Goal: Task Accomplishment & Management: Use online tool/utility

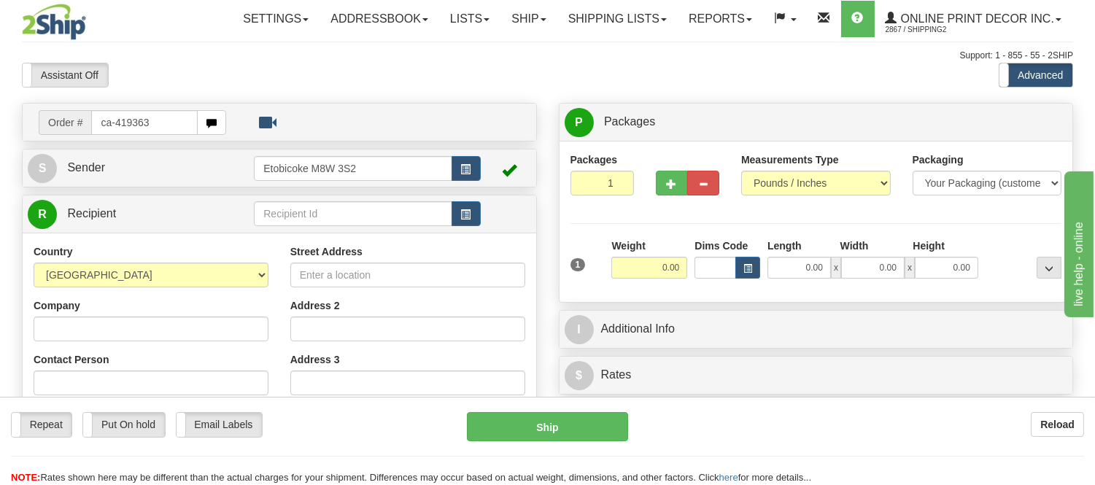
type input "ca-419363"
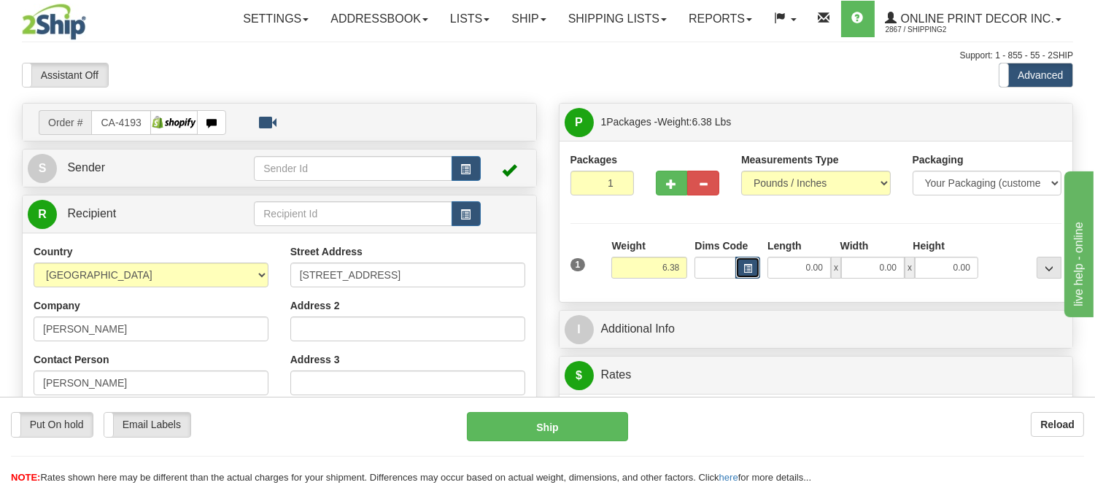
click at [750, 265] on span "button" at bounding box center [747, 269] width 9 height 8
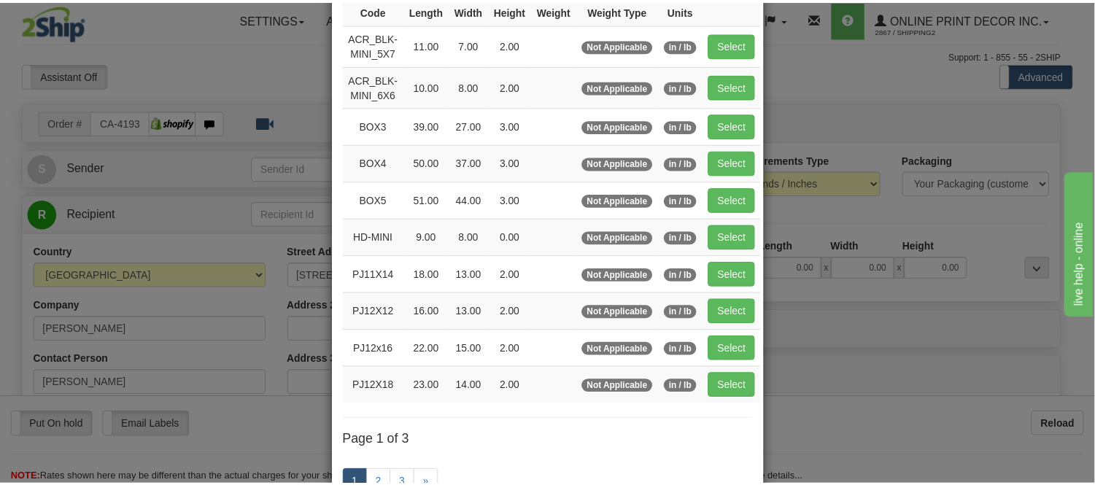
scroll to position [162, 0]
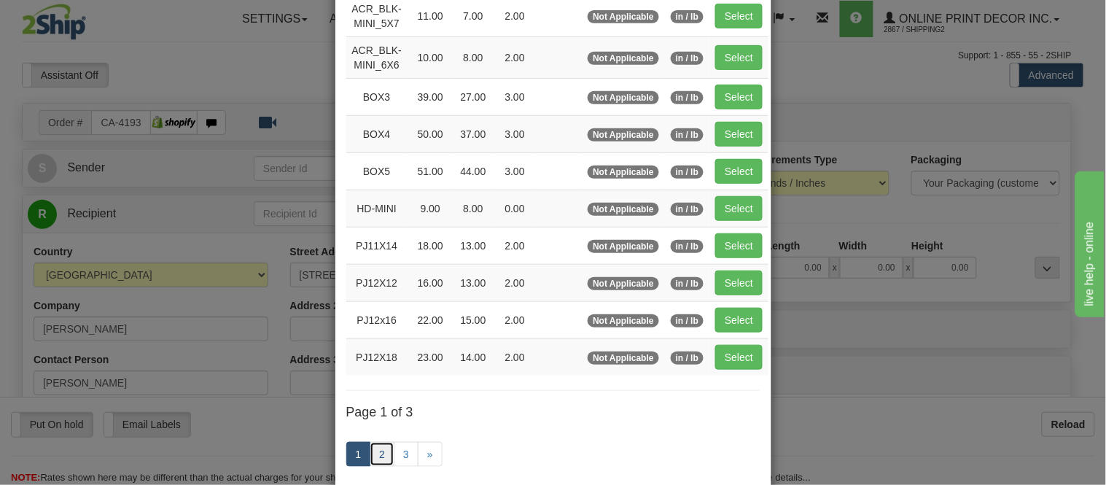
click at [375, 452] on link "2" at bounding box center [382, 454] width 25 height 25
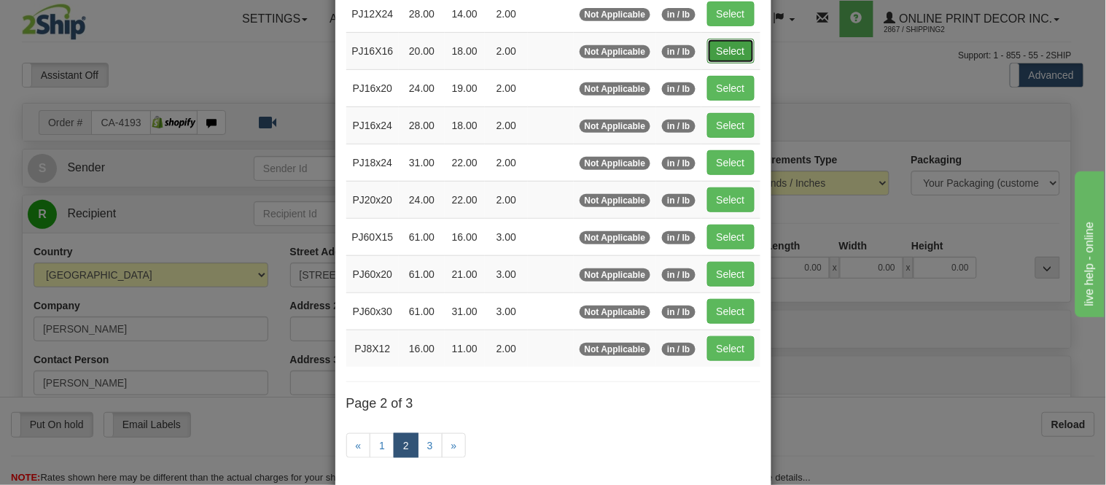
click at [732, 55] on button "Select" at bounding box center [730, 51] width 47 height 25
type input "PJ16X16"
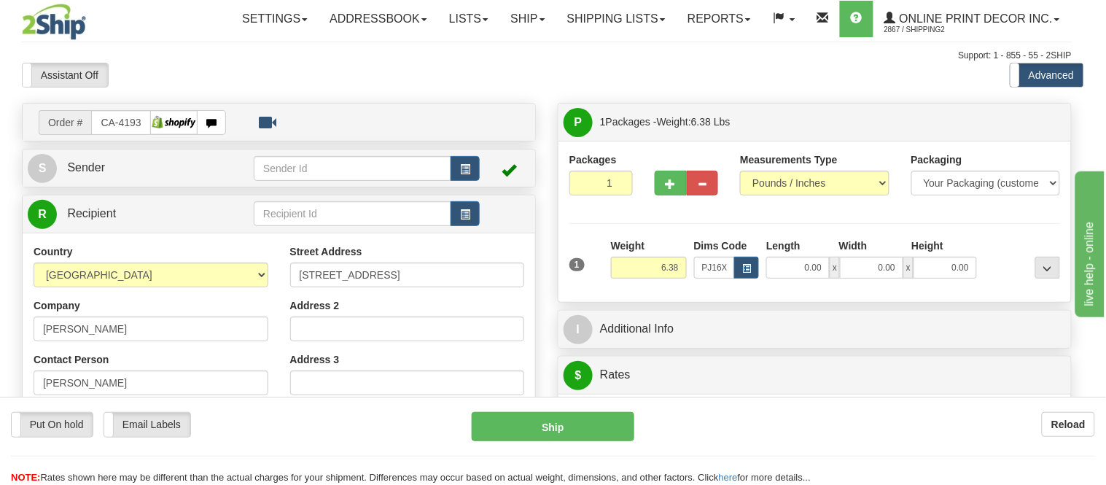
type input "20.00"
type input "18.00"
type input "2.00"
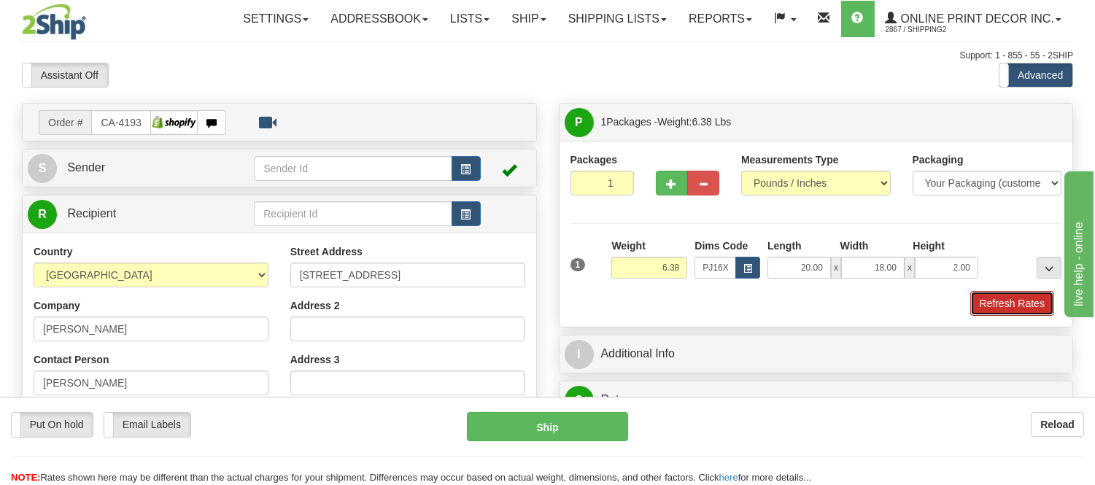
click at [1027, 296] on button "Refresh Rates" at bounding box center [1012, 303] width 84 height 25
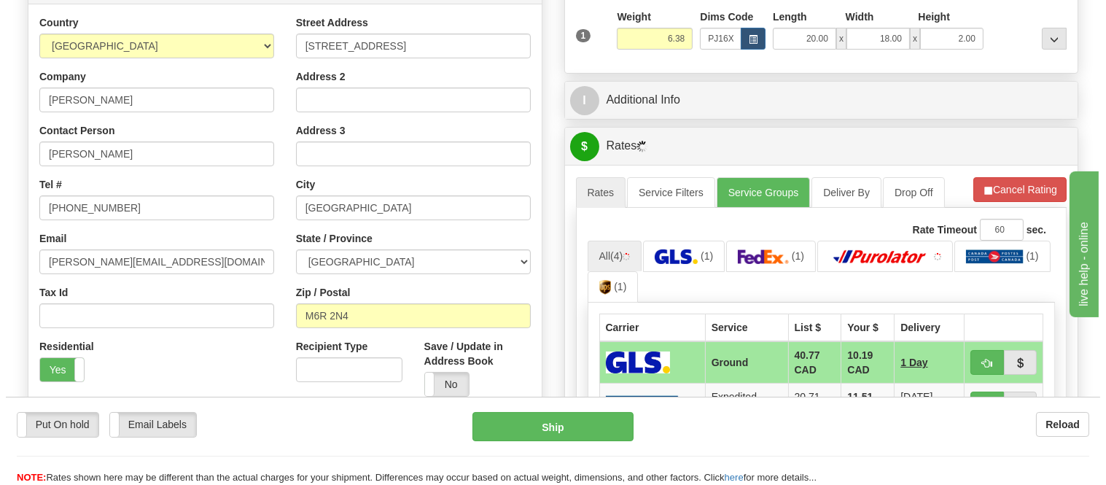
scroll to position [324, 0]
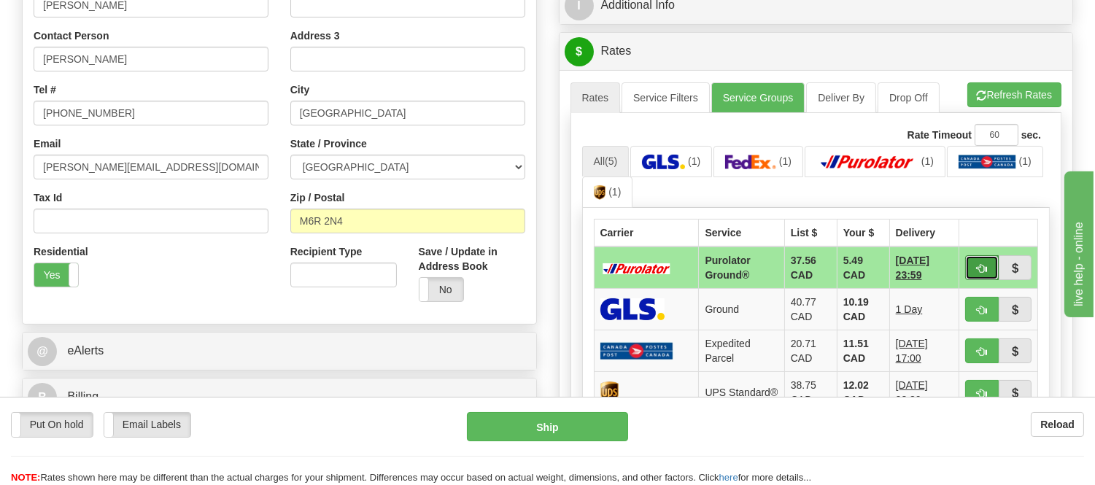
click at [982, 260] on button "button" at bounding box center [982, 267] width 34 height 25
type input "260"
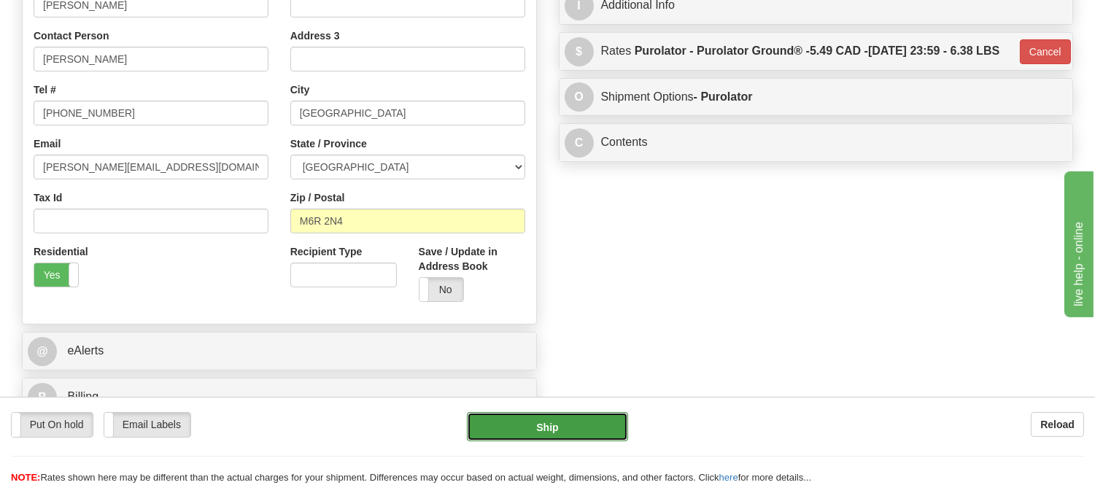
click at [591, 441] on button "Ship" at bounding box center [547, 426] width 160 height 29
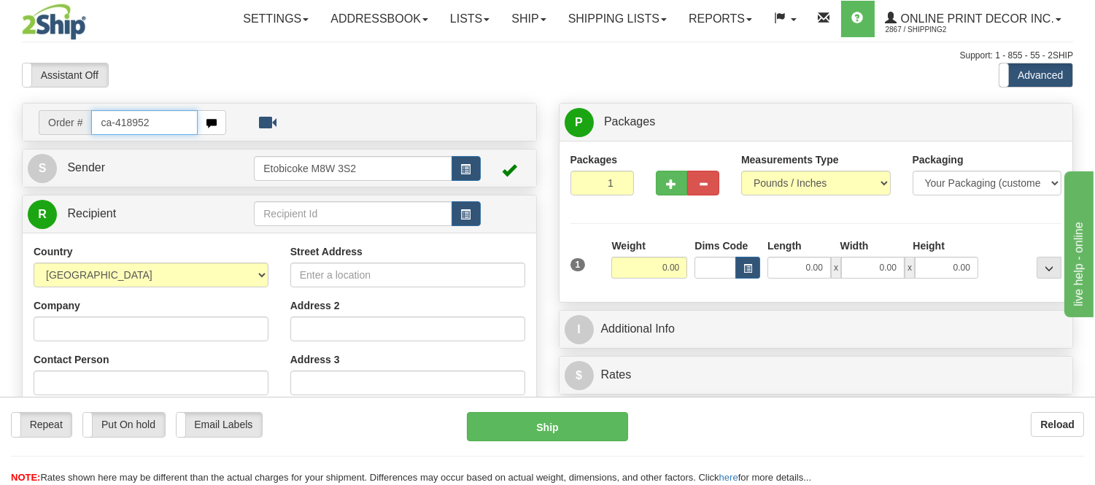
type input "ca-418952"
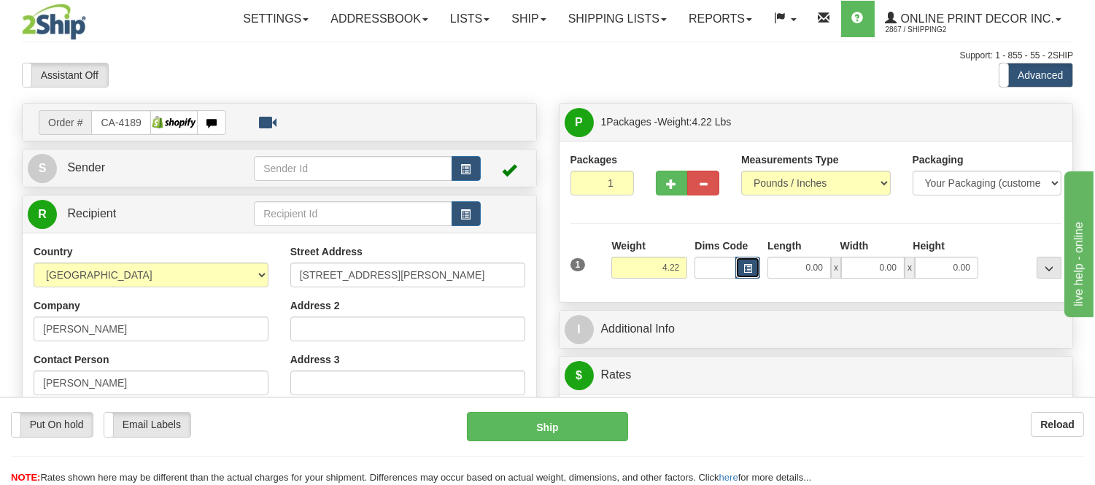
click at [748, 265] on span "button" at bounding box center [747, 269] width 9 height 8
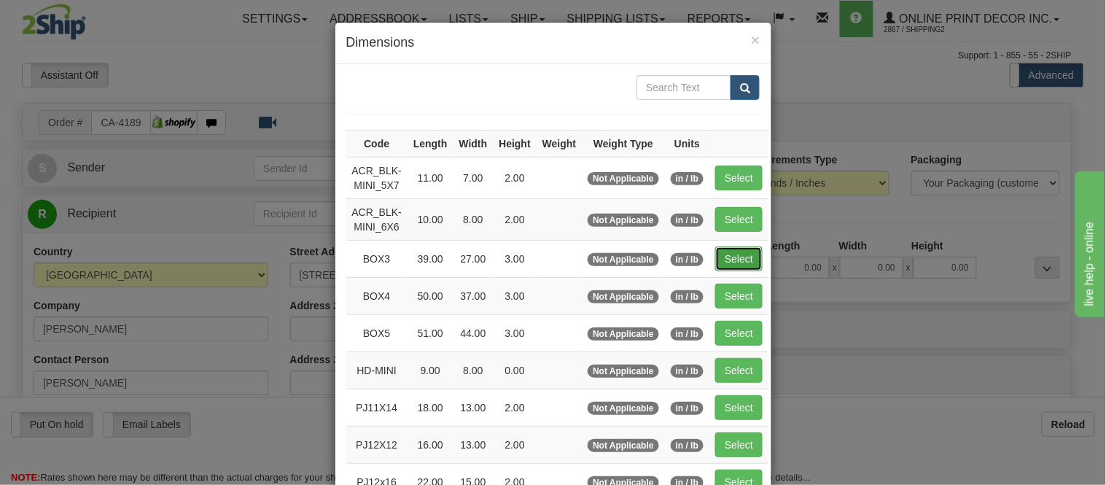
click at [732, 260] on button "Select" at bounding box center [739, 259] width 47 height 25
type input "BOX3"
type input "39.00"
type input "27.00"
type input "3.00"
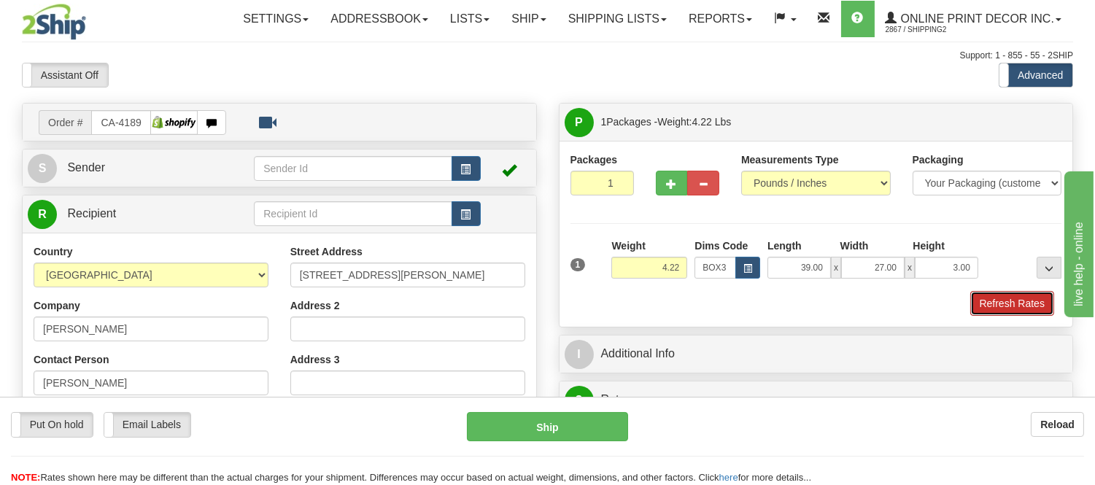
click at [1005, 298] on button "Refresh Rates" at bounding box center [1012, 303] width 84 height 25
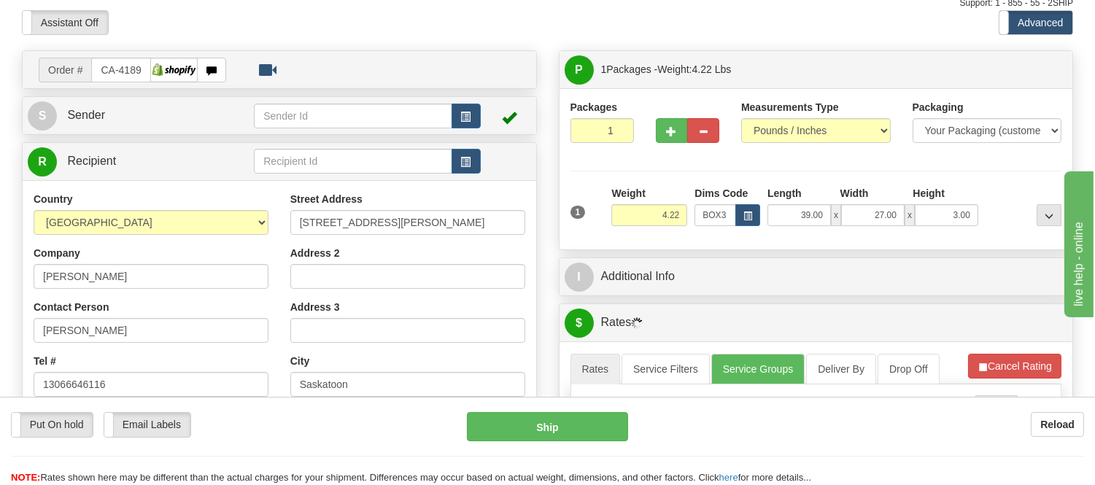
scroll to position [81, 0]
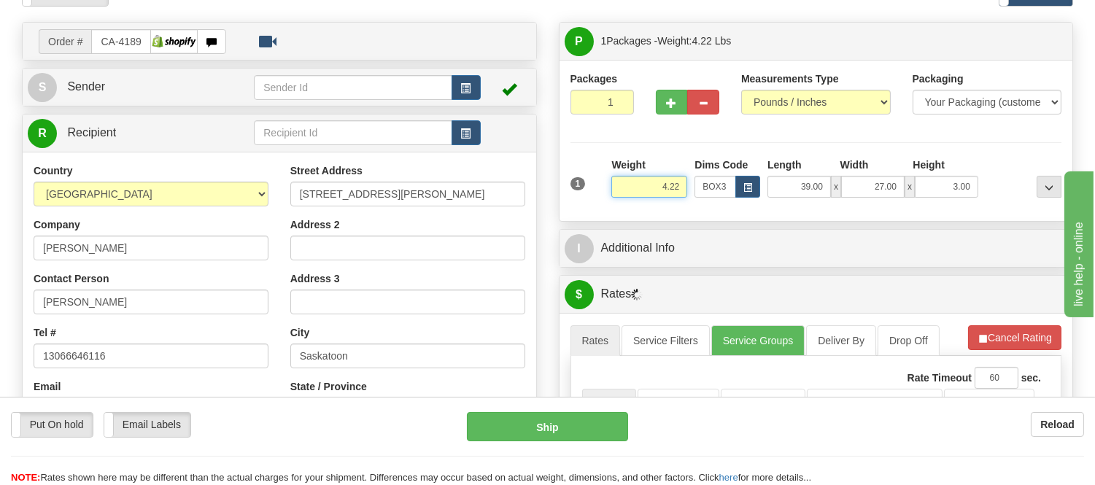
drag, startPoint x: 678, startPoint y: 187, endPoint x: 585, endPoint y: 193, distance: 93.6
click at [585, 193] on div "1 Weight 4.22 Dims Code BOX3" at bounding box center [816, 184] width 499 height 52
click button "Delete" at bounding box center [0, 0] width 0 height 0
type input "9.00"
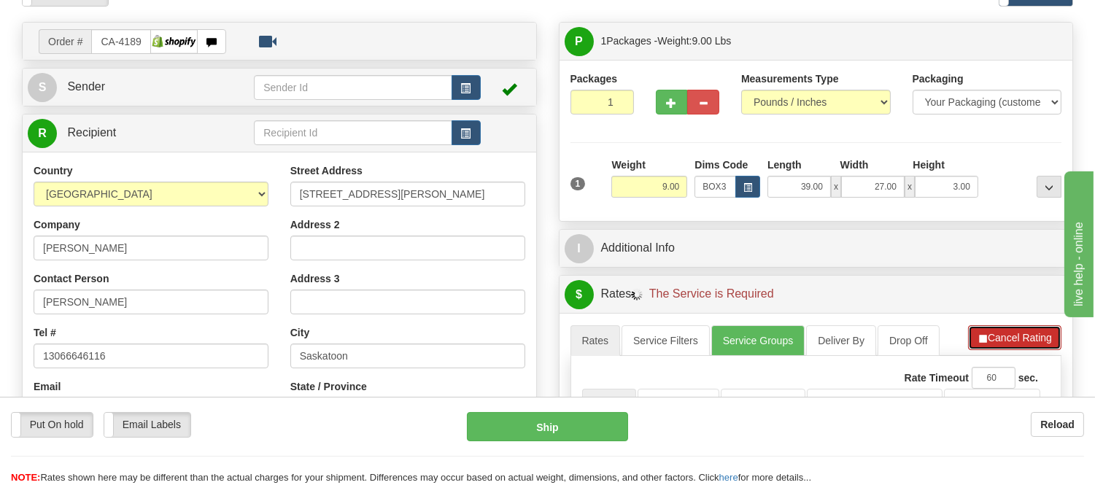
click at [1004, 339] on button "Cancel Rating" at bounding box center [1014, 337] width 93 height 25
click at [1004, 339] on button "Refresh Rates" at bounding box center [1014, 337] width 94 height 25
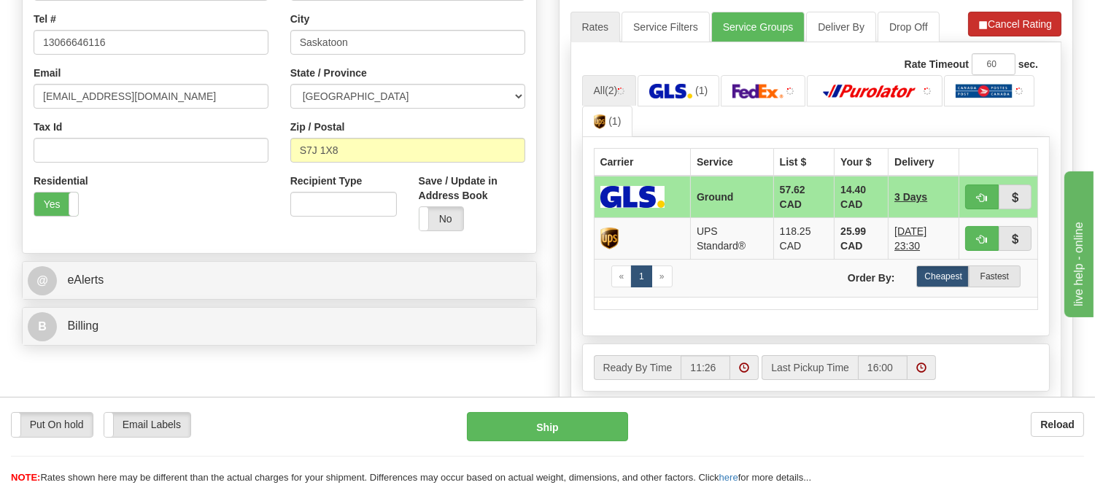
scroll to position [405, 0]
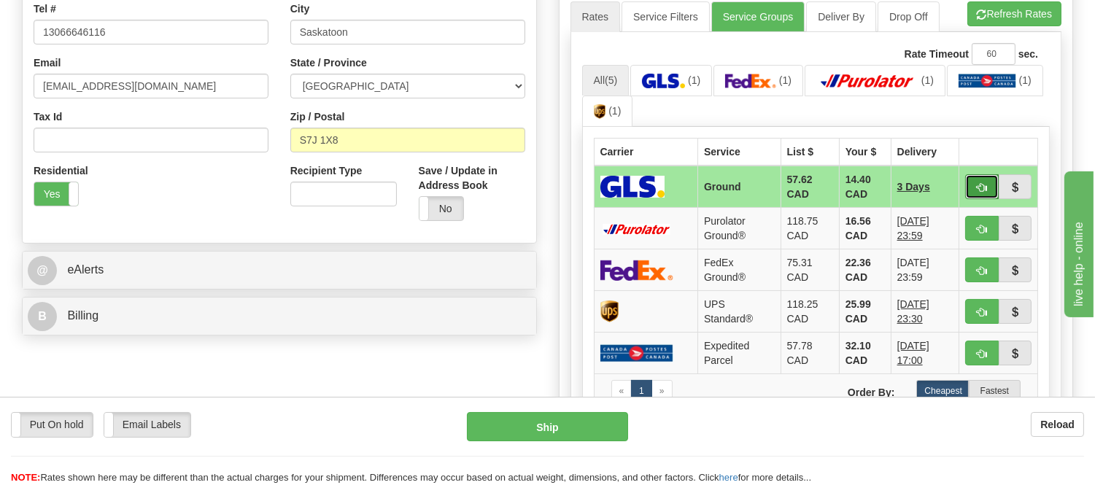
click at [983, 183] on span "button" at bounding box center [982, 187] width 10 height 9
type input "1"
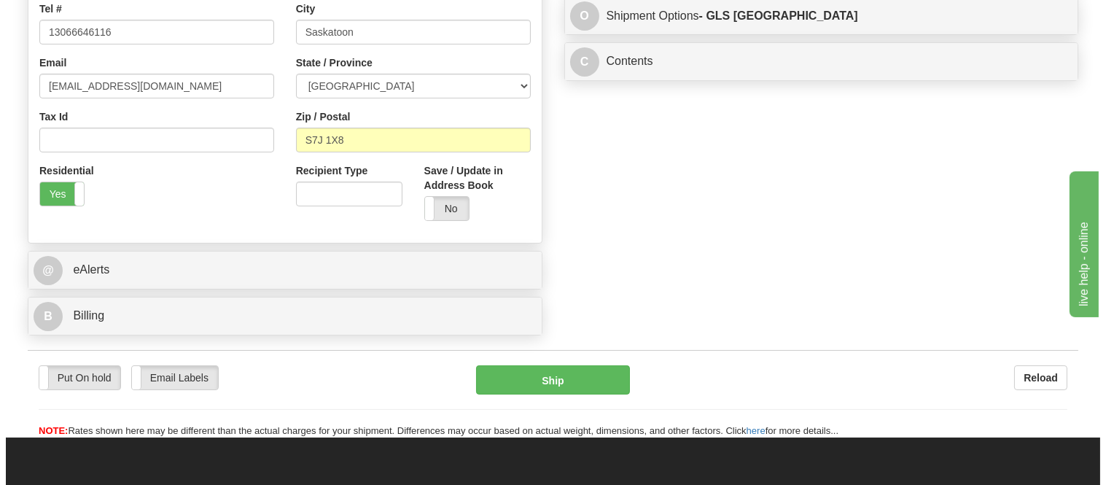
scroll to position [486, 0]
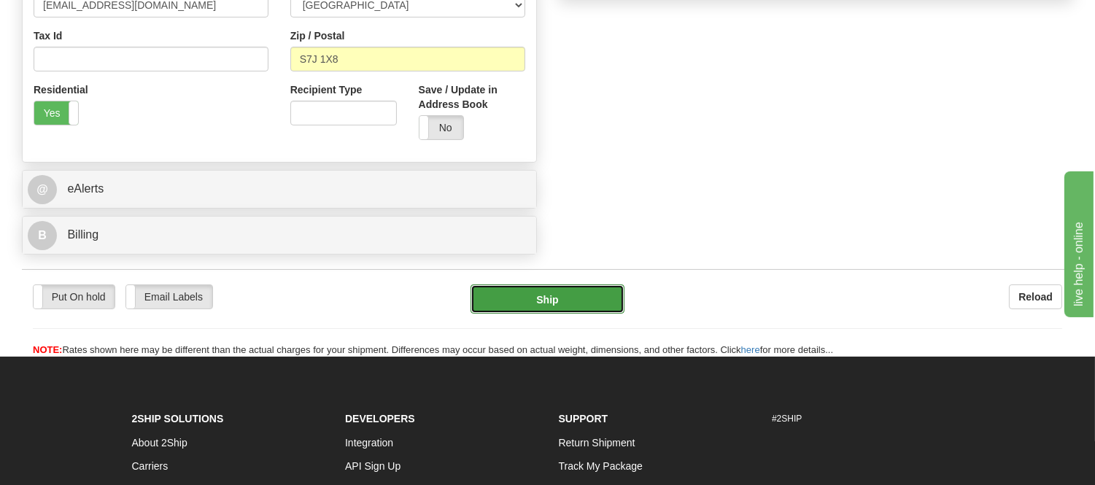
click at [617, 295] on button "Ship" at bounding box center [546, 298] width 153 height 29
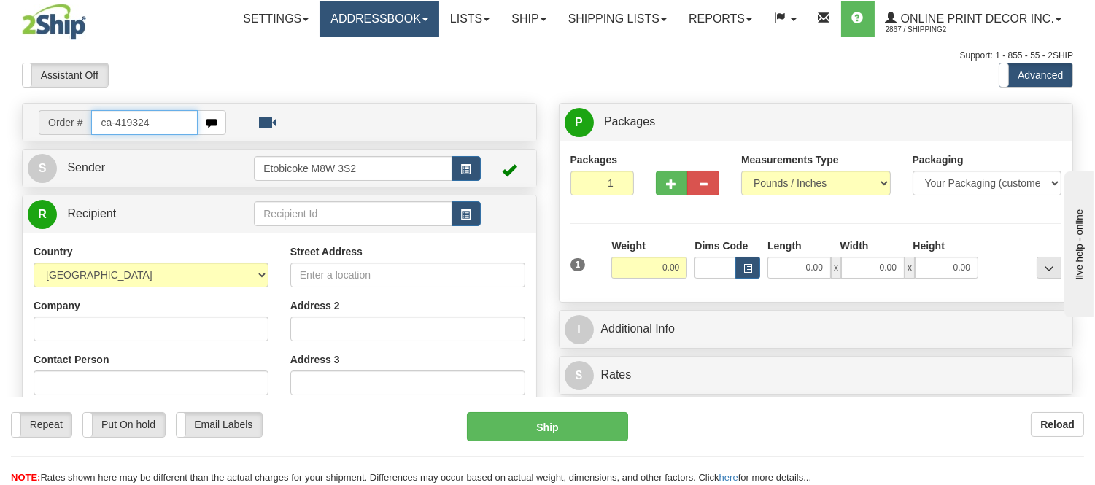
type input "ca-419324"
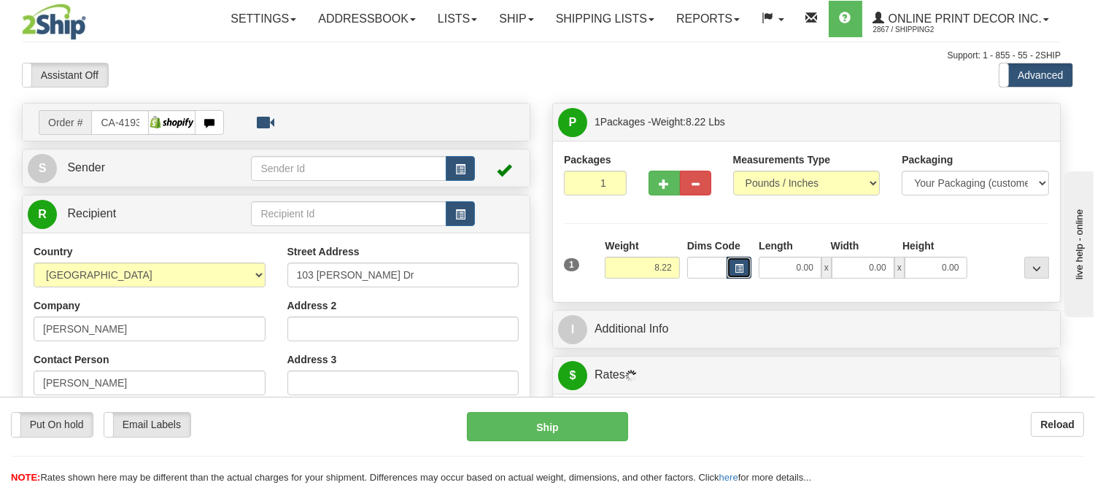
click at [745, 261] on button "button" at bounding box center [738, 268] width 25 height 22
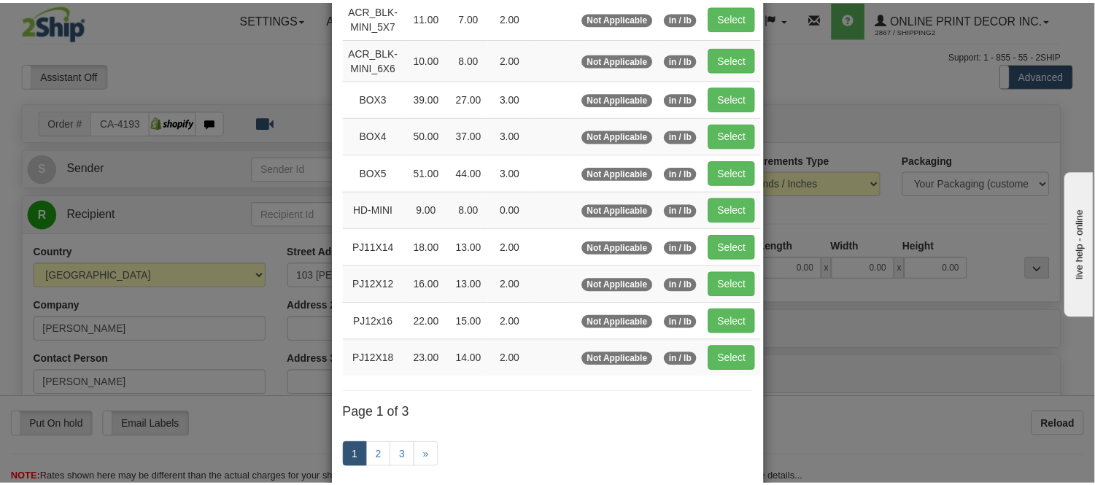
scroll to position [162, 0]
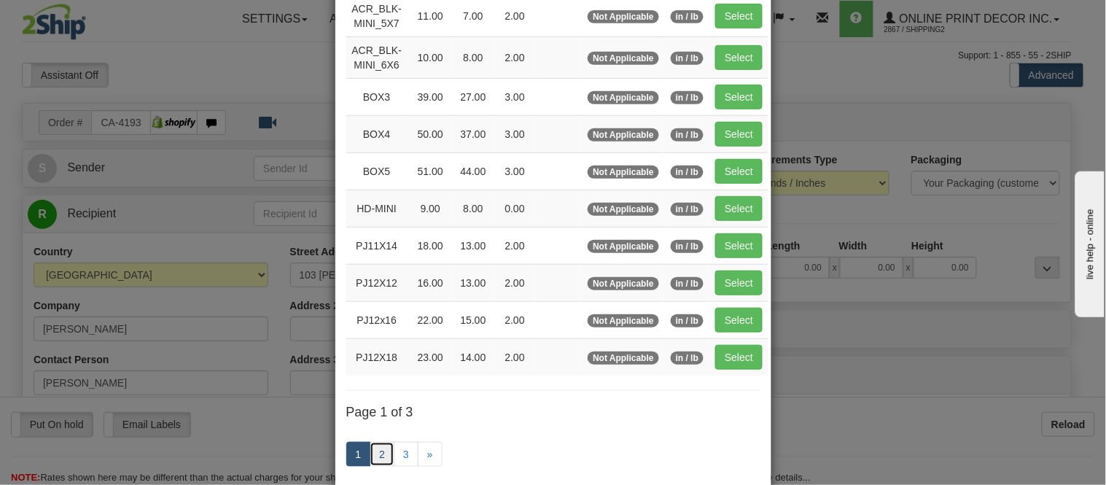
click at [380, 452] on link "2" at bounding box center [382, 454] width 25 height 25
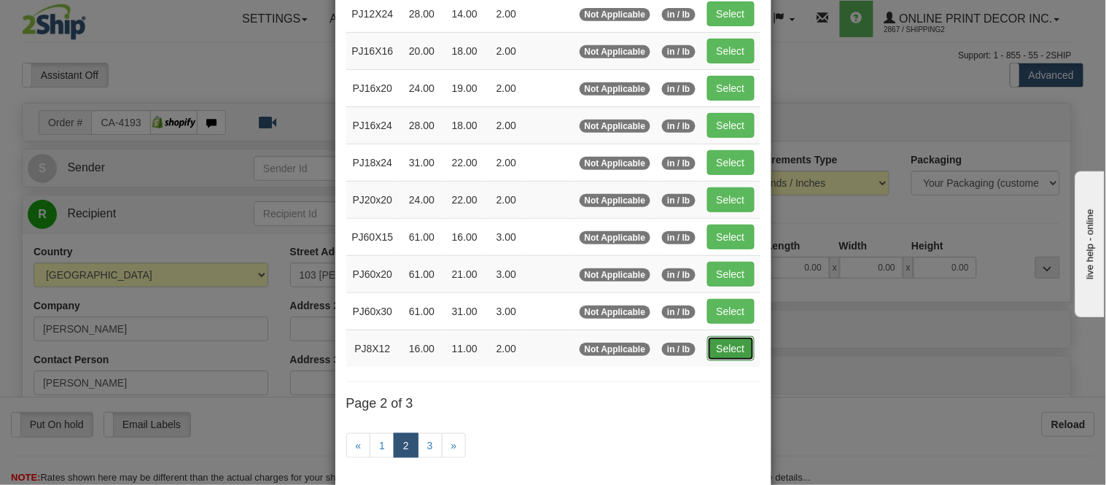
click at [708, 350] on button "Select" at bounding box center [730, 348] width 47 height 25
type input "PJ8X12"
type input "16.00"
type input "11.00"
type input "2.00"
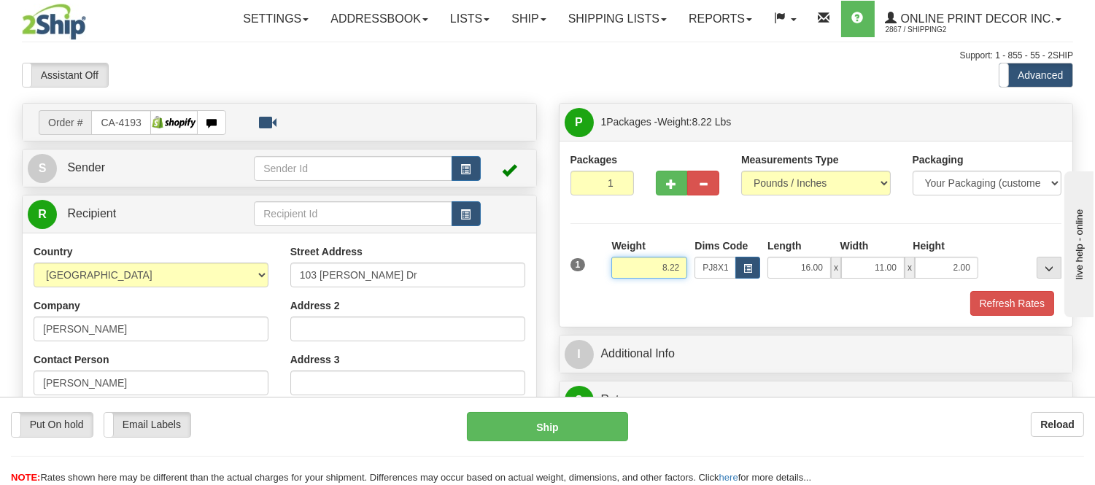
drag, startPoint x: 681, startPoint y: 271, endPoint x: 624, endPoint y: 293, distance: 60.3
click at [624, 293] on div "1 Weight 8.22 Dims Code PJ8X12 Length Width Height x x" at bounding box center [816, 277] width 492 height 77
type input "7.98"
click at [1020, 305] on button "Refresh Rates" at bounding box center [1012, 303] width 84 height 25
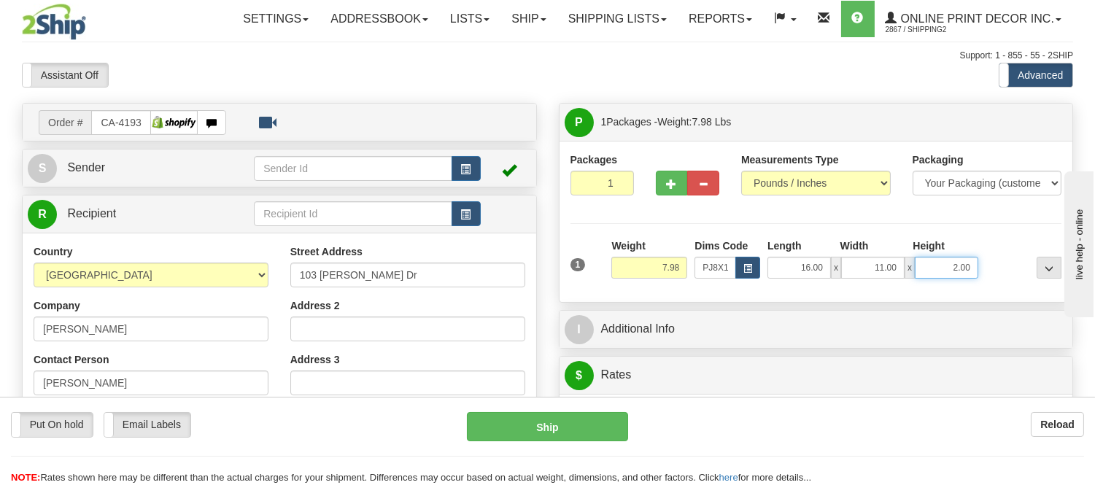
drag, startPoint x: 972, startPoint y: 265, endPoint x: 927, endPoint y: 281, distance: 48.0
click at [927, 281] on div "1 Weight 7.98 Dims Code x x" at bounding box center [816, 265] width 499 height 52
click button "Delete" at bounding box center [0, 0] width 0 height 0
type input "6.00"
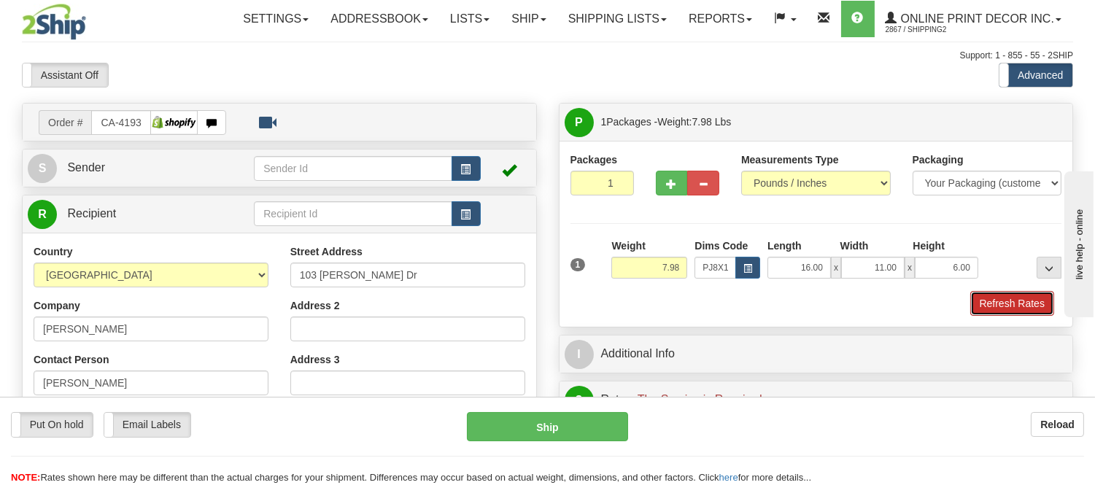
click at [985, 301] on button "Refresh Rates" at bounding box center [1012, 303] width 84 height 25
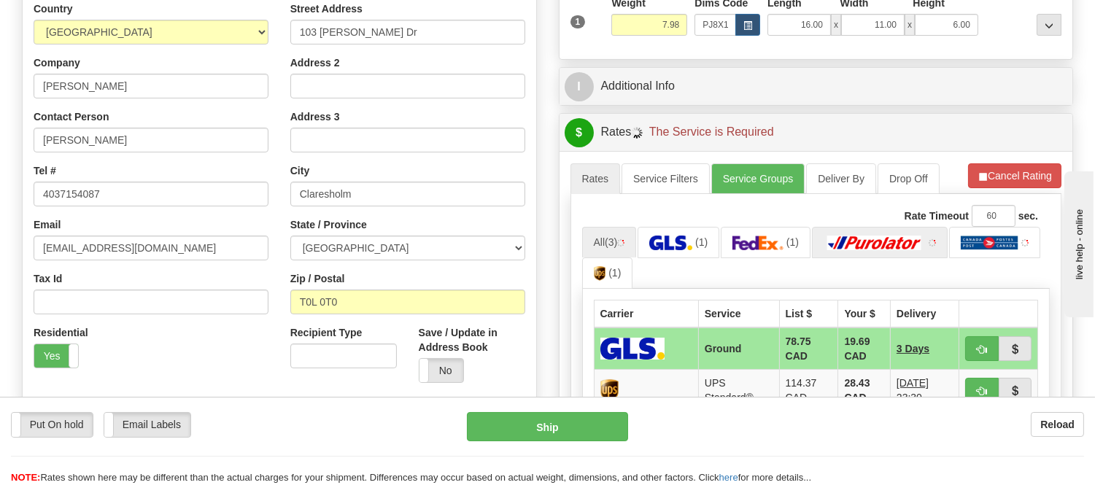
scroll to position [324, 0]
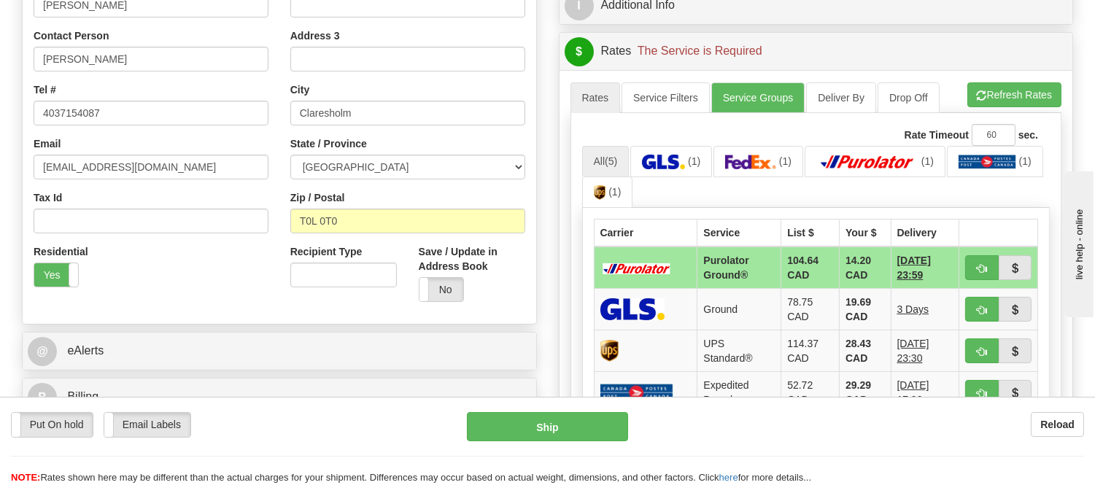
click at [976, 258] on button "button" at bounding box center [982, 267] width 34 height 25
type input "260"
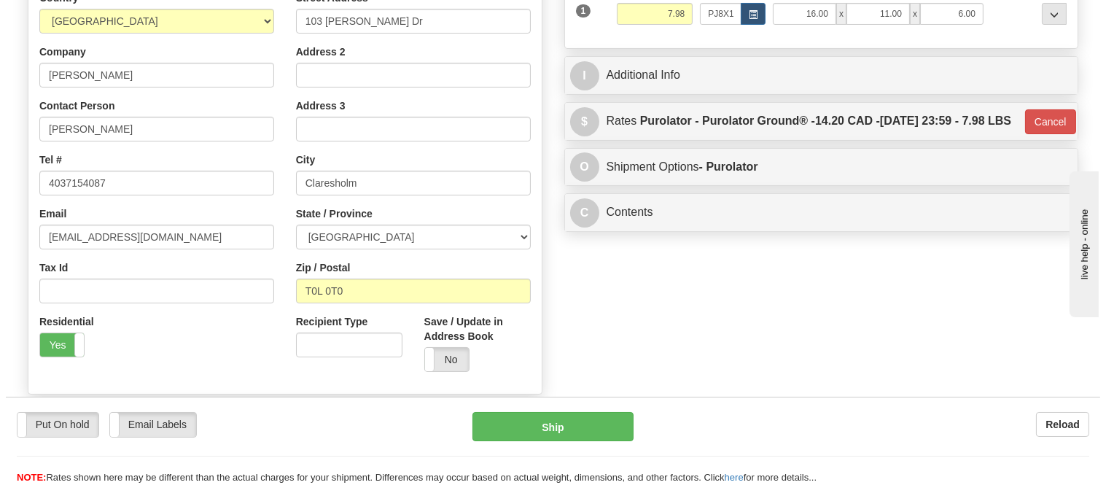
scroll to position [162, 0]
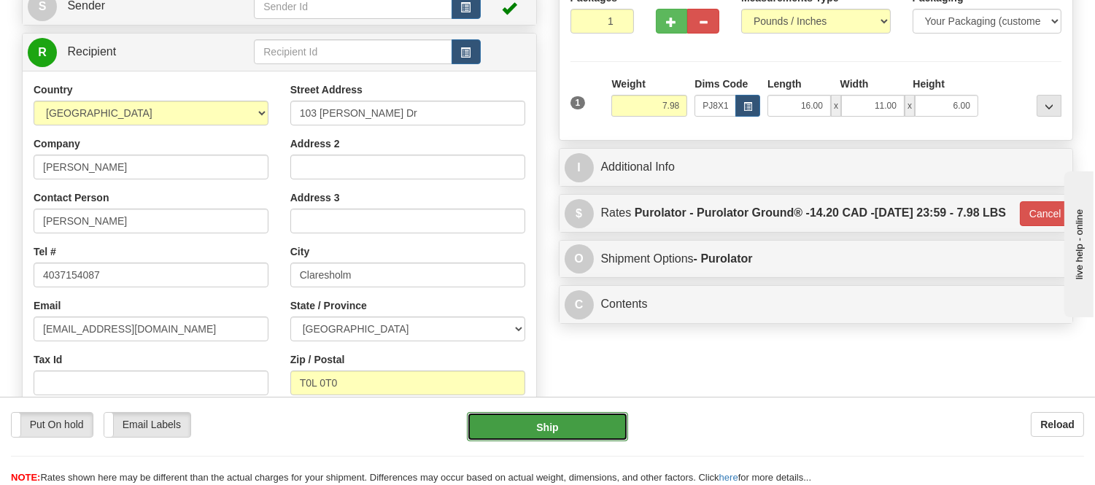
click at [613, 420] on button "Ship" at bounding box center [547, 426] width 160 height 29
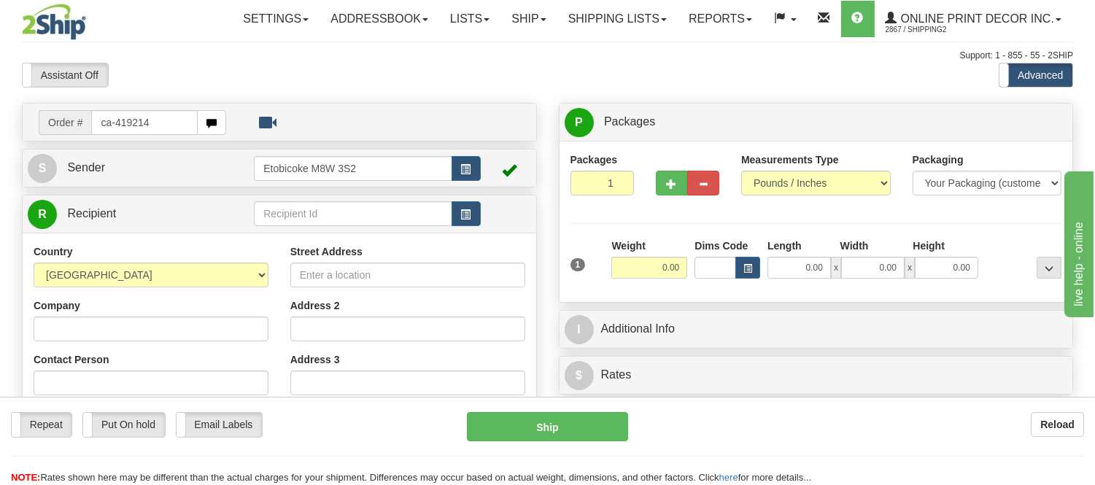
type input "ca-419214"
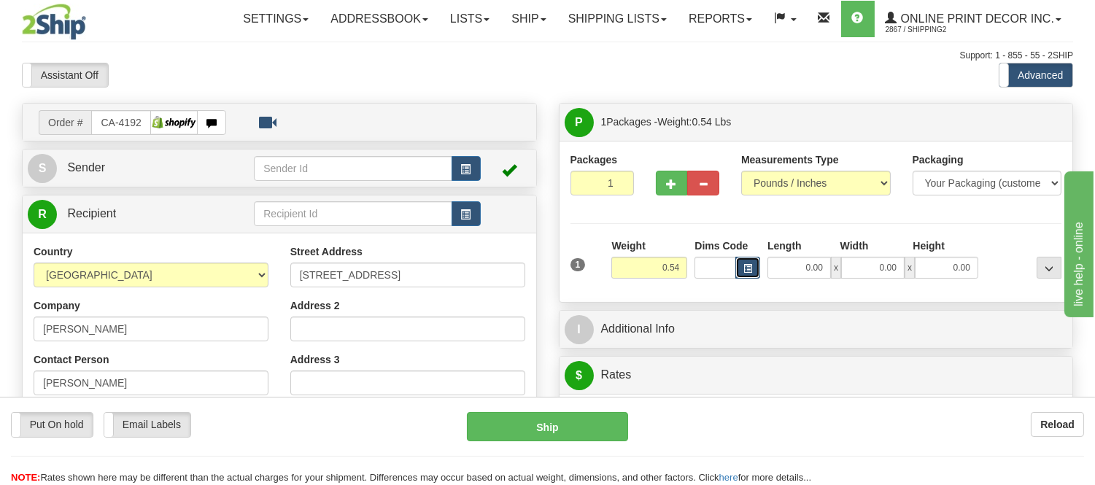
click at [751, 260] on button "button" at bounding box center [747, 268] width 25 height 22
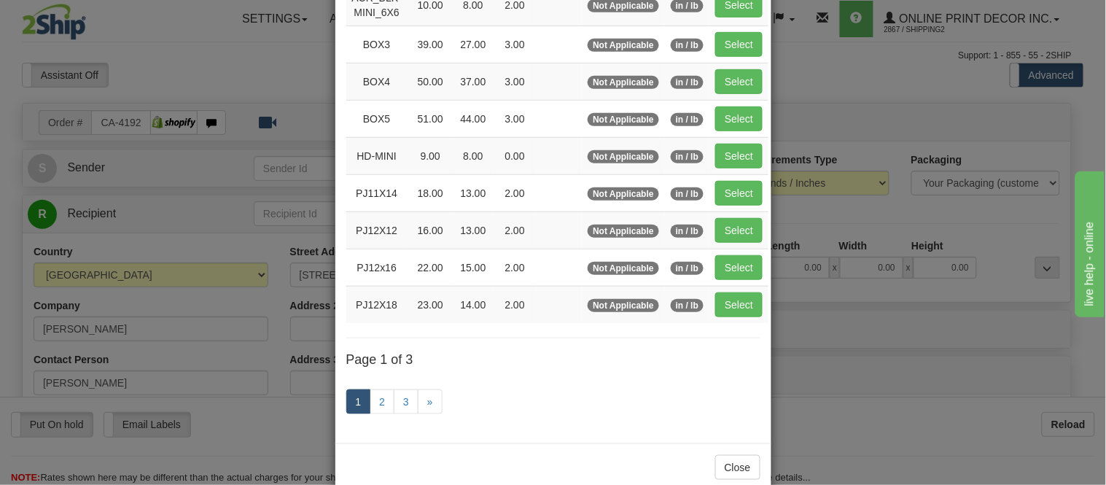
scroll to position [243, 0]
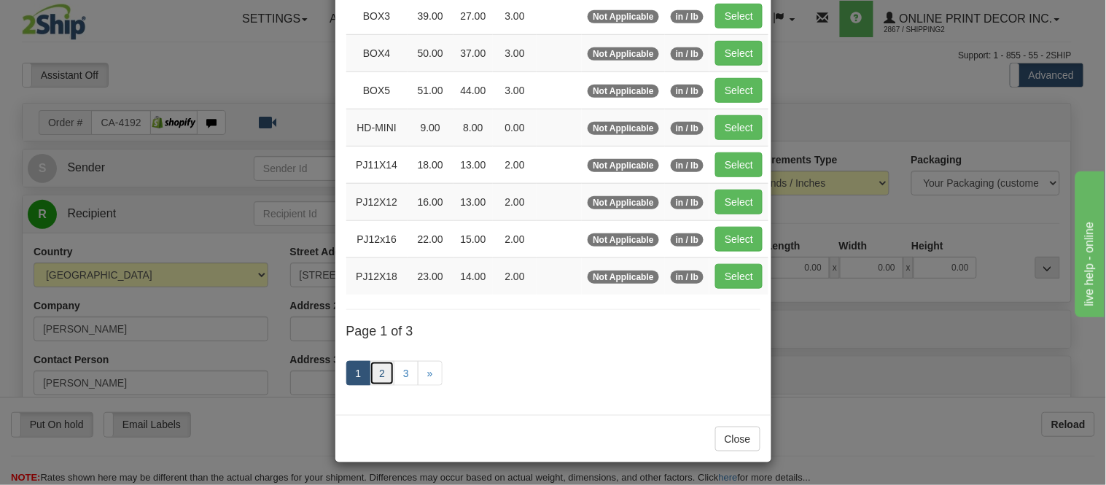
click at [374, 373] on link "2" at bounding box center [382, 373] width 25 height 25
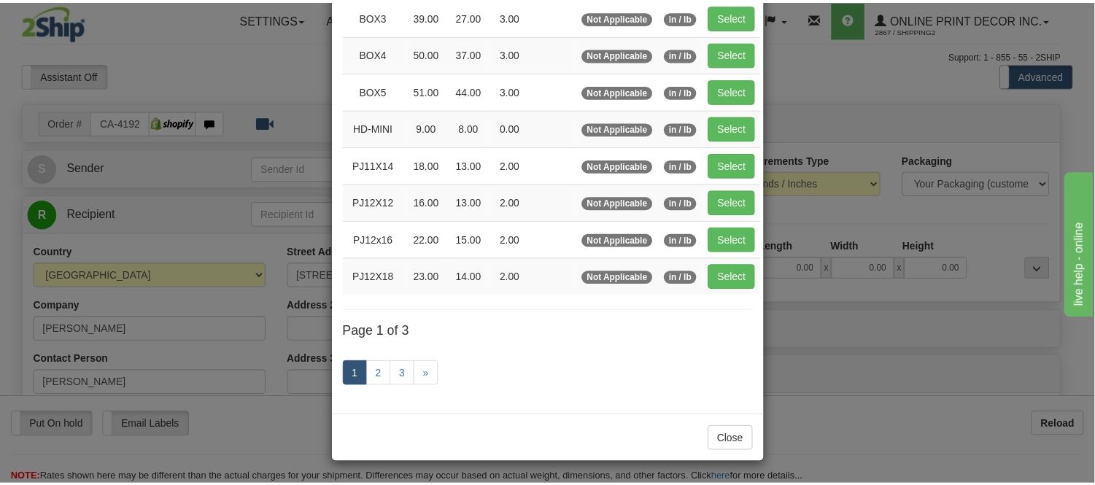
scroll to position [237, 0]
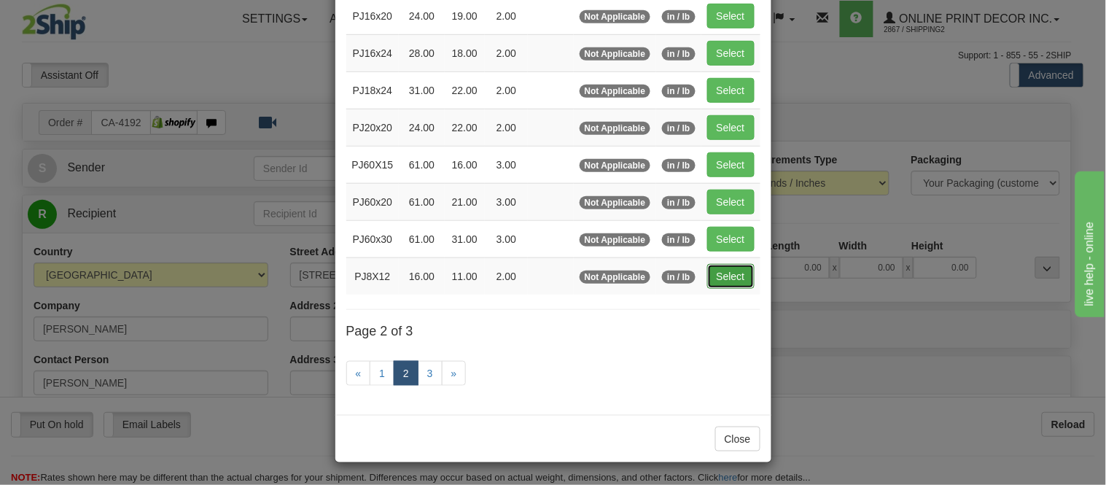
click at [707, 280] on button "Select" at bounding box center [730, 276] width 47 height 25
type input "PJ8X12"
type input "16.00"
type input "11.00"
type input "2.00"
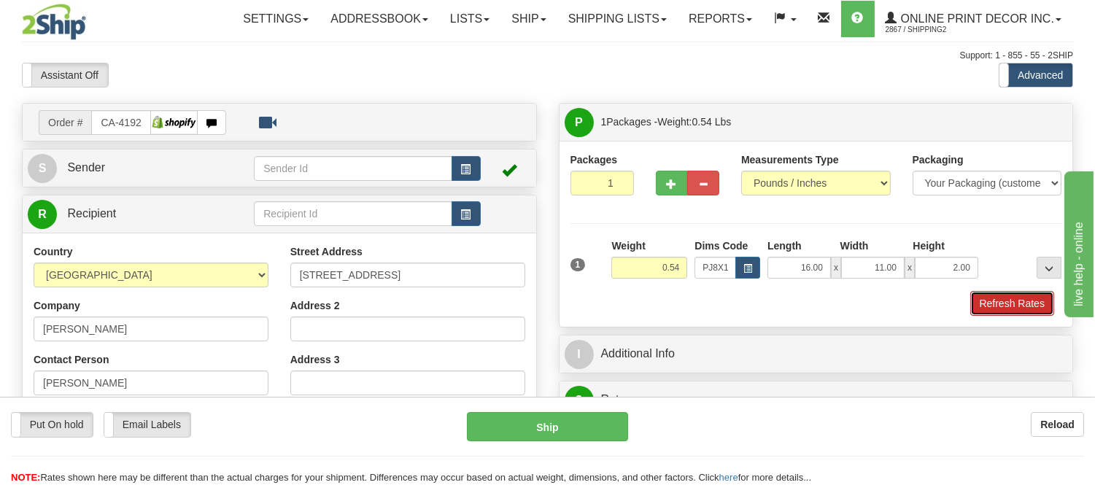
click at [1008, 301] on button "Refresh Rates" at bounding box center [1012, 303] width 84 height 25
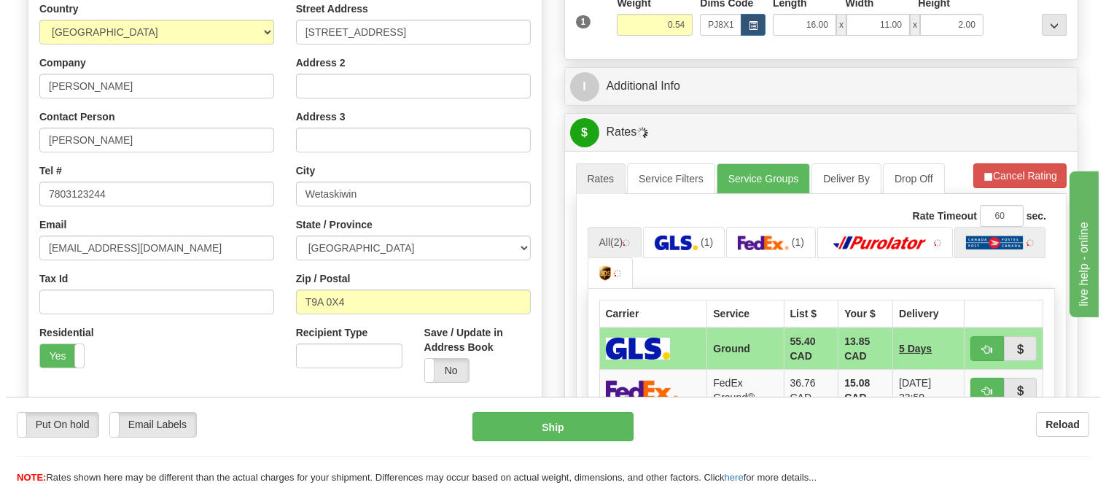
scroll to position [324, 0]
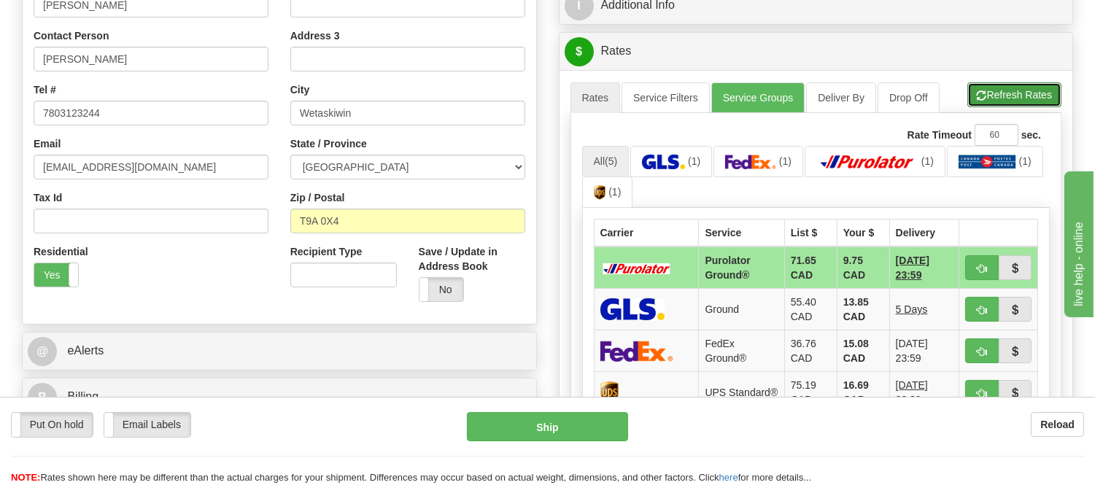
click at [977, 100] on span "button" at bounding box center [982, 95] width 10 height 9
click at [973, 271] on button "button" at bounding box center [982, 267] width 34 height 25
type input "260"
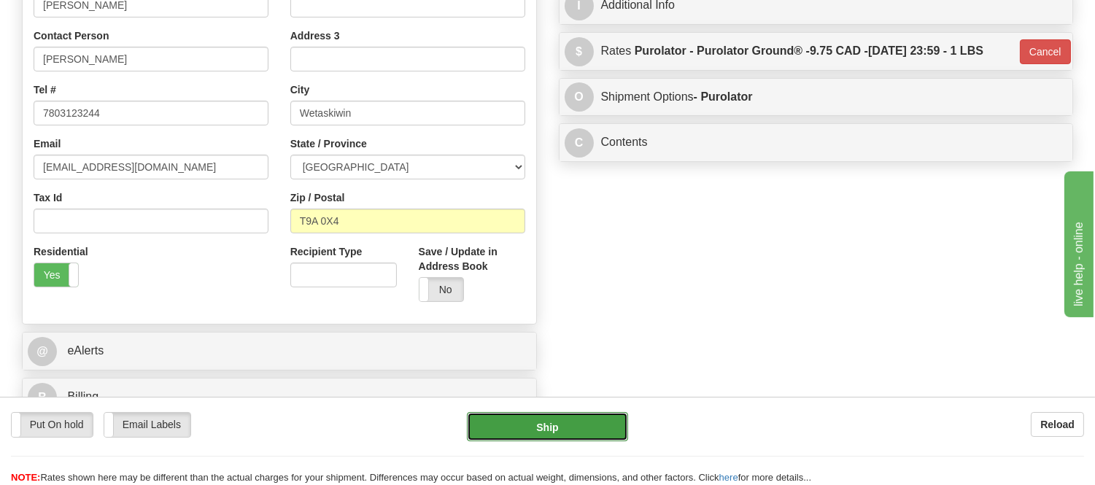
click at [588, 424] on button "Ship" at bounding box center [547, 426] width 160 height 29
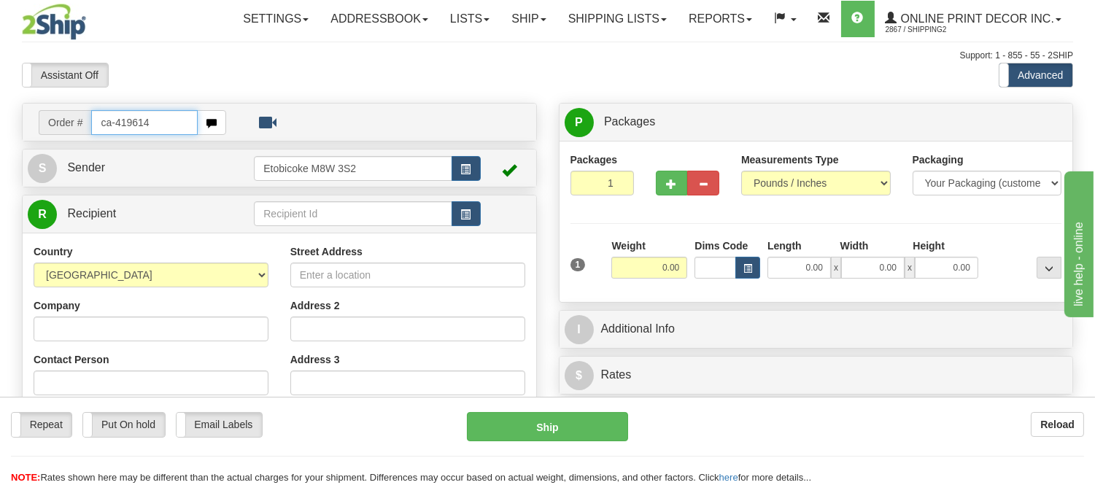
type input "ca-419614"
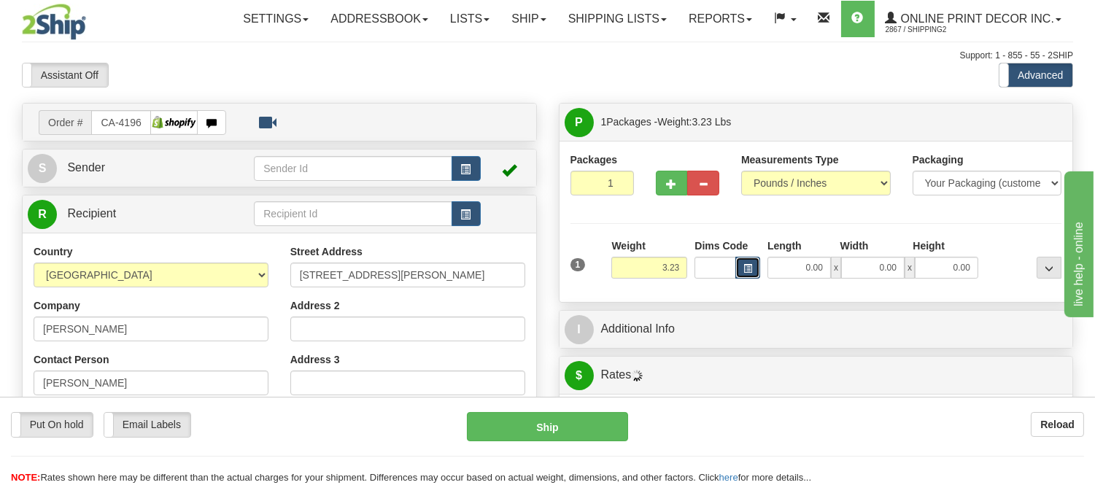
click at [748, 272] on span "button" at bounding box center [747, 269] width 9 height 8
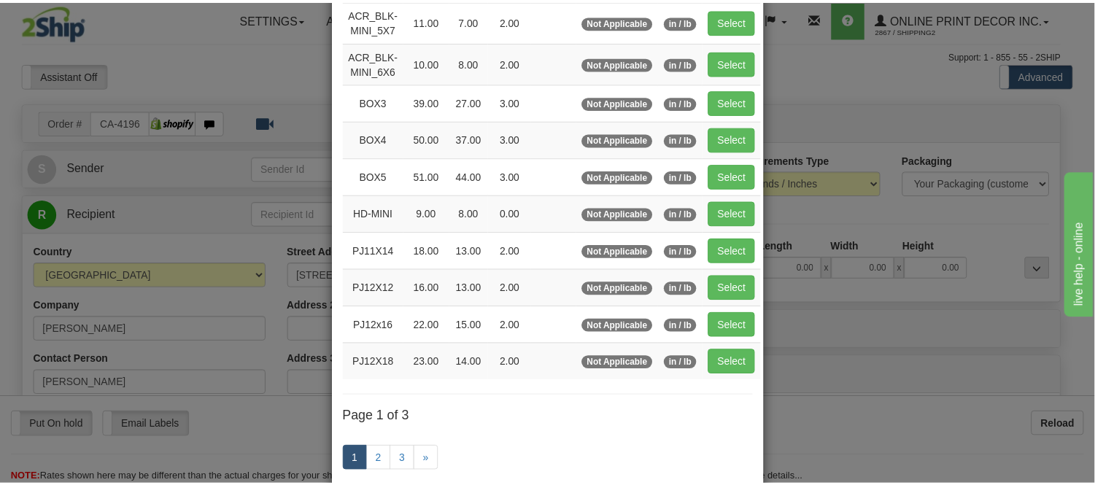
scroll to position [243, 0]
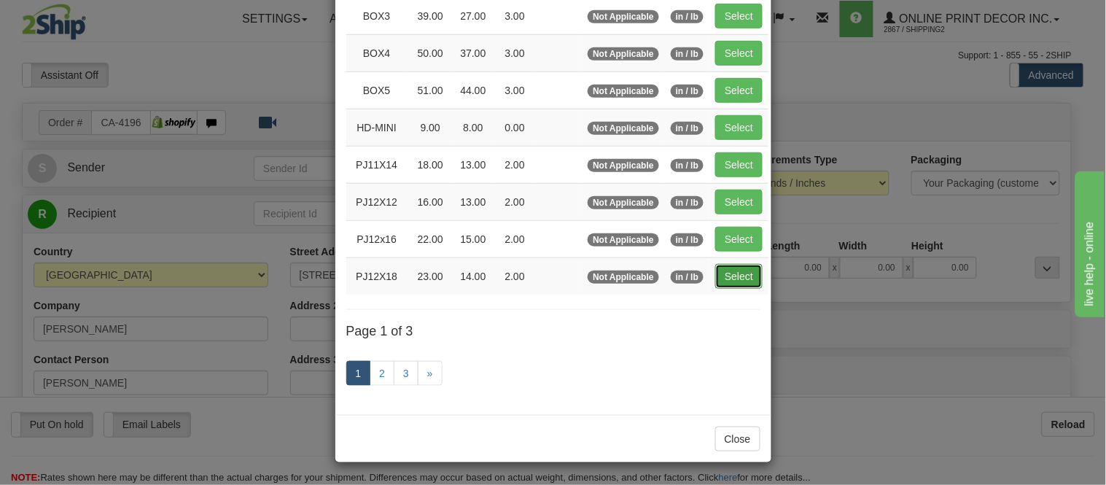
click at [730, 289] on button "Select" at bounding box center [739, 276] width 47 height 25
type input "PJ12X18"
type input "23.00"
type input "14.00"
type input "2.00"
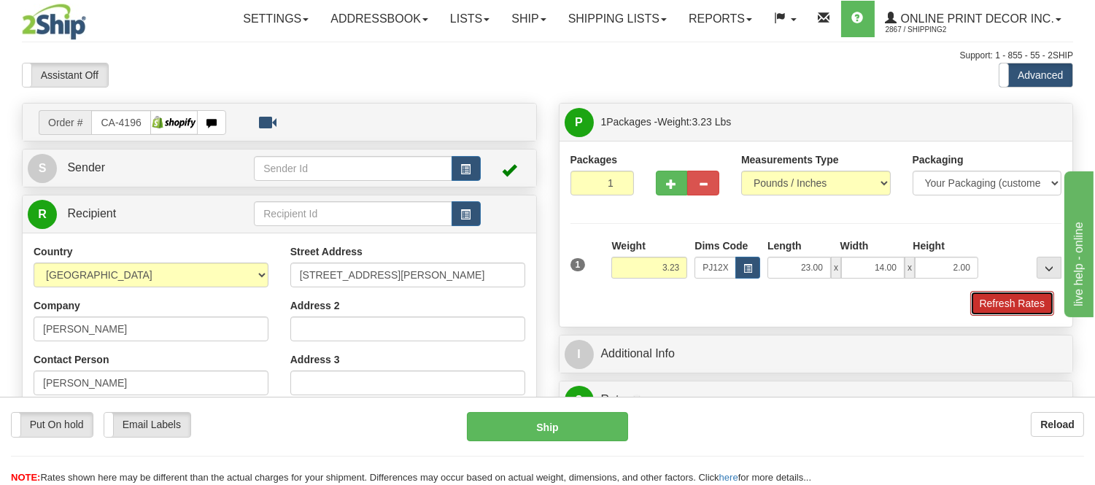
click at [993, 297] on button "Refresh Rates" at bounding box center [1012, 303] width 84 height 25
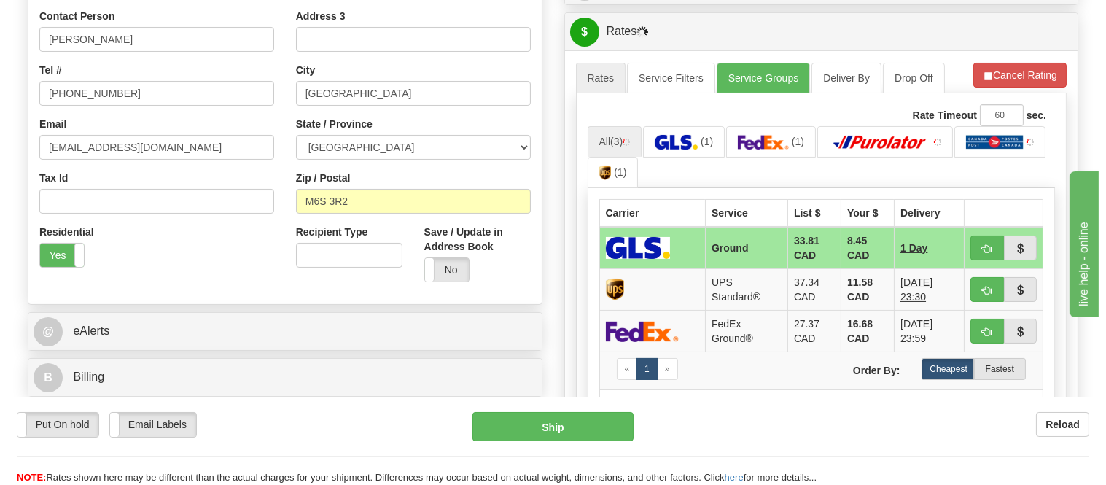
scroll to position [422, 0]
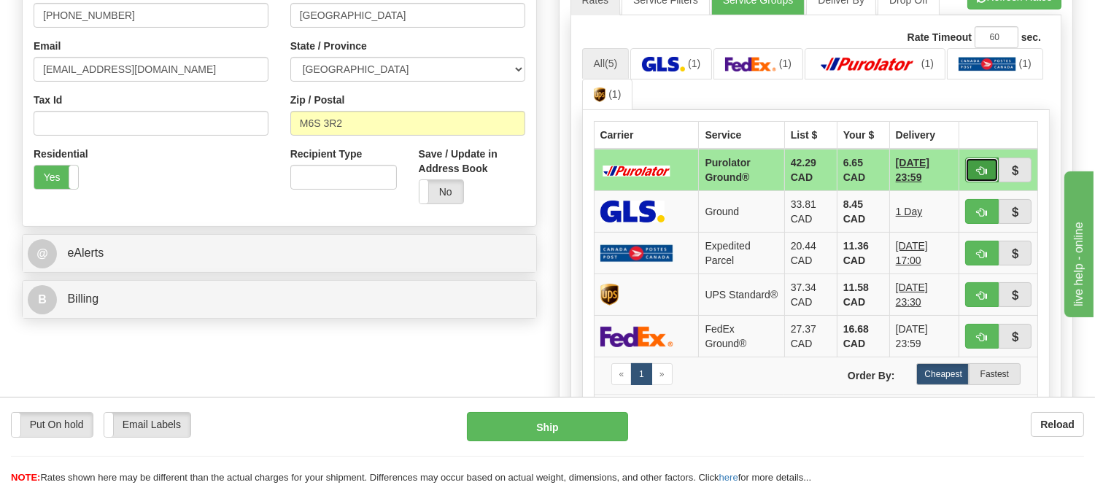
click at [985, 166] on span "button" at bounding box center [982, 170] width 10 height 9
type input "260"
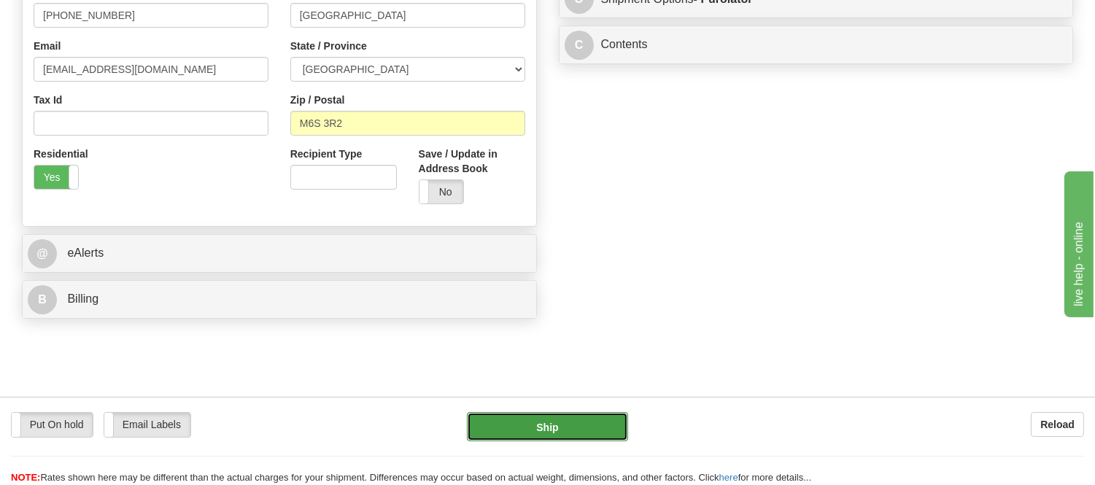
click at [551, 414] on button "Ship" at bounding box center [547, 426] width 160 height 29
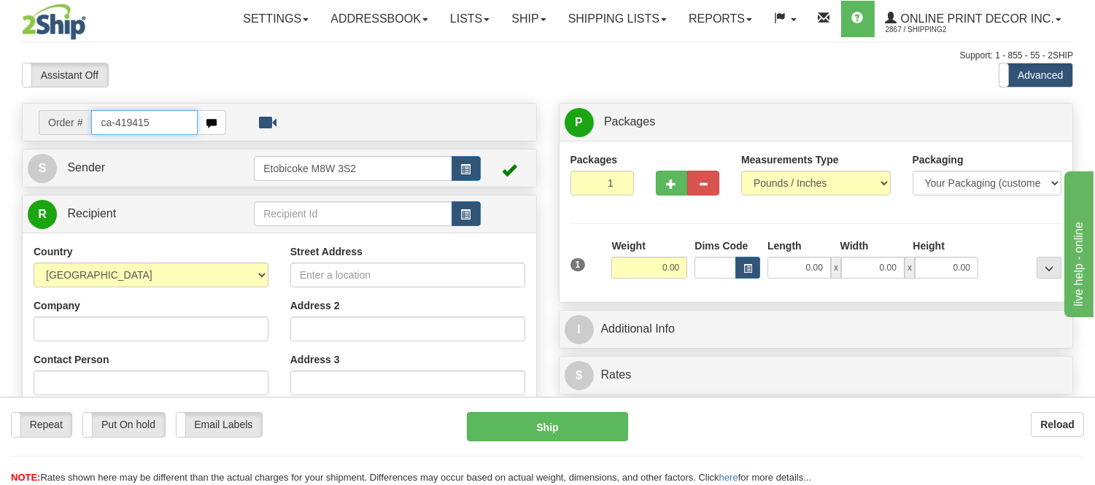
type input "ca-419415"
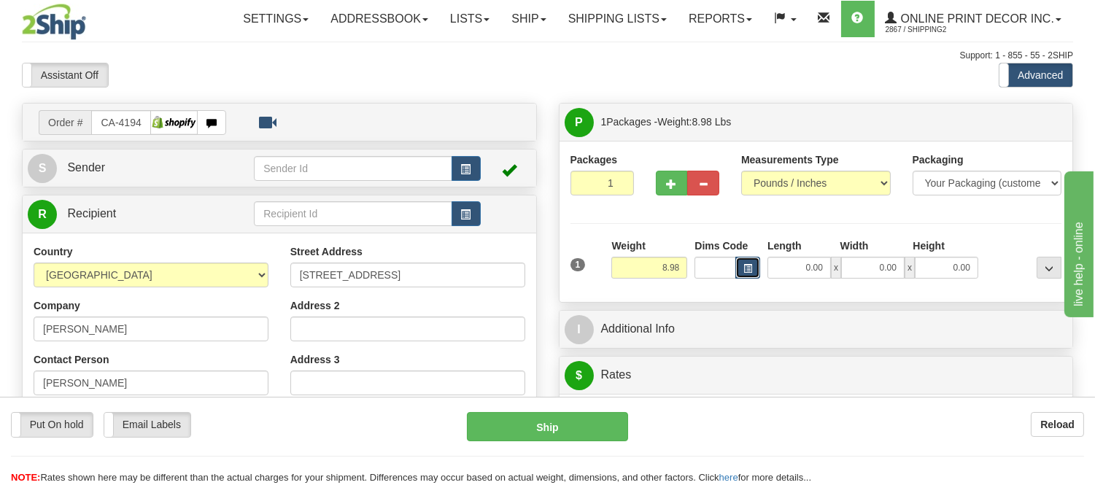
click at [745, 275] on button "button" at bounding box center [747, 268] width 25 height 22
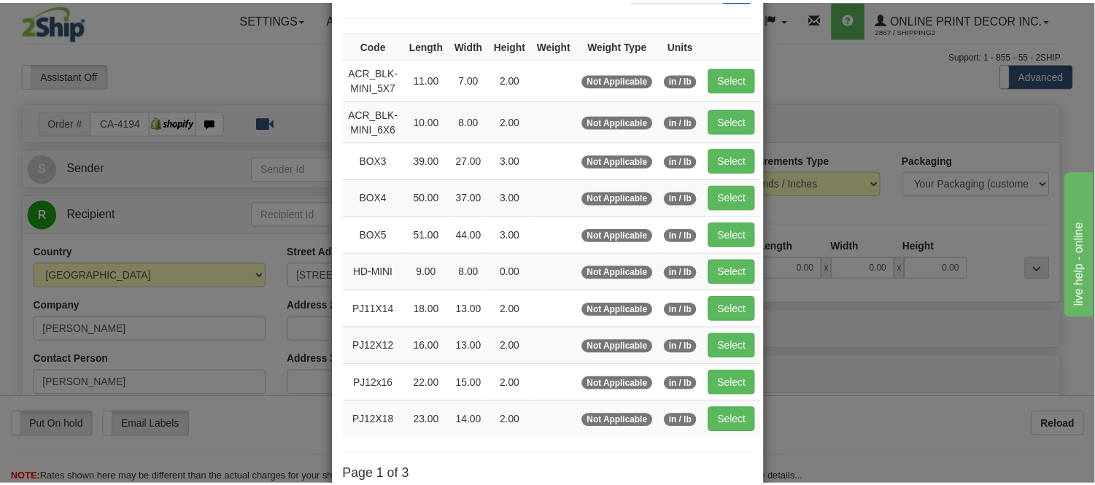
scroll to position [243, 0]
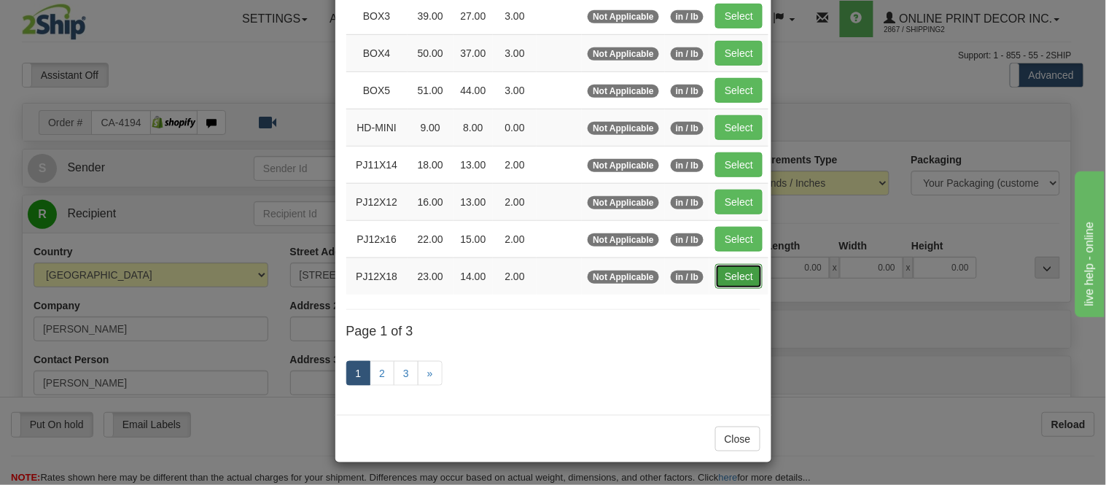
click at [727, 274] on button "Select" at bounding box center [739, 276] width 47 height 25
type input "PJ12X18"
type input "23.00"
type input "14.00"
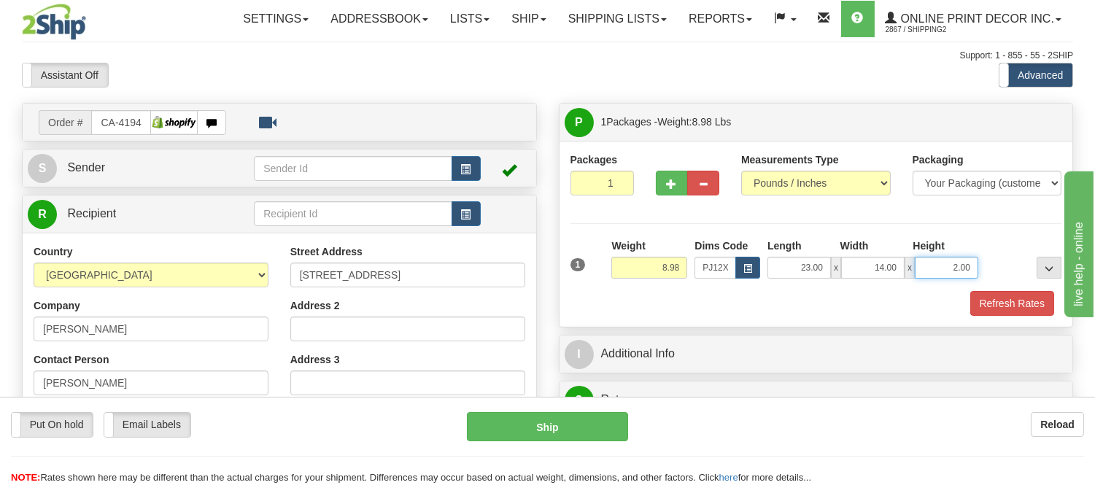
drag, startPoint x: 968, startPoint y: 271, endPoint x: 907, endPoint y: 274, distance: 61.3
click at [907, 274] on div "23.00 x 14.00 x 2.00" at bounding box center [872, 268] width 211 height 22
click button "Delete" at bounding box center [0, 0] width 0 height 0
type input "4.00"
click at [977, 301] on button "Refresh Rates" at bounding box center [1012, 303] width 84 height 25
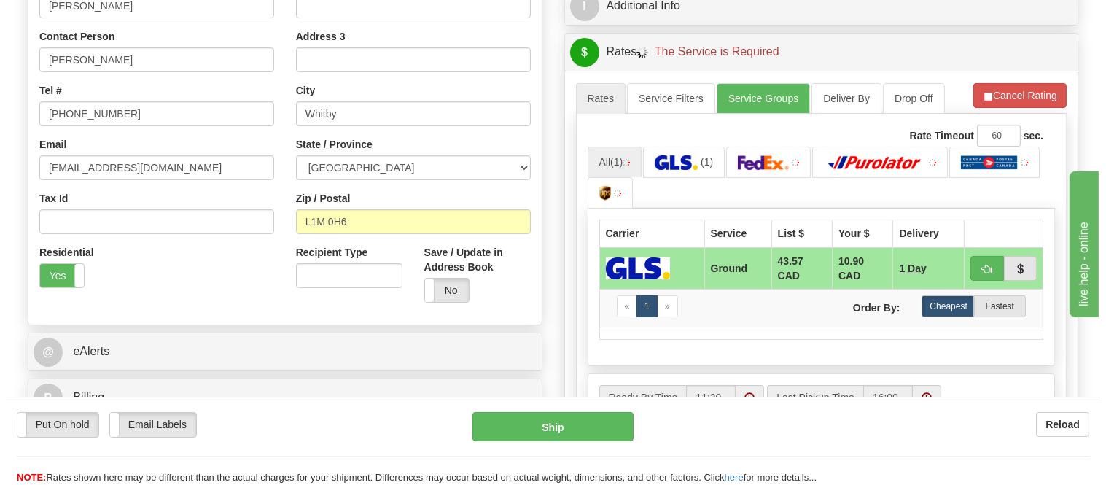
scroll to position [324, 0]
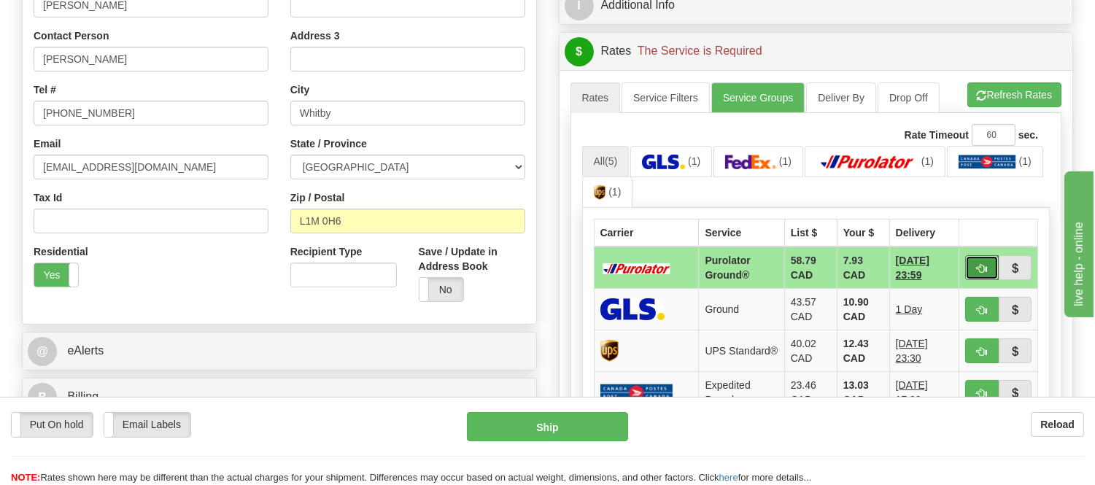
click at [974, 268] on button "button" at bounding box center [982, 267] width 34 height 25
type input "260"
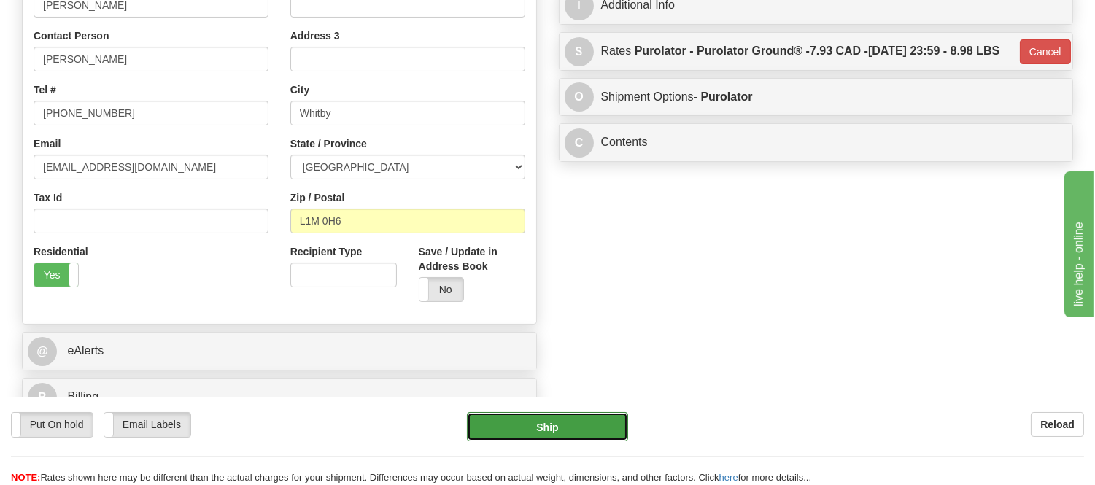
click at [586, 426] on button "Ship" at bounding box center [547, 426] width 160 height 29
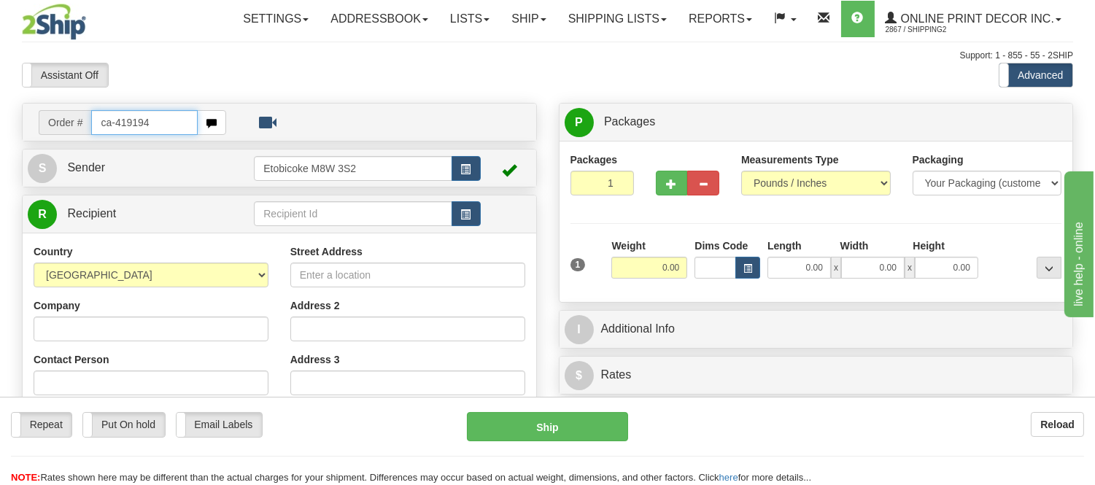
type input "ca-419194"
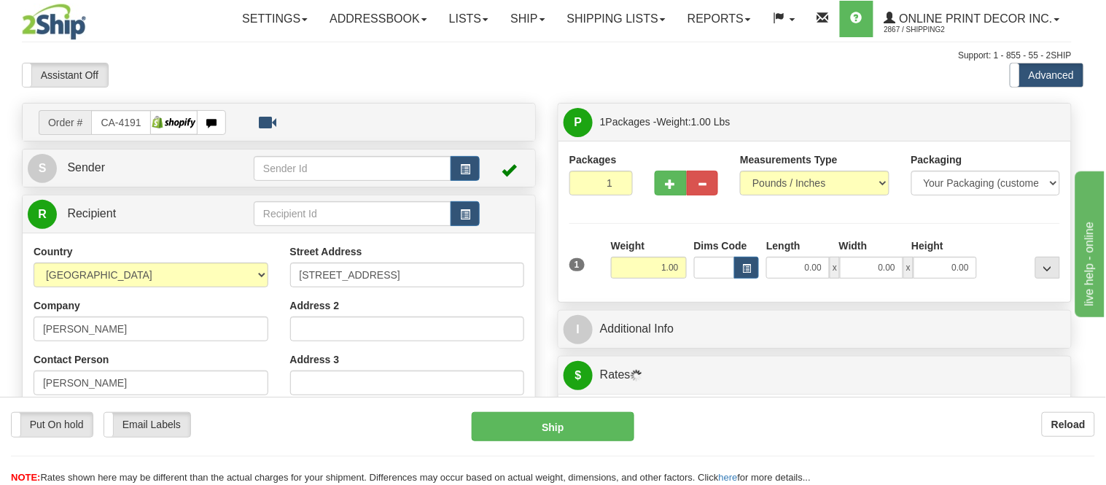
type input "[GEOGRAPHIC_DATA]"
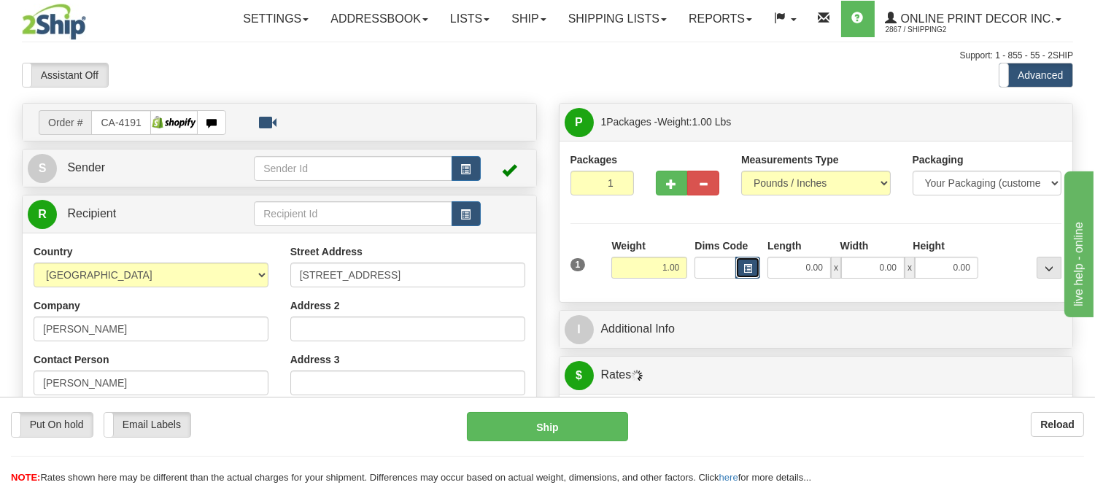
click at [753, 265] on button "button" at bounding box center [747, 268] width 25 height 22
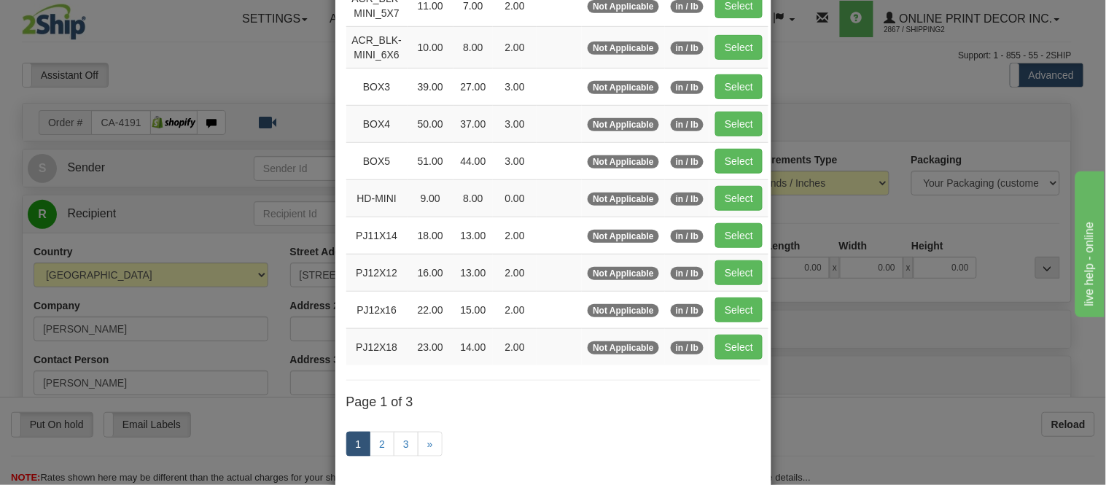
scroll to position [243, 0]
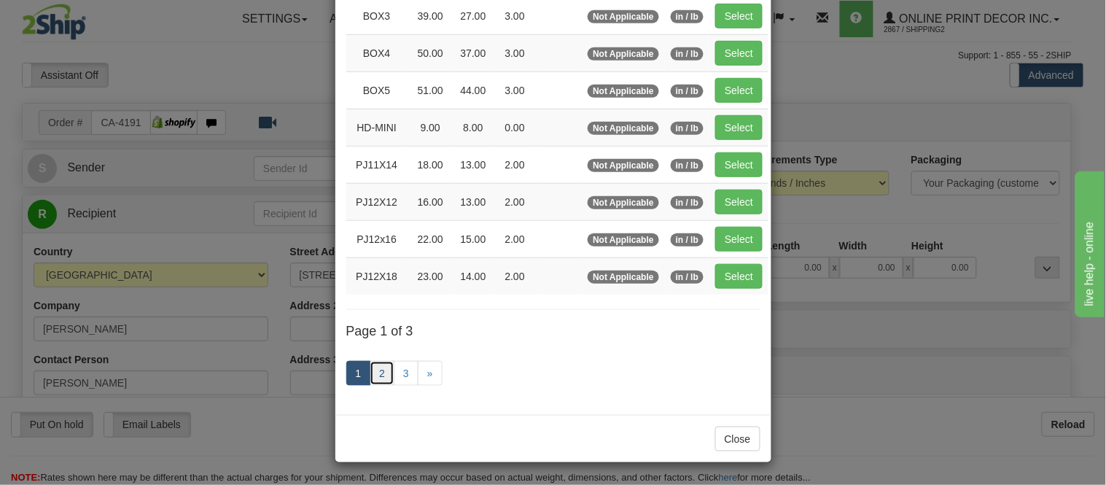
click at [377, 372] on link "2" at bounding box center [382, 373] width 25 height 25
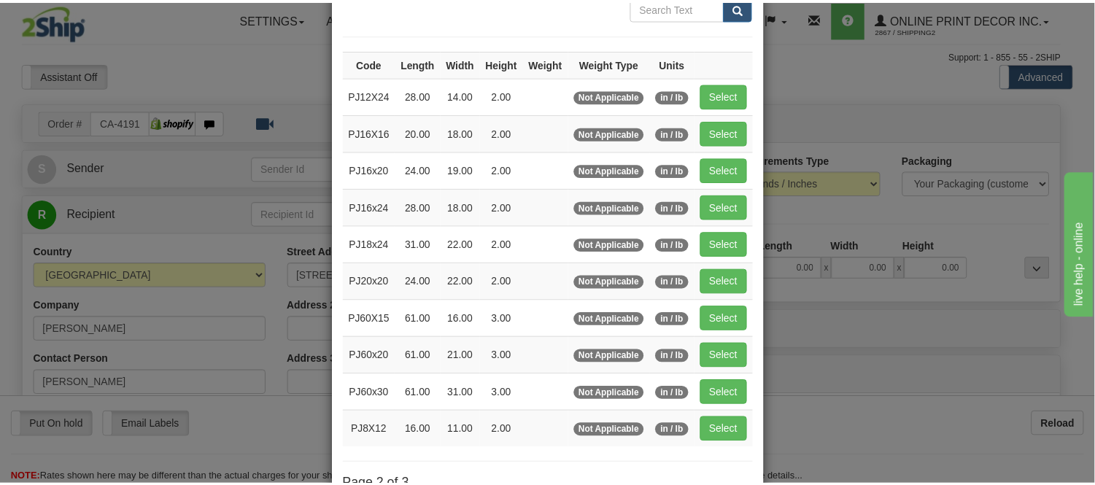
scroll to position [75, 0]
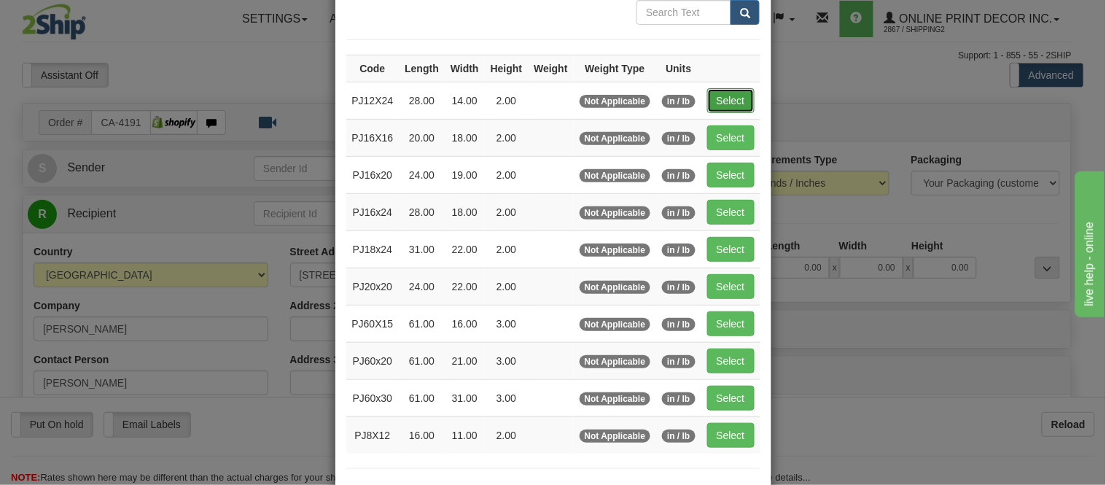
click at [712, 100] on button "Select" at bounding box center [730, 100] width 47 height 25
type input "PJ12X24"
type input "28.00"
type input "14.00"
type input "2.00"
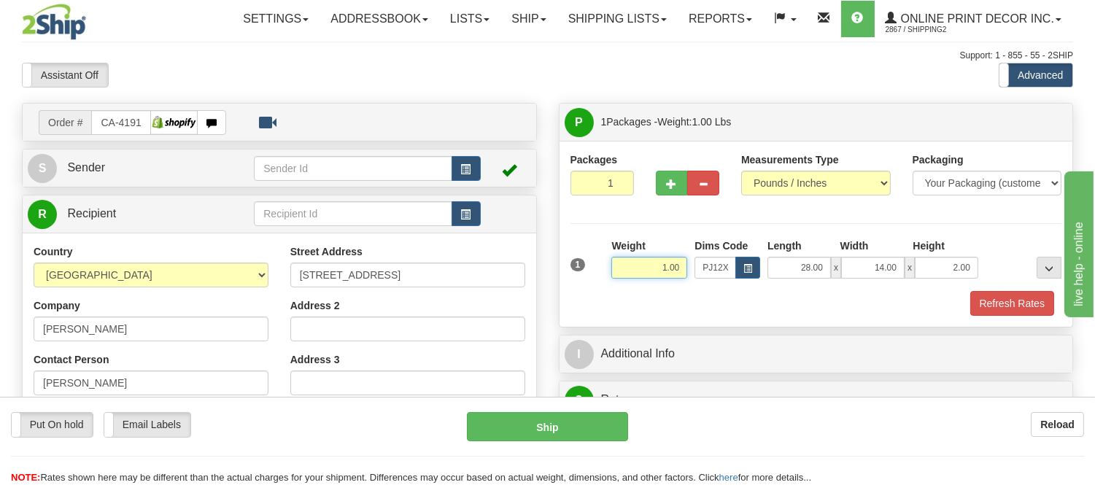
drag, startPoint x: 680, startPoint y: 271, endPoint x: 600, endPoint y: 279, distance: 80.6
click at [600, 279] on div "1 Weight 1.00 Dims Code x x" at bounding box center [816, 265] width 499 height 52
type input "1.10"
click at [998, 293] on button "Refresh Rates" at bounding box center [1012, 303] width 84 height 25
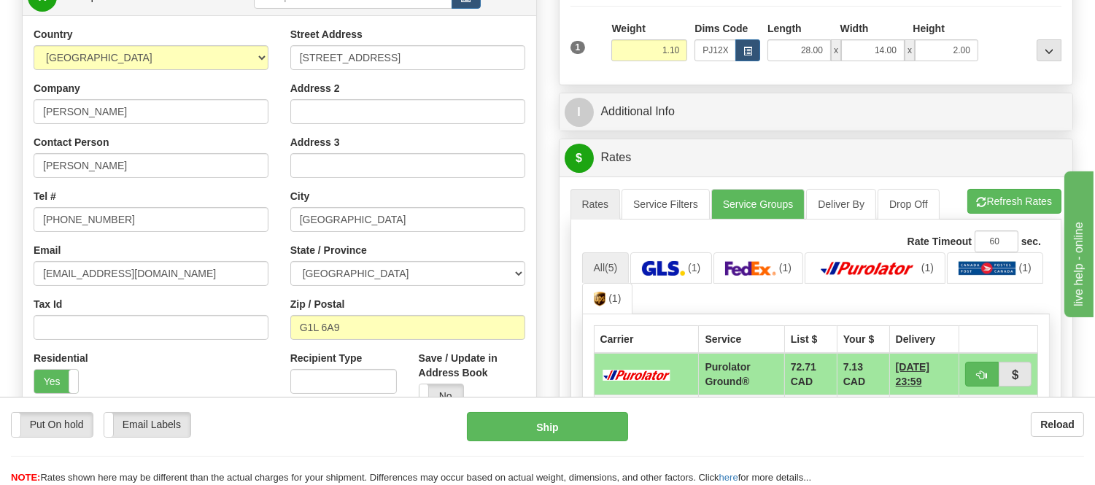
scroll to position [243, 0]
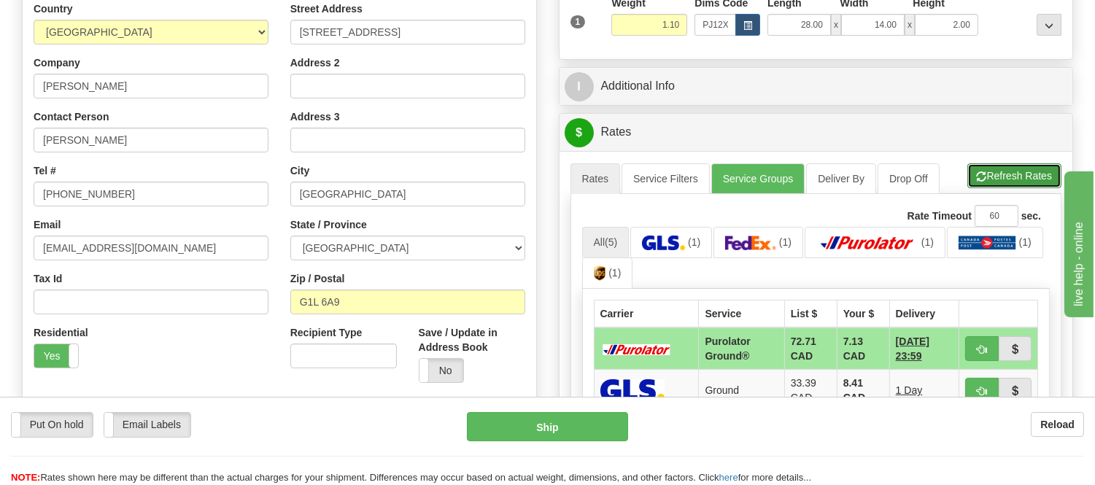
click at [989, 181] on button "Refresh Rates" at bounding box center [1014, 175] width 94 height 25
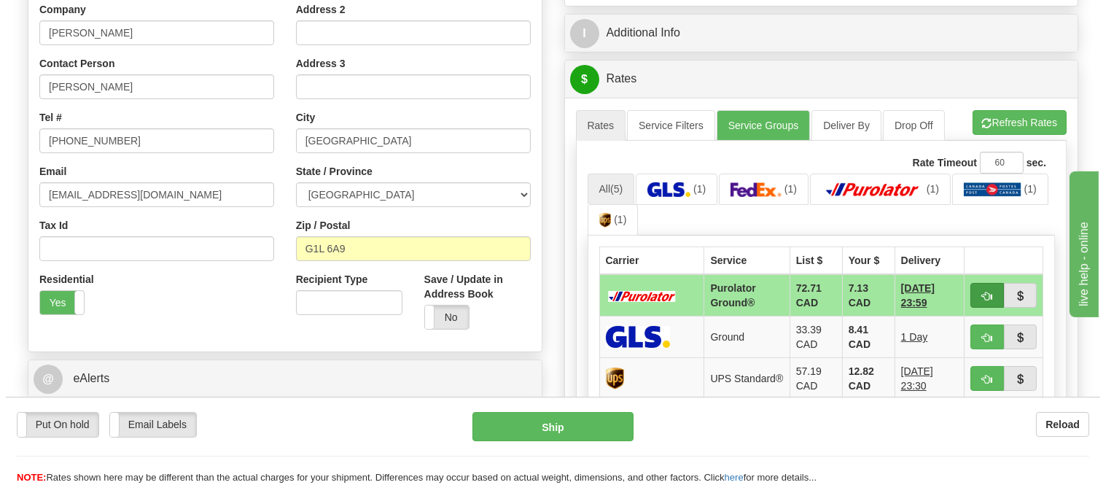
scroll to position [324, 0]
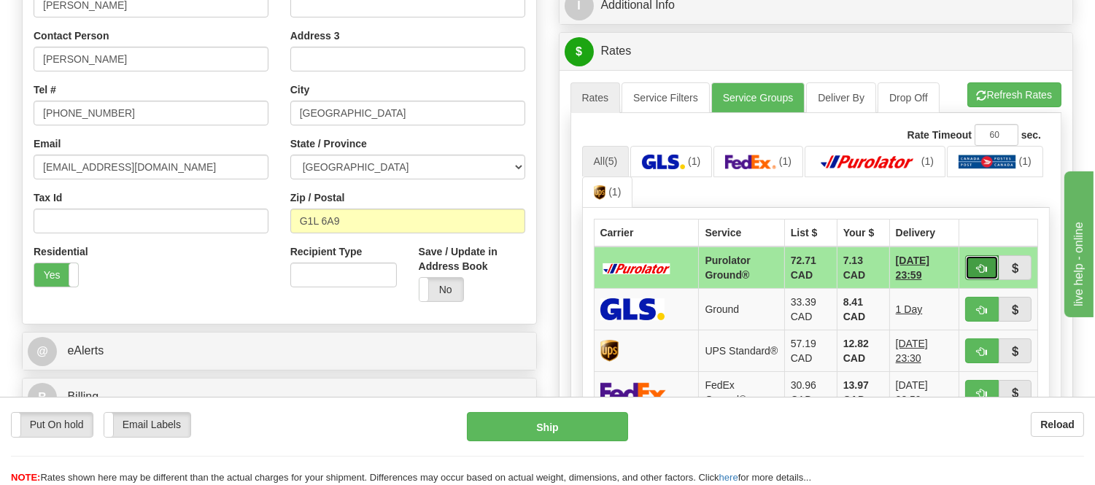
click at [983, 276] on button "button" at bounding box center [982, 267] width 34 height 25
type input "260"
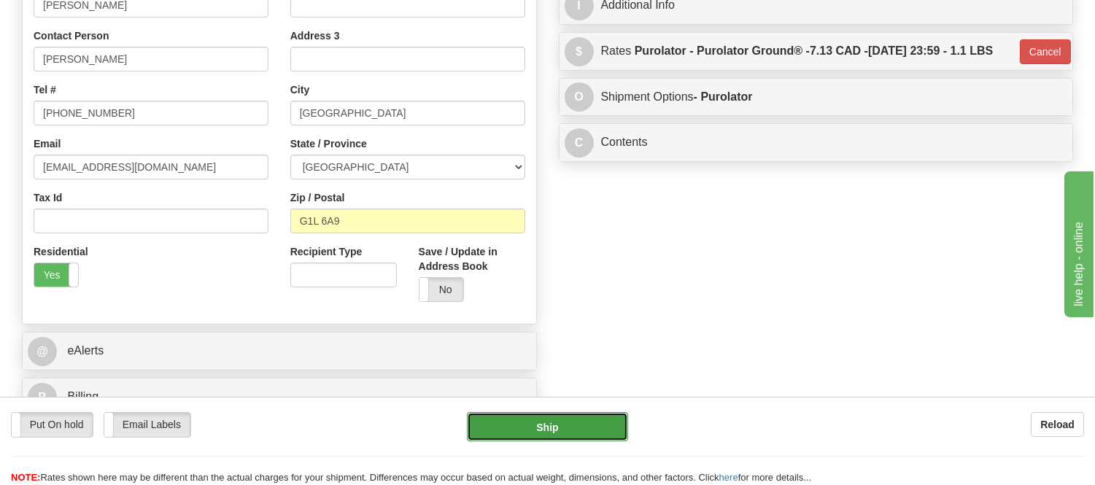
click at [512, 435] on button "Ship" at bounding box center [547, 426] width 160 height 29
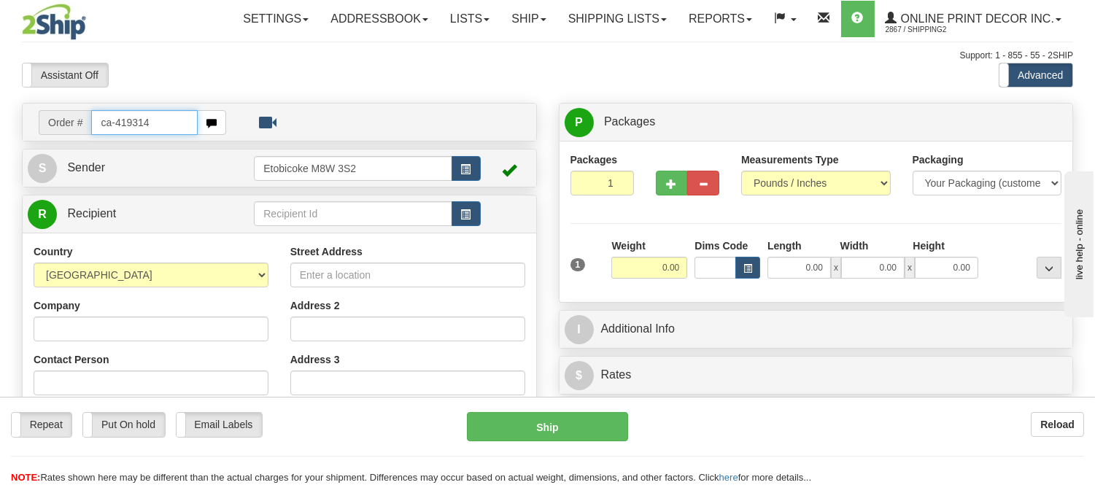
type input "ca-419314"
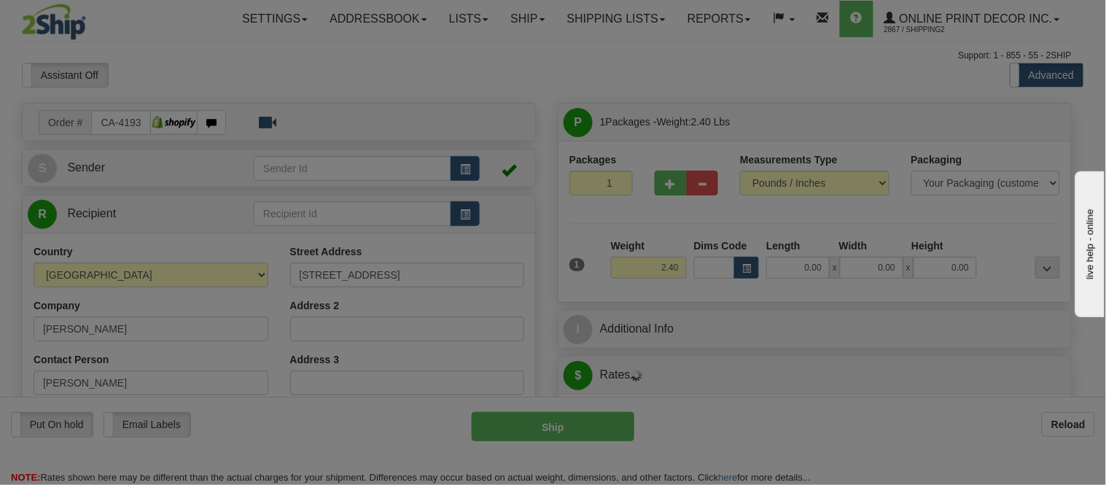
type input "OTTAWA"
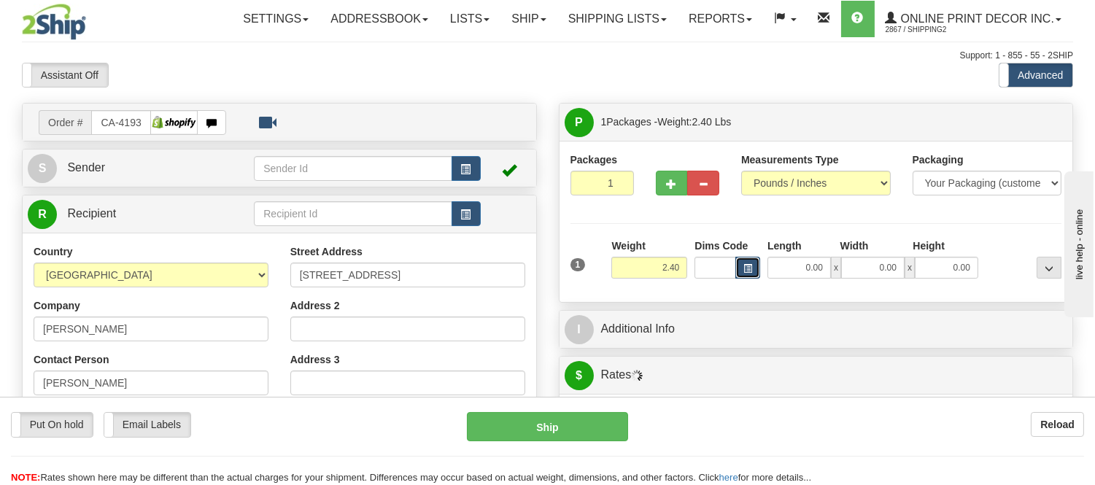
click at [746, 265] on span "button" at bounding box center [747, 269] width 9 height 8
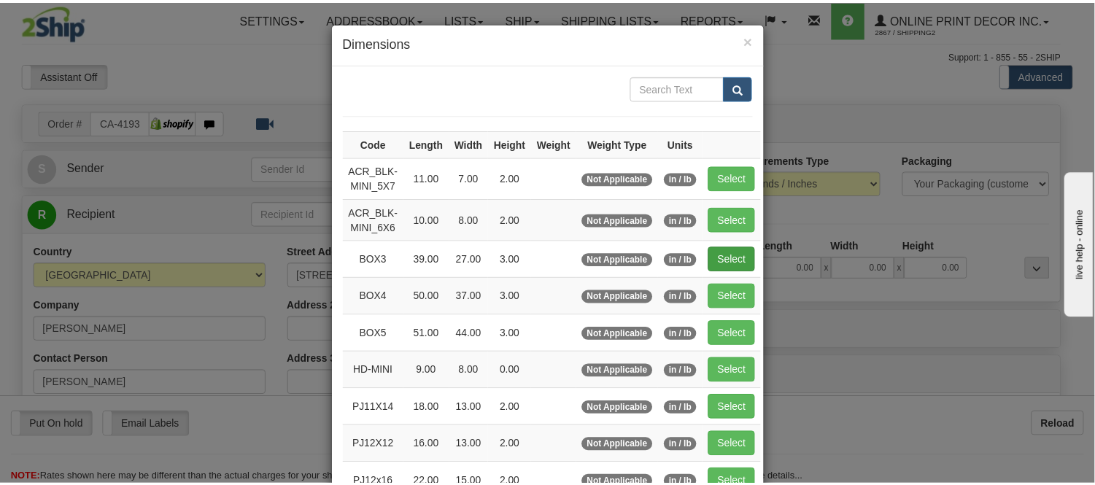
scroll to position [162, 0]
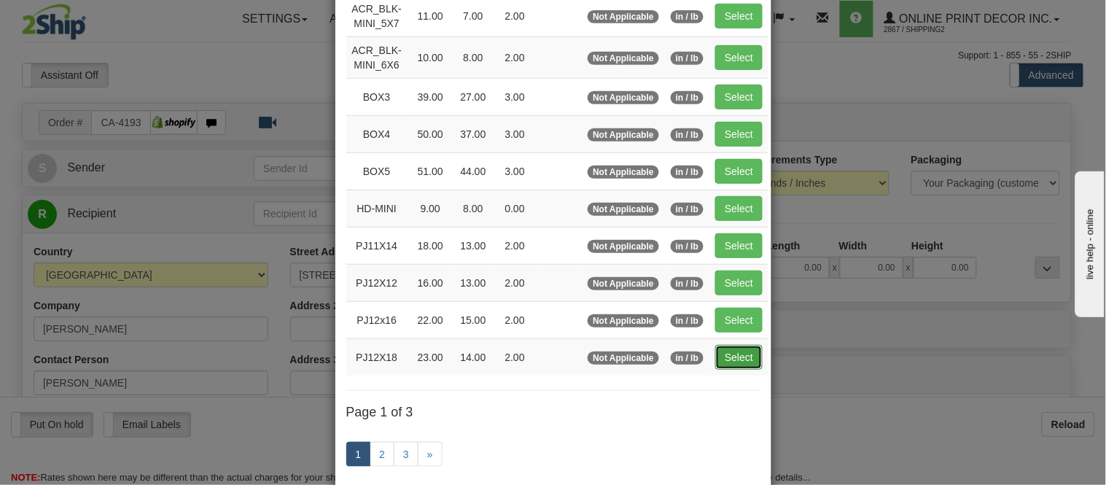
click at [722, 365] on button "Select" at bounding box center [739, 357] width 47 height 25
type input "PJ12X18"
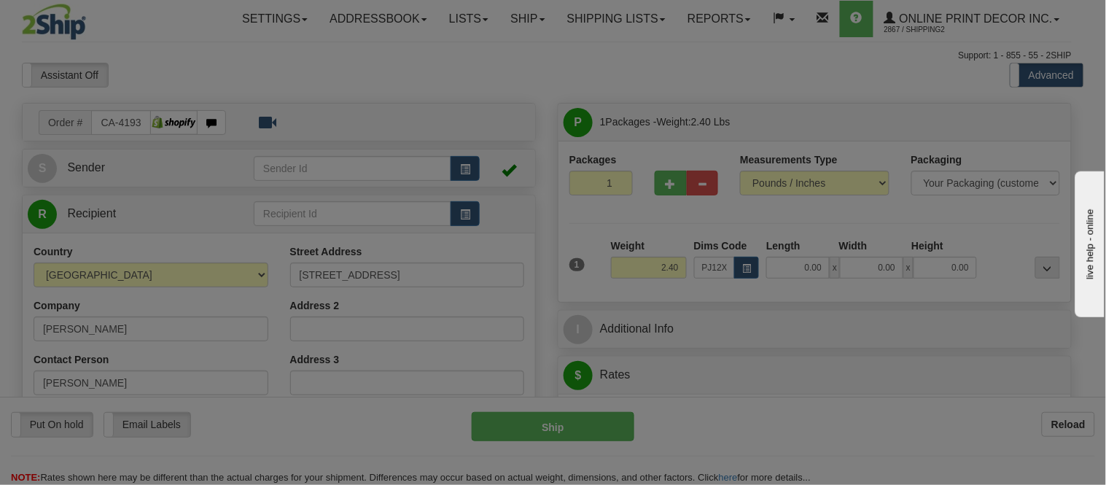
type input "23.00"
type input "14.00"
type input "2.00"
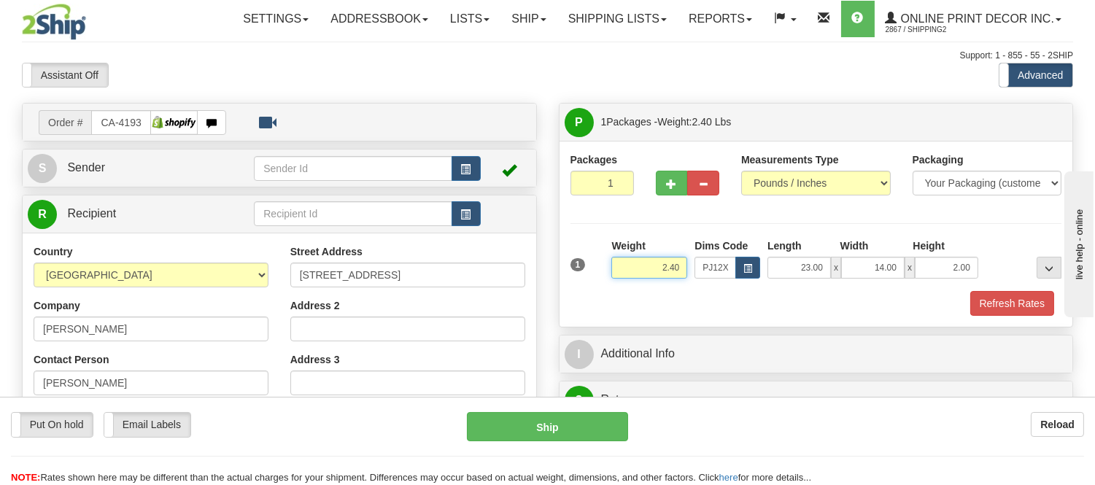
drag, startPoint x: 681, startPoint y: 266, endPoint x: 606, endPoint y: 292, distance: 79.6
click at [606, 292] on div "1 Weight 2.40 Dims Code PJ12X18 Length Width Height x x" at bounding box center [816, 277] width 492 height 77
type input "3.98"
click at [1033, 301] on button "Refresh Rates" at bounding box center [1012, 303] width 84 height 25
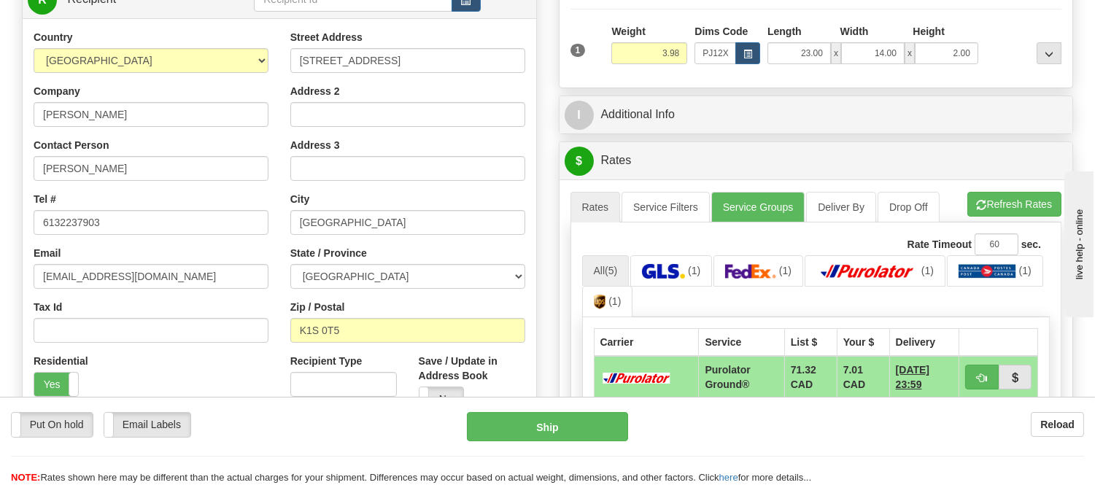
scroll to position [243, 0]
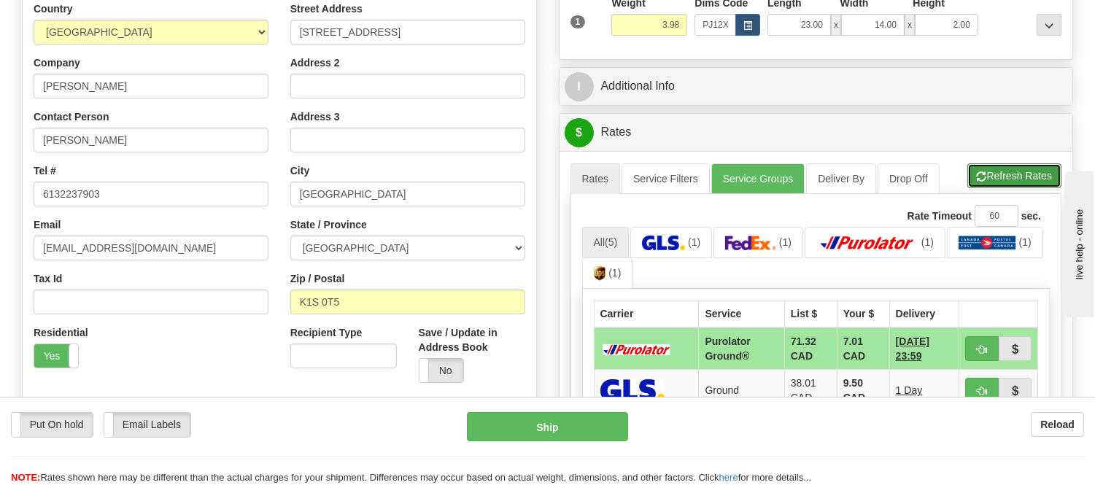
click at [985, 166] on button "Refresh Rates" at bounding box center [1014, 175] width 94 height 25
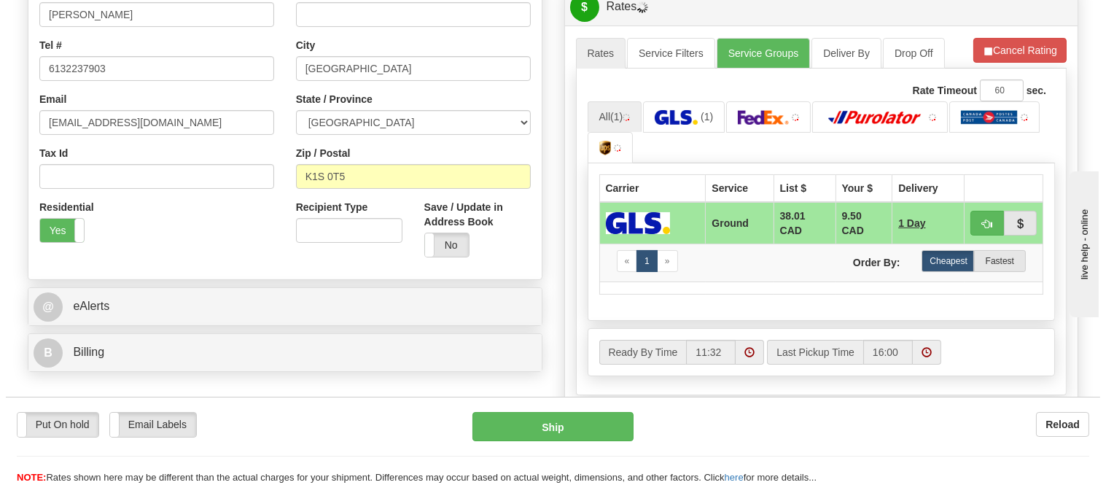
scroll to position [405, 0]
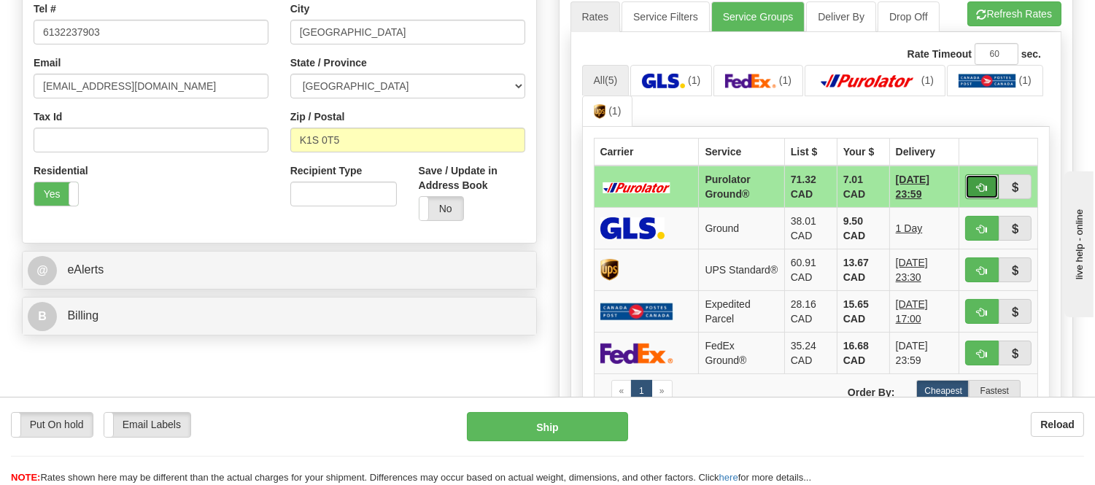
click at [981, 183] on span "button" at bounding box center [982, 187] width 10 height 9
type input "260"
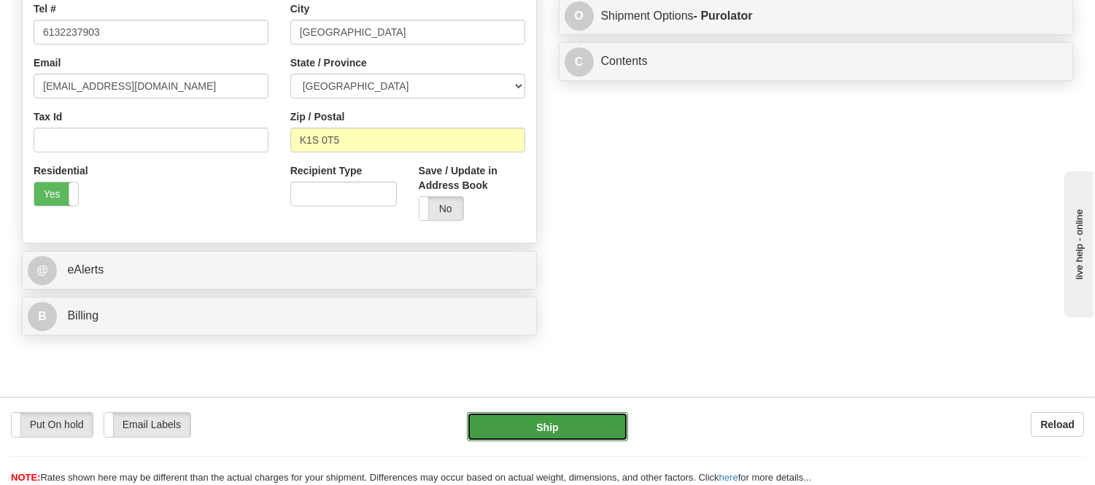
click at [557, 426] on button "Ship" at bounding box center [547, 426] width 160 height 29
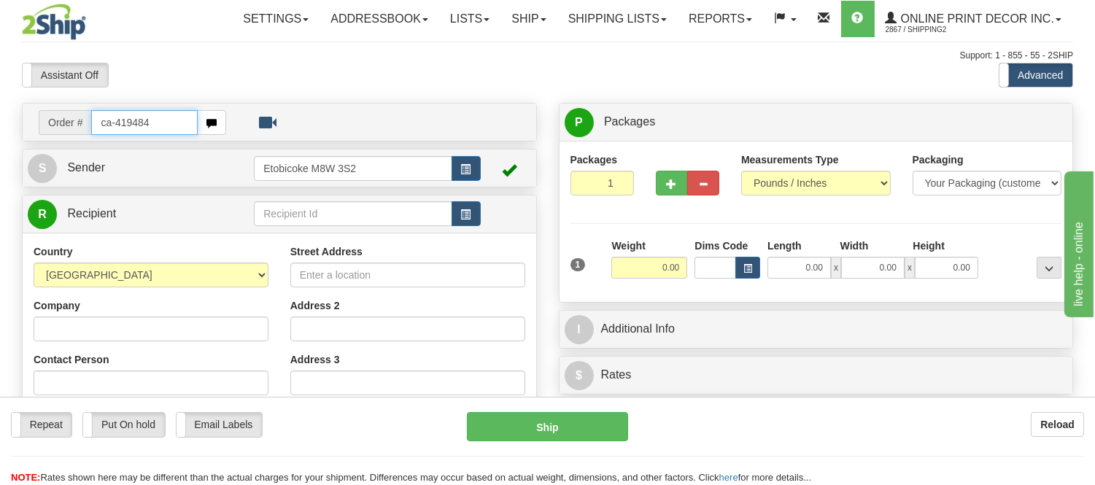
type input "ca-419484"
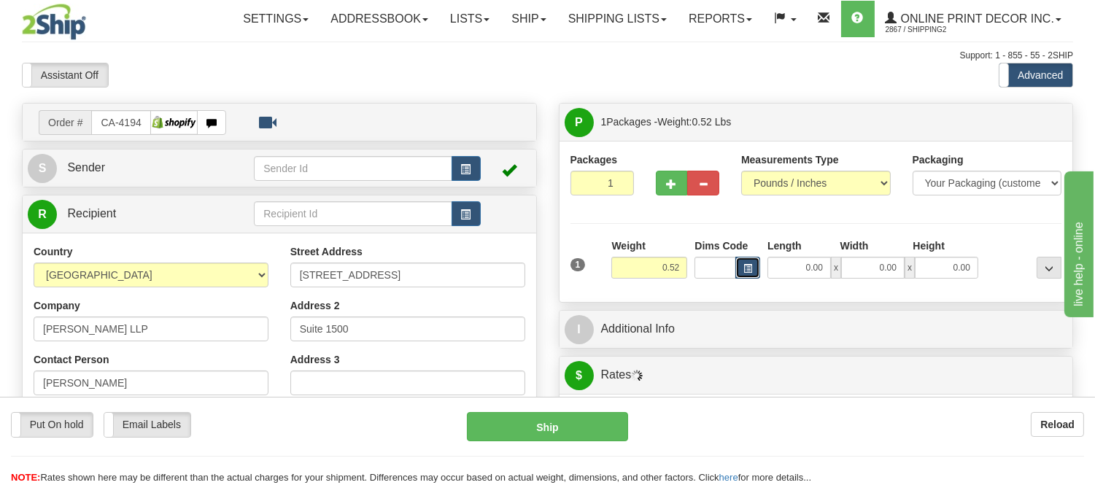
click at [739, 268] on button "button" at bounding box center [747, 268] width 25 height 22
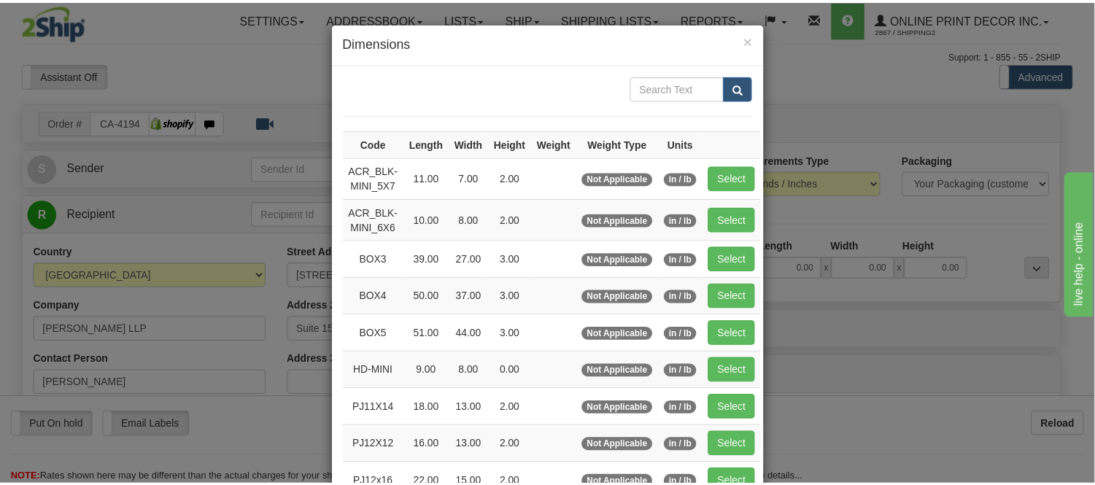
scroll to position [162, 0]
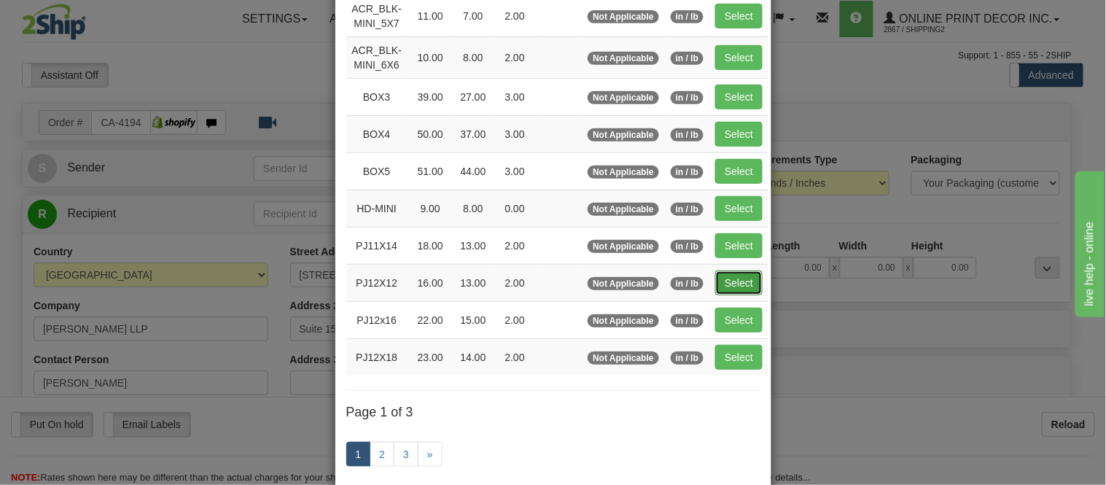
click at [725, 282] on button "Select" at bounding box center [739, 283] width 47 height 25
type input "PJ12X12"
type input "16.00"
type input "13.00"
type input "2.00"
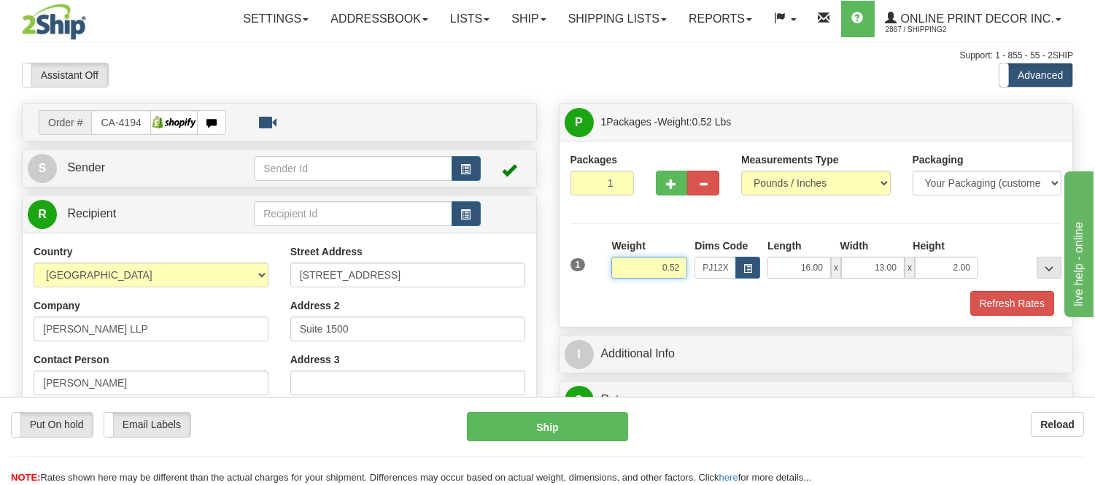
drag, startPoint x: 686, startPoint y: 263, endPoint x: 582, endPoint y: 283, distance: 105.4
click at [582, 283] on div "1 Weight 0.52 Dims Code x x" at bounding box center [816, 265] width 499 height 52
type input "1.10"
click at [1011, 303] on button "Refresh Rates" at bounding box center [1012, 303] width 84 height 25
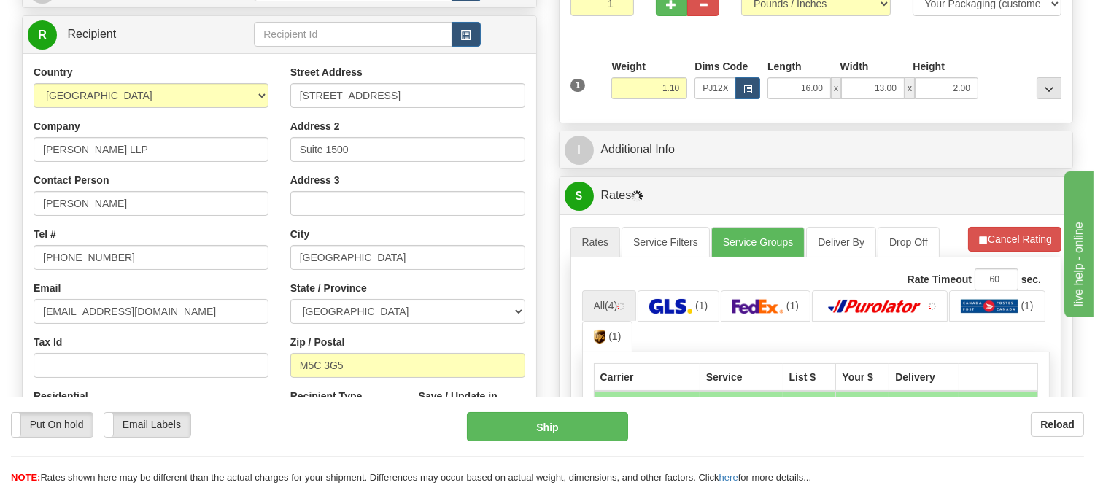
scroll to position [243, 0]
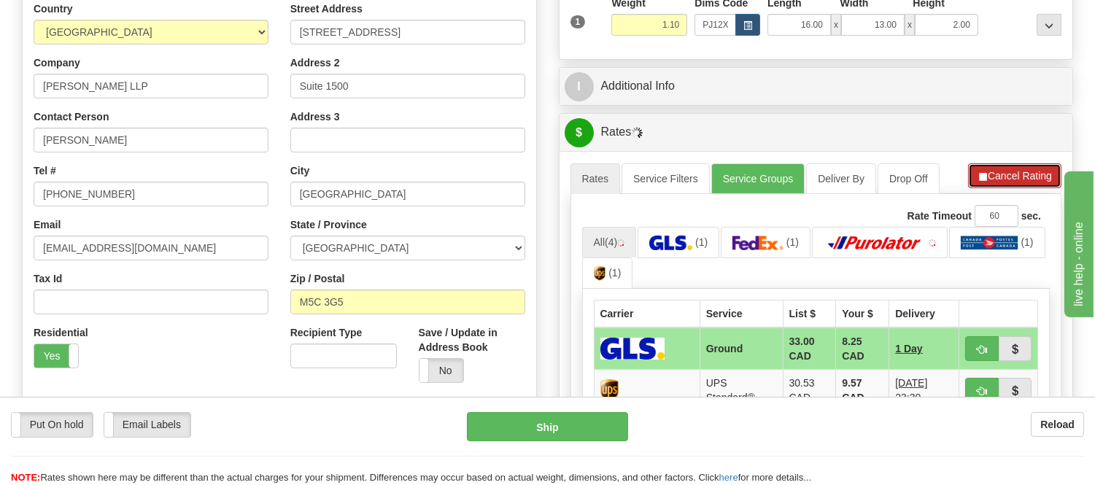
click at [1046, 173] on button "Cancel Rating" at bounding box center [1014, 175] width 93 height 25
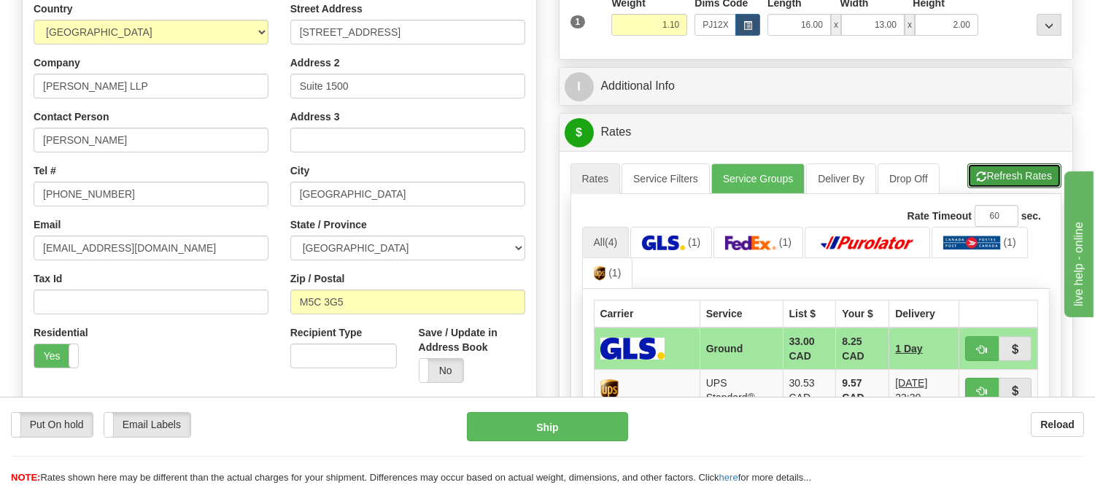
click at [1046, 173] on button "Refresh Rates" at bounding box center [1014, 175] width 94 height 25
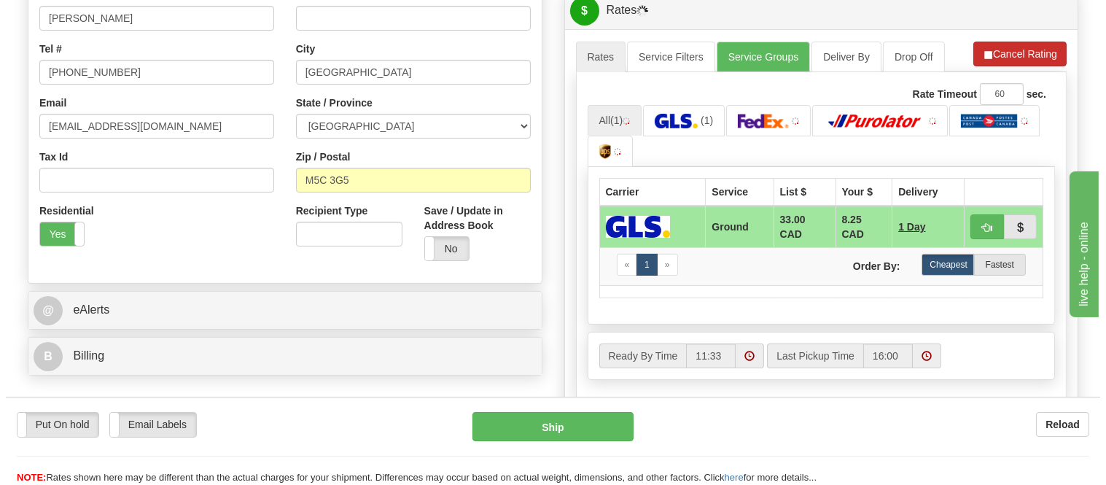
scroll to position [405, 0]
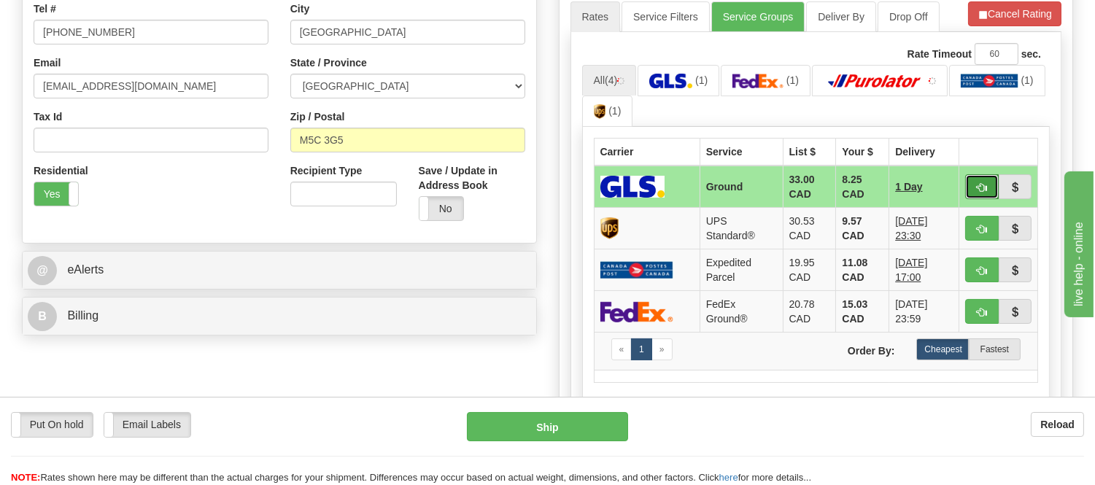
click at [977, 183] on span "button" at bounding box center [982, 187] width 10 height 9
click at [990, 98] on ul "All (4) (1) (1) (1) (1)" at bounding box center [816, 96] width 468 height 63
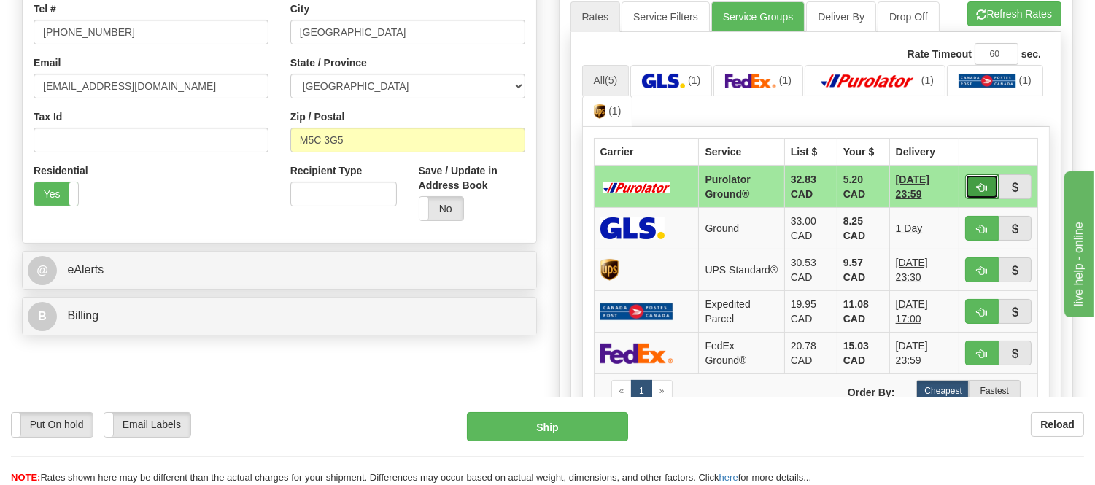
click at [985, 174] on button "button" at bounding box center [982, 186] width 34 height 25
type input "260"
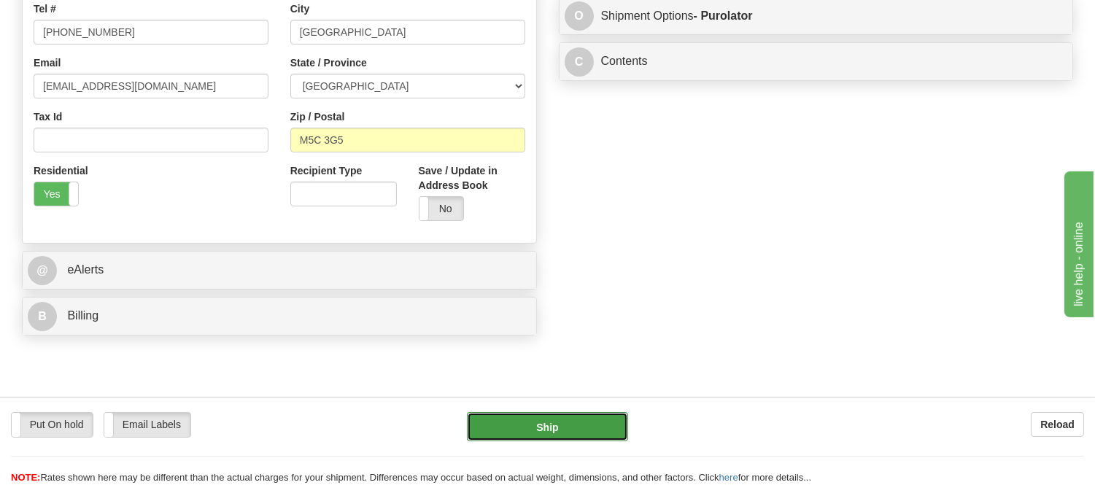
click at [606, 420] on button "Ship" at bounding box center [547, 426] width 160 height 29
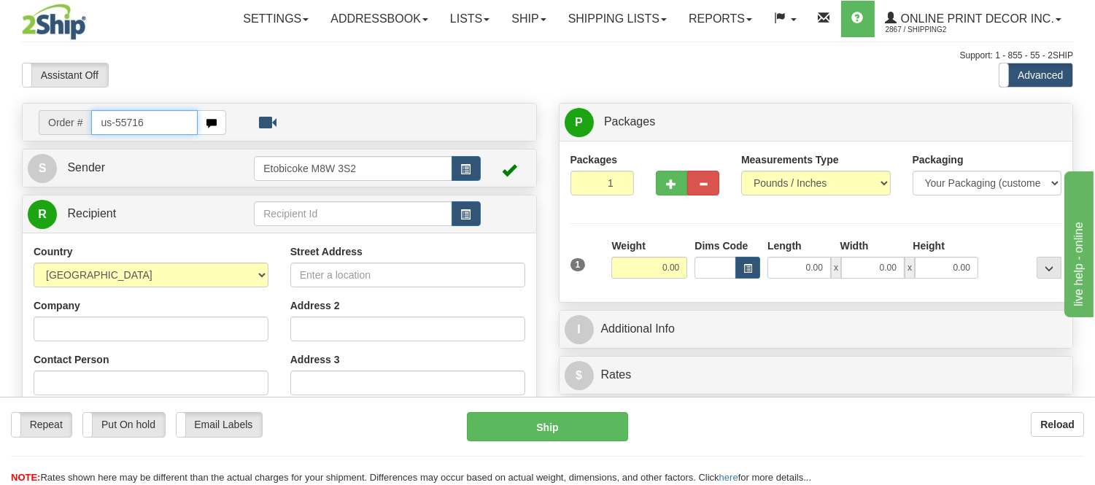
type input "us-55716"
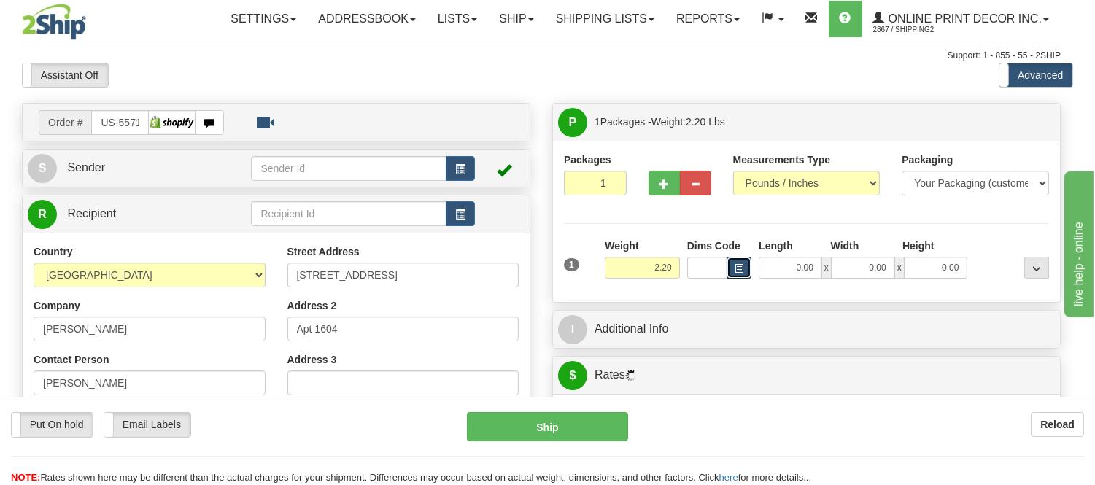
click at [743, 268] on span "button" at bounding box center [738, 269] width 9 height 8
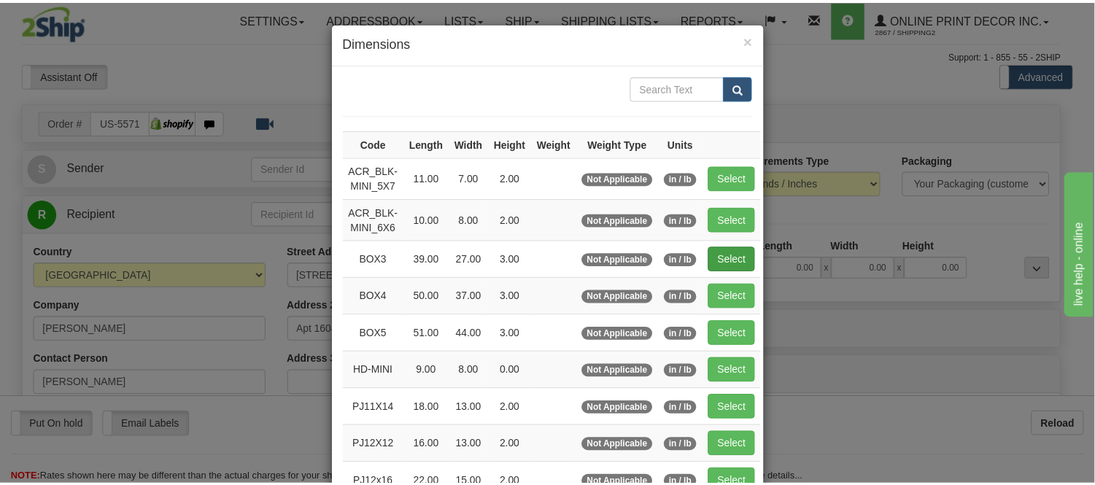
scroll to position [81, 0]
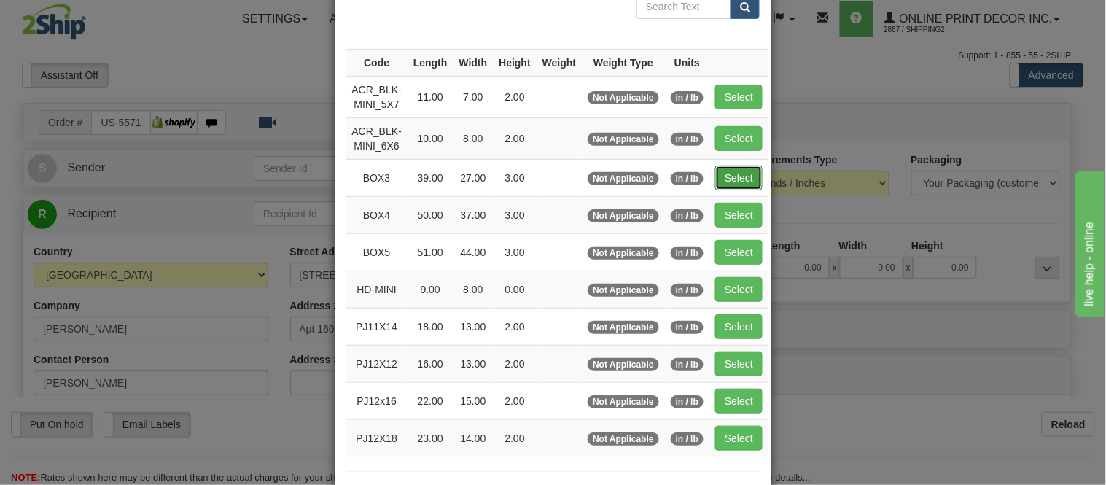
click at [721, 177] on button "Select" at bounding box center [739, 178] width 47 height 25
type input "BOX3"
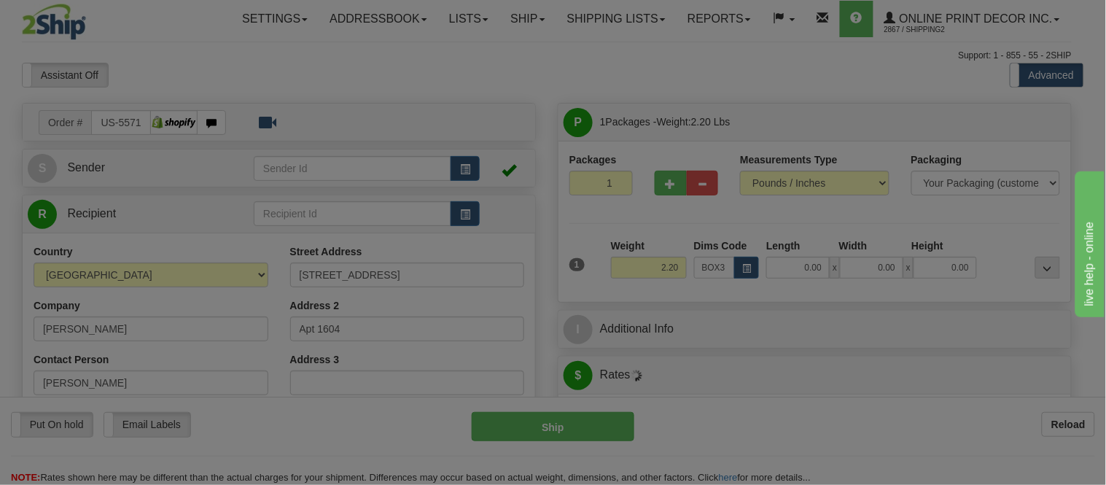
type input "39.00"
type input "27.00"
type input "3.00"
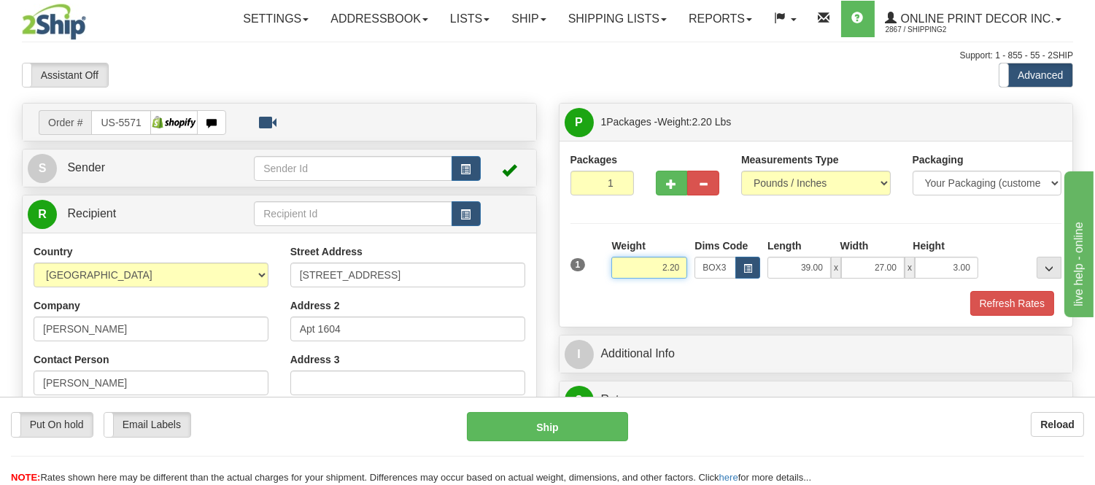
drag, startPoint x: 681, startPoint y: 268, endPoint x: 640, endPoint y: 282, distance: 42.9
click at [640, 282] on div "Weight 2.20" at bounding box center [649, 264] width 83 height 51
type input "9.98"
click at [1014, 305] on button "Refresh Rates" at bounding box center [1012, 303] width 84 height 25
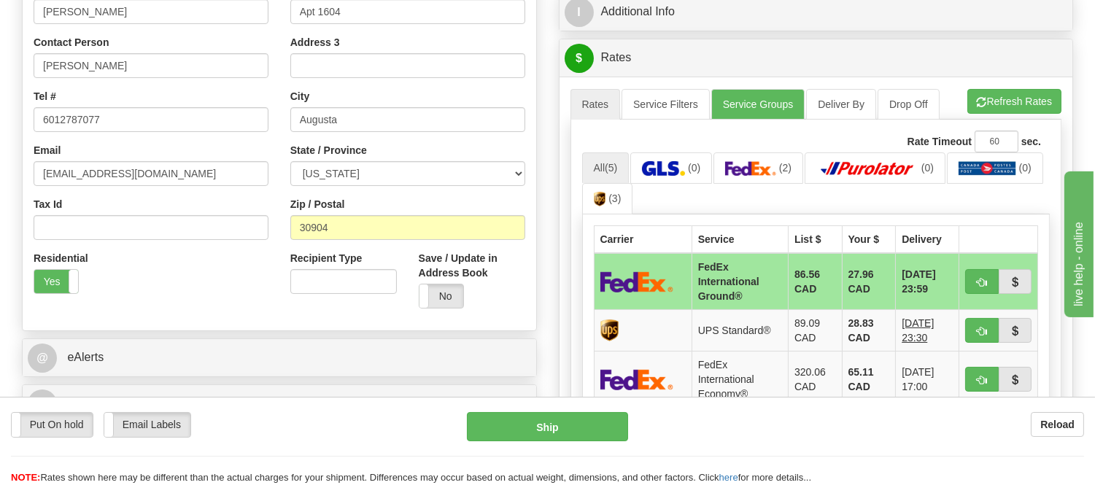
scroll to position [405, 0]
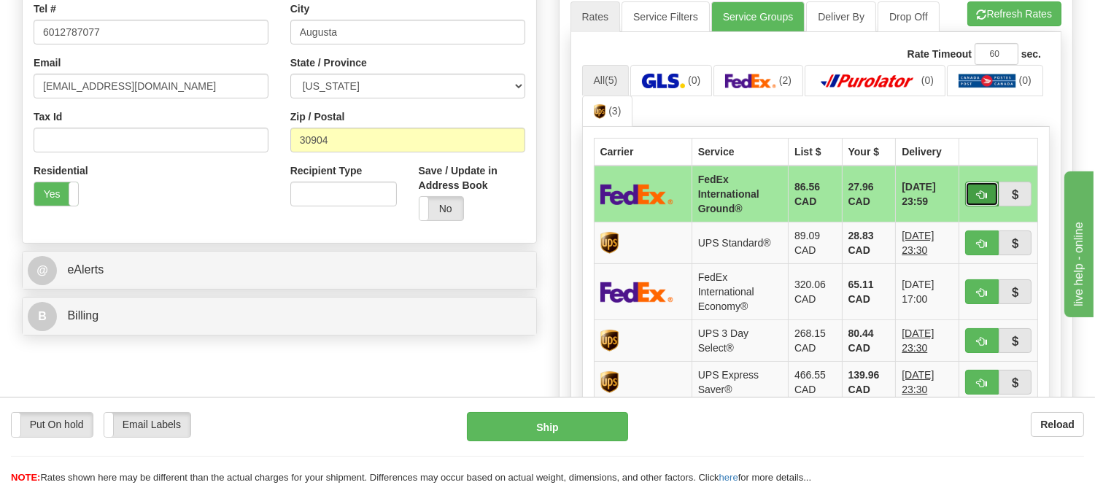
click at [975, 201] on button "button" at bounding box center [982, 194] width 34 height 25
type input "92"
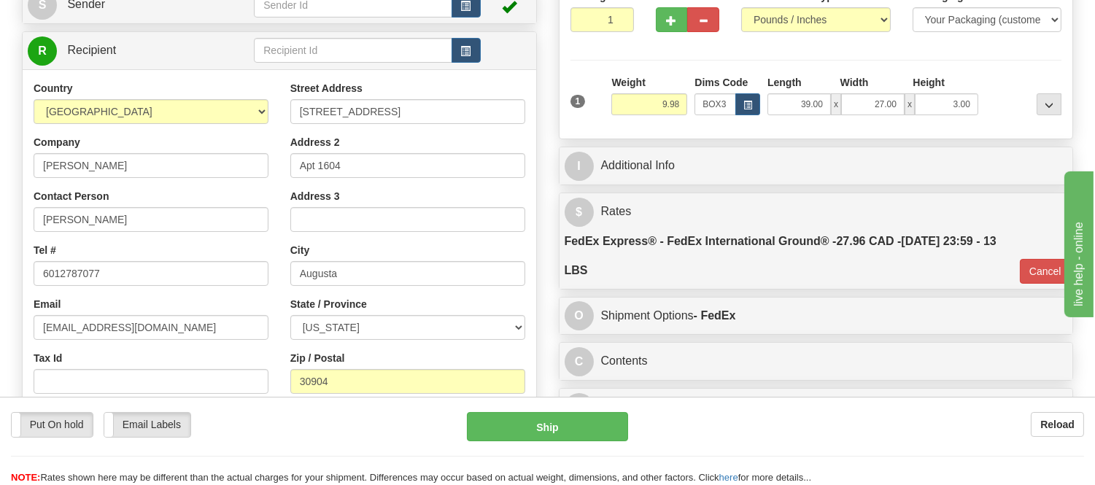
scroll to position [162, 0]
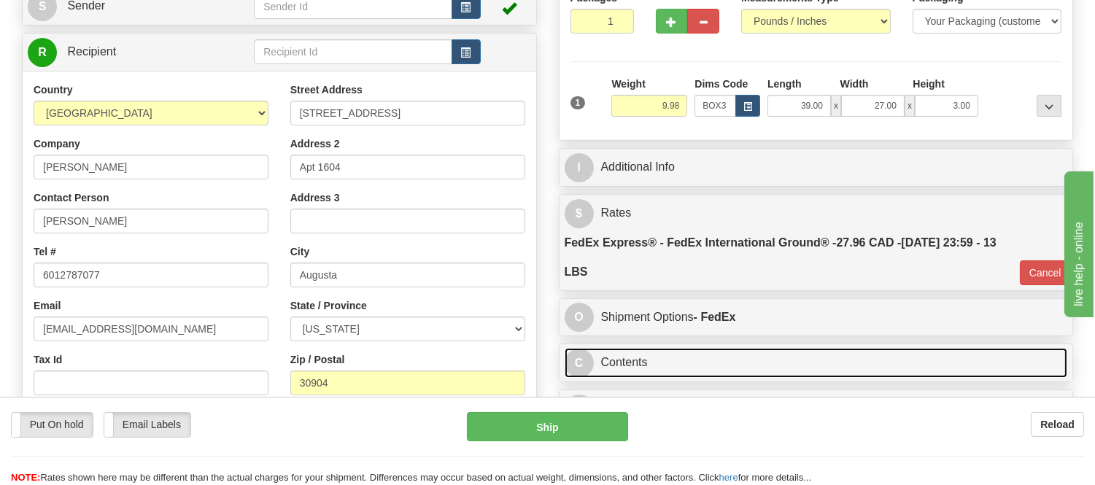
click at [791, 355] on link "C Contents" at bounding box center [816, 363] width 503 height 30
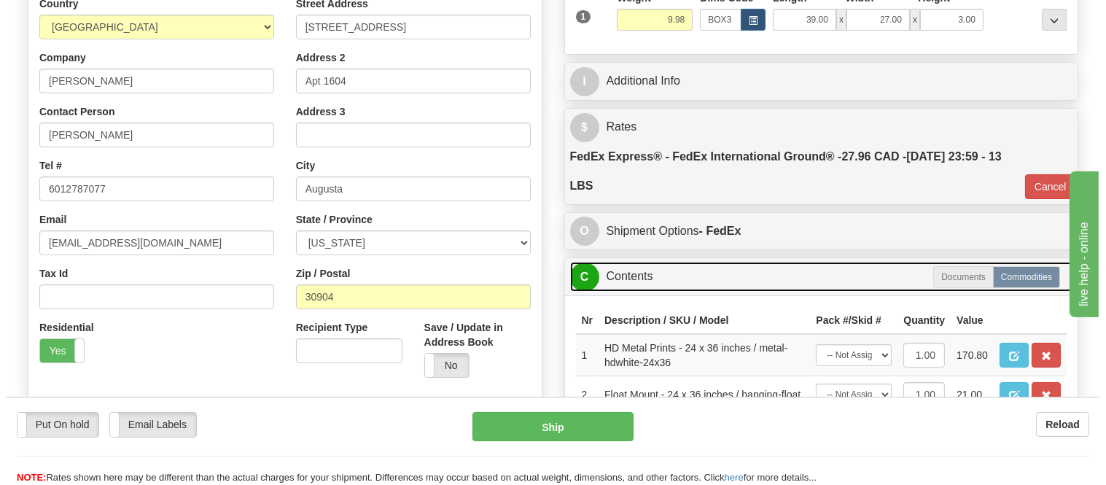
scroll to position [324, 0]
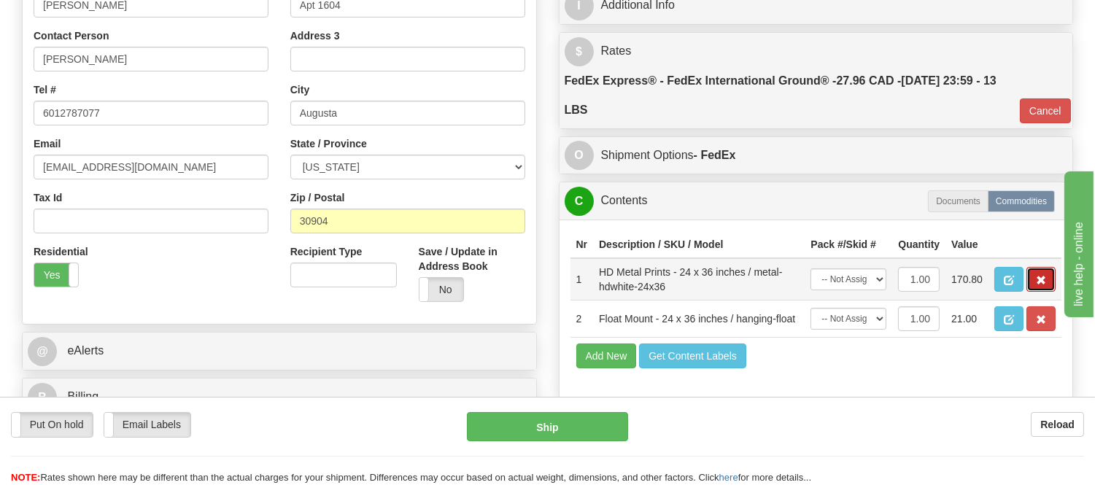
click at [1031, 292] on button "button" at bounding box center [1040, 279] width 29 height 25
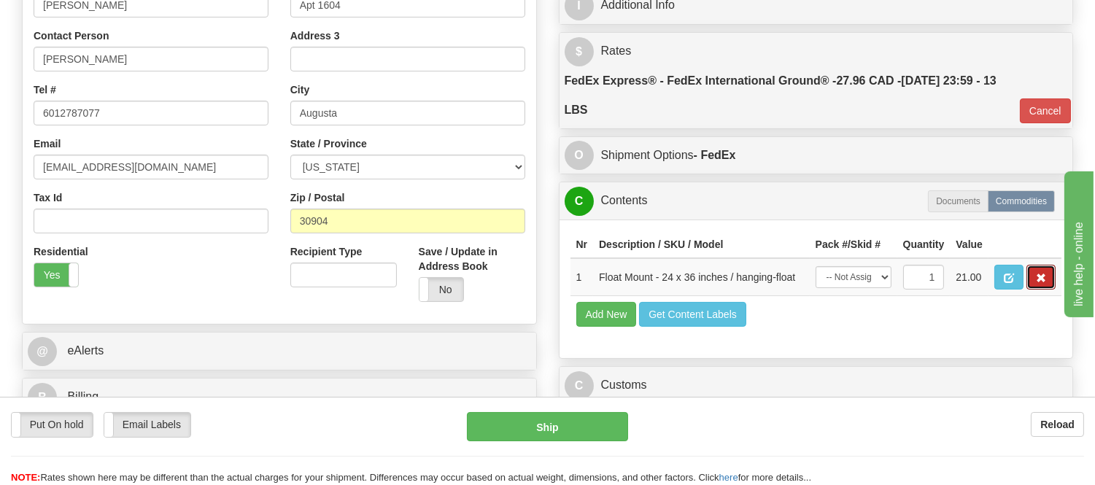
click at [1031, 290] on button "button" at bounding box center [1040, 277] width 29 height 25
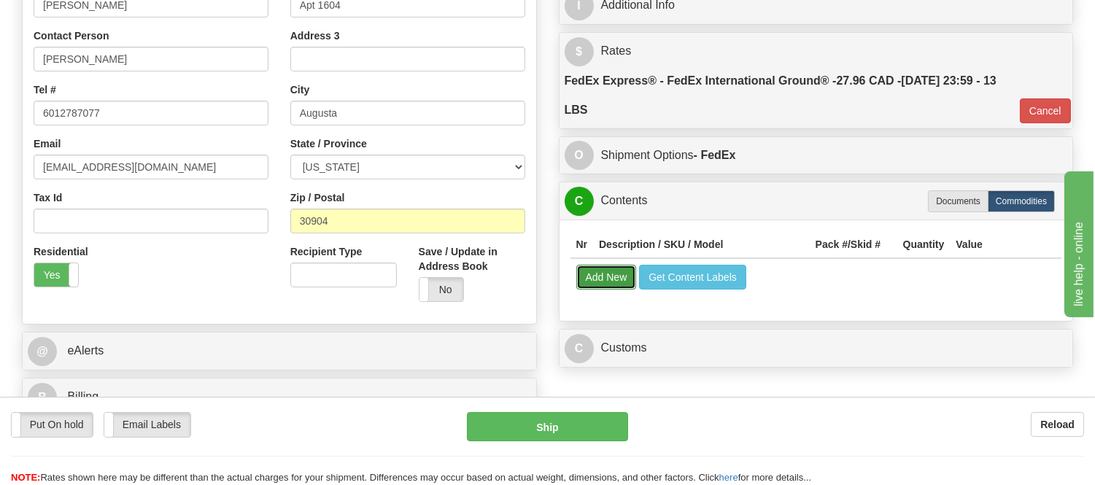
click at [584, 279] on button "Add New" at bounding box center [606, 277] width 61 height 25
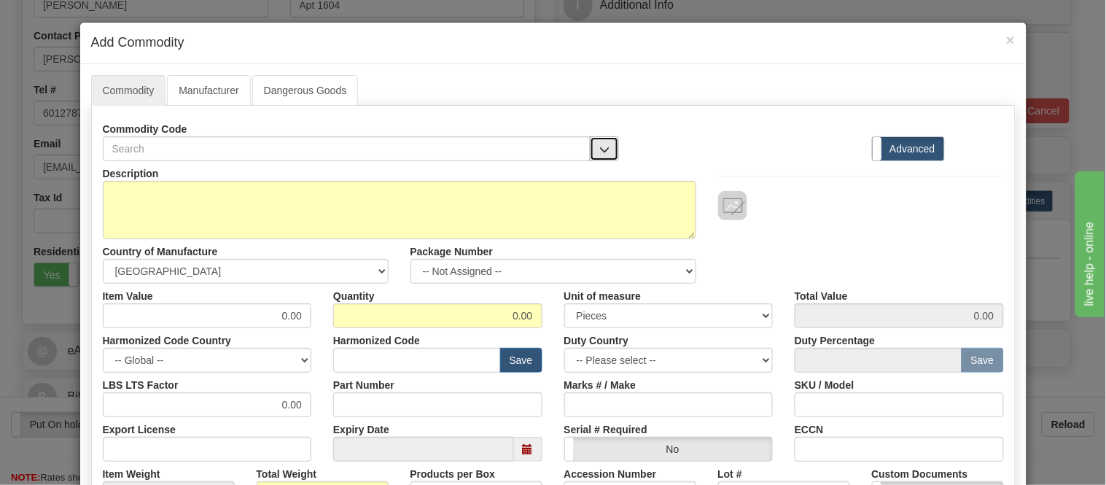
click at [592, 141] on button "button" at bounding box center [604, 148] width 29 height 25
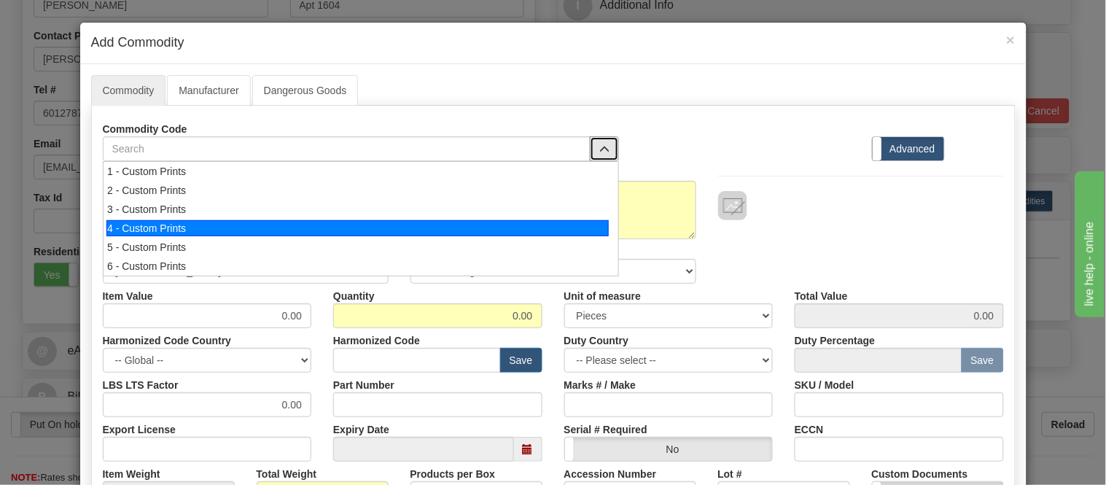
click at [599, 225] on div "4 - Custom Prints" at bounding box center [357, 228] width 503 height 16
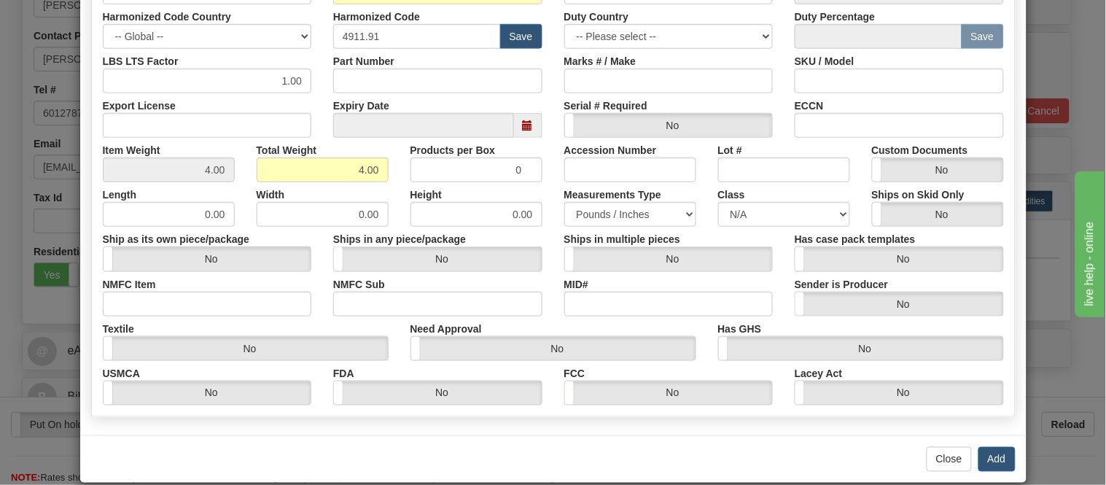
scroll to position [344, 0]
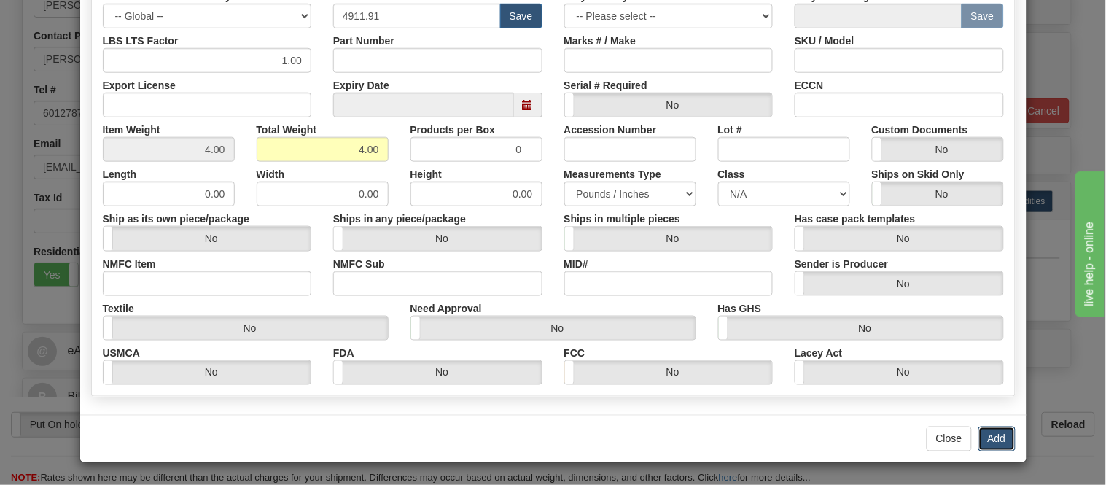
click at [1005, 445] on button "Add" at bounding box center [997, 439] width 37 height 25
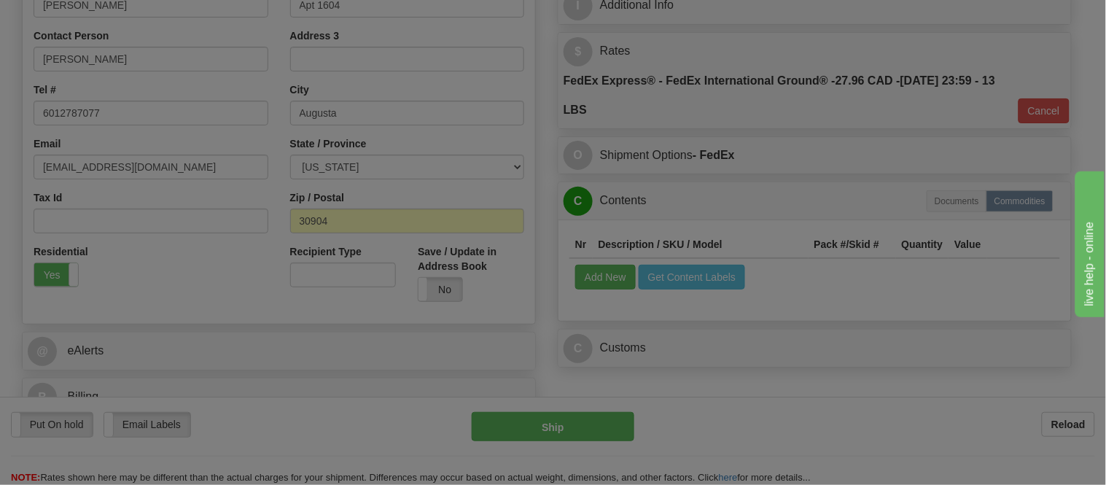
scroll to position [0, 0]
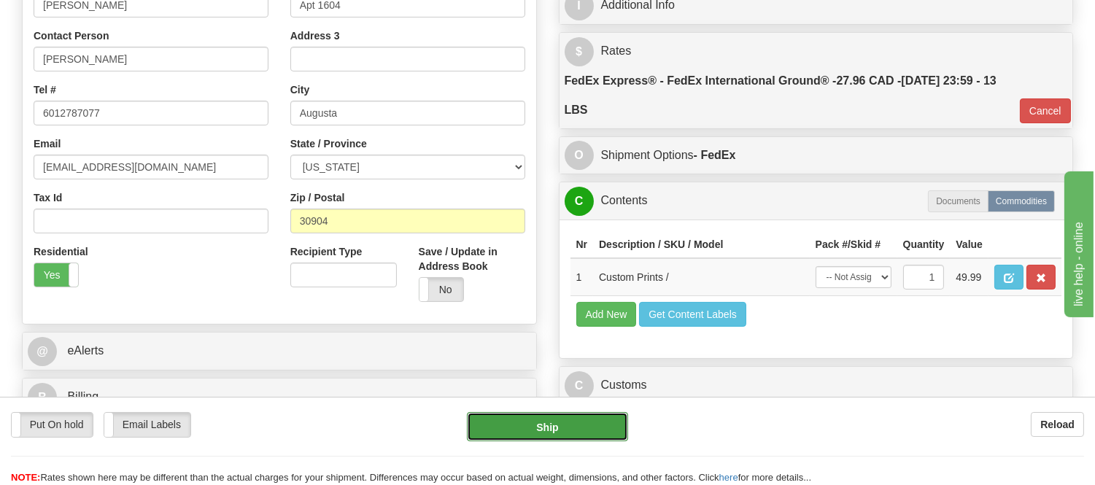
click at [557, 431] on button "Ship" at bounding box center [547, 426] width 160 height 29
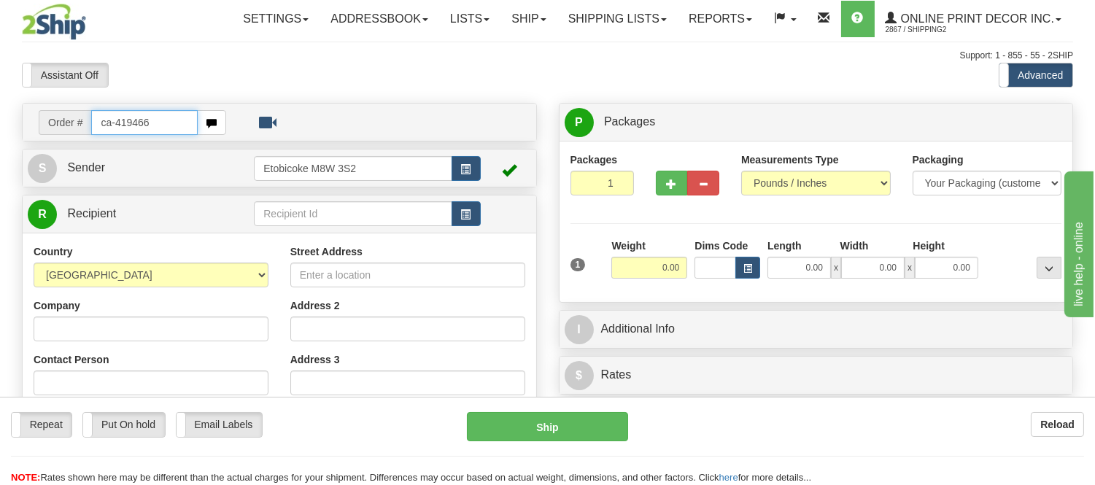
type input "ca-419466"
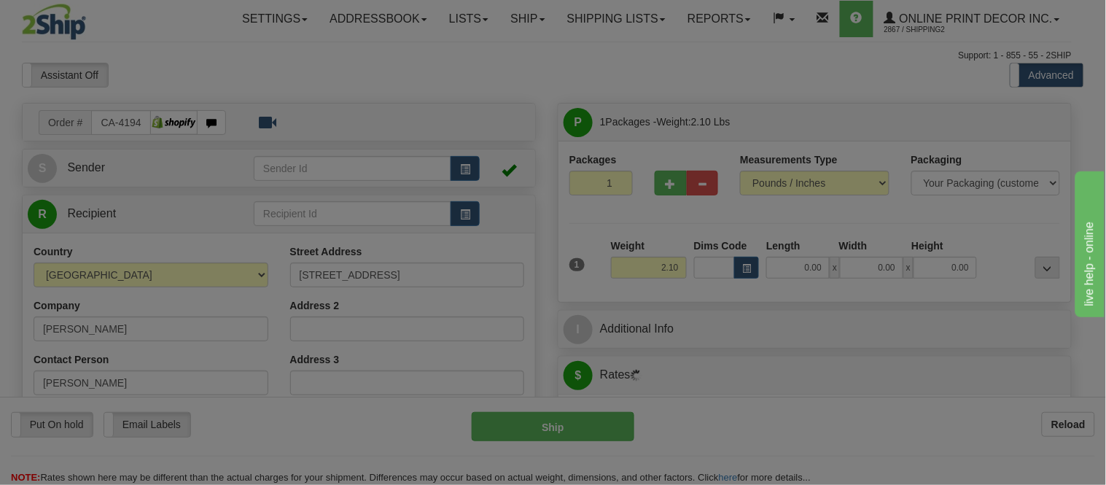
type input "JOYCEVILLE"
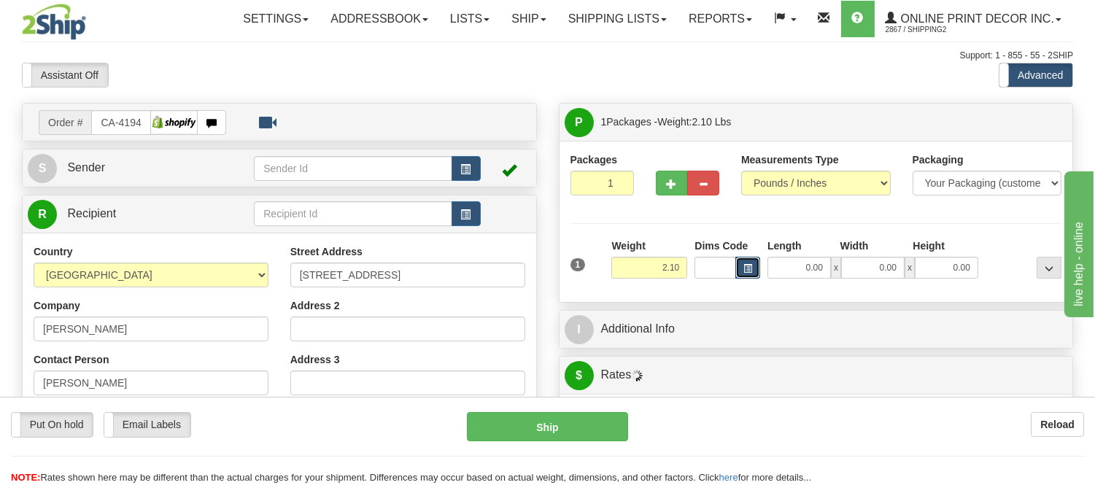
click at [755, 267] on button "button" at bounding box center [747, 268] width 25 height 22
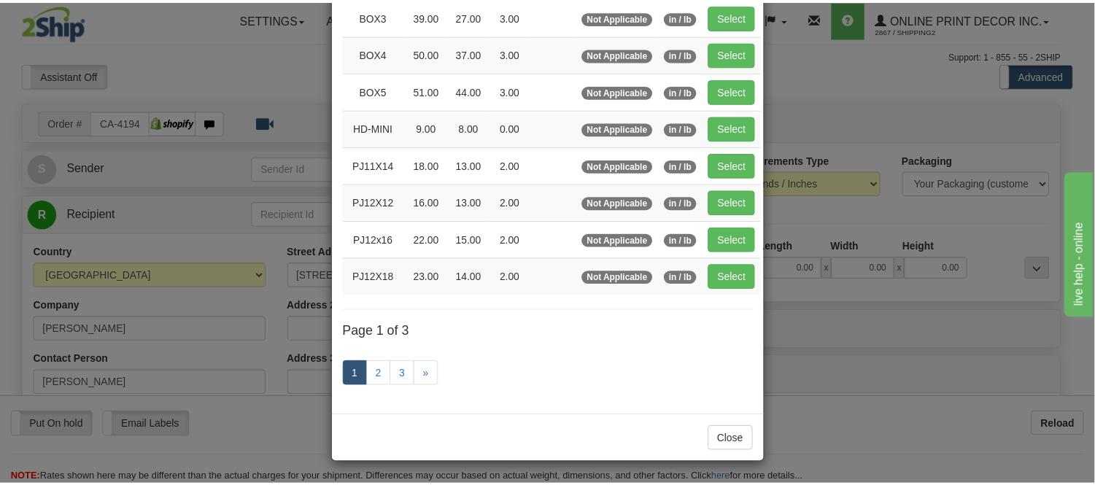
scroll to position [245, 0]
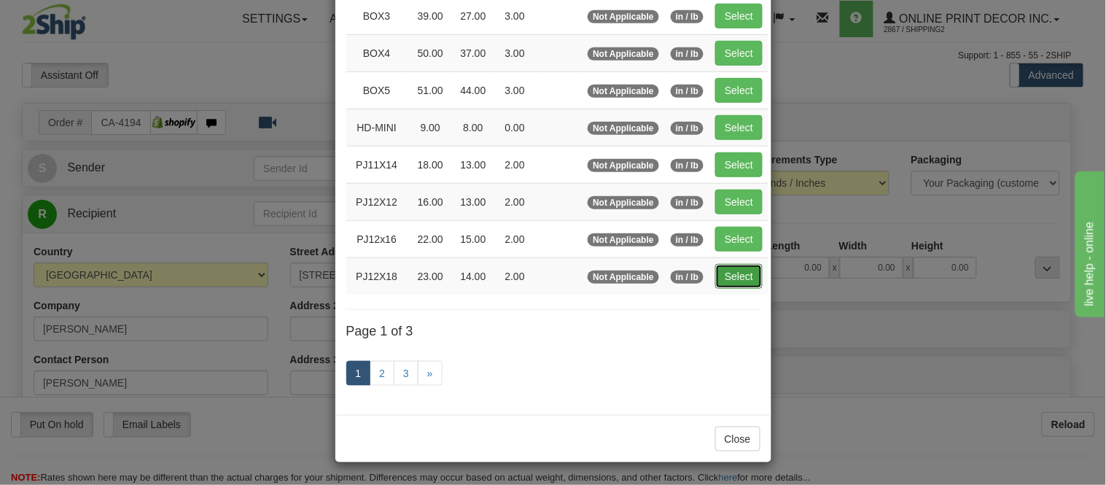
click at [734, 274] on button "Select" at bounding box center [739, 276] width 47 height 25
type input "PJ12X18"
type input "23.00"
type input "14.00"
type input "2.00"
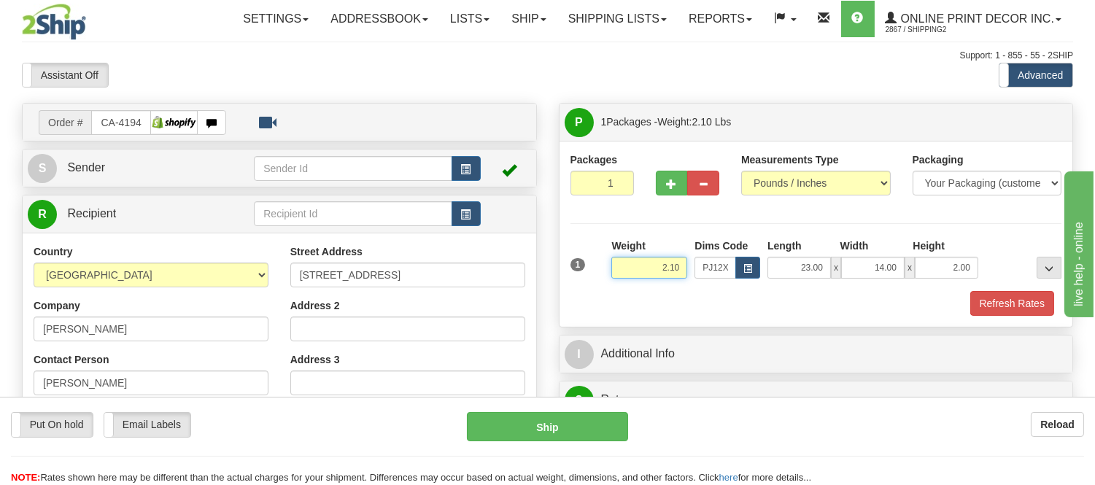
drag, startPoint x: 686, startPoint y: 265, endPoint x: 610, endPoint y: 298, distance: 81.7
click at [610, 298] on div "1 Weight 2.10 Dims Code PJ12X18 Length Width Height x x" at bounding box center [816, 277] width 492 height 77
type input "1.98"
click at [1031, 297] on button "Refresh Rates" at bounding box center [1012, 303] width 84 height 25
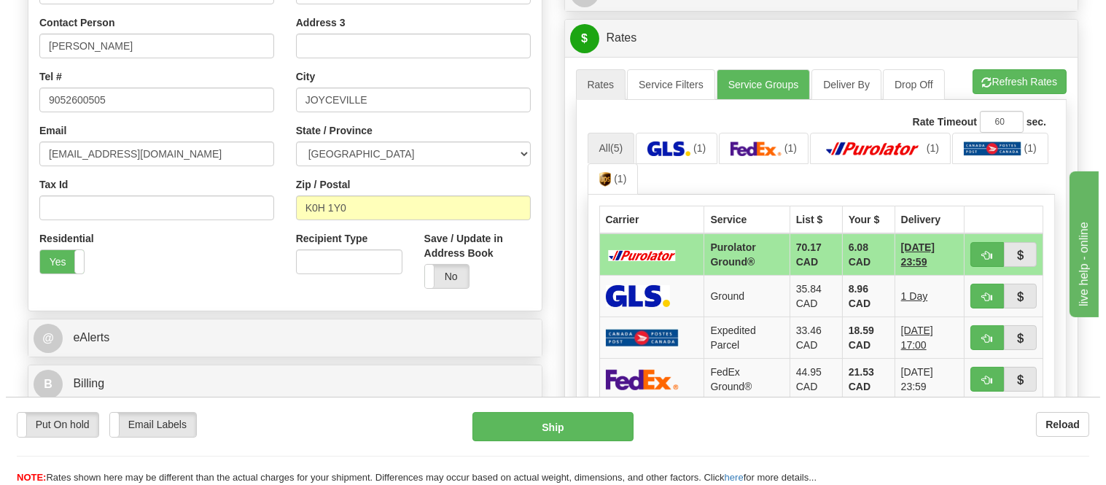
scroll to position [384, 0]
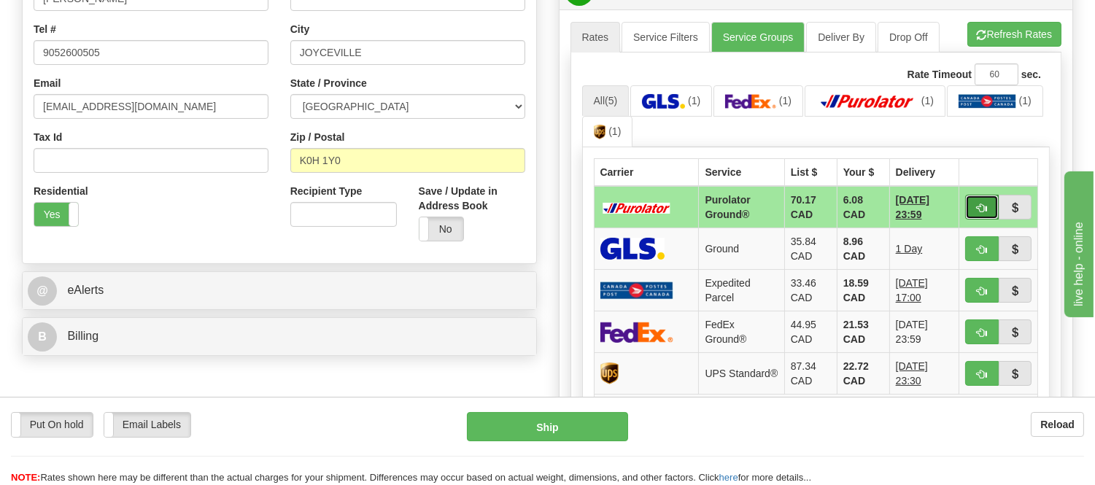
click at [977, 203] on span "button" at bounding box center [982, 207] width 10 height 9
type input "260"
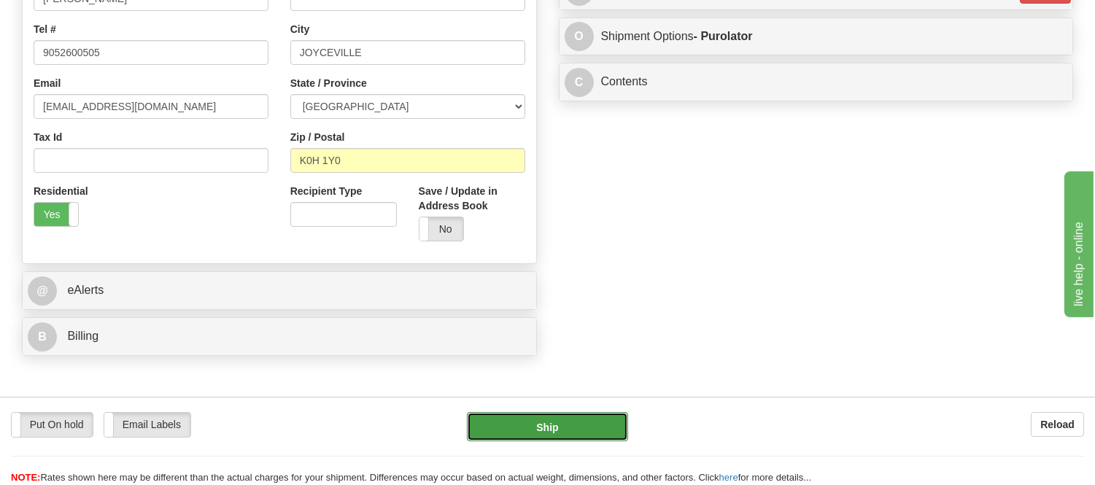
click at [588, 427] on button "Ship" at bounding box center [547, 426] width 160 height 29
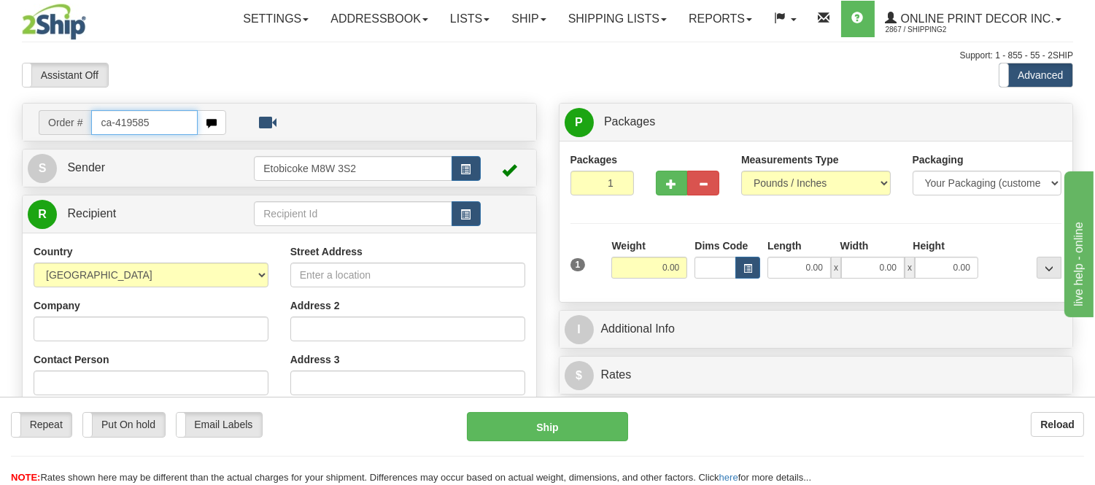
type input "ca-419585"
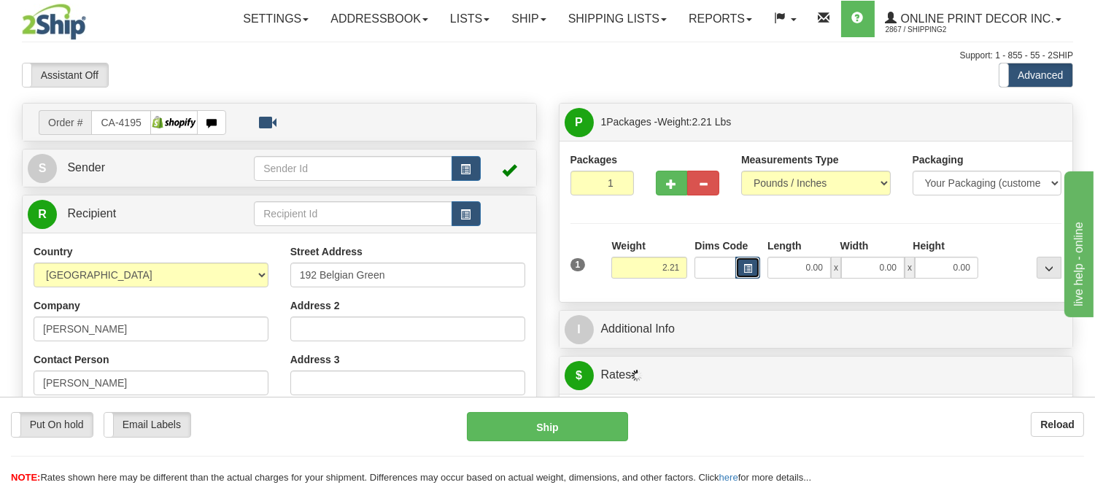
click at [745, 273] on span "button" at bounding box center [747, 269] width 9 height 8
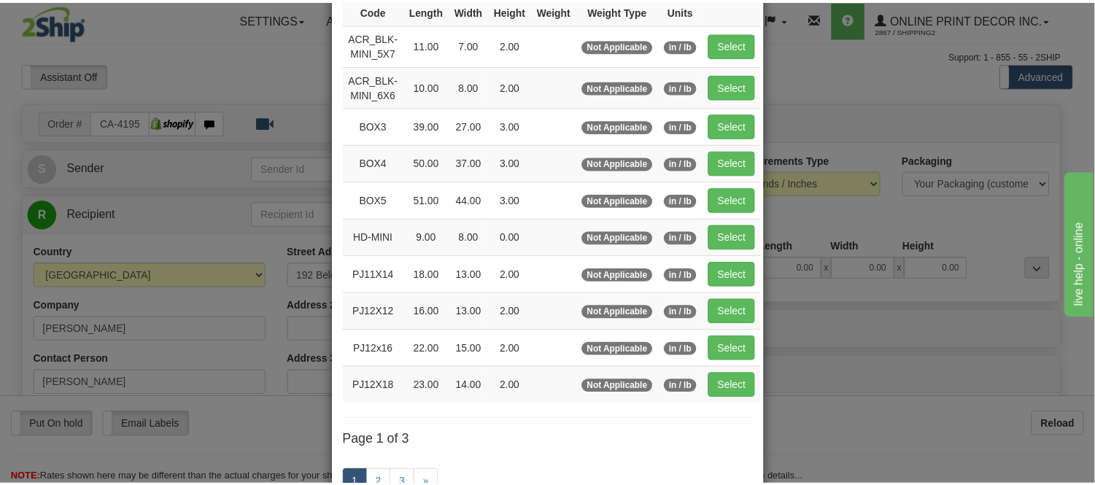
scroll to position [162, 0]
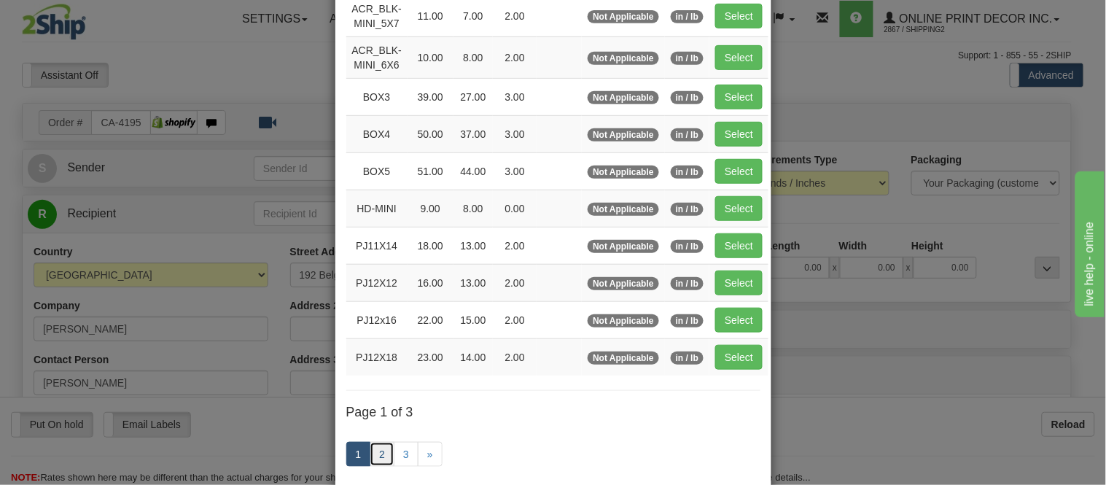
click at [370, 460] on link "2" at bounding box center [382, 454] width 25 height 25
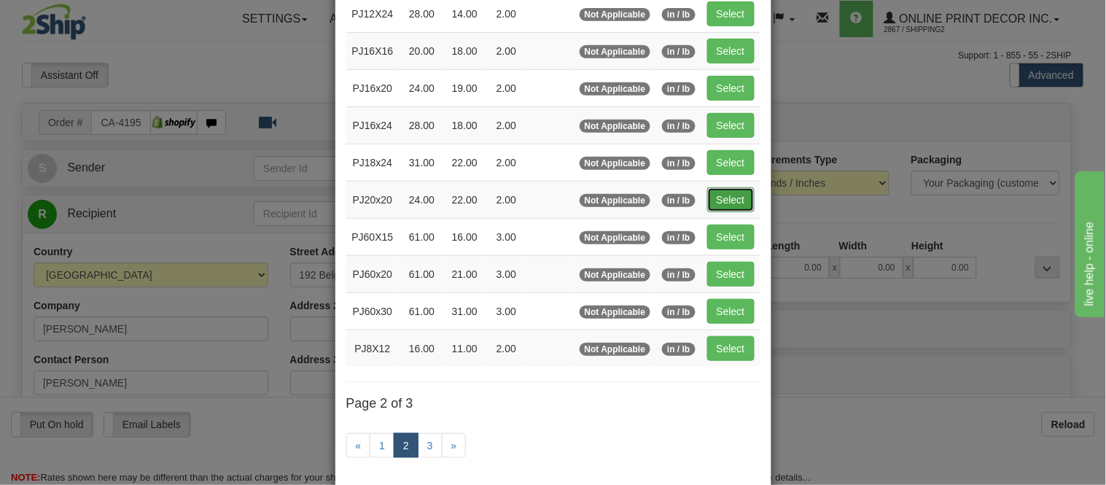
click at [740, 198] on button "Select" at bounding box center [730, 199] width 47 height 25
type input "PJ20x20"
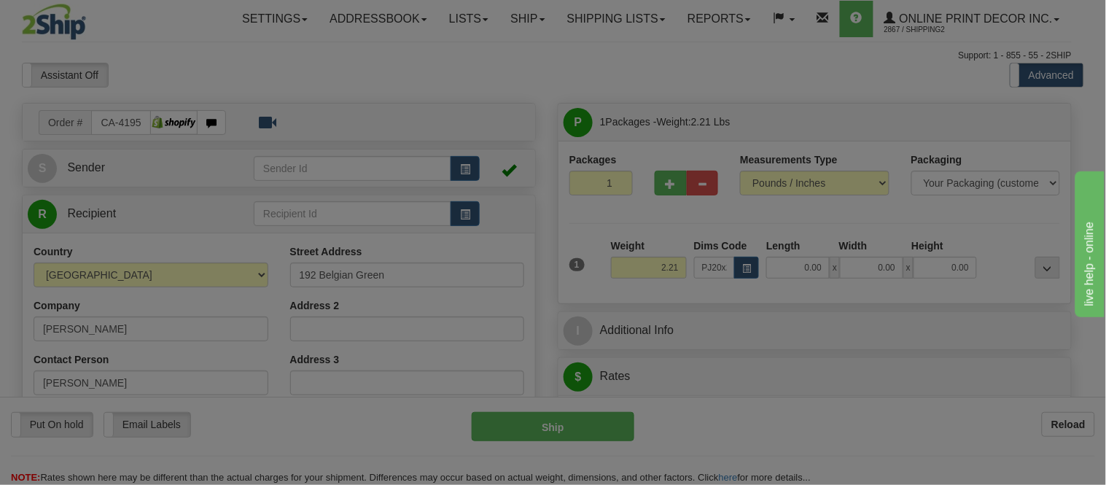
type input "24.00"
type input "22.00"
type input "2.00"
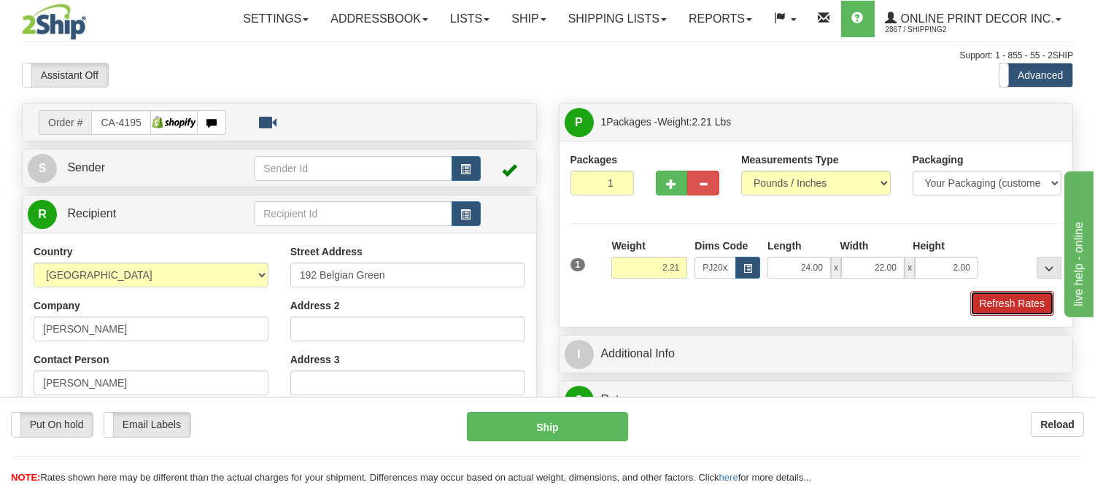
click at [1009, 309] on button "Refresh Rates" at bounding box center [1012, 303] width 84 height 25
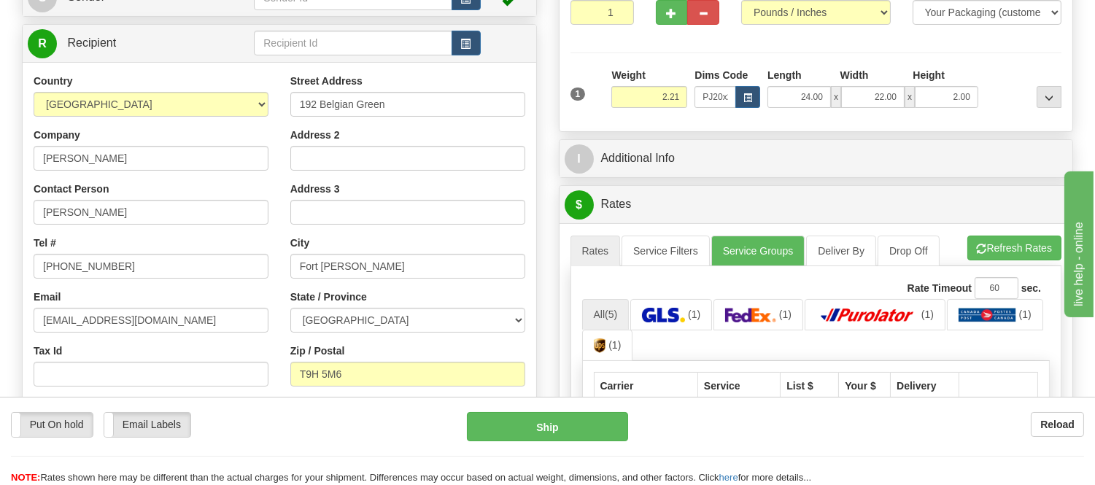
scroll to position [360, 0]
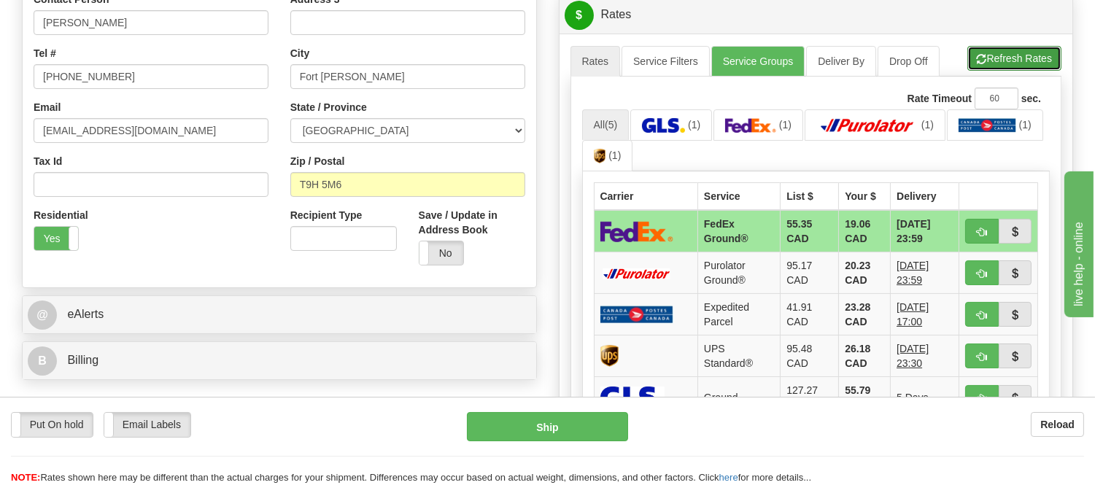
click at [1026, 57] on button "Refresh Rates" at bounding box center [1014, 58] width 94 height 25
click at [977, 228] on span "button" at bounding box center [982, 232] width 10 height 9
type input "92"
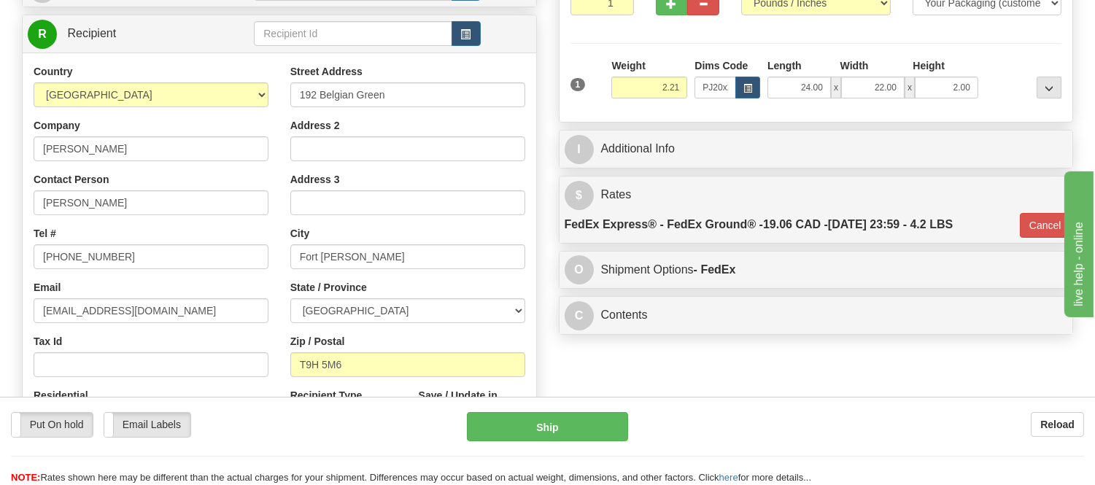
scroll to position [117, 0]
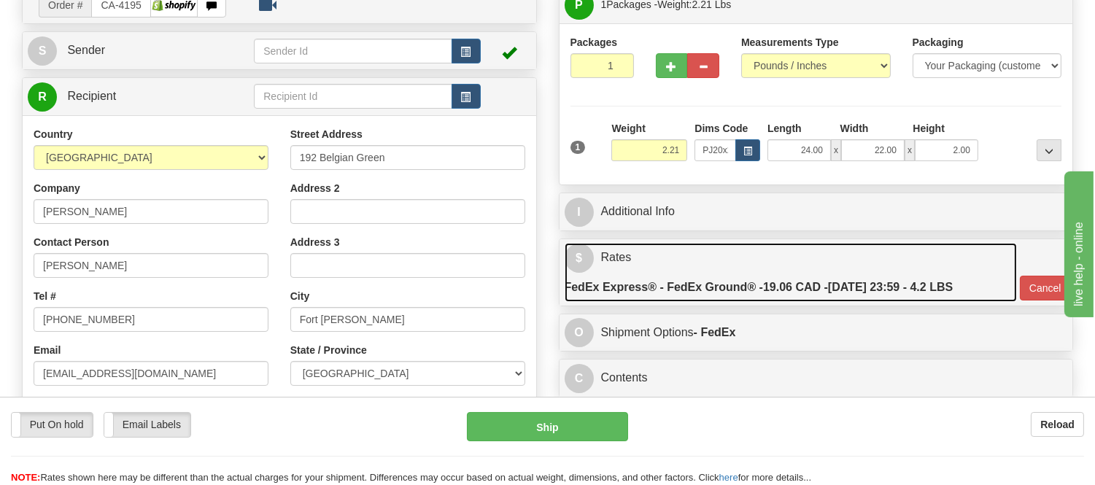
click at [879, 281] on label "FedEx Express® - FedEx Ground® - 19.06 CAD - 08/20/2025 23:59 - 4.2 LBS" at bounding box center [759, 287] width 389 height 29
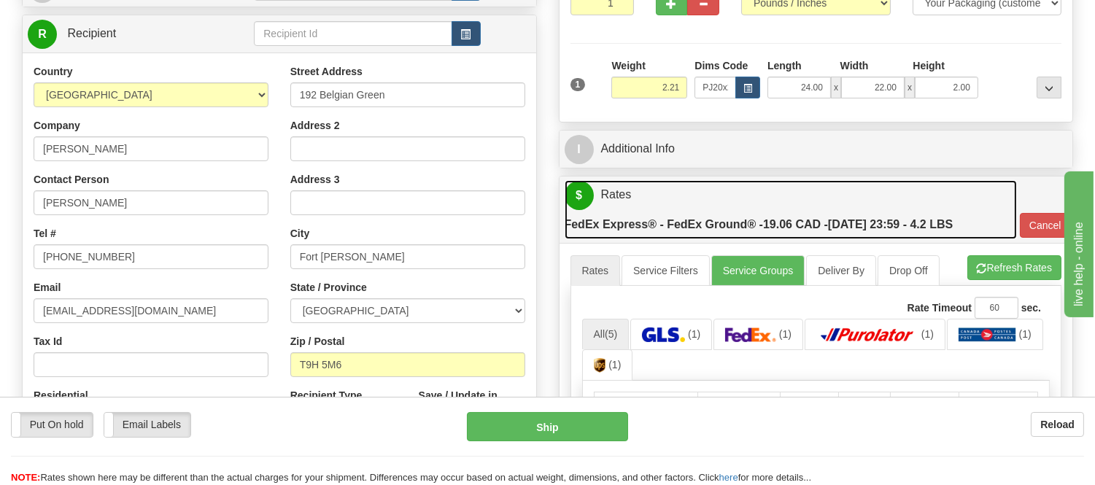
scroll to position [279, 0]
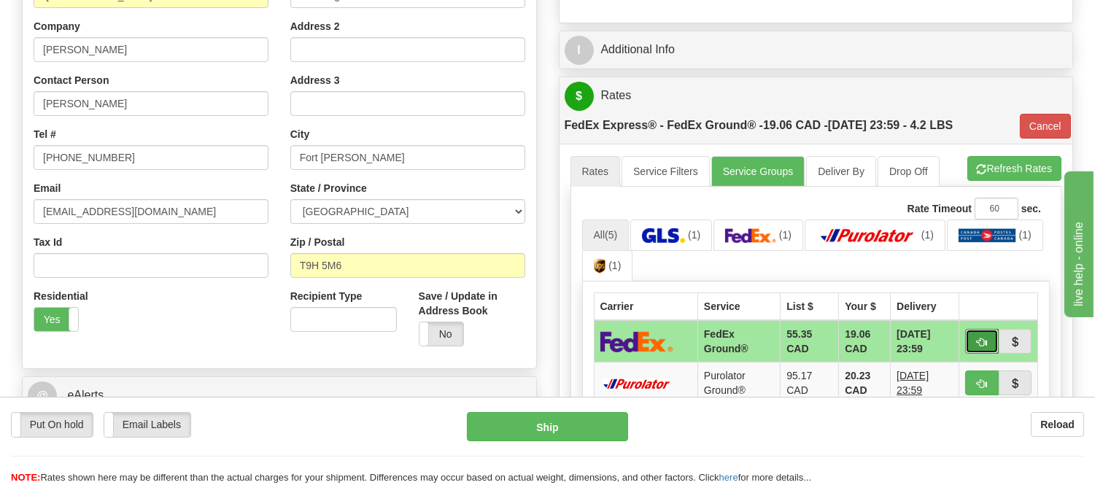
click at [977, 330] on button "button" at bounding box center [982, 341] width 34 height 25
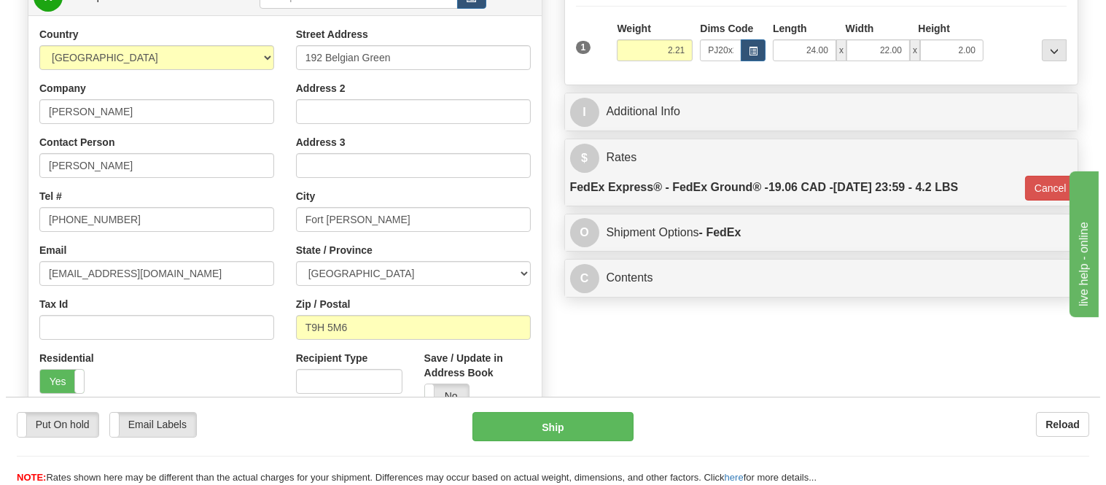
scroll to position [117, 0]
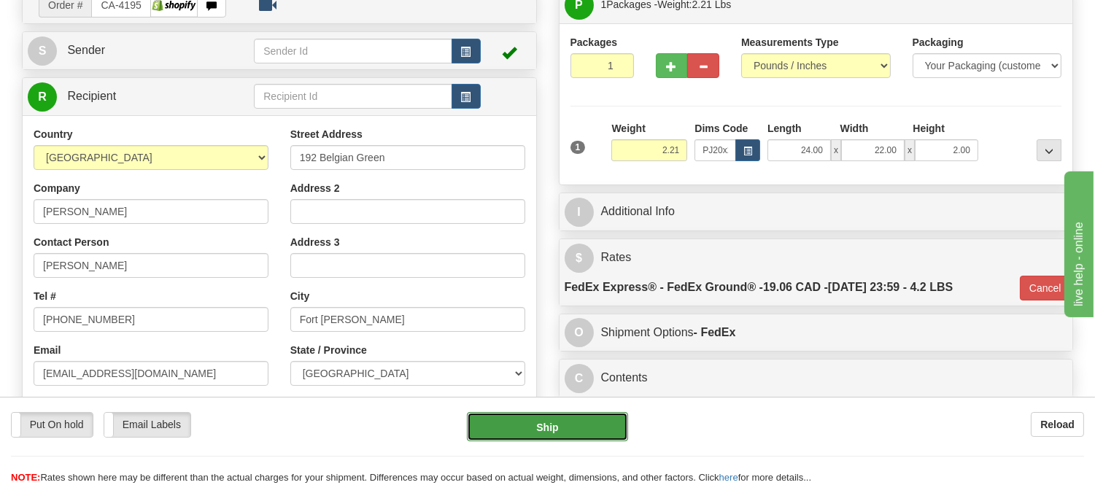
click at [574, 421] on button "Ship" at bounding box center [547, 426] width 160 height 29
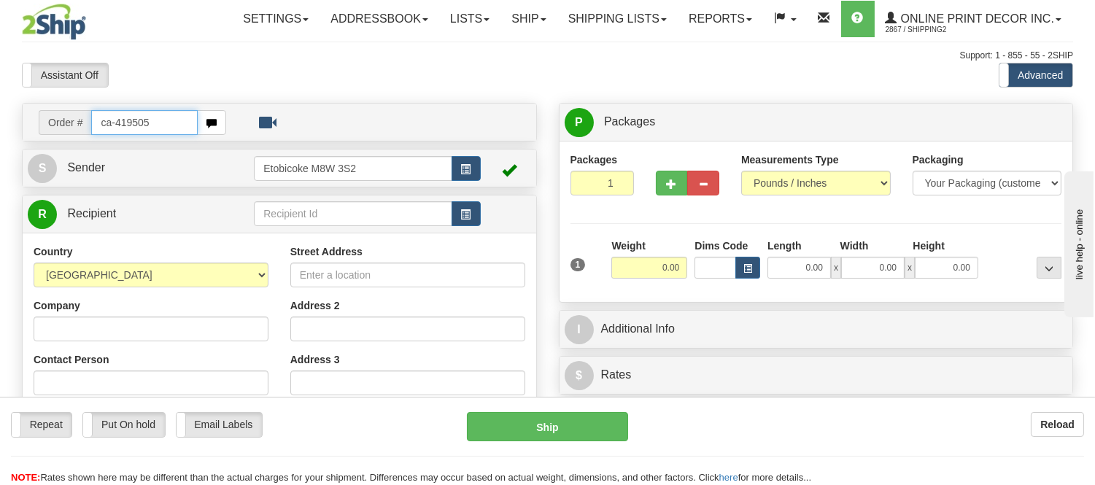
type input "ca-419505"
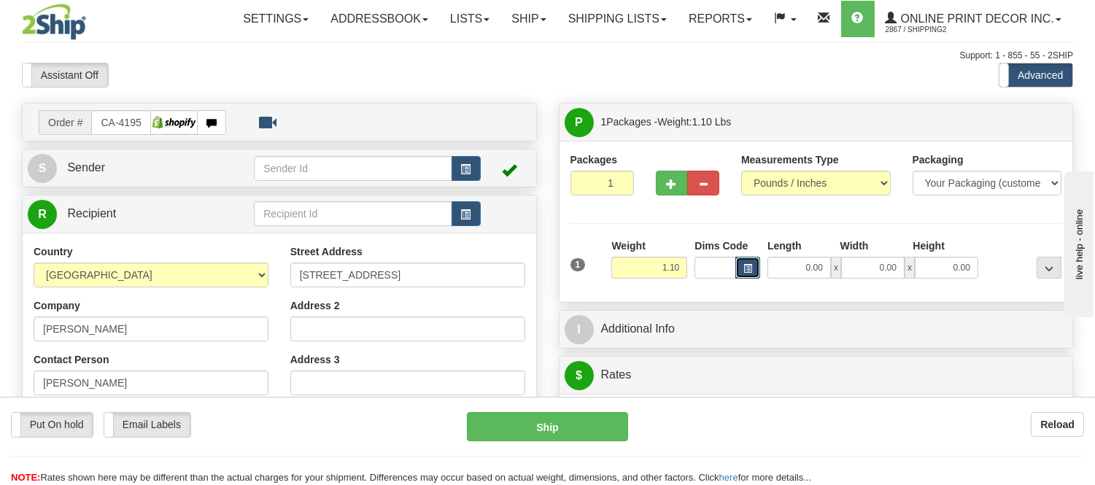
click at [742, 272] on button "button" at bounding box center [747, 268] width 25 height 22
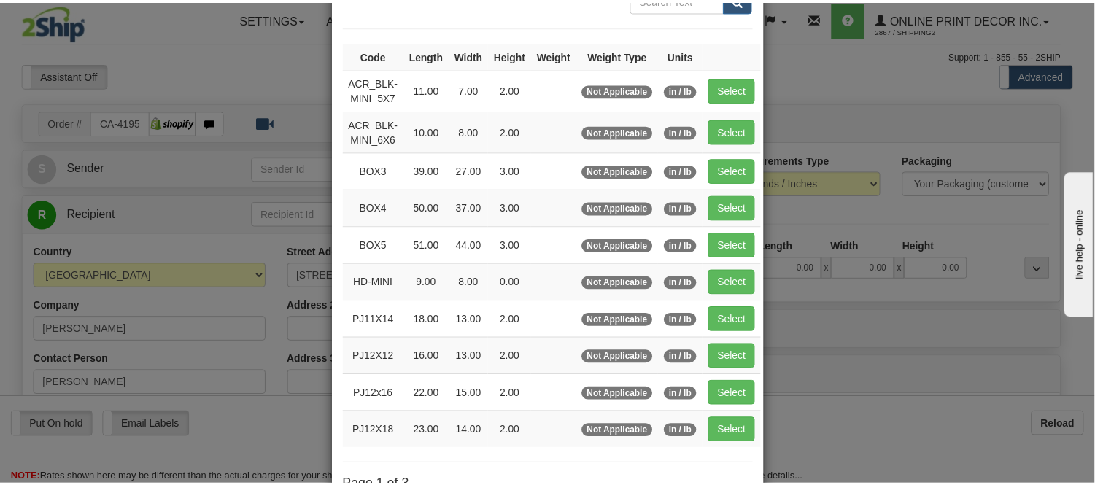
scroll to position [162, 0]
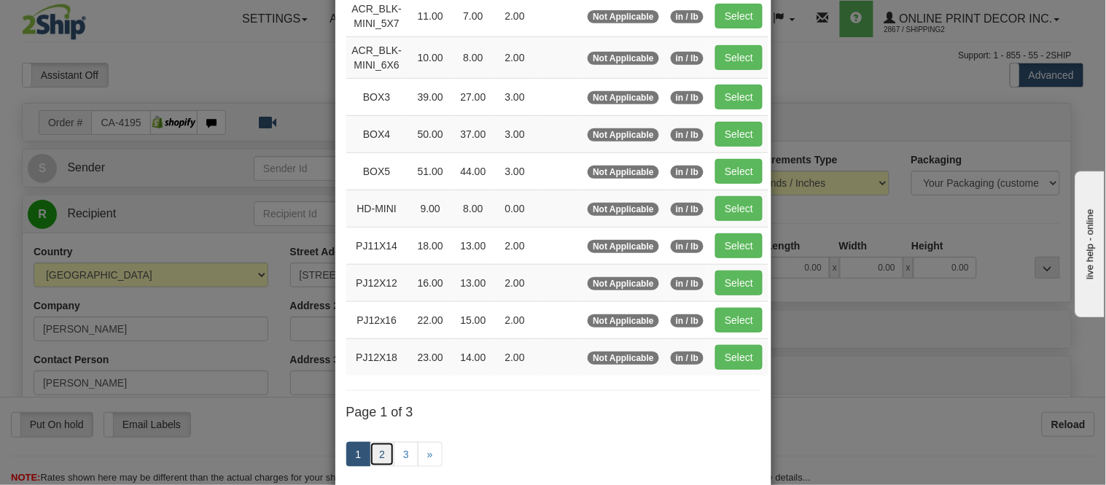
click at [376, 458] on link "2" at bounding box center [382, 454] width 25 height 25
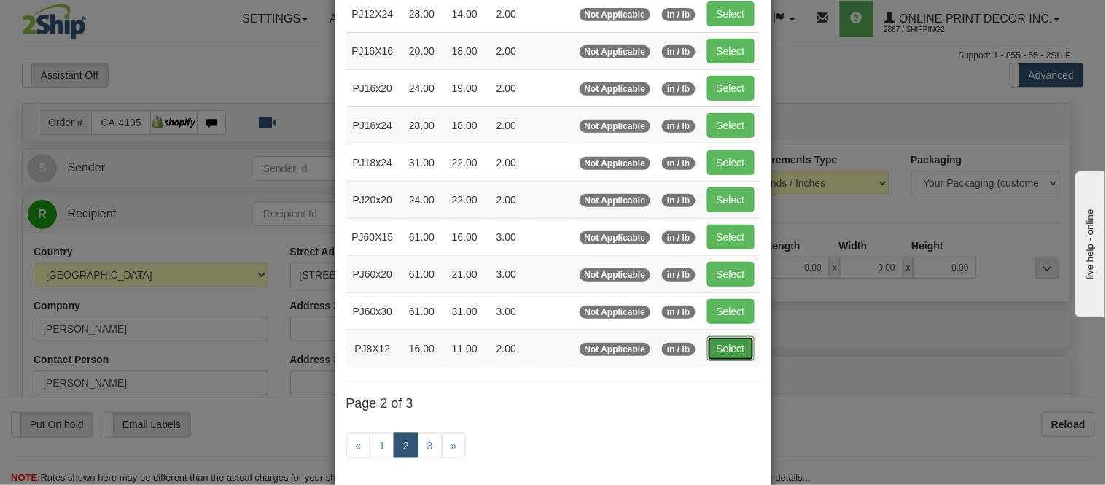
click at [737, 354] on button "Select" at bounding box center [730, 348] width 47 height 25
type input "PJ8X12"
type input "16.00"
type input "11.00"
type input "2.00"
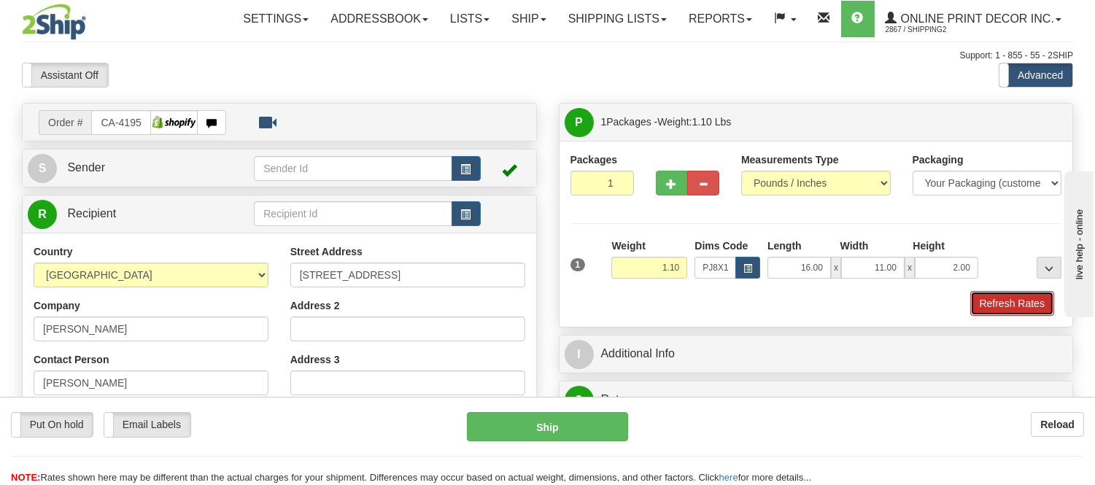
click at [1016, 299] on button "Refresh Rates" at bounding box center [1012, 303] width 84 height 25
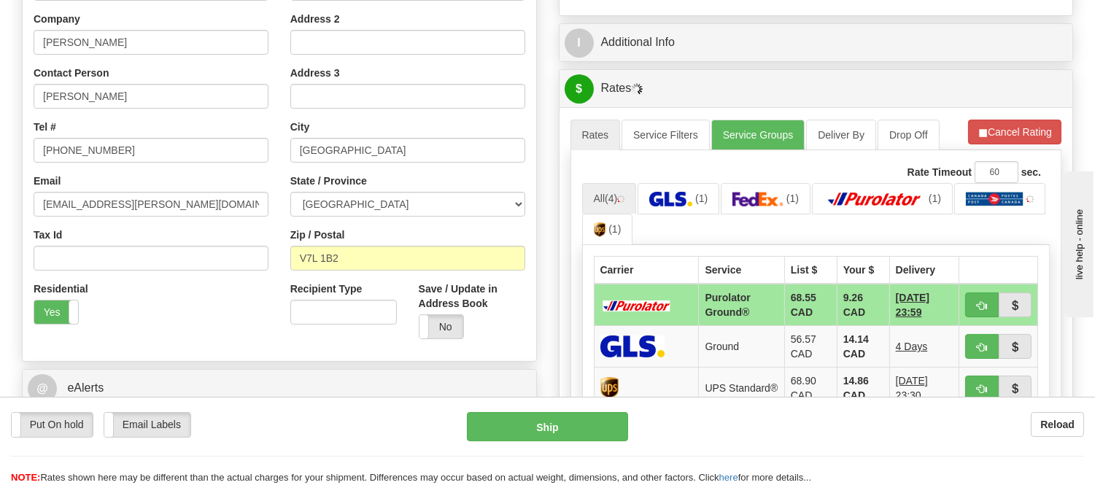
scroll to position [324, 0]
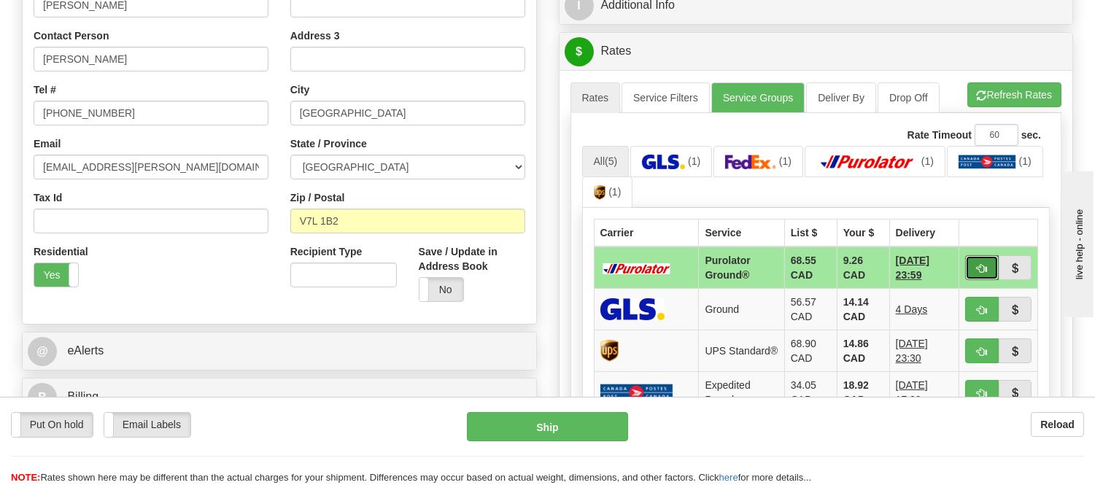
click at [986, 270] on span "button" at bounding box center [982, 268] width 10 height 9
type input "260"
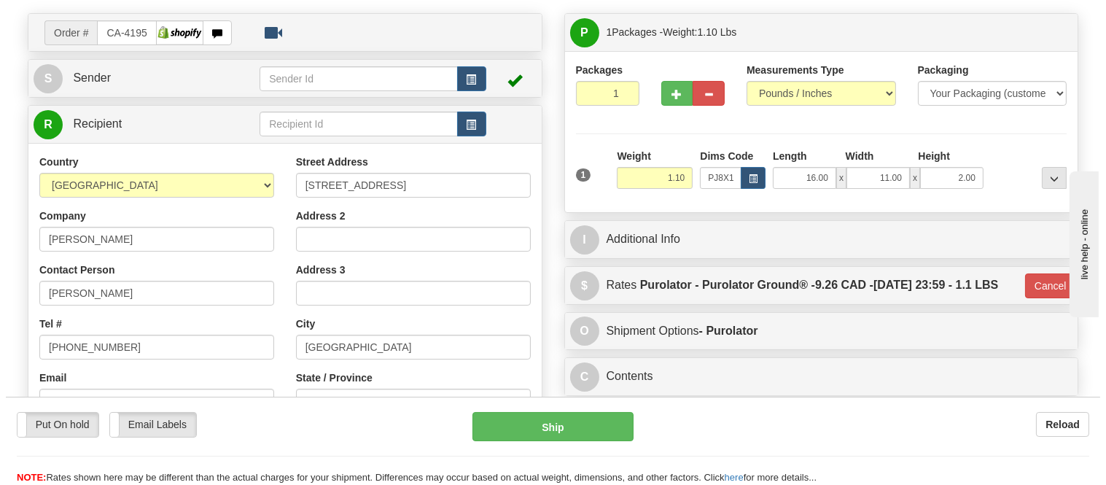
scroll to position [81, 0]
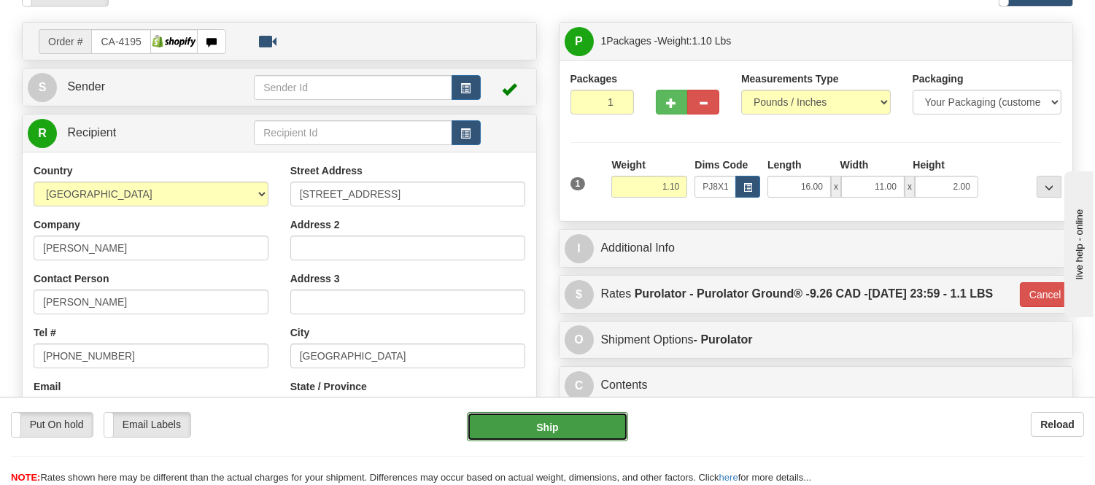
click at [596, 422] on button "Ship" at bounding box center [547, 426] width 160 height 29
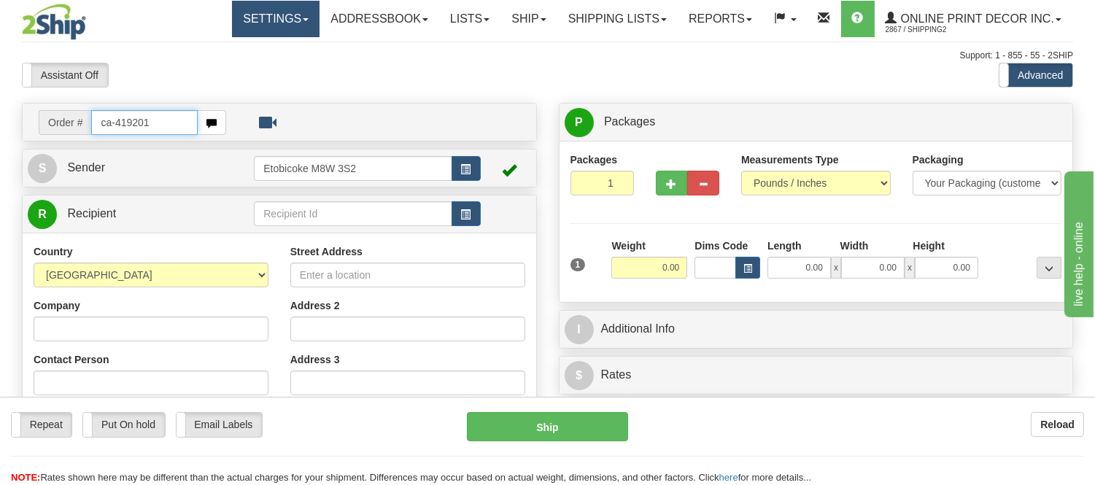
type input "ca-419201"
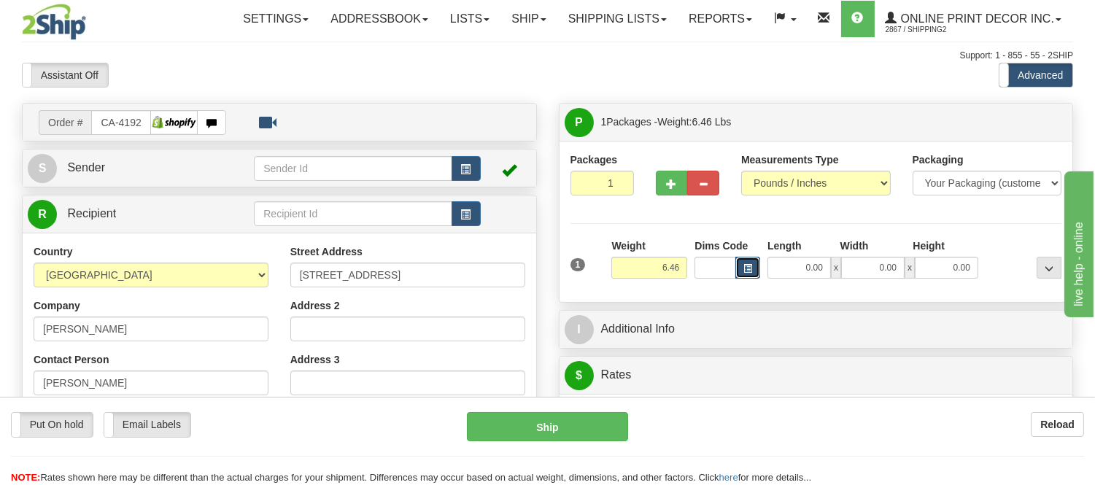
click at [741, 270] on button "button" at bounding box center [747, 268] width 25 height 22
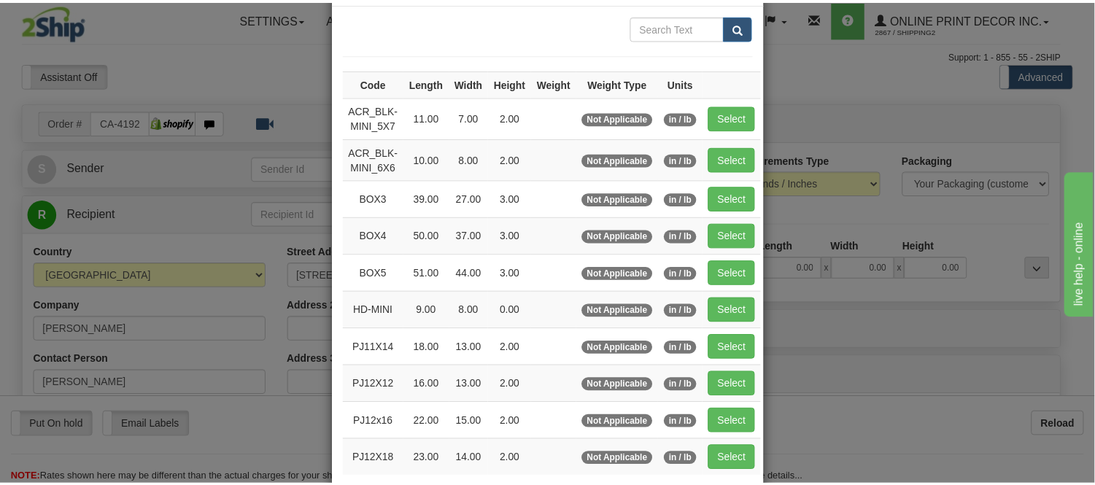
scroll to position [162, 0]
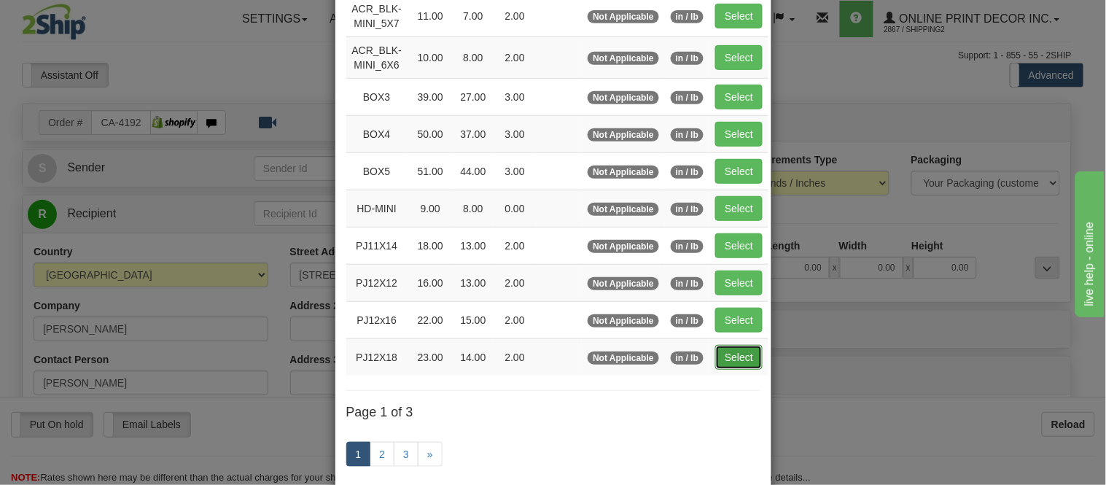
click at [727, 359] on button "Select" at bounding box center [739, 357] width 47 height 25
type input "PJ12X18"
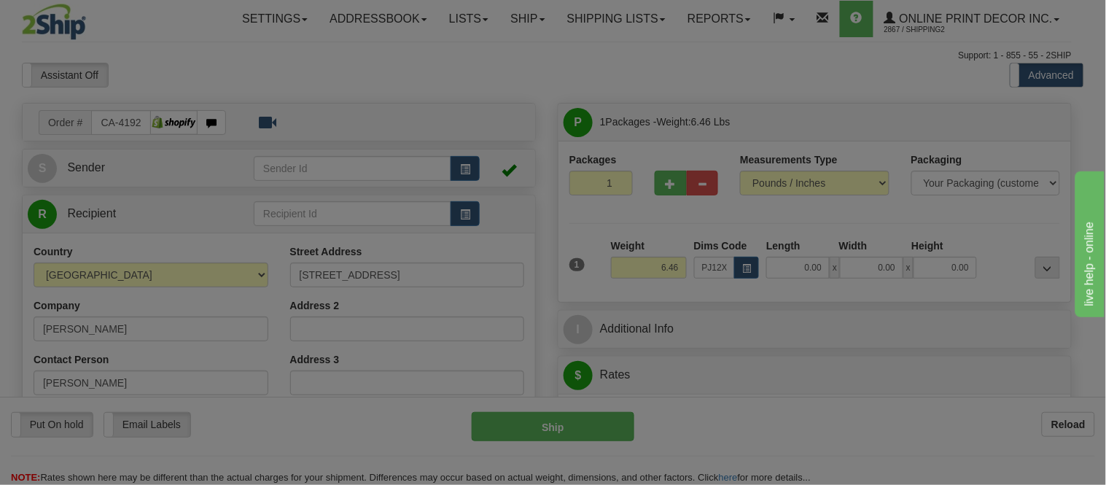
type input "23.00"
type input "14.00"
type input "2.00"
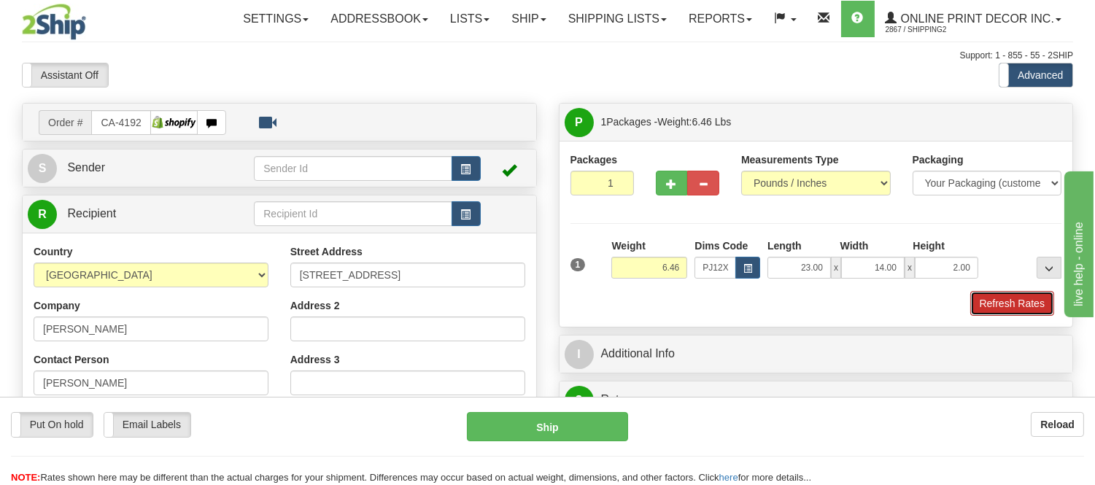
click at [1015, 308] on button "Refresh Rates" at bounding box center [1012, 303] width 84 height 25
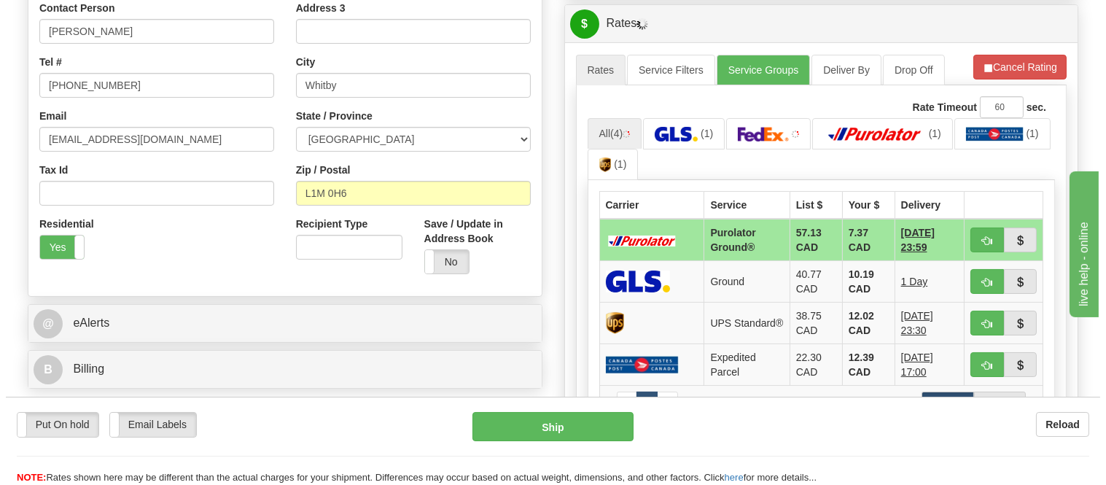
scroll to position [363, 0]
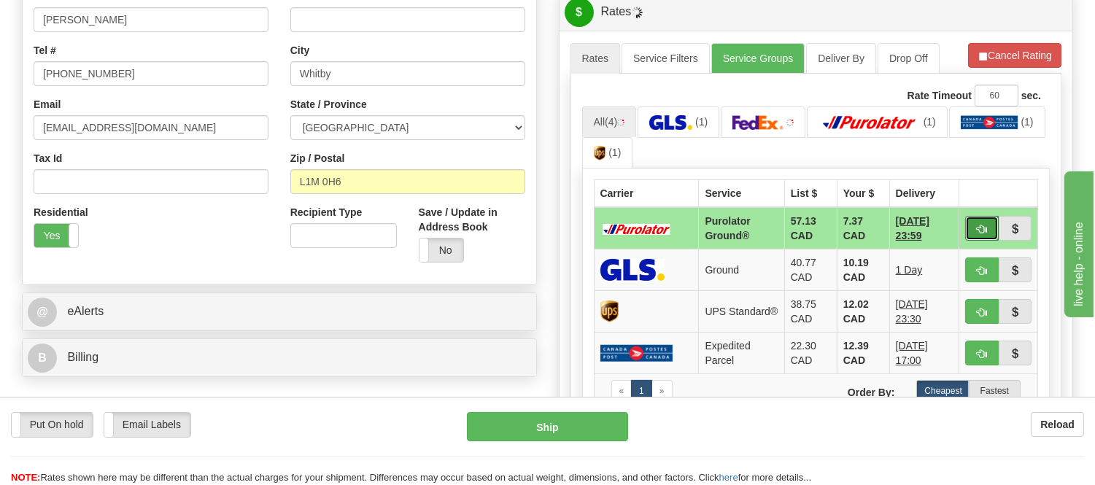
click at [967, 231] on button "button" at bounding box center [982, 228] width 34 height 25
click at [977, 230] on span "button" at bounding box center [982, 229] width 10 height 9
click at [970, 143] on ul "All (4) (1) (1) (1) (1)" at bounding box center [816, 137] width 468 height 63
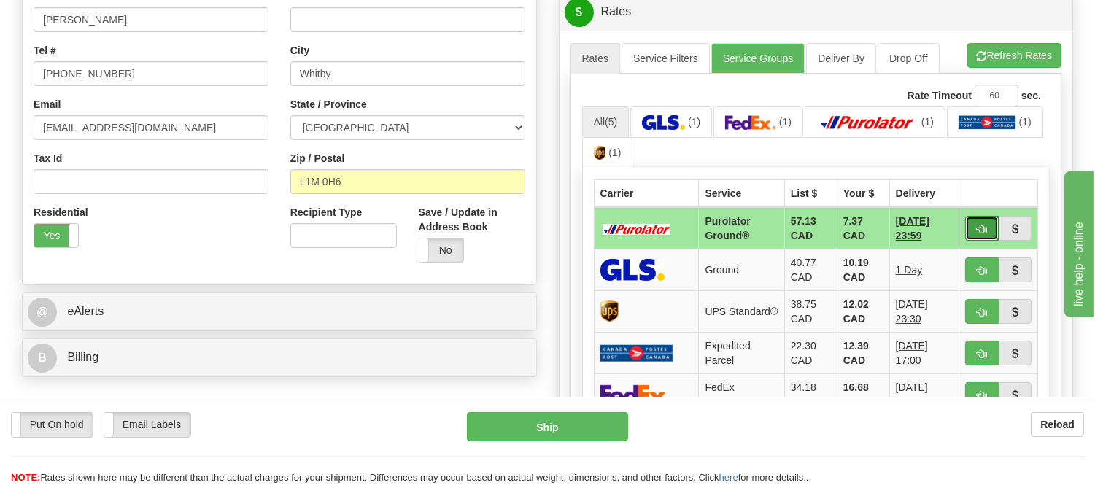
click at [988, 227] on button "button" at bounding box center [982, 228] width 34 height 25
type input "260"
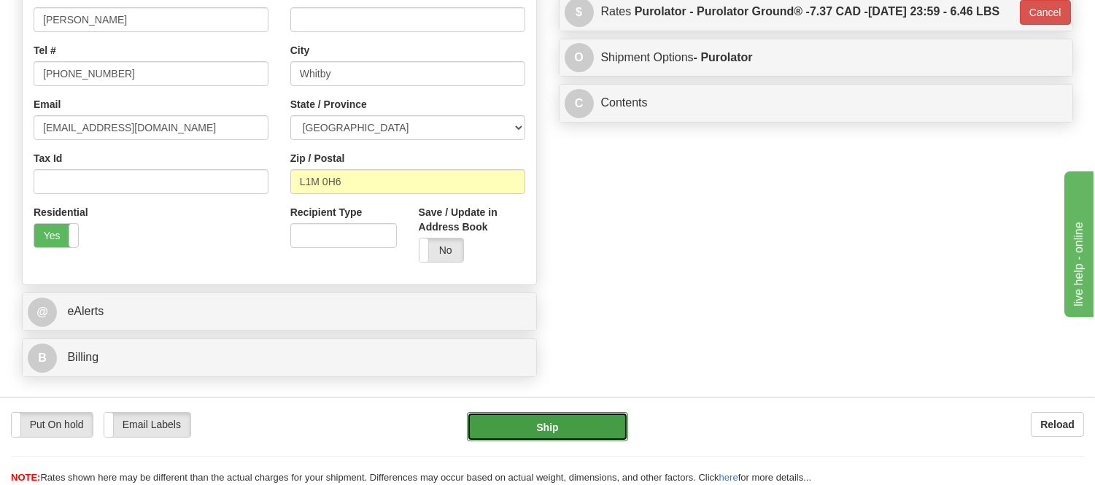
click at [610, 434] on button "Ship" at bounding box center [547, 426] width 160 height 29
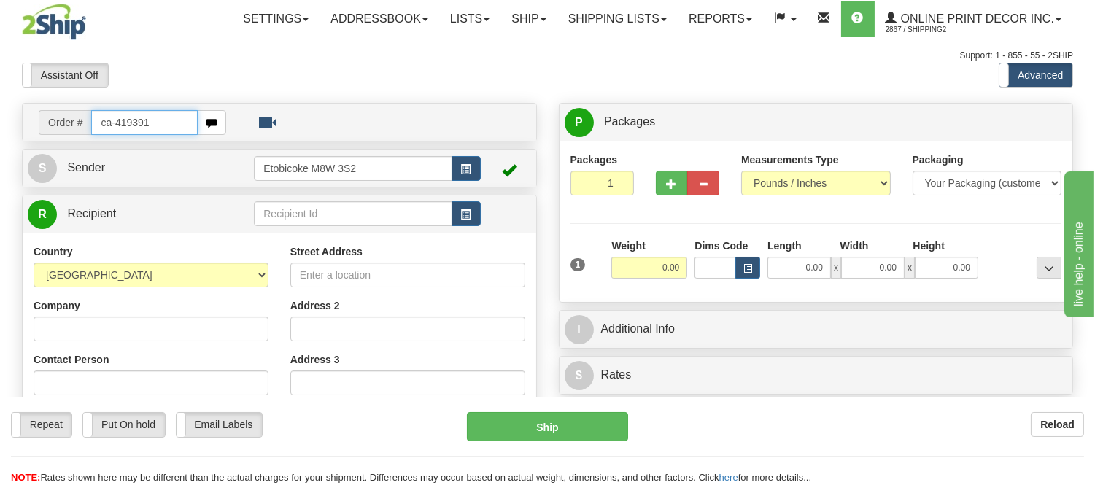
type input "ca-419391"
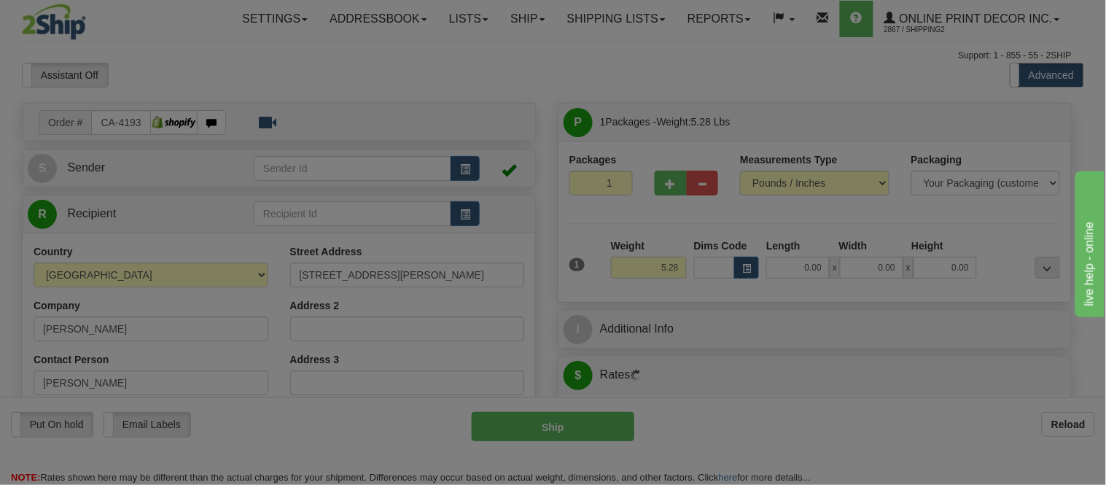
type input "ETOBICOKE"
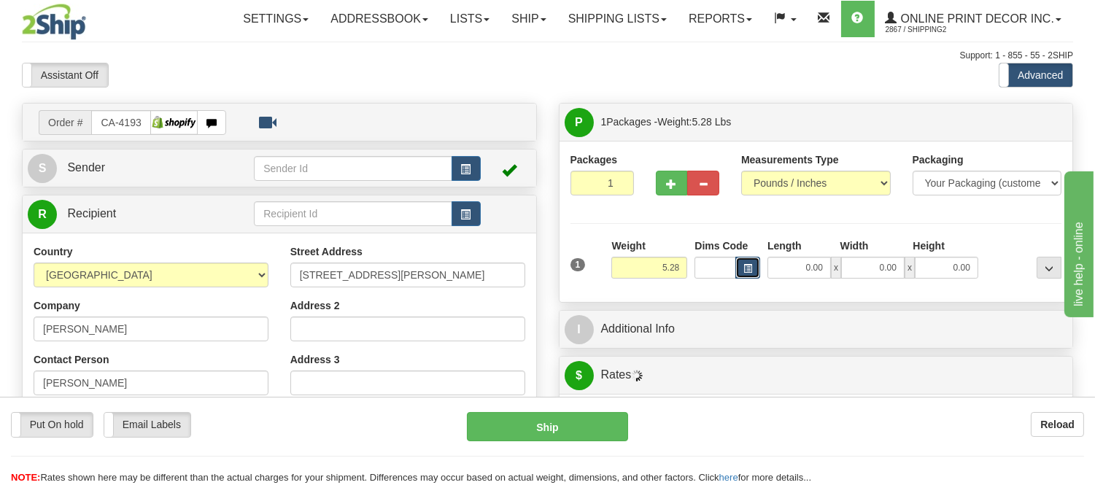
click at [744, 271] on span "button" at bounding box center [747, 269] width 9 height 8
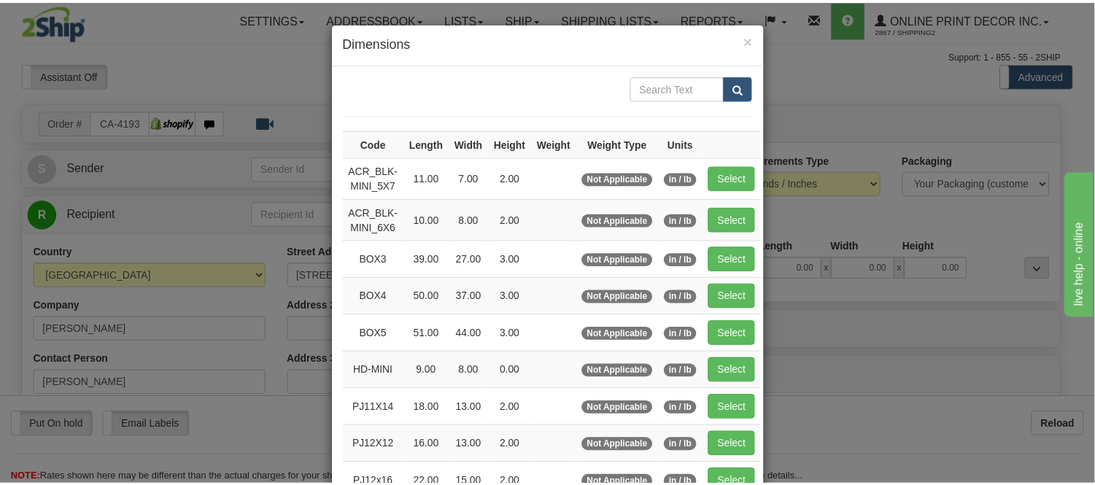
scroll to position [162, 0]
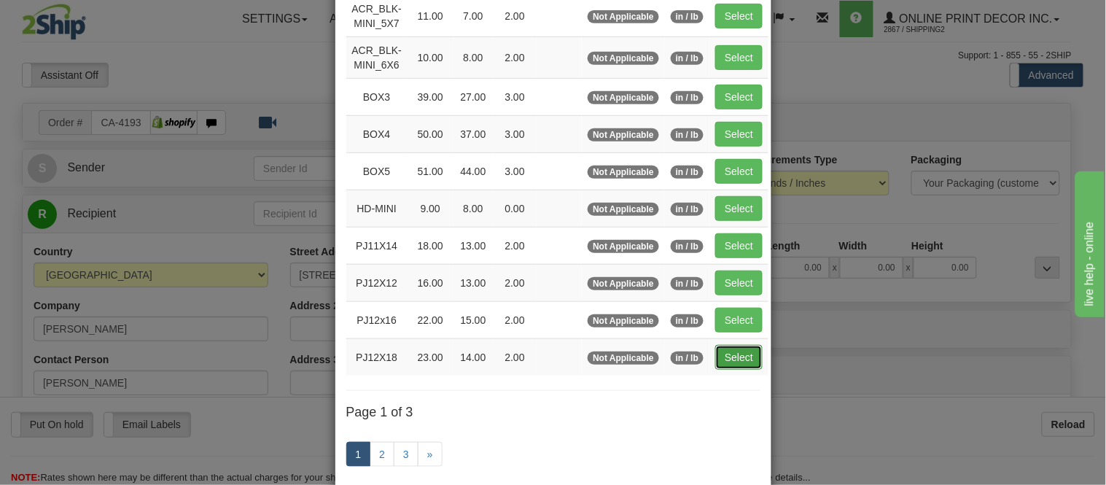
click at [721, 360] on button "Select" at bounding box center [739, 357] width 47 height 25
type input "PJ12X18"
type input "23.00"
type input "14.00"
type input "2.00"
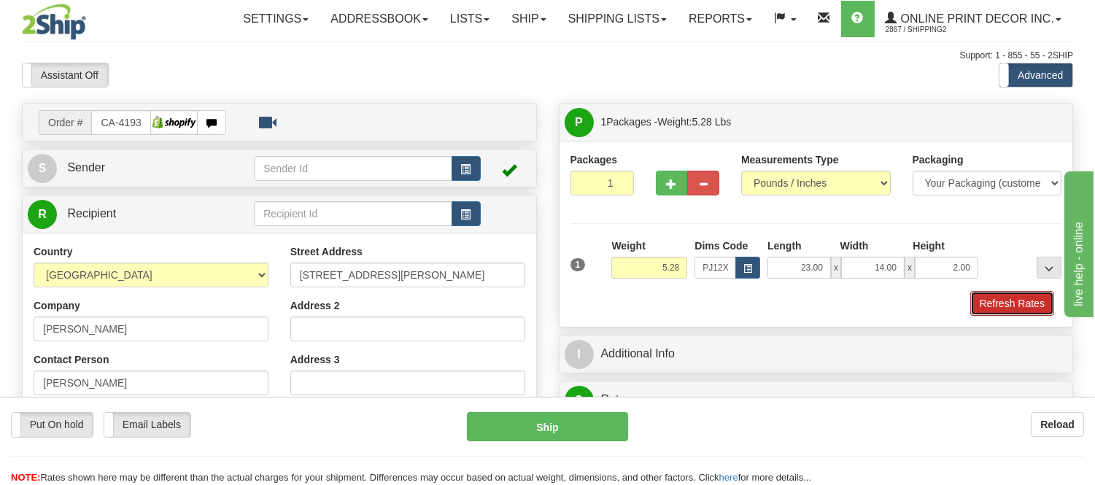
click at [1008, 312] on button "Refresh Rates" at bounding box center [1012, 303] width 84 height 25
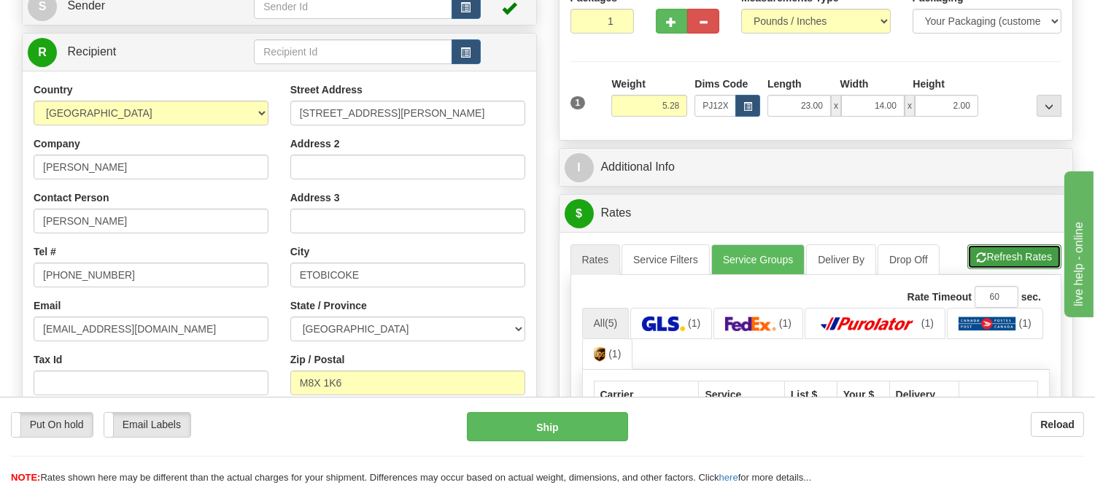
click at [1023, 256] on button "Refresh Rates" at bounding box center [1014, 256] width 94 height 25
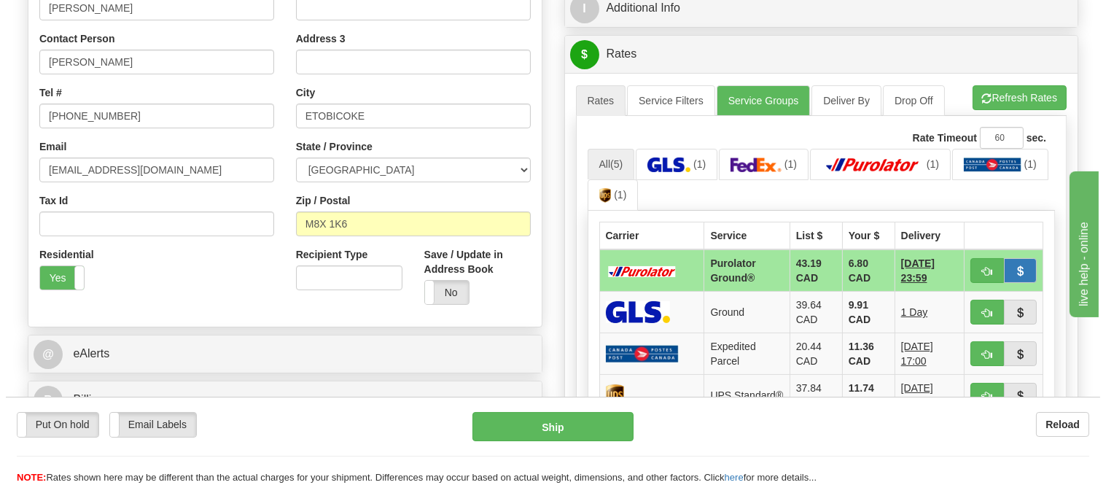
scroll to position [324, 0]
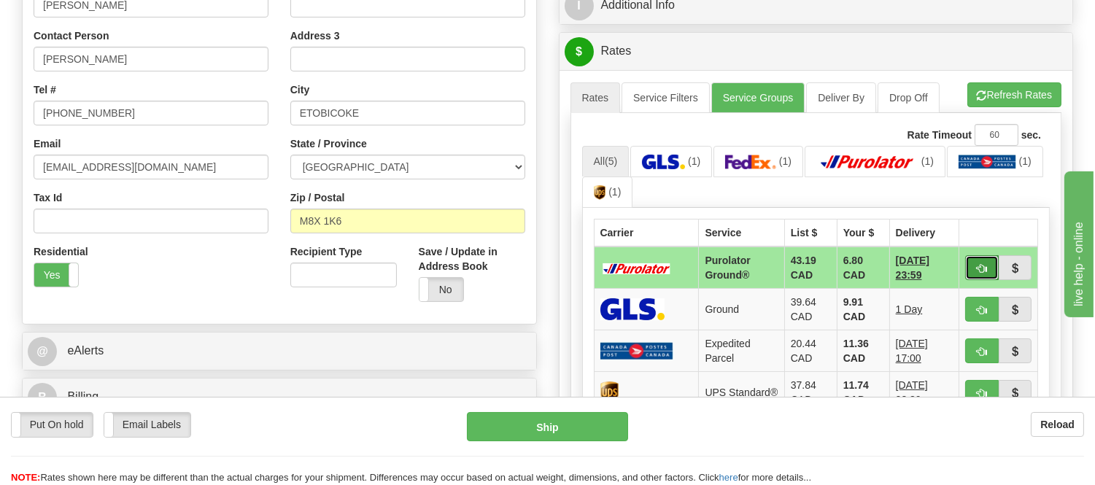
click at [973, 270] on button "button" at bounding box center [982, 267] width 34 height 25
type input "260"
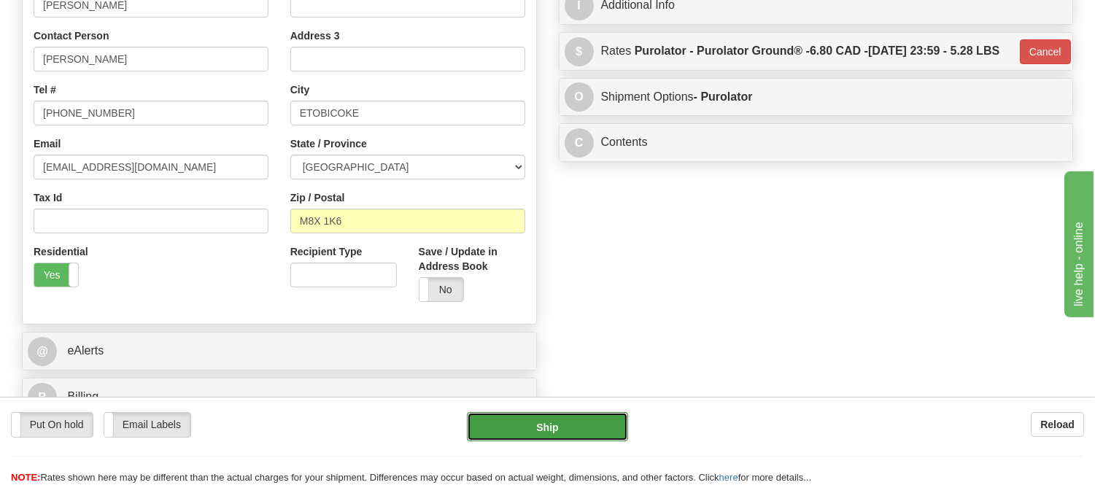
click at [597, 425] on button "Ship" at bounding box center [547, 426] width 160 height 29
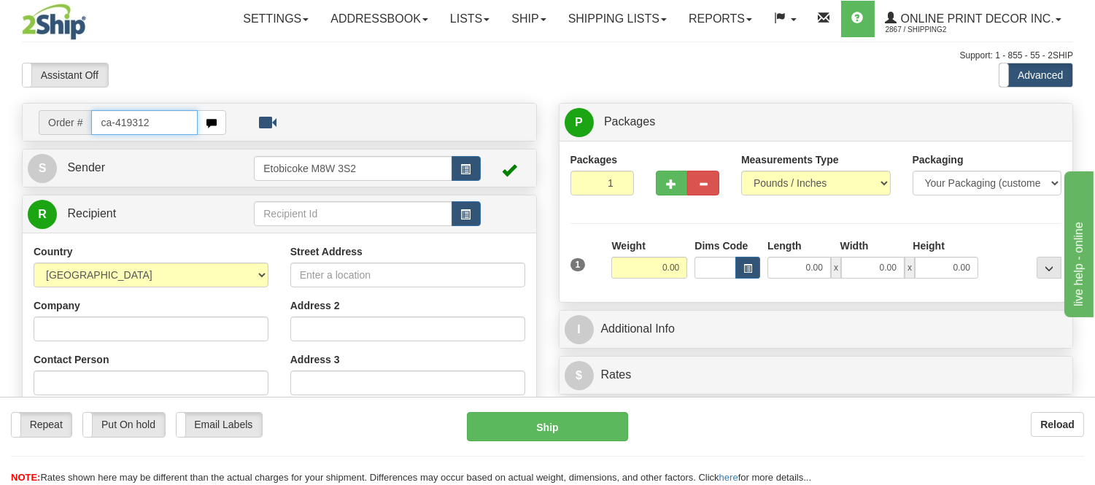
type input "ca-419312"
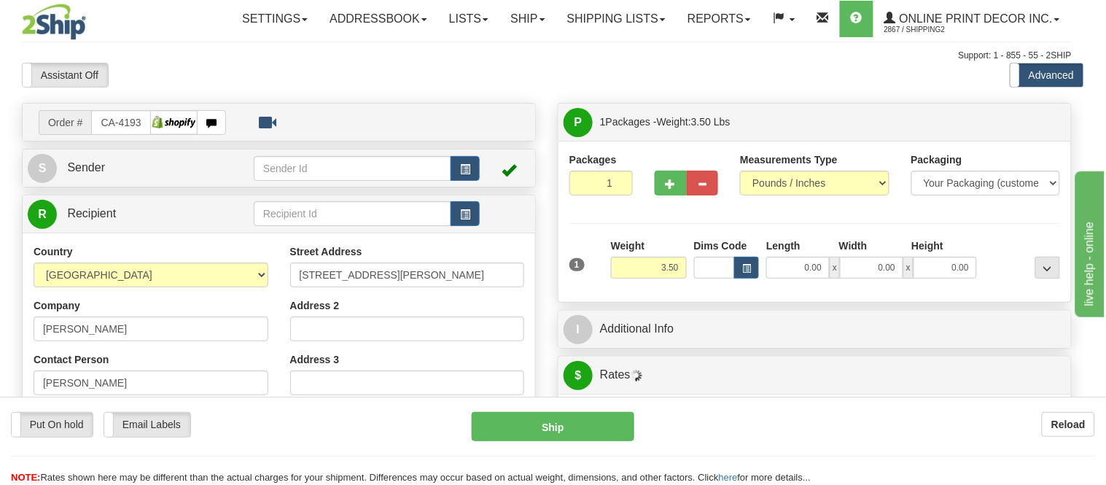
type input "HANMER"
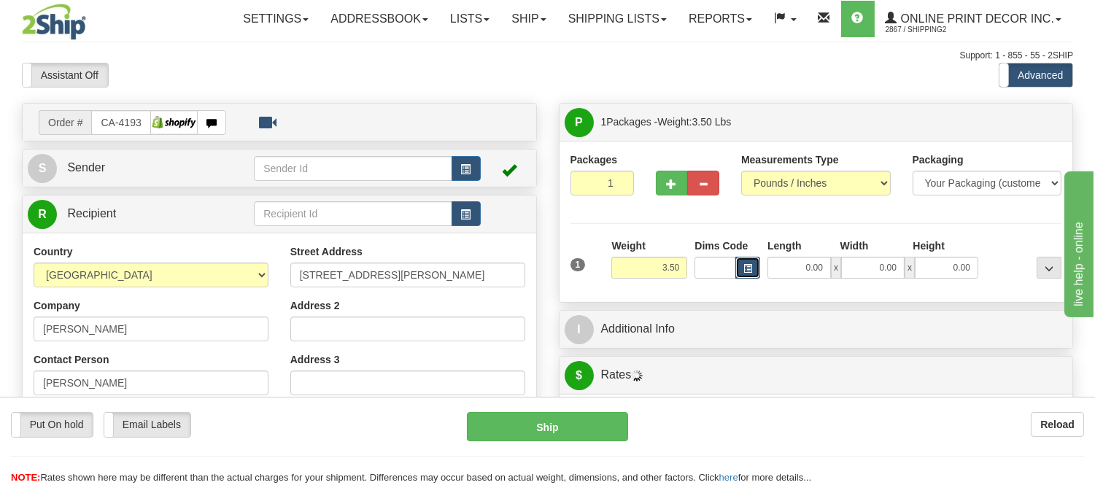
click at [742, 267] on button "button" at bounding box center [747, 268] width 25 height 22
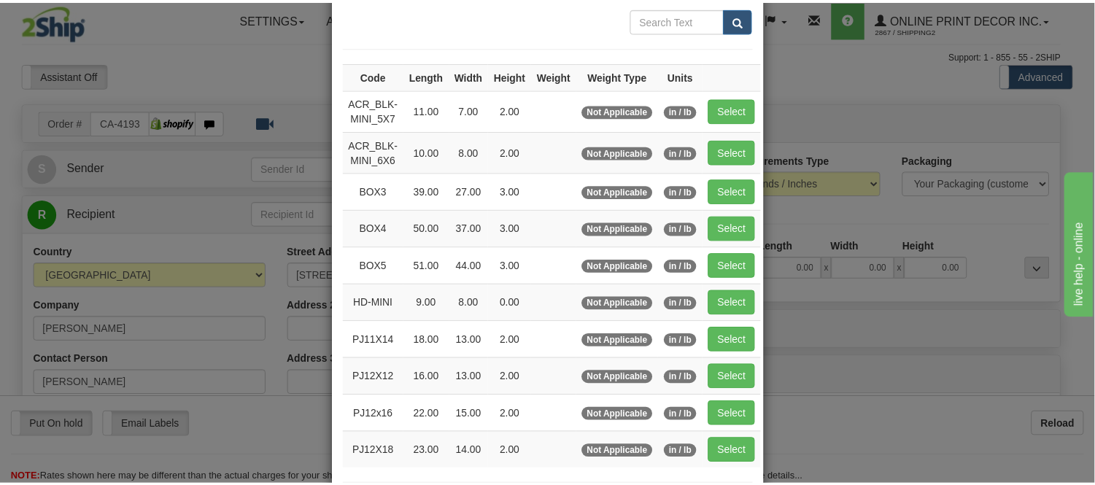
scroll to position [162, 0]
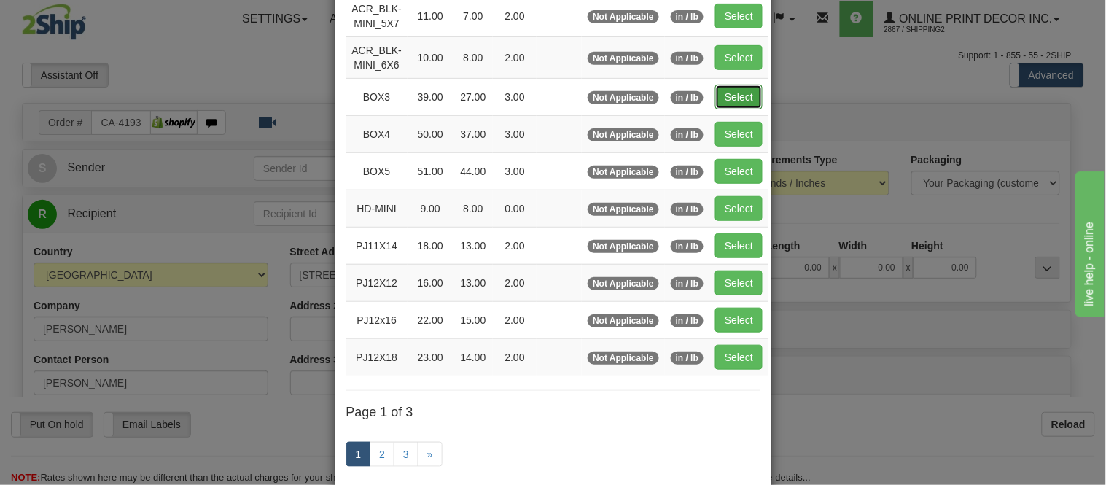
click at [733, 85] on button "Select" at bounding box center [739, 97] width 47 height 25
type input "BOX3"
type input "39.00"
type input "27.00"
type input "3.00"
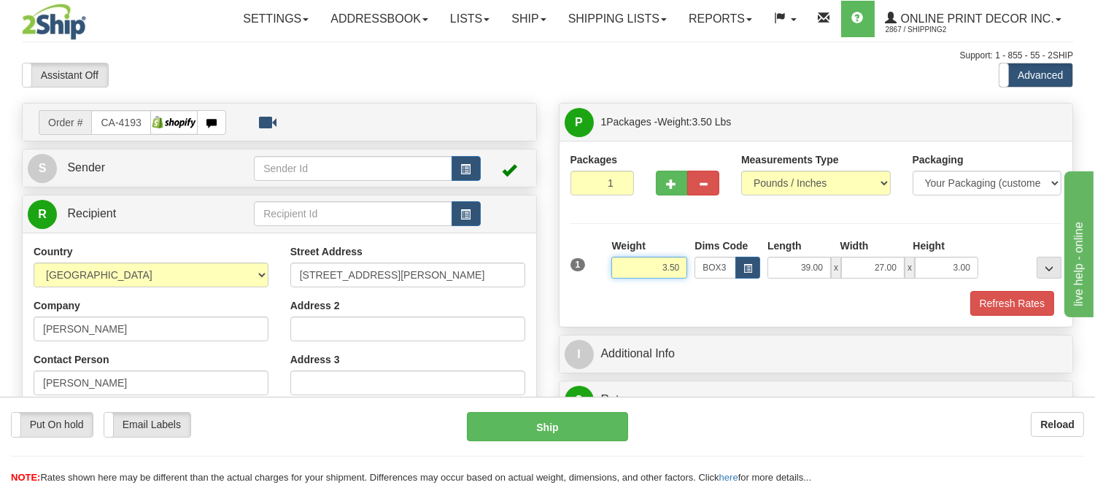
drag, startPoint x: 683, startPoint y: 266, endPoint x: 555, endPoint y: 284, distance: 128.9
type input "1"
type input "9.98"
click at [1020, 303] on button "Refresh Rates" at bounding box center [1012, 303] width 84 height 25
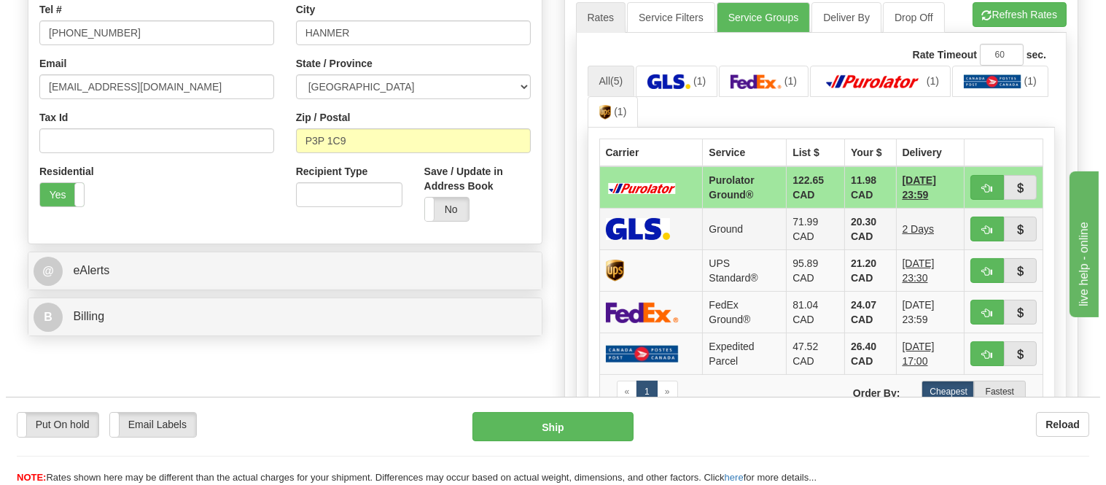
scroll to position [405, 0]
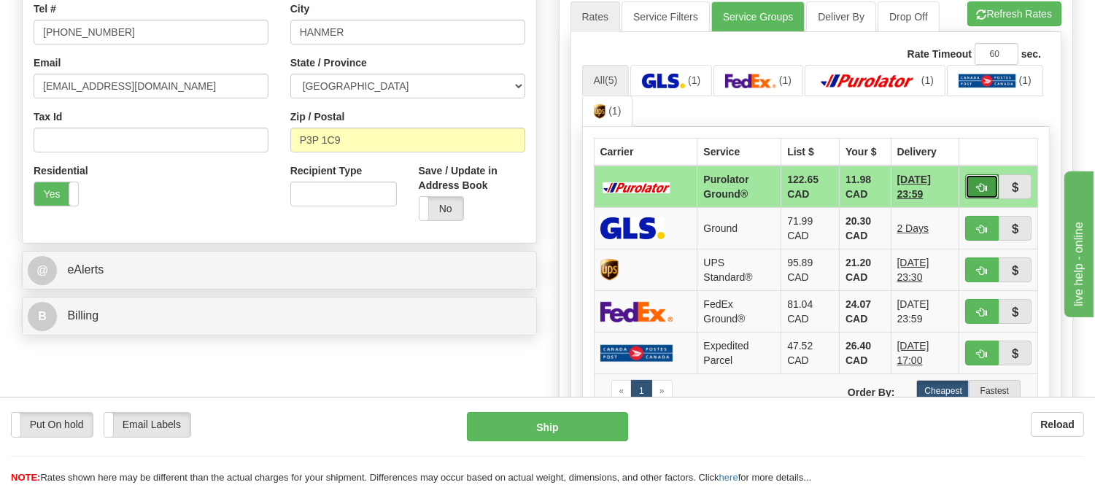
click at [986, 185] on span "button" at bounding box center [982, 187] width 10 height 9
type input "260"
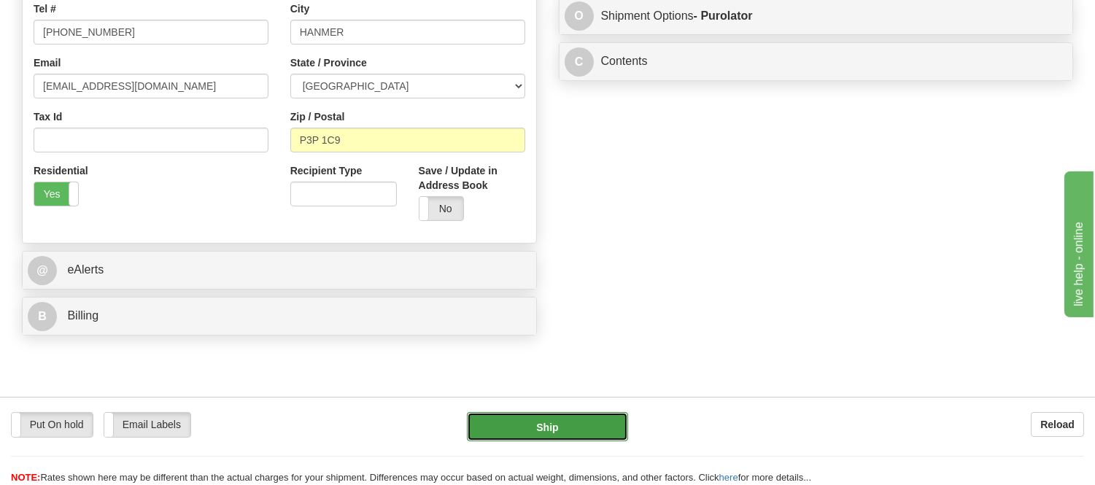
click at [598, 419] on button "Ship" at bounding box center [547, 426] width 160 height 29
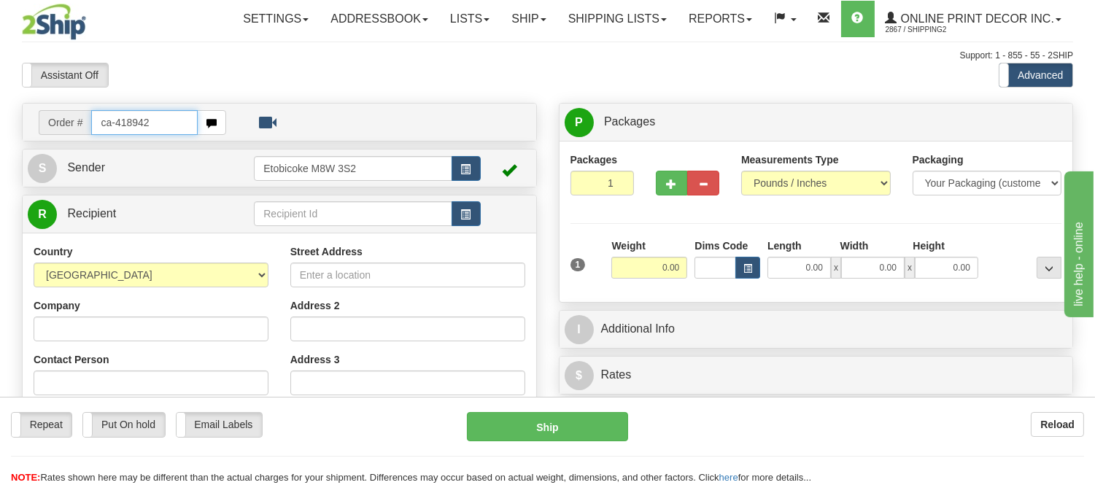
type input "ca-418942"
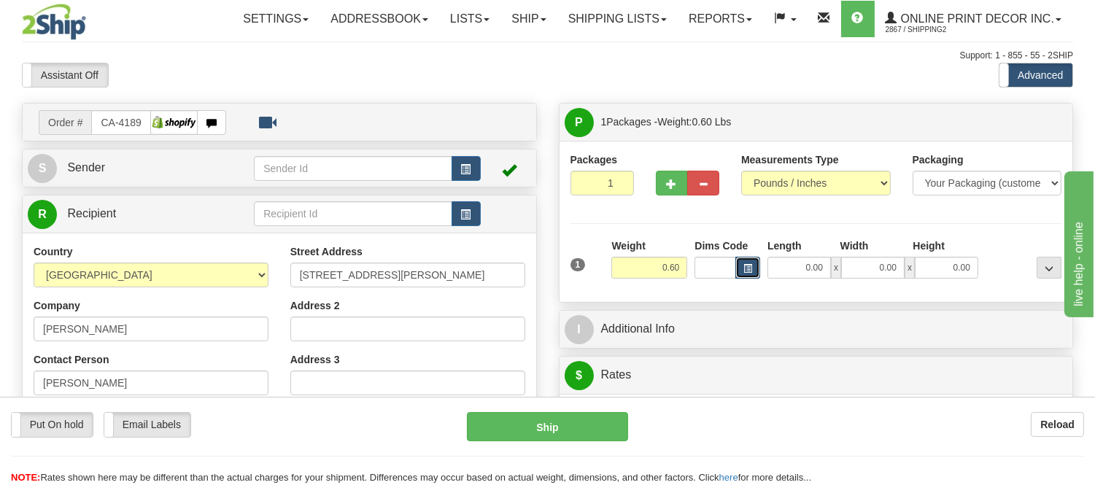
click at [755, 267] on button "button" at bounding box center [747, 268] width 25 height 22
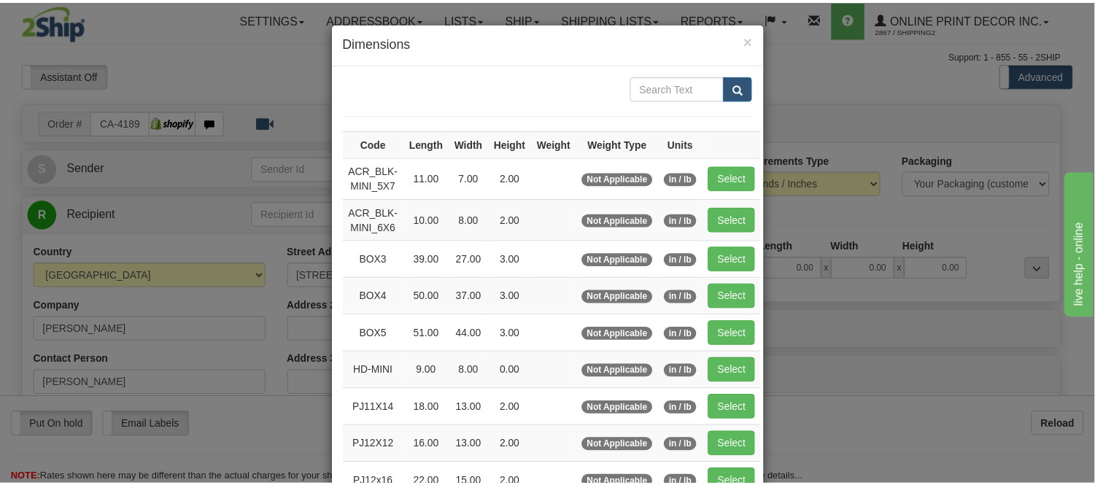
scroll to position [243, 0]
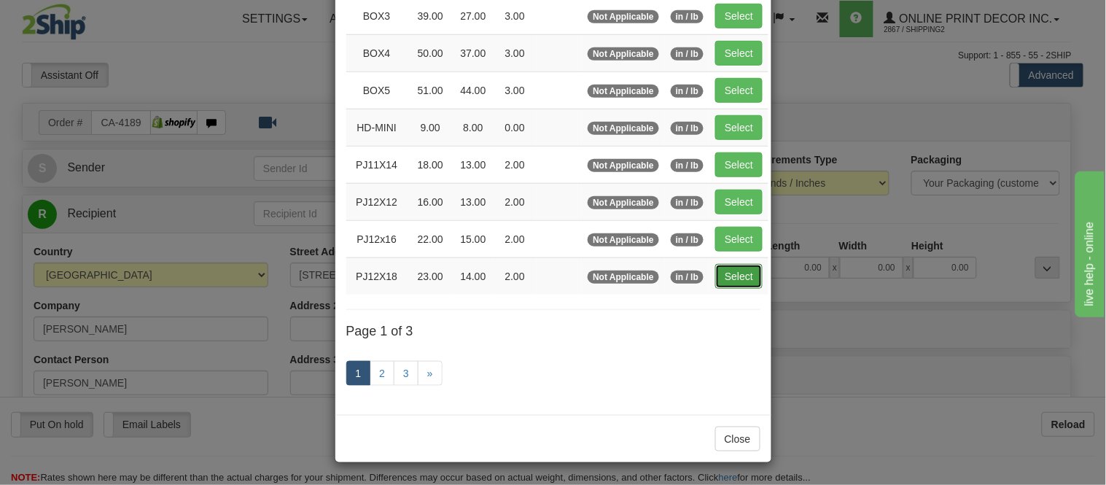
click at [722, 273] on button "Select" at bounding box center [739, 276] width 47 height 25
type input "PJ12X18"
type input "23.00"
type input "14.00"
type input "2.00"
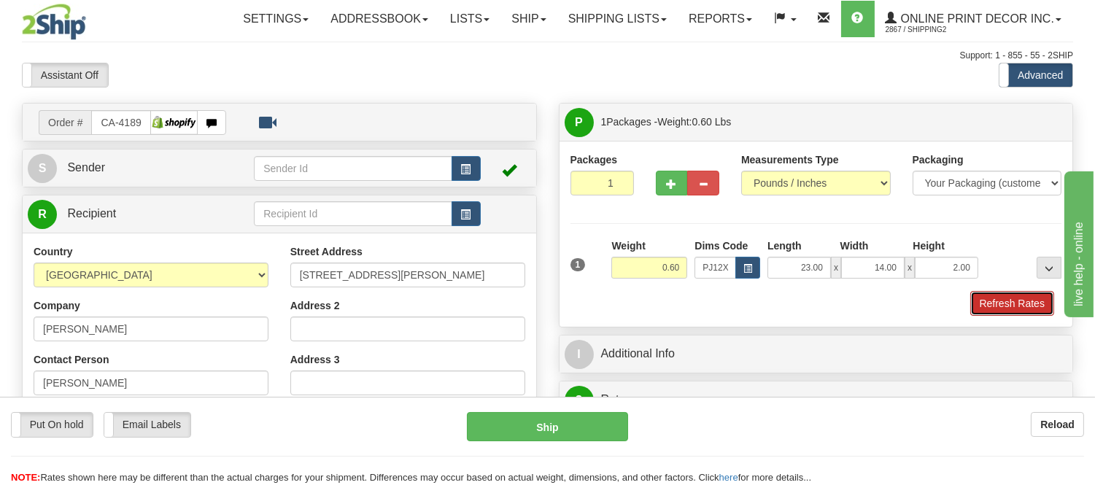
click at [1012, 299] on button "Refresh Rates" at bounding box center [1012, 303] width 84 height 25
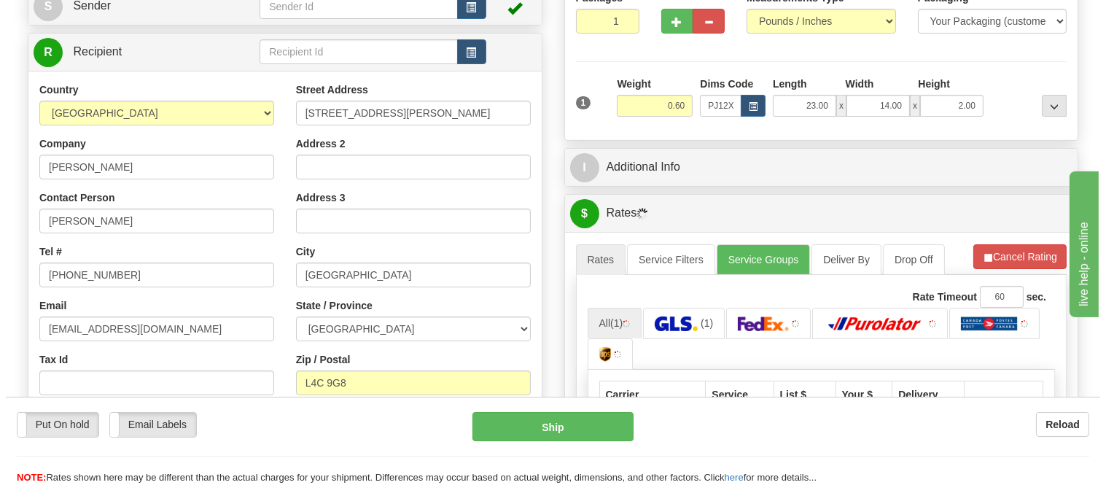
scroll to position [405, 0]
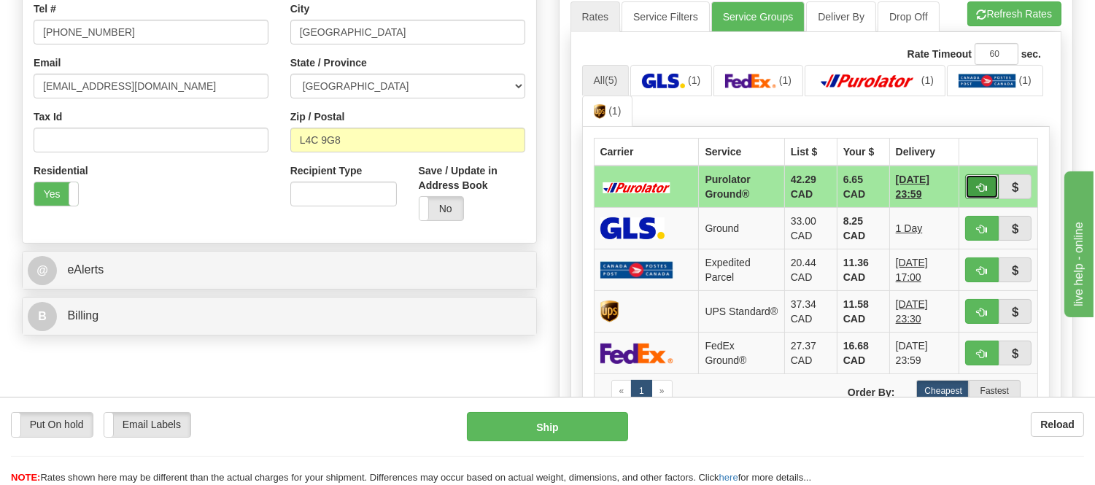
click at [972, 179] on button "button" at bounding box center [982, 186] width 34 height 25
type input "260"
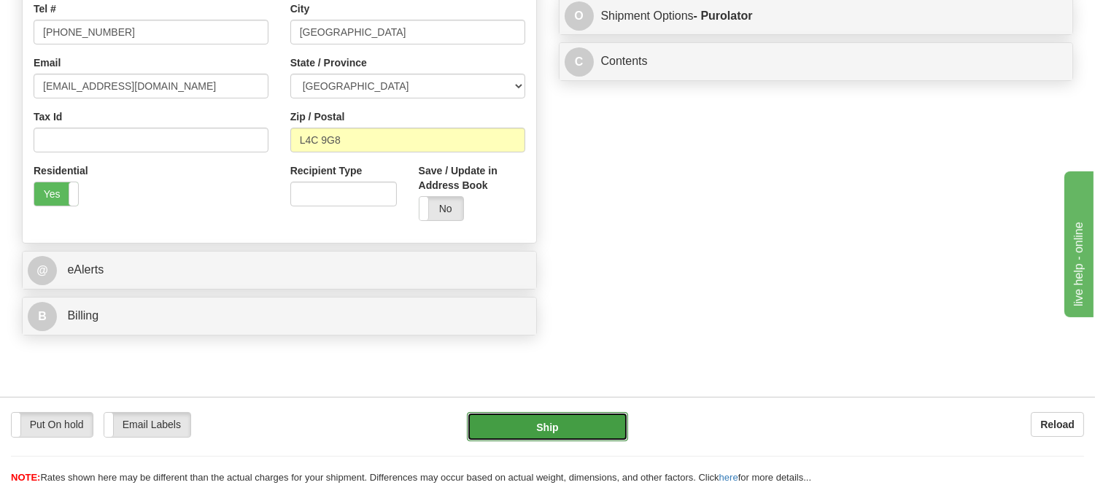
click at [544, 425] on button "Ship" at bounding box center [547, 426] width 160 height 29
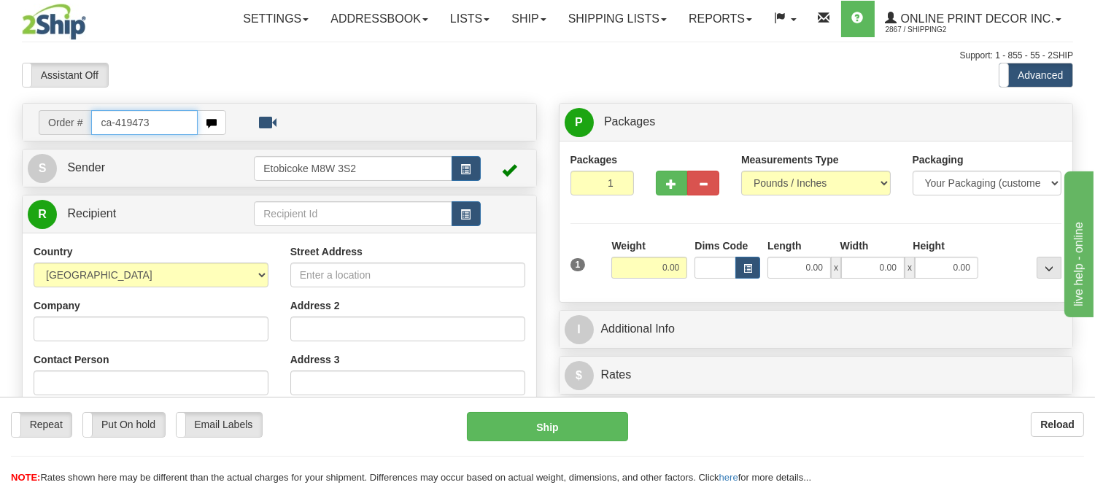
type input "ca-419473"
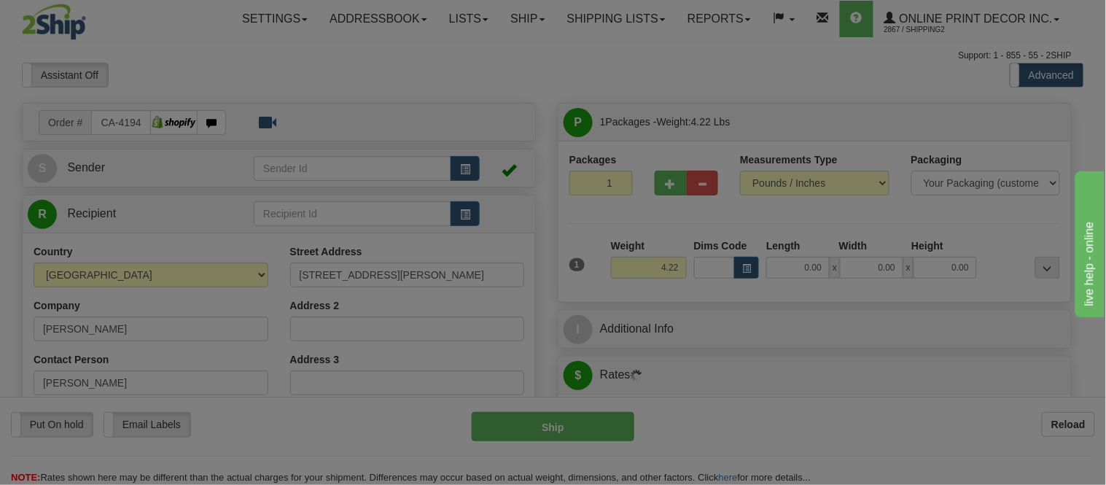
type input "YORK"
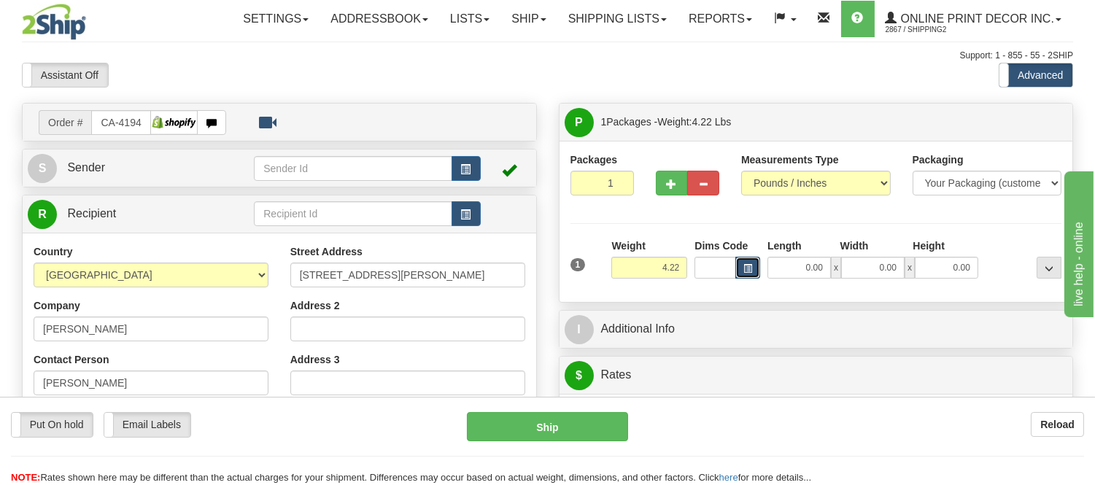
click at [753, 275] on button "button" at bounding box center [747, 268] width 25 height 22
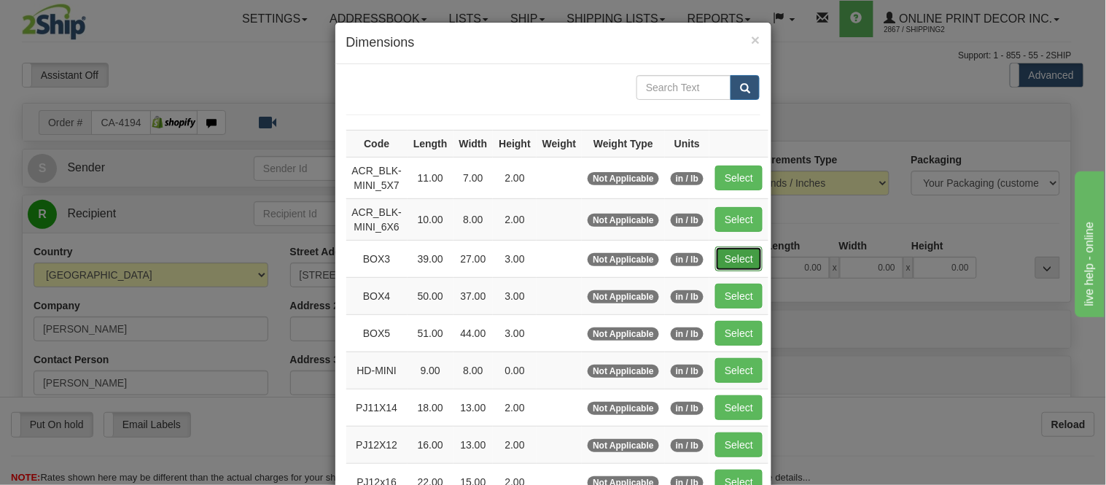
click at [726, 252] on button "Select" at bounding box center [739, 259] width 47 height 25
type input "BOX3"
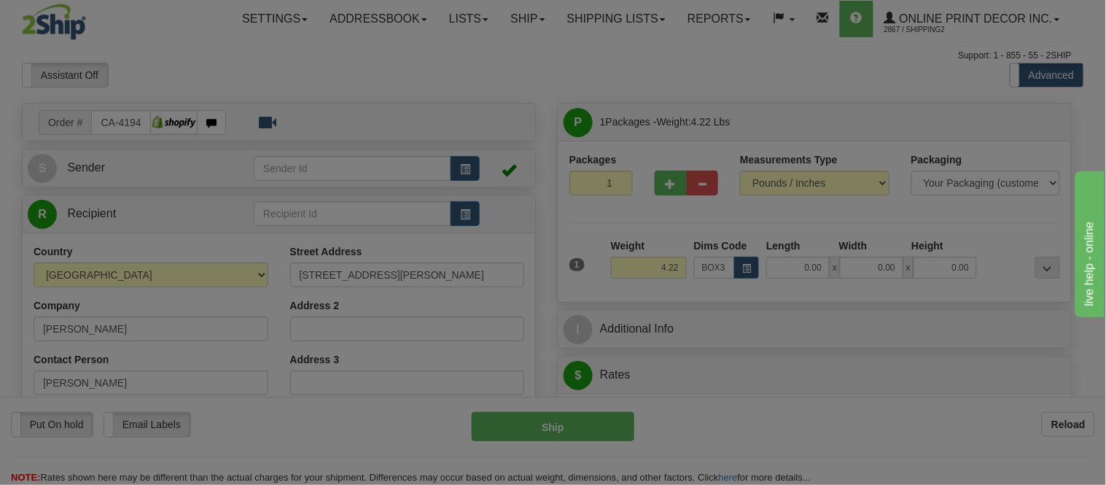
type input "39.00"
type input "27.00"
type input "3.00"
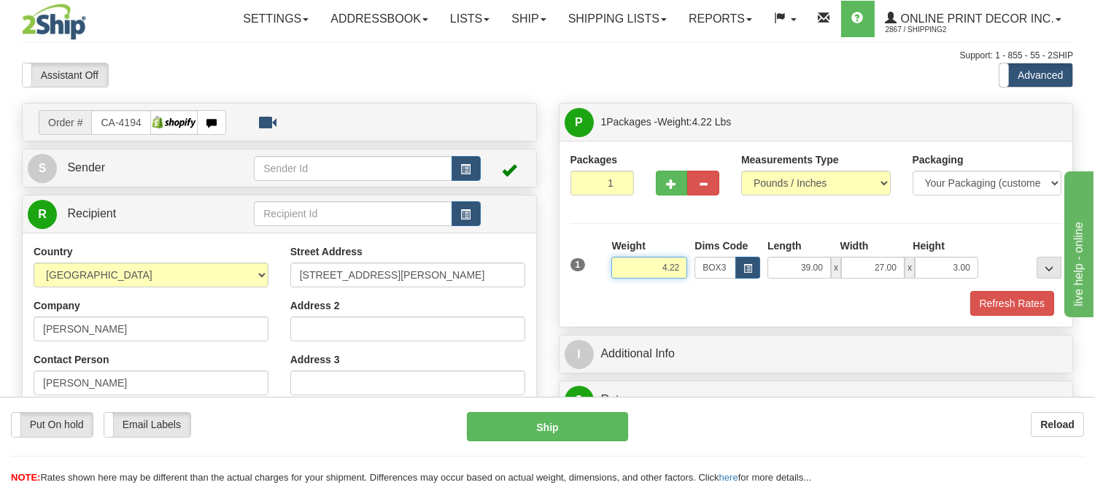
drag, startPoint x: 655, startPoint y: 265, endPoint x: 591, endPoint y: 265, distance: 64.2
click at [591, 265] on div "1 Weight 4.22 Dims Code BOX3" at bounding box center [816, 265] width 499 height 52
click button "Delete" at bounding box center [0, 0] width 0 height 0
type input "8.00"
click at [985, 309] on button "Refresh Rates" at bounding box center [1012, 303] width 84 height 25
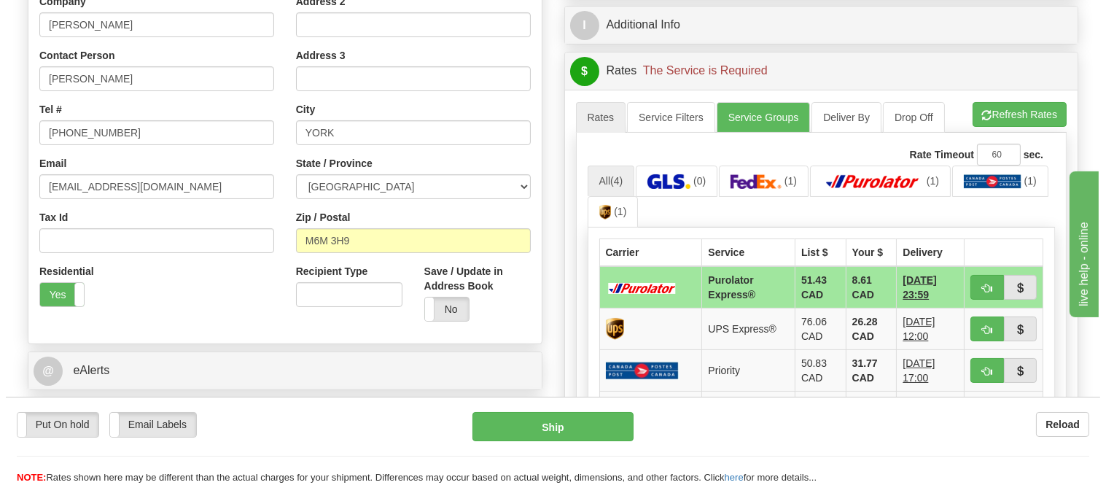
scroll to position [322, 0]
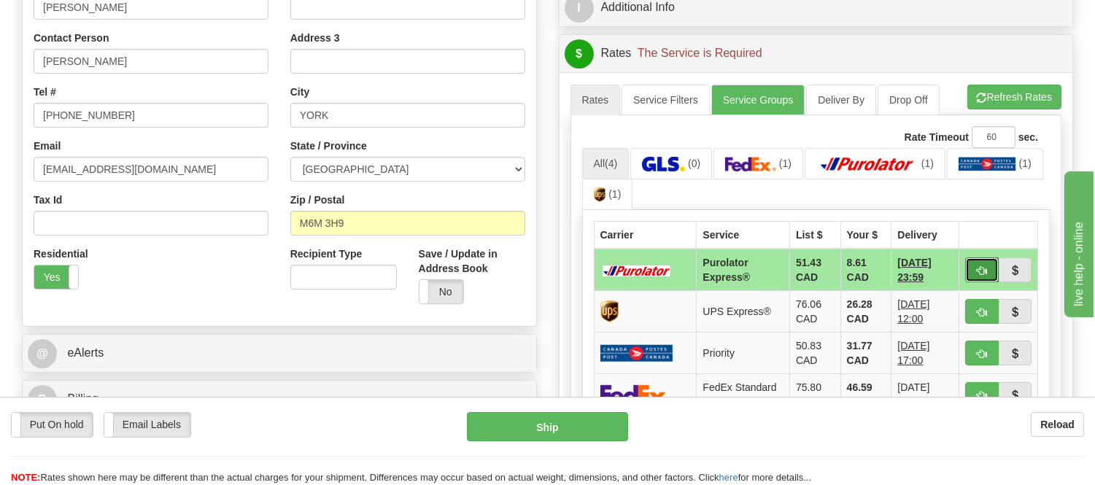
click at [977, 266] on span "button" at bounding box center [982, 270] width 10 height 9
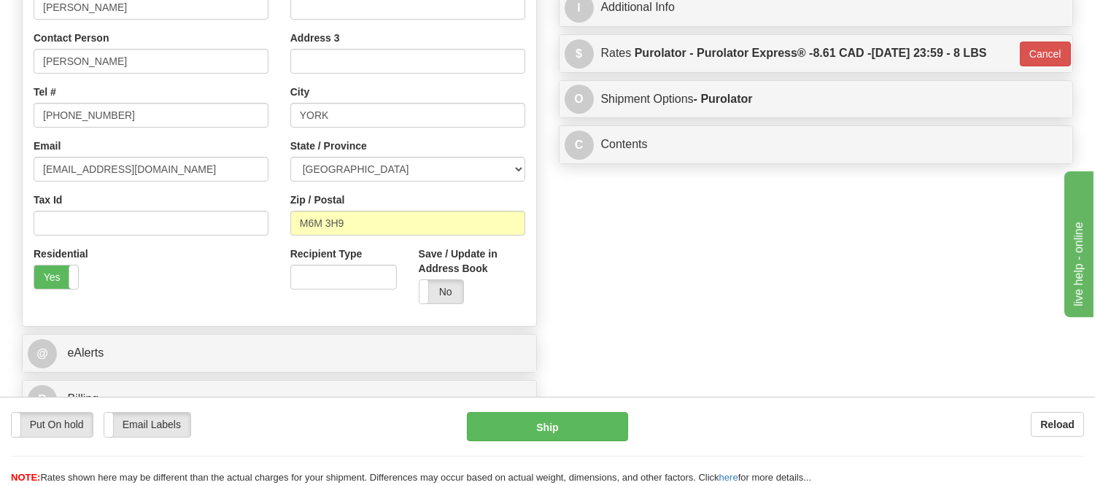
type input "202"
click at [573, 423] on button "Ship" at bounding box center [547, 426] width 160 height 29
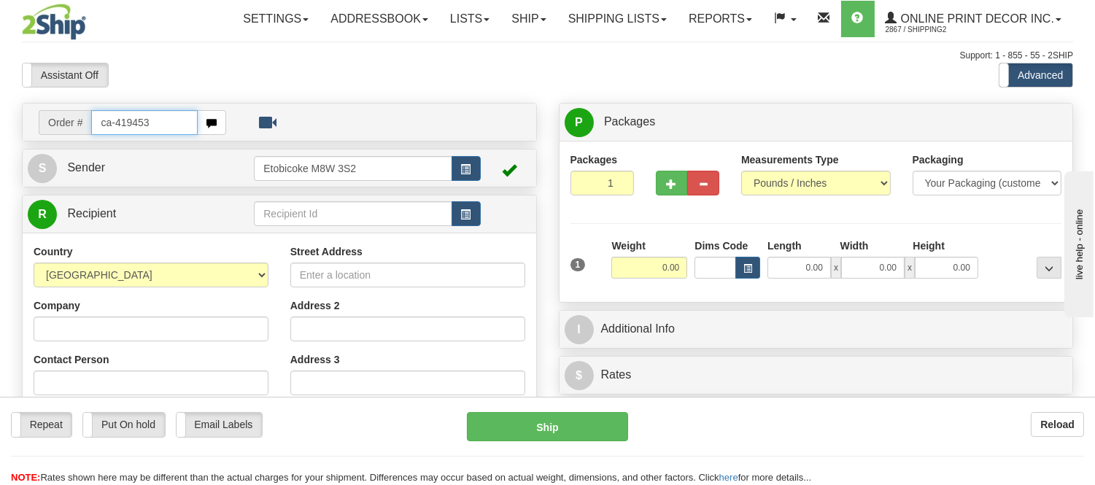
type input "ca-419453"
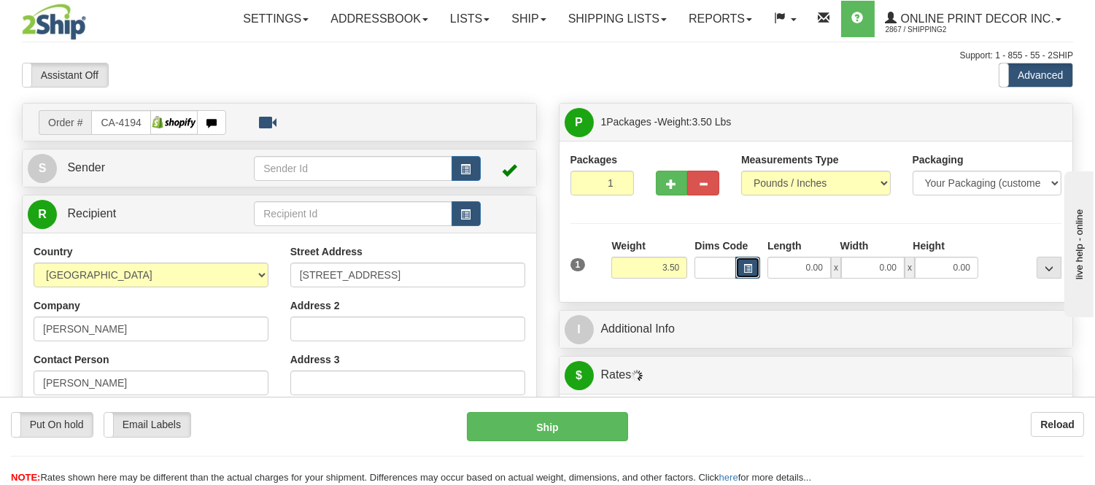
click at [755, 268] on button "button" at bounding box center [747, 268] width 25 height 22
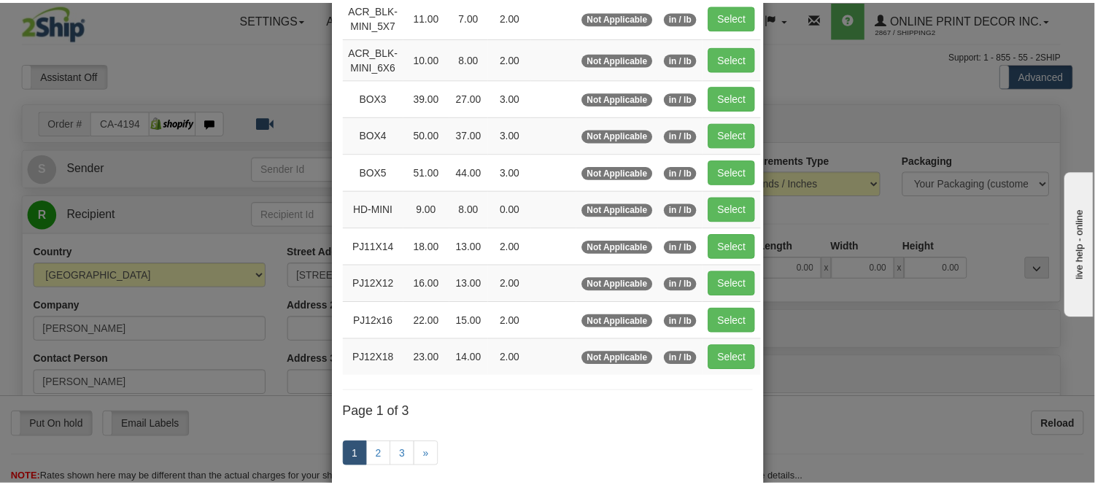
scroll to position [162, 0]
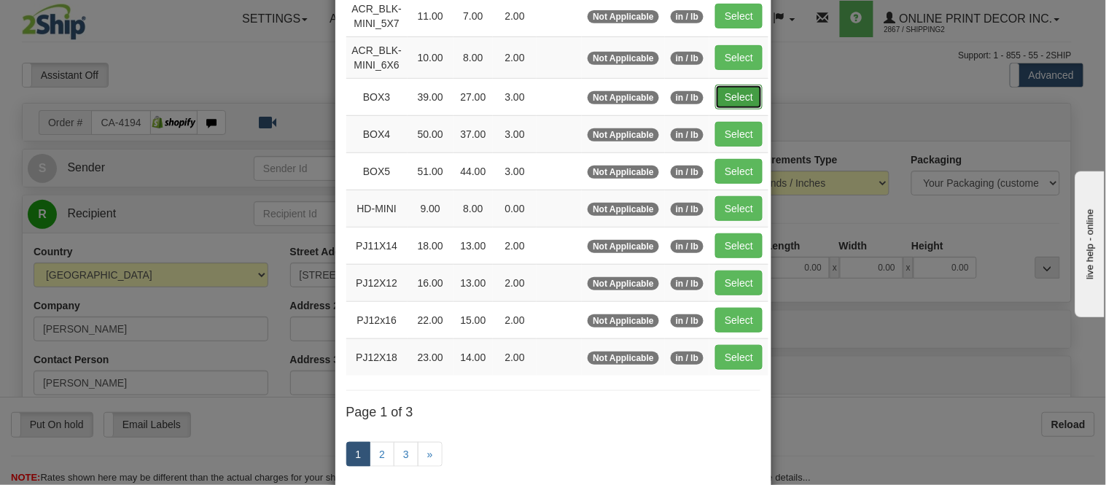
click at [718, 90] on button "Select" at bounding box center [739, 97] width 47 height 25
type input "BOX3"
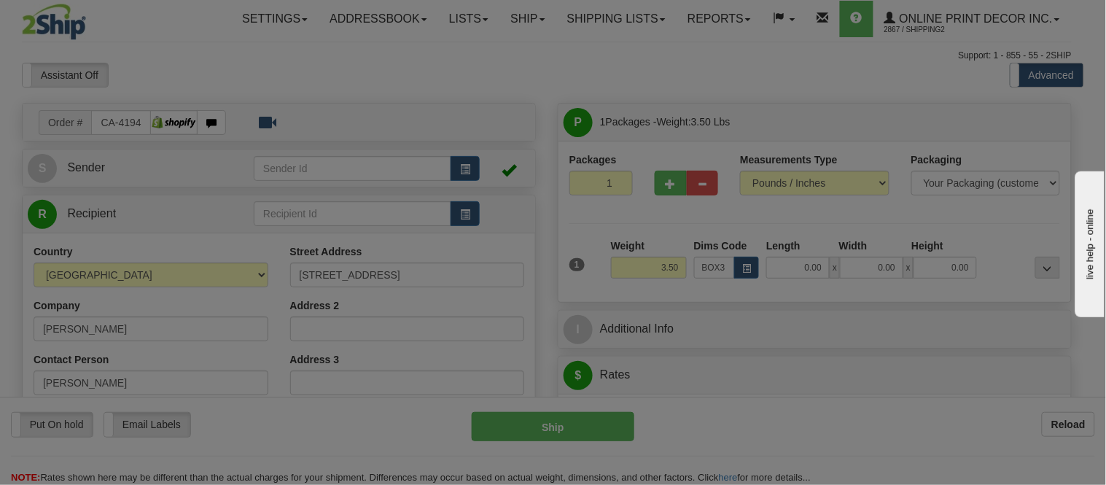
type input "39.00"
type input "27.00"
type input "3.00"
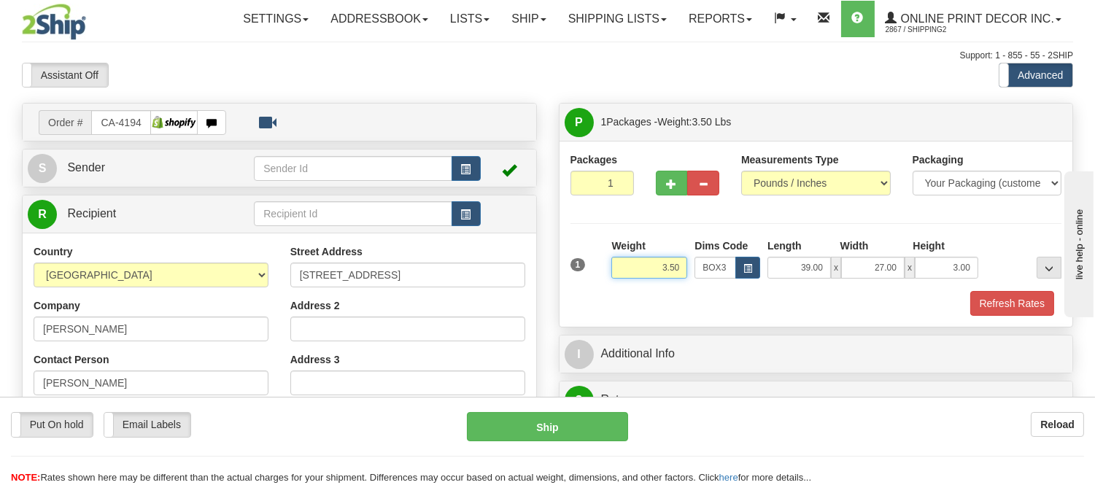
drag, startPoint x: 681, startPoint y: 264, endPoint x: 592, endPoint y: 271, distance: 89.3
click at [592, 271] on div "1 Weight 3.50 Dims Code BOX3" at bounding box center [816, 265] width 499 height 52
type input "9.98"
click at [985, 308] on button "Refresh Rates" at bounding box center [1012, 303] width 84 height 25
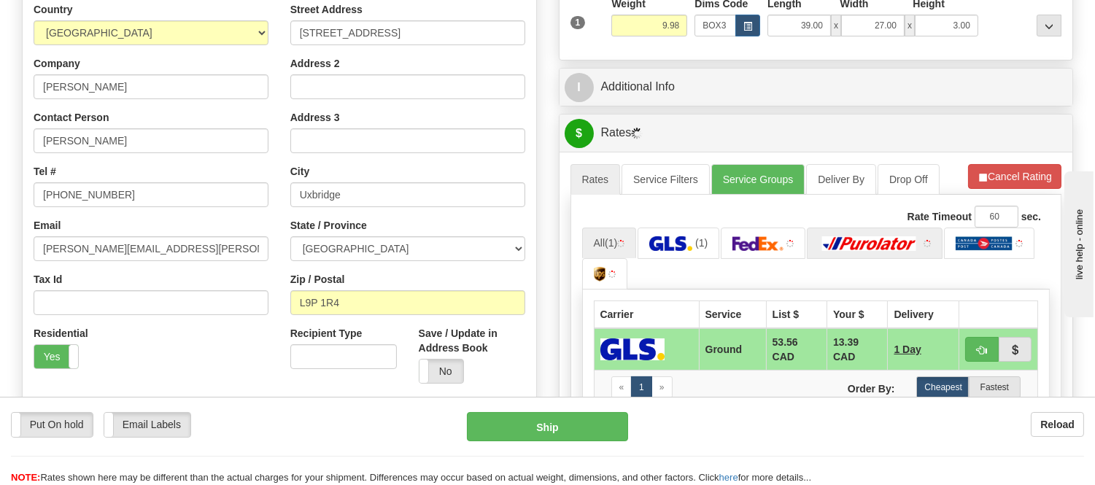
scroll to position [243, 0]
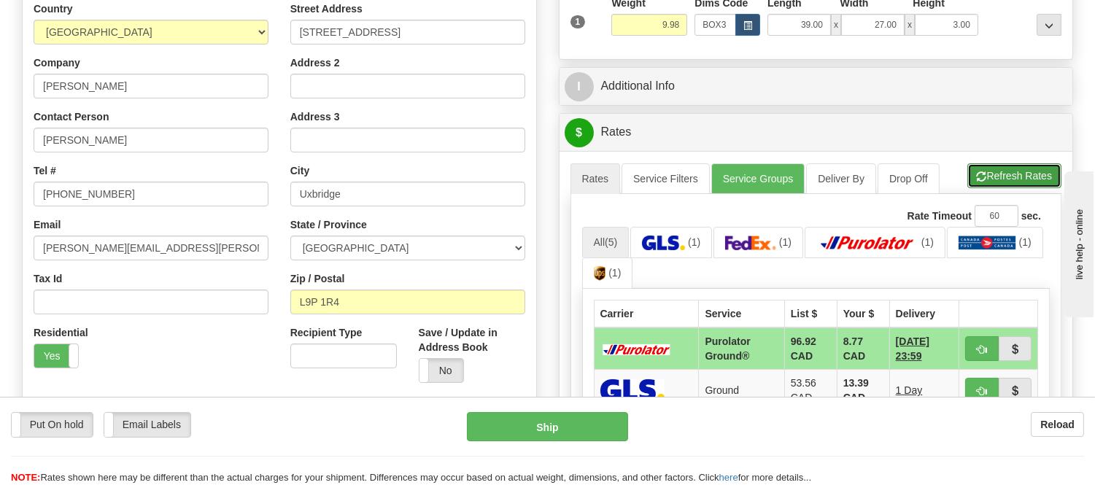
click at [1002, 174] on button "Refresh Rates" at bounding box center [1014, 175] width 94 height 25
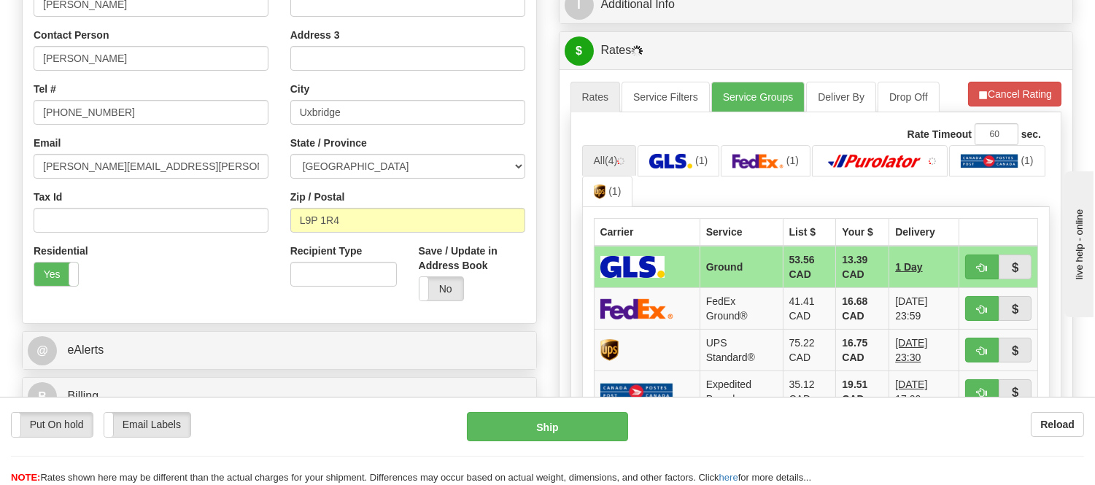
scroll to position [324, 0]
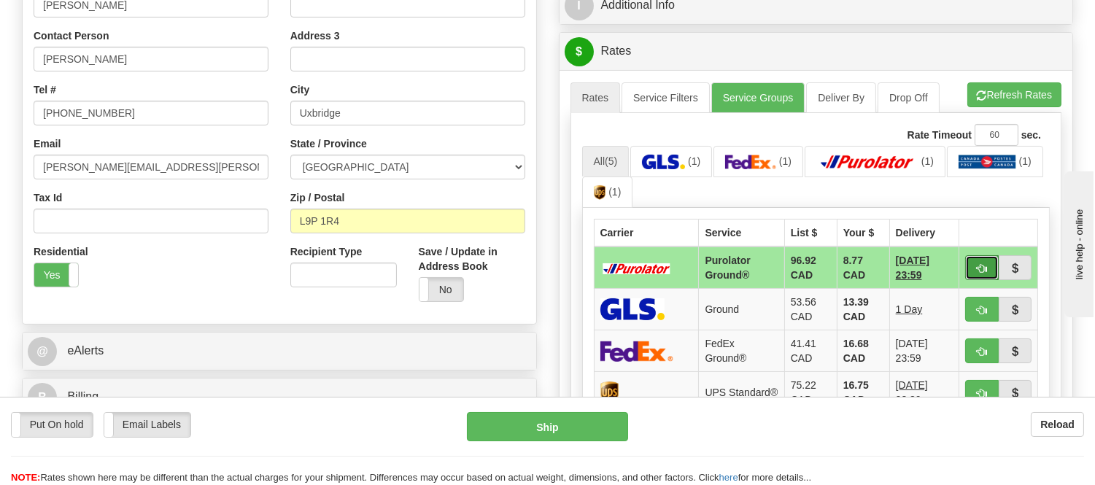
click at [972, 266] on button "button" at bounding box center [982, 267] width 34 height 25
type input "260"
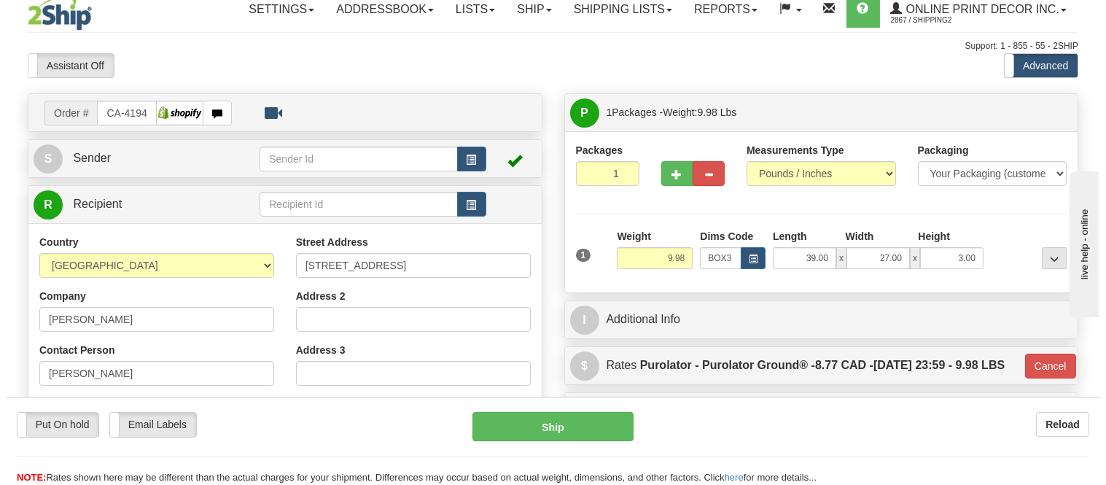
scroll to position [0, 0]
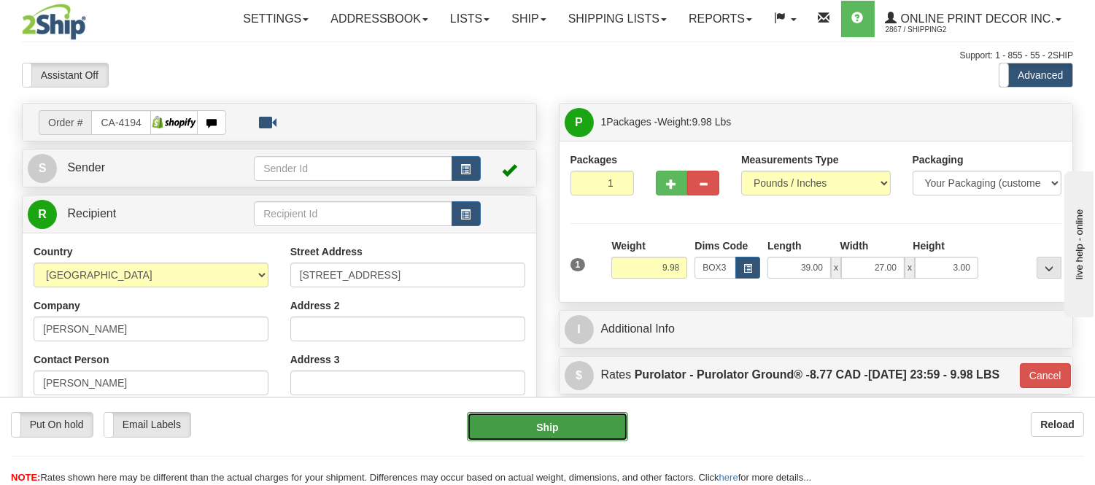
click at [516, 429] on button "Ship" at bounding box center [547, 426] width 160 height 29
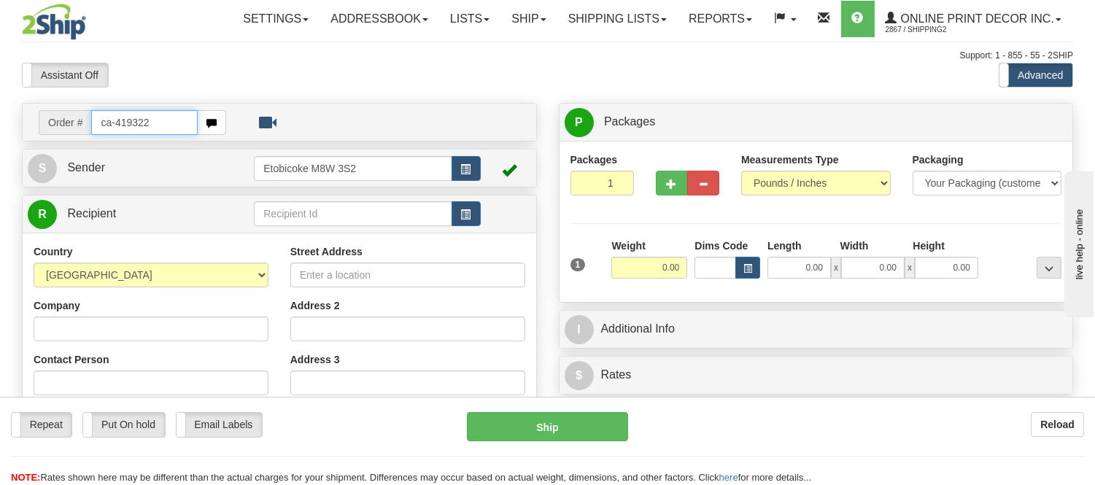
type input "ca-419322"
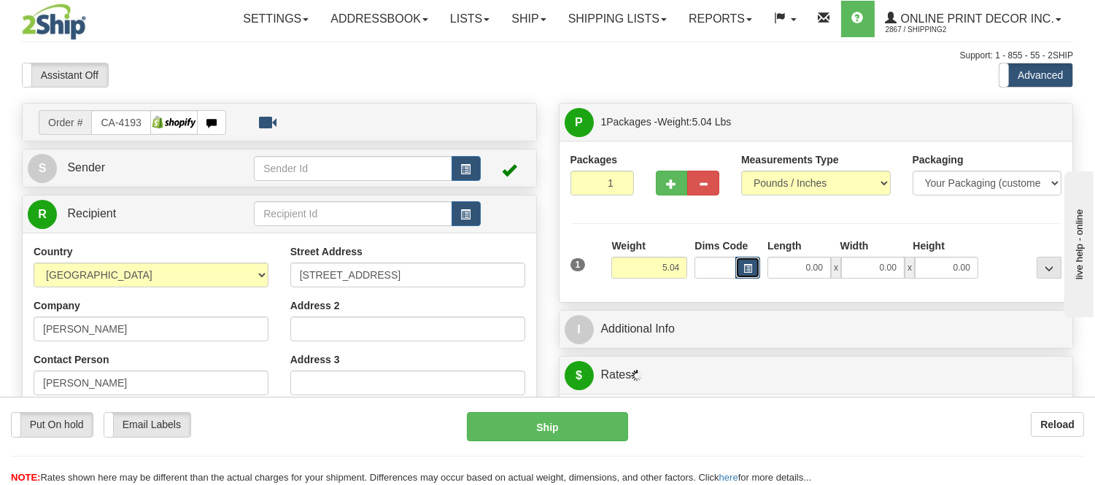
click at [755, 265] on button "button" at bounding box center [747, 268] width 25 height 22
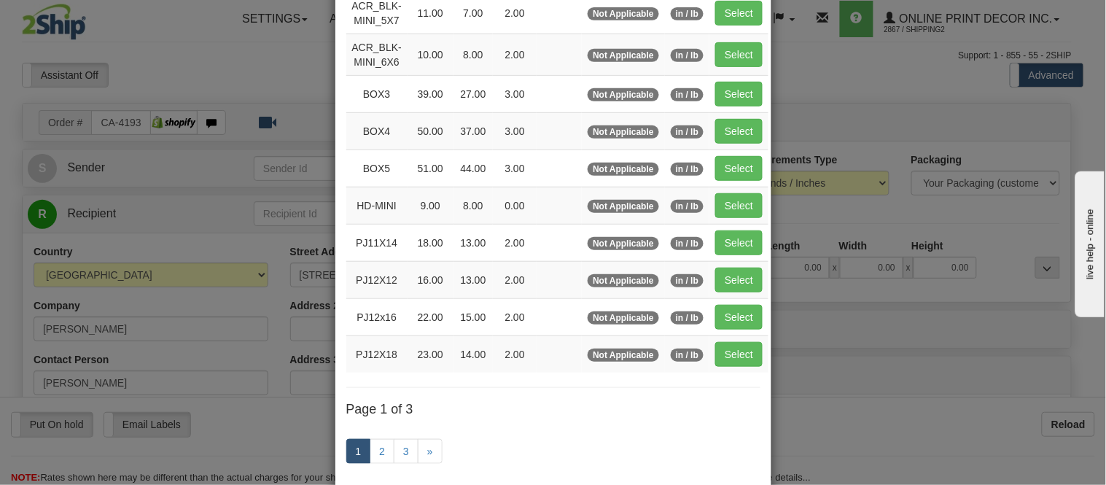
scroll to position [243, 0]
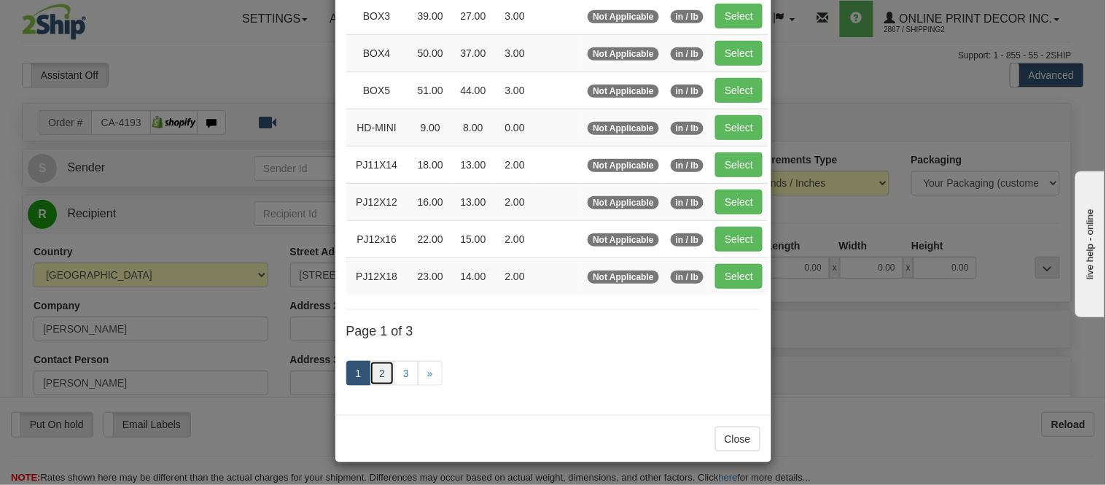
click at [377, 381] on link "2" at bounding box center [382, 373] width 25 height 25
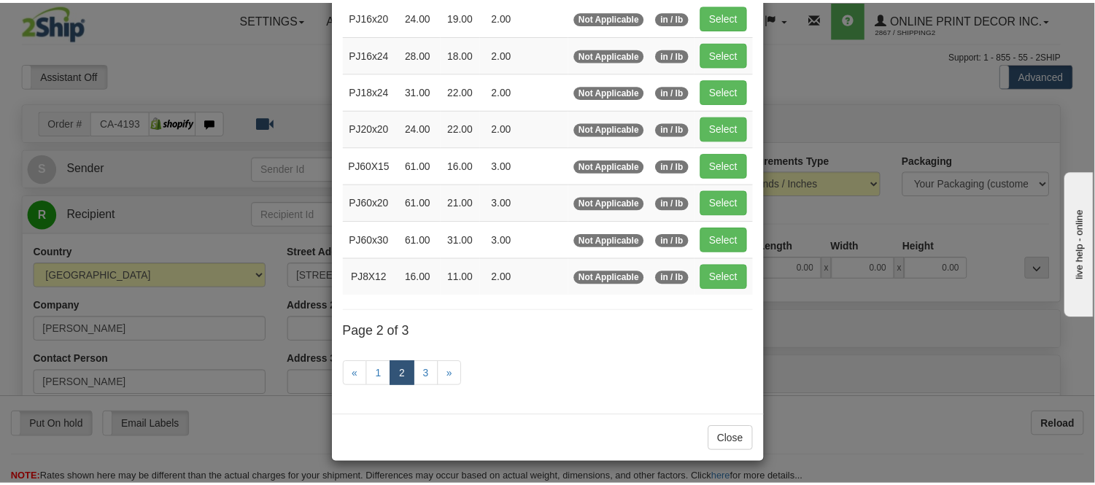
scroll to position [237, 0]
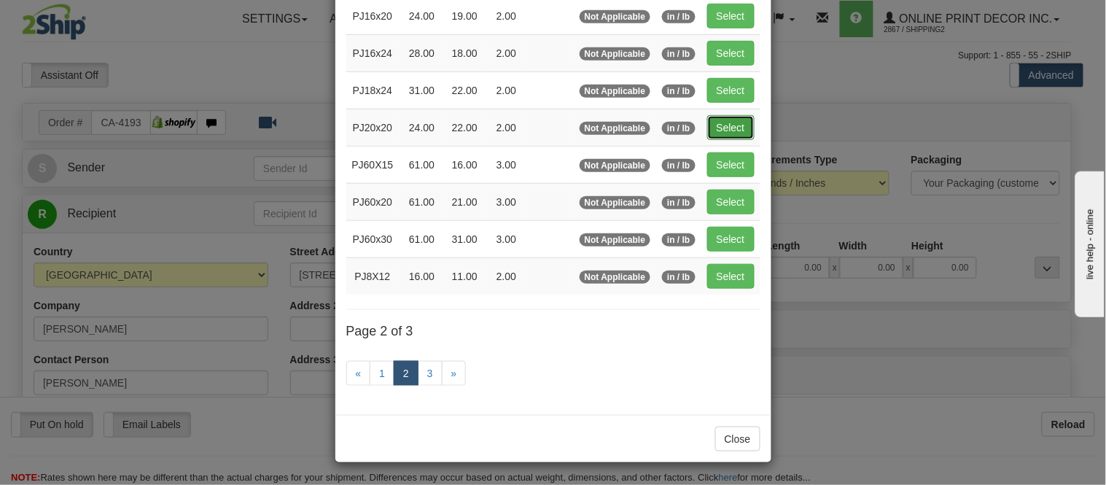
click at [721, 131] on button "Select" at bounding box center [730, 127] width 47 height 25
type input "PJ20x20"
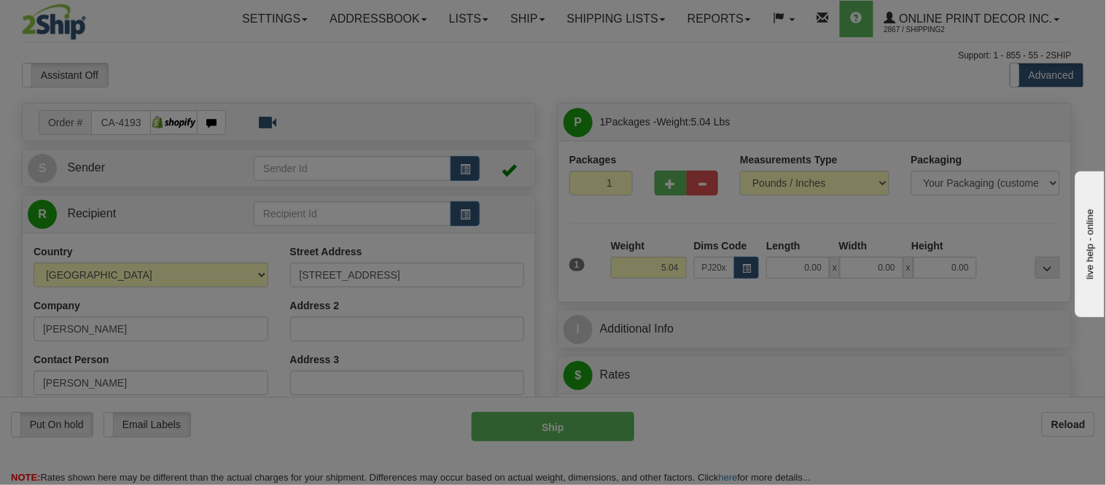
type input "24.00"
type input "22.00"
type input "2.00"
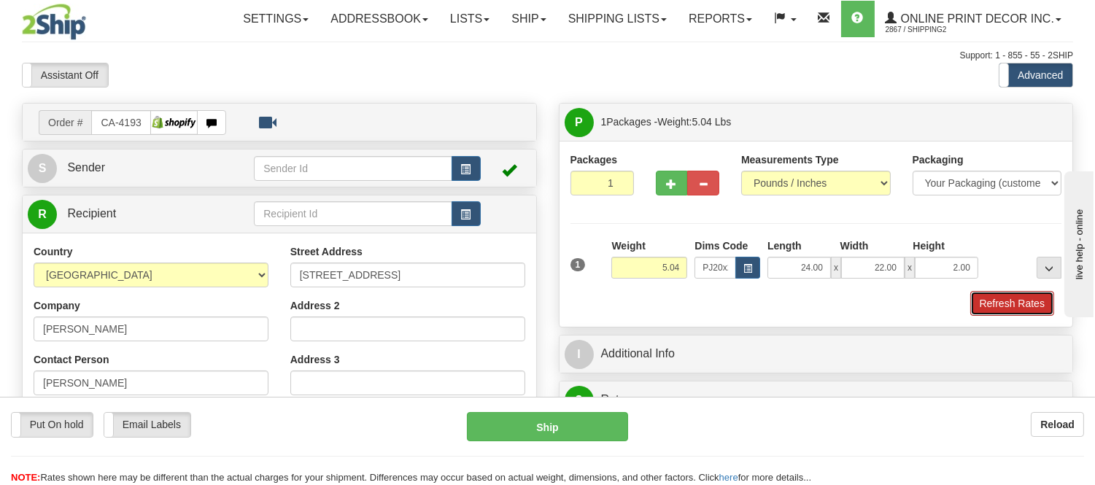
click at [1022, 301] on button "Refresh Rates" at bounding box center [1012, 303] width 84 height 25
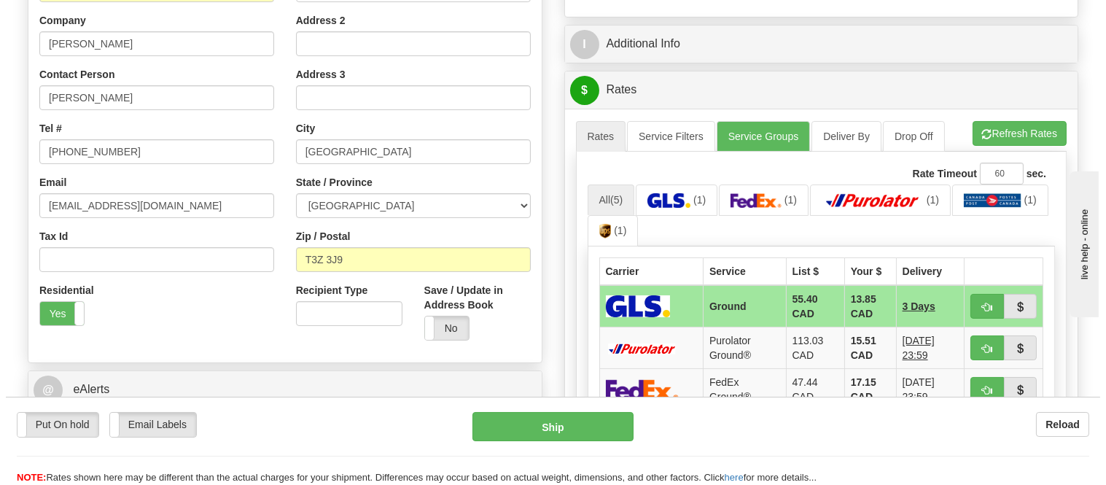
scroll to position [324, 0]
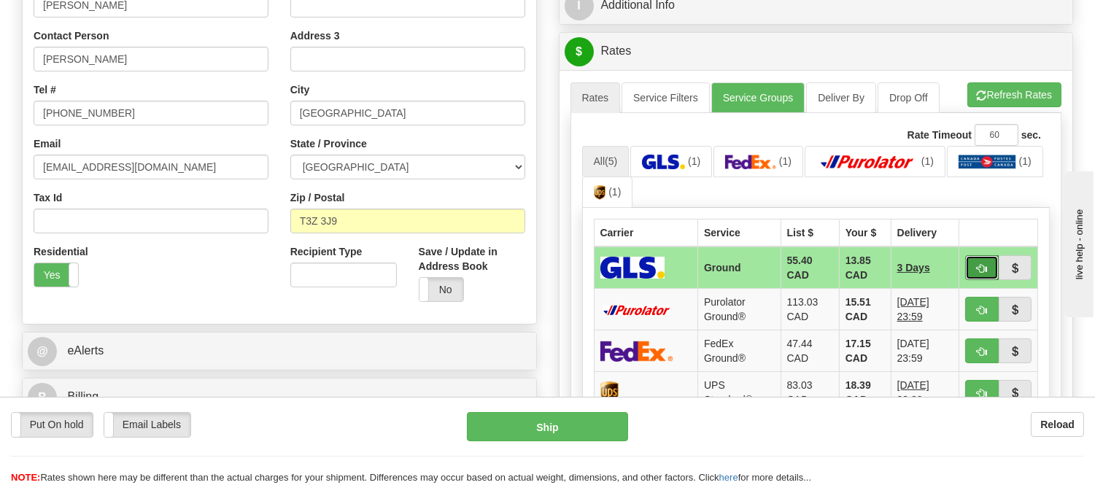
click at [981, 264] on span "button" at bounding box center [982, 268] width 10 height 9
type input "1"
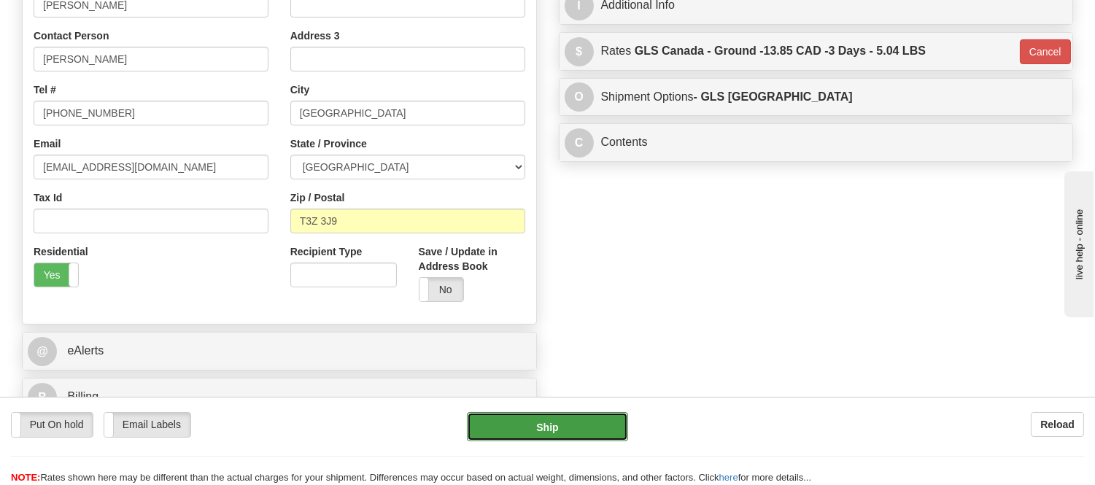
click at [538, 423] on button "Ship" at bounding box center [547, 426] width 160 height 29
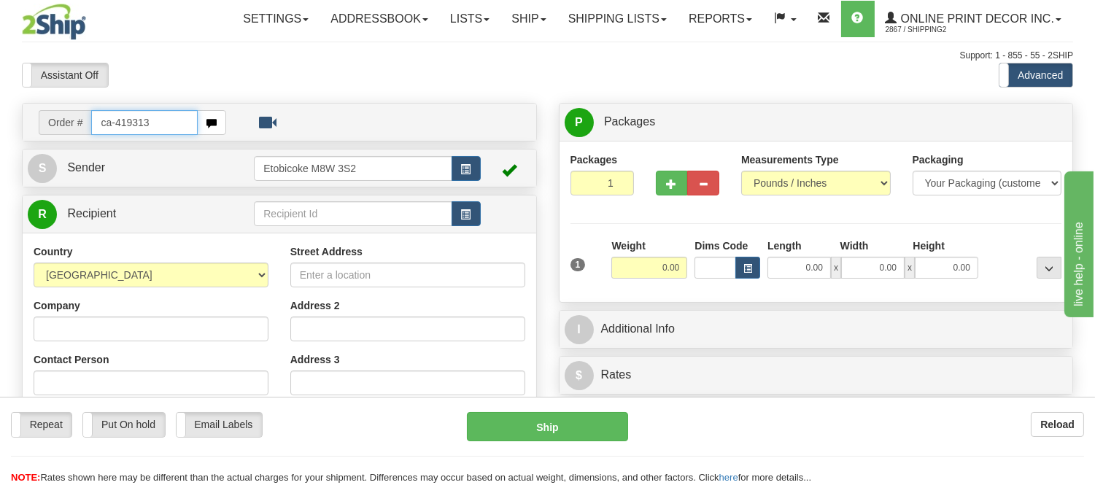
type input "ca-419313"
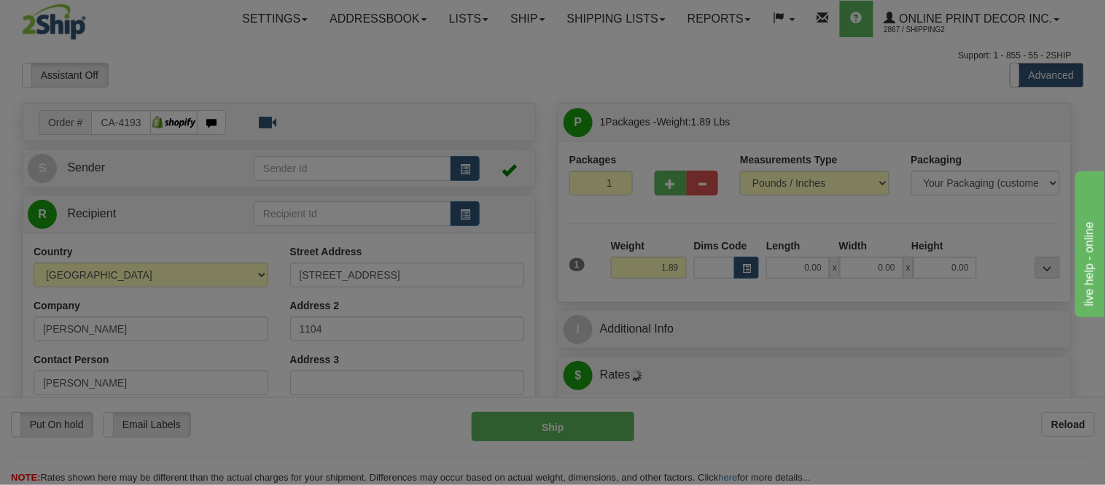
type input "[GEOGRAPHIC_DATA]"
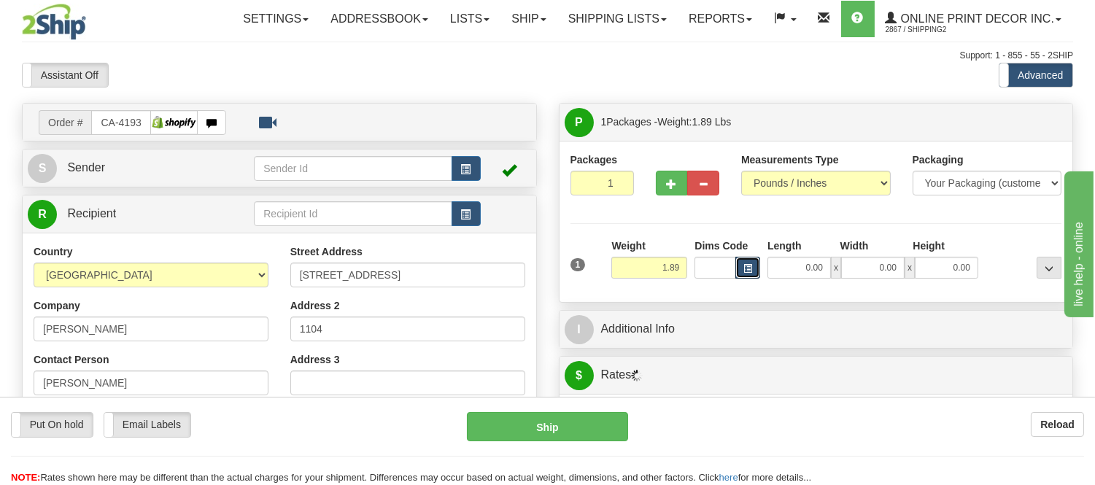
click at [749, 263] on button "button" at bounding box center [747, 268] width 25 height 22
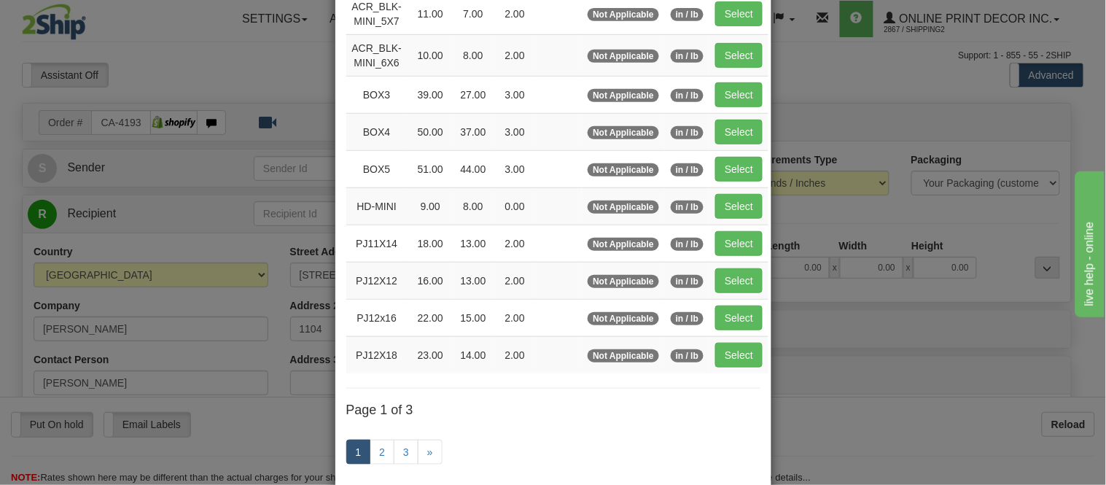
scroll to position [243, 0]
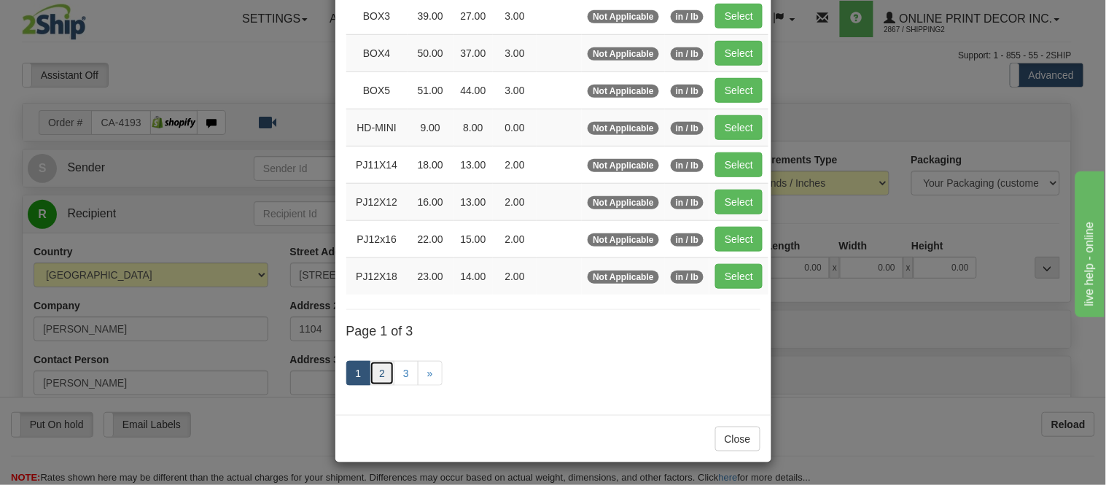
click at [383, 369] on link "2" at bounding box center [382, 373] width 25 height 25
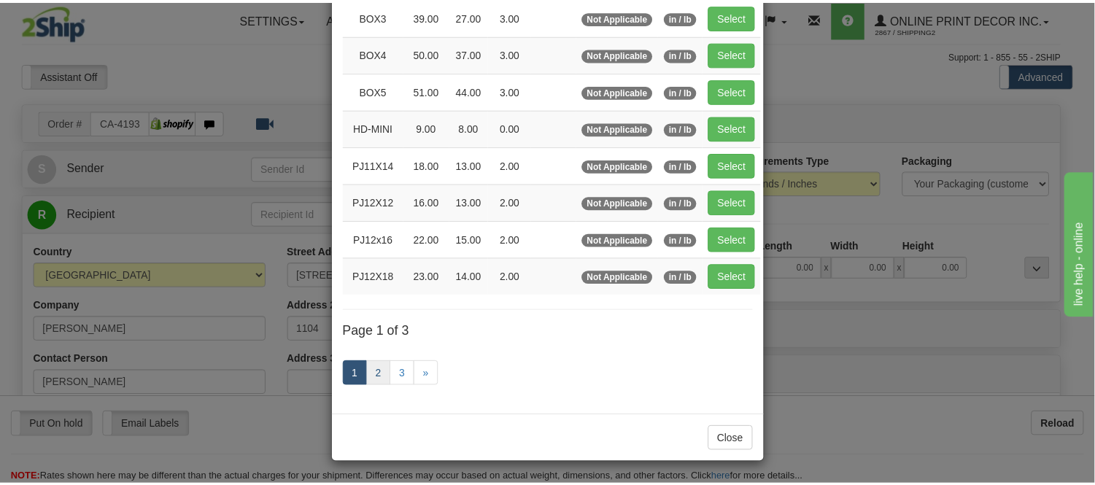
scroll to position [237, 0]
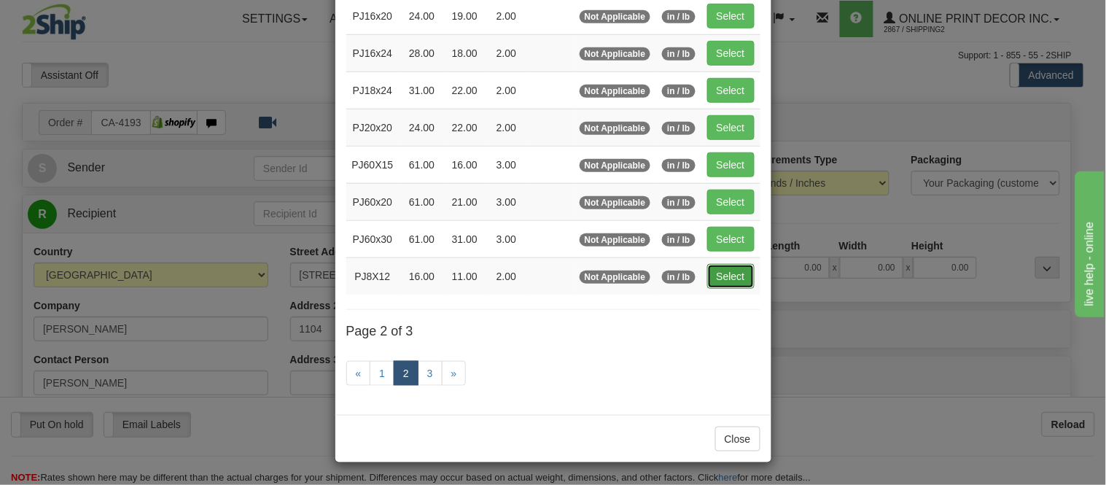
click at [709, 277] on button "Select" at bounding box center [730, 276] width 47 height 25
type input "PJ8X12"
type input "16.00"
type input "11.00"
type input "2.00"
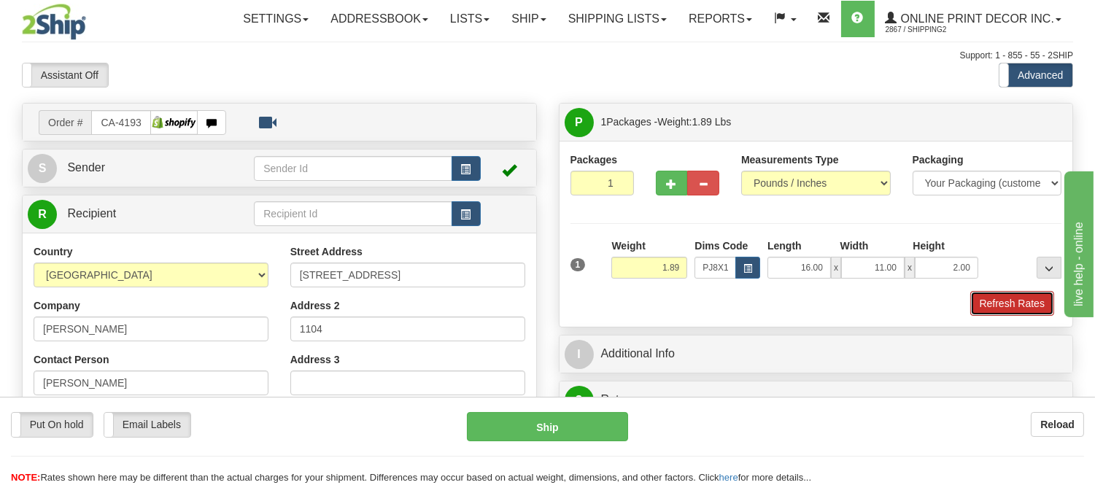
click at [999, 303] on button "Refresh Rates" at bounding box center [1012, 303] width 84 height 25
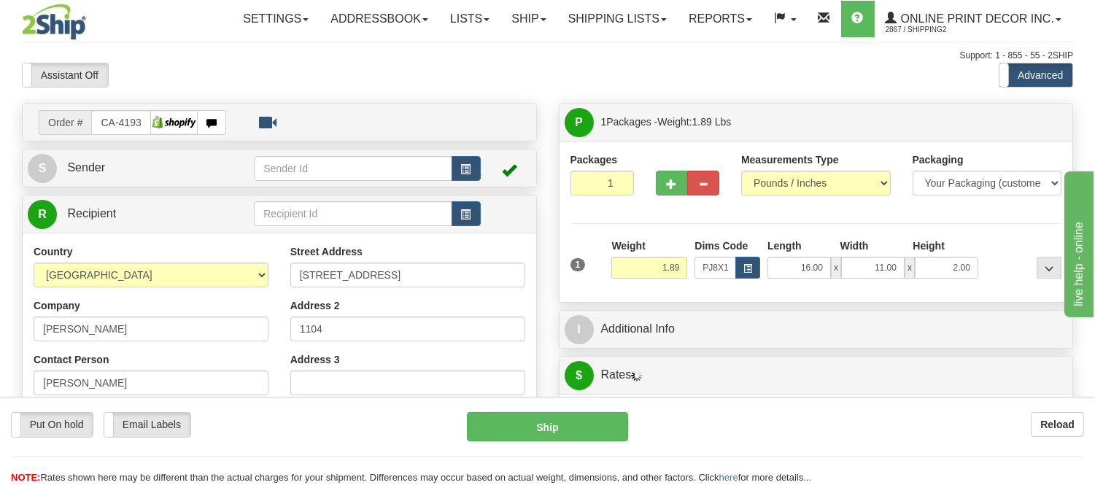
scroll to position [257, 0]
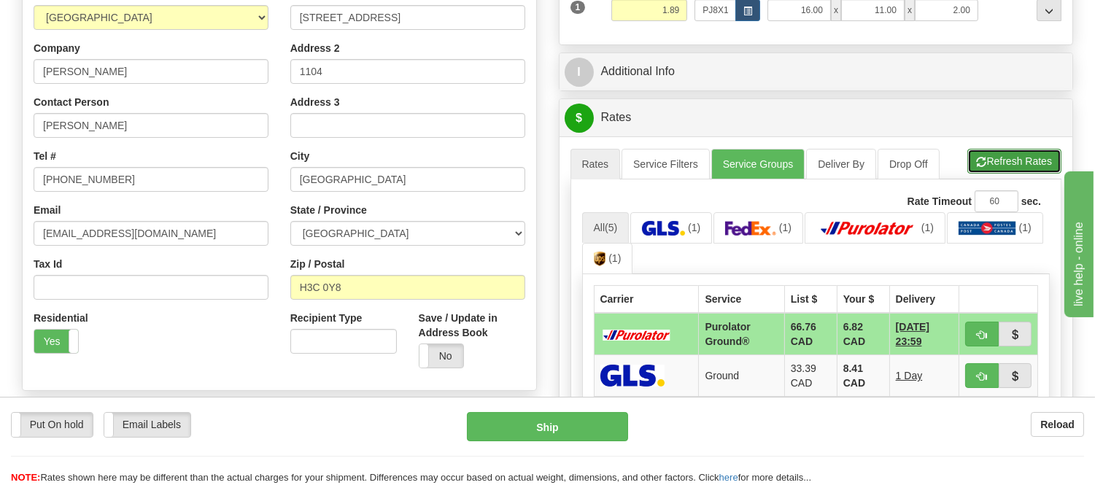
click at [1019, 163] on button "Refresh Rates" at bounding box center [1014, 161] width 94 height 25
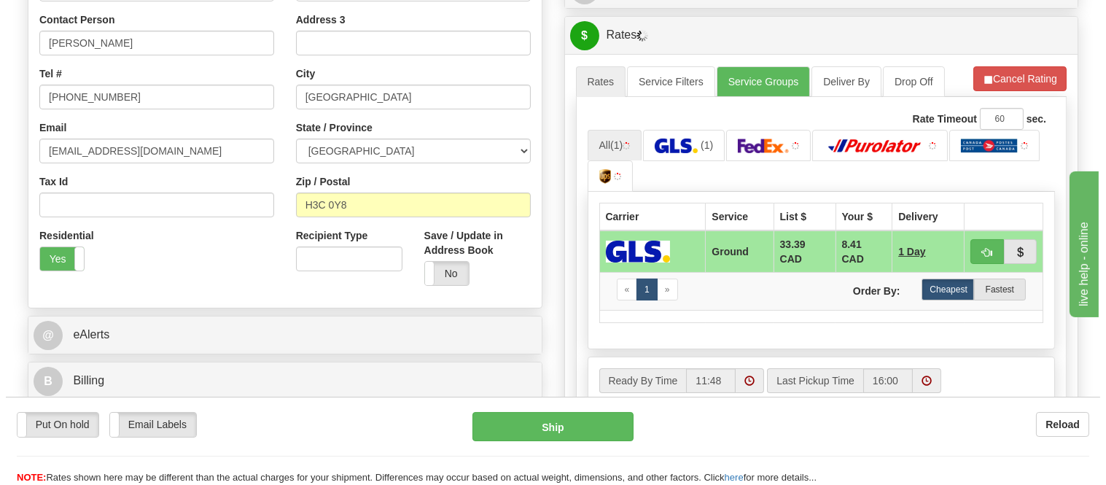
scroll to position [419, 0]
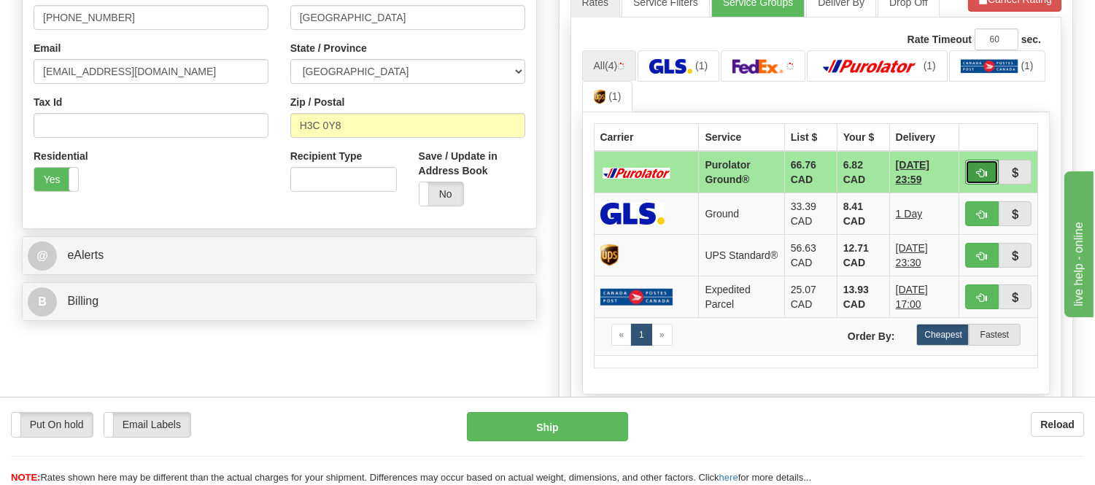
click at [980, 172] on span "button" at bounding box center [982, 172] width 10 height 9
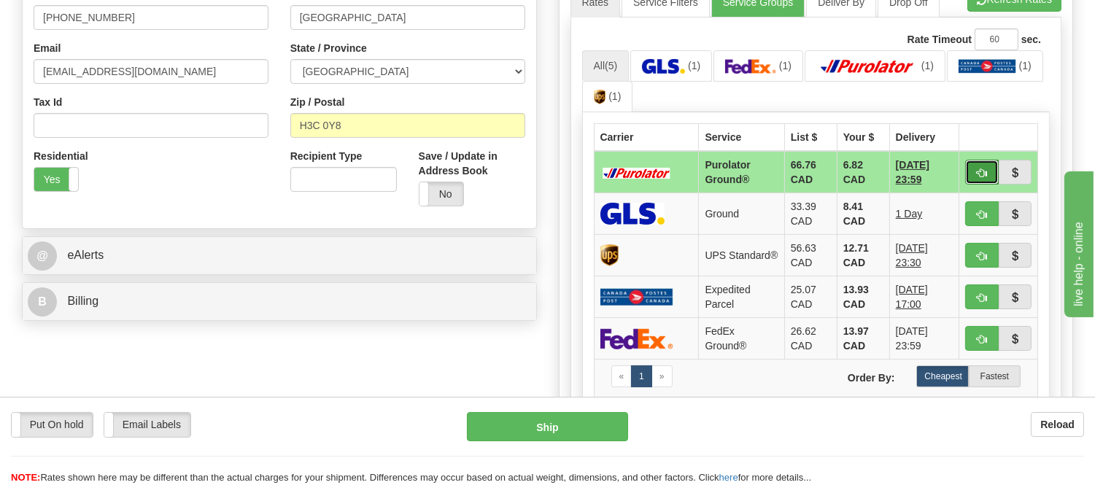
click at [977, 168] on span "button" at bounding box center [982, 172] width 10 height 9
type input "260"
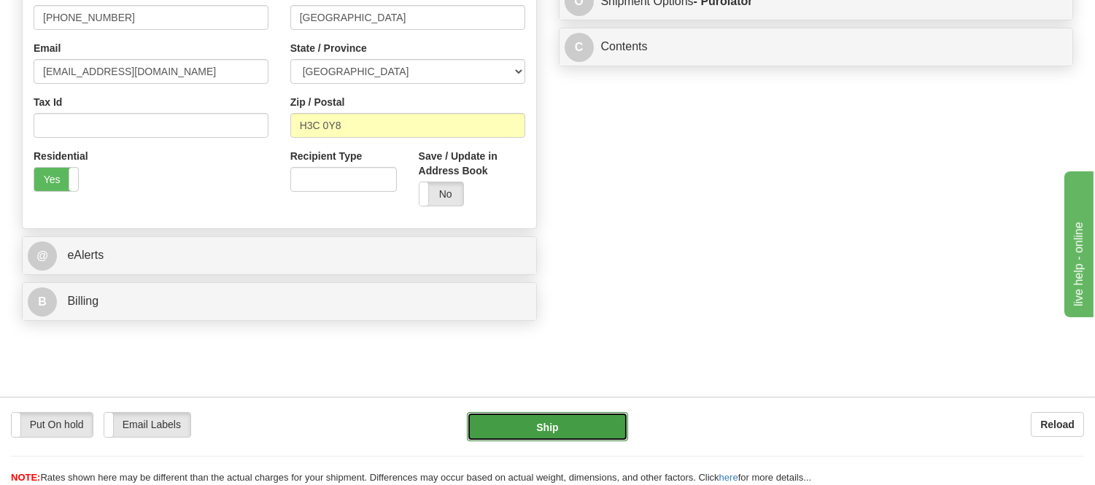
click at [592, 434] on button "Ship" at bounding box center [547, 426] width 160 height 29
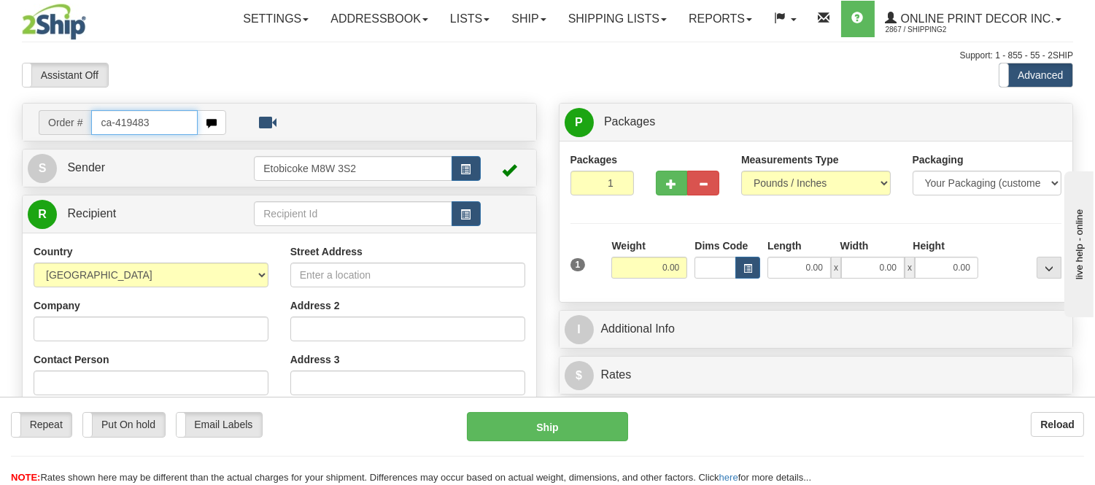
type input "ca-419483"
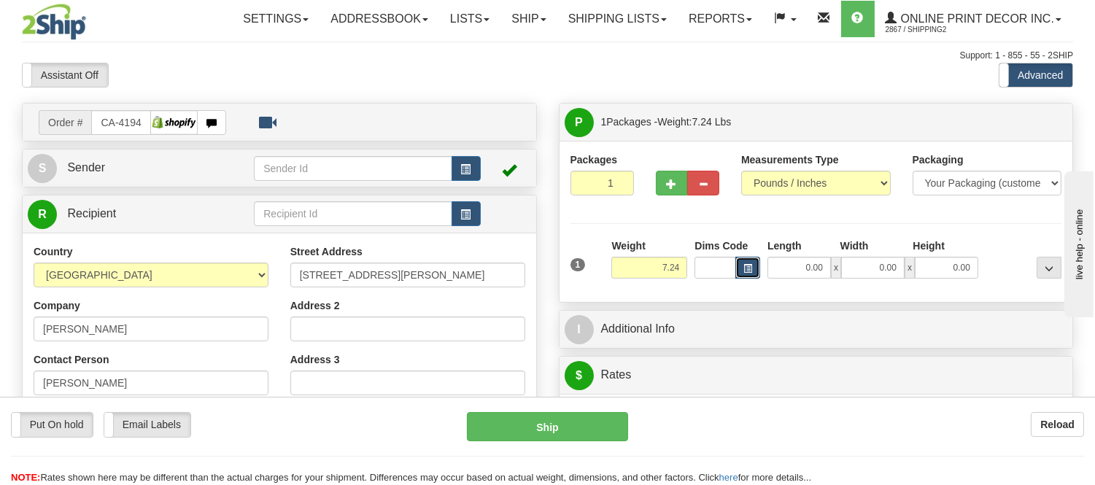
click at [759, 264] on button "button" at bounding box center [747, 268] width 25 height 22
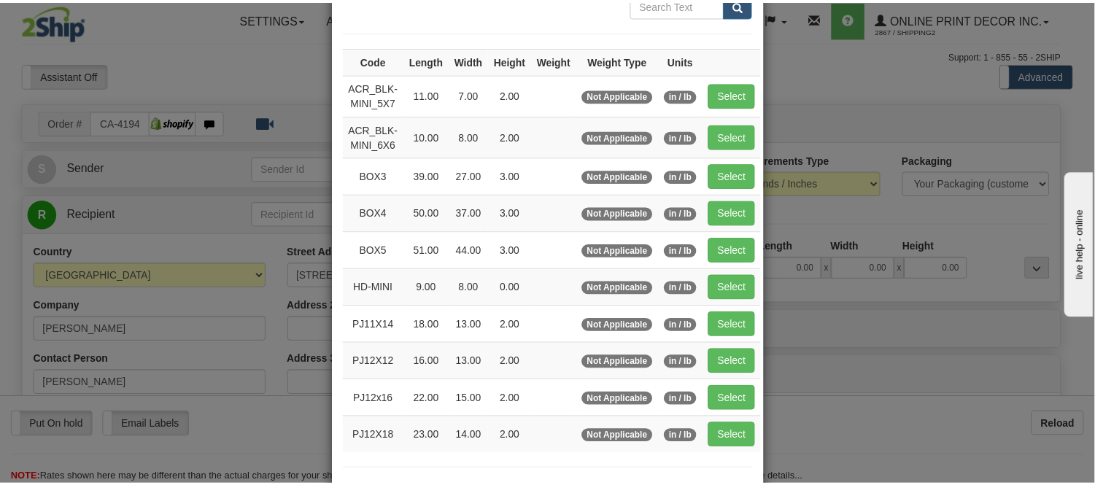
scroll to position [162, 0]
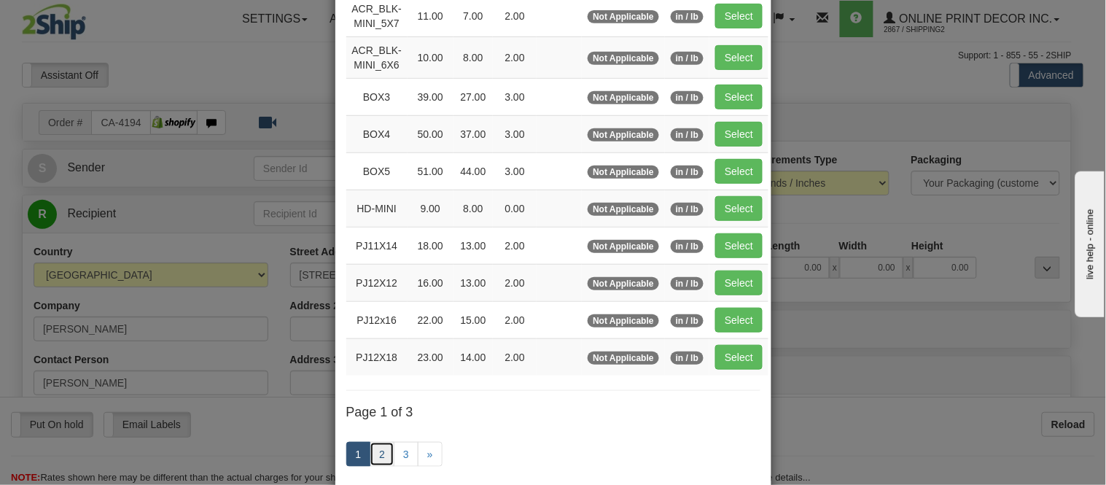
click at [377, 454] on link "2" at bounding box center [382, 454] width 25 height 25
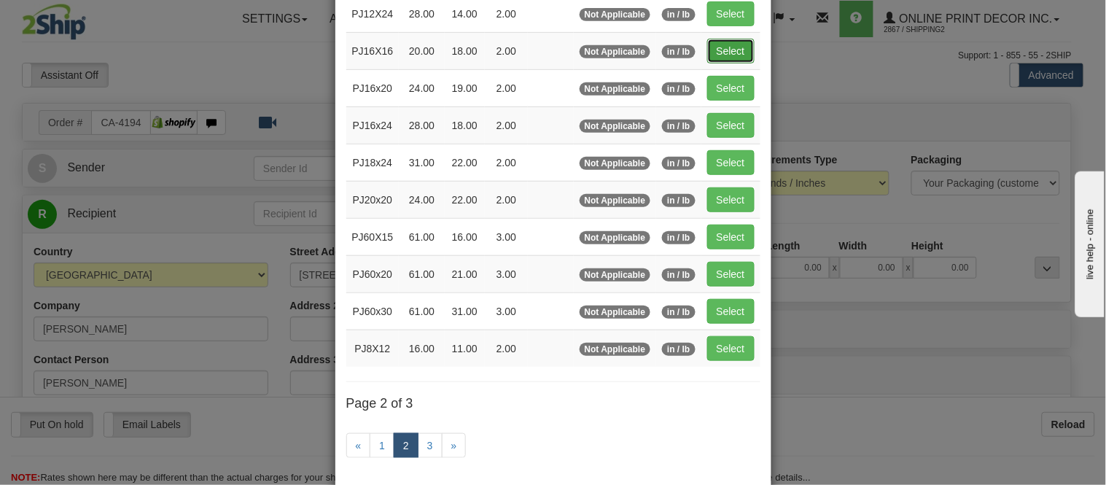
click at [715, 55] on button "Select" at bounding box center [730, 51] width 47 height 25
type input "PJ16X16"
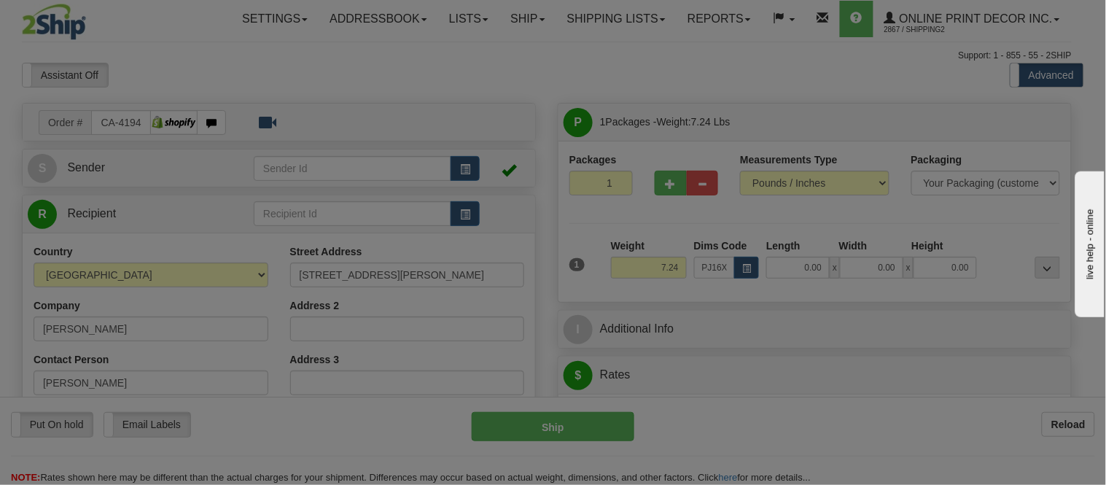
type input "20.00"
type input "18.00"
type input "2.00"
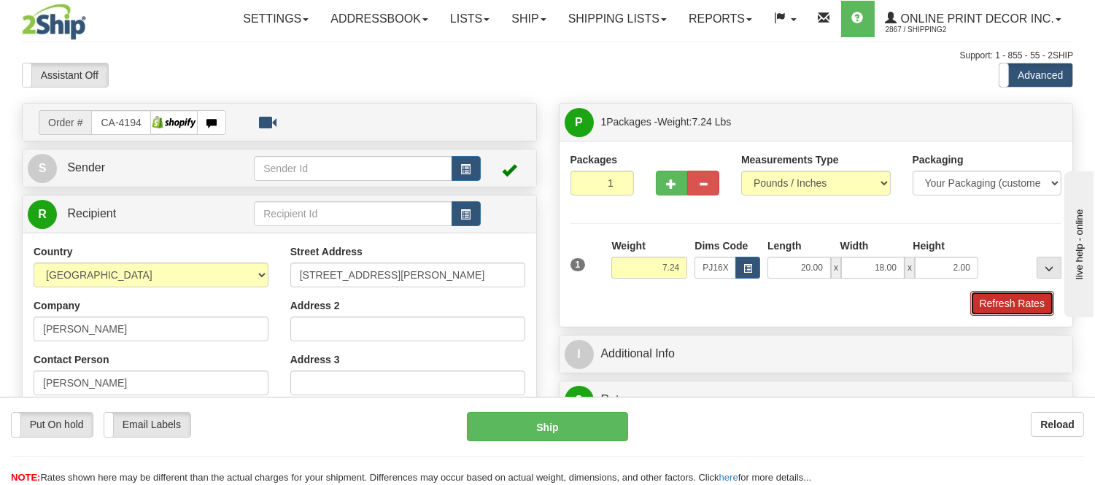
click at [988, 312] on button "Refresh Rates" at bounding box center [1012, 303] width 84 height 25
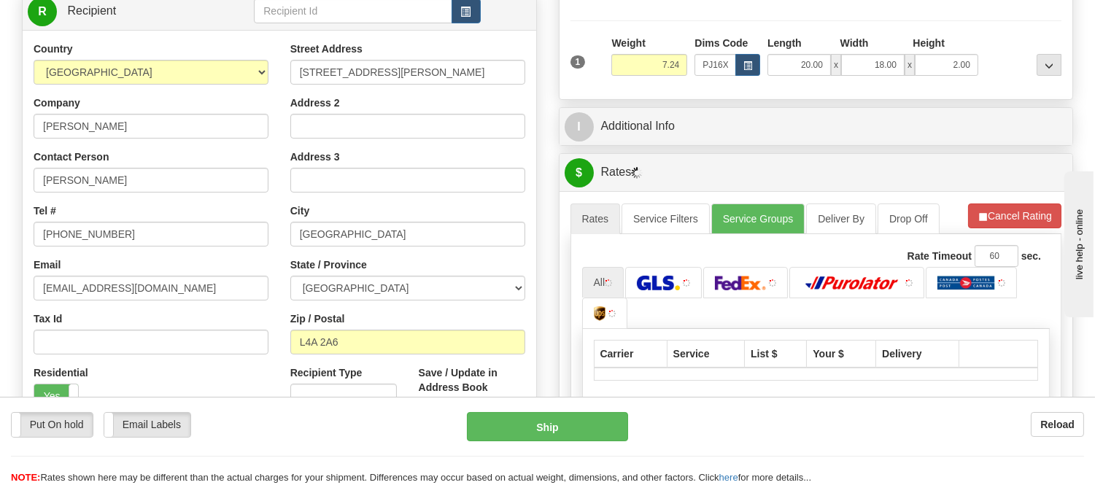
scroll to position [308, 0]
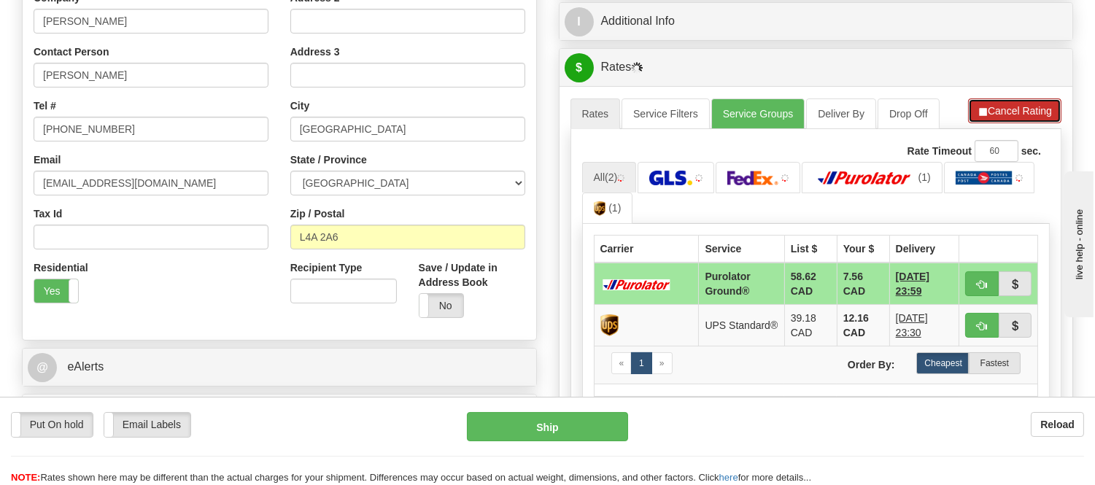
click at [1041, 112] on button "Cancel Rating" at bounding box center [1014, 110] width 93 height 25
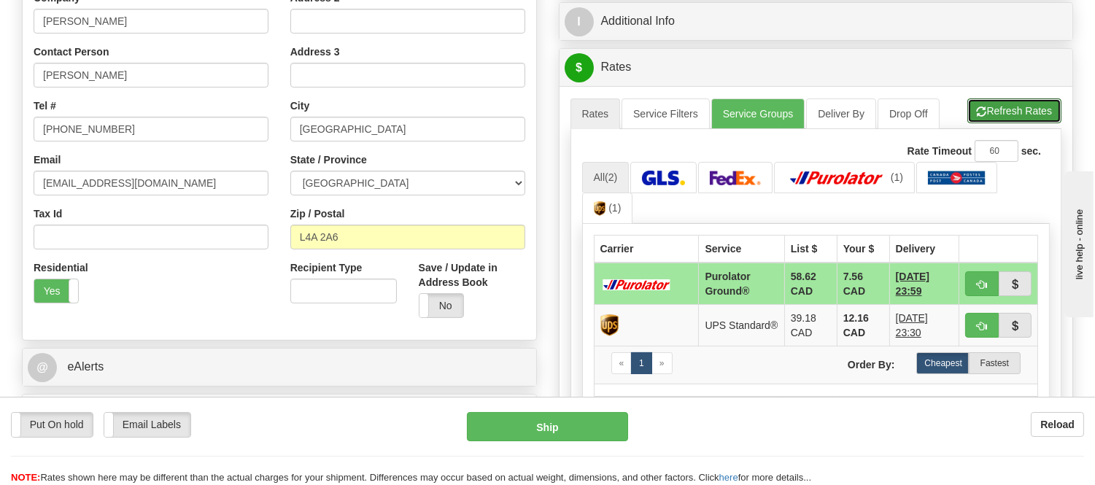
click at [1041, 112] on button "Refresh Rates" at bounding box center [1014, 110] width 94 height 25
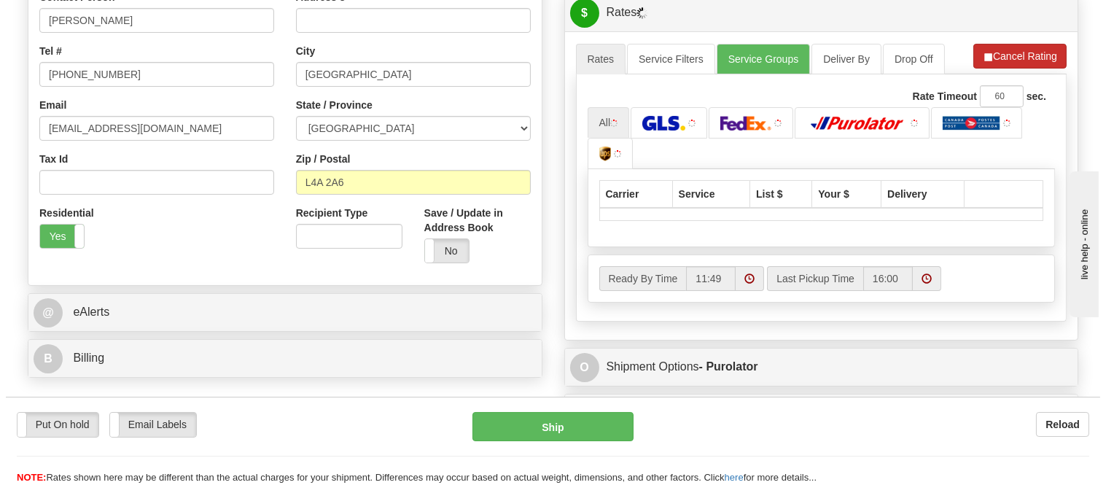
scroll to position [389, 0]
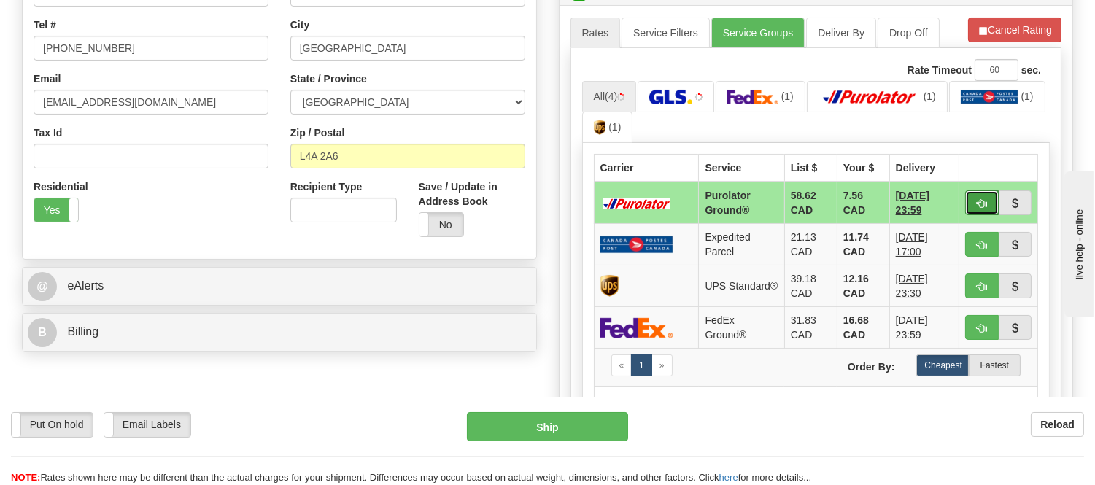
click at [972, 195] on button "button" at bounding box center [982, 202] width 34 height 25
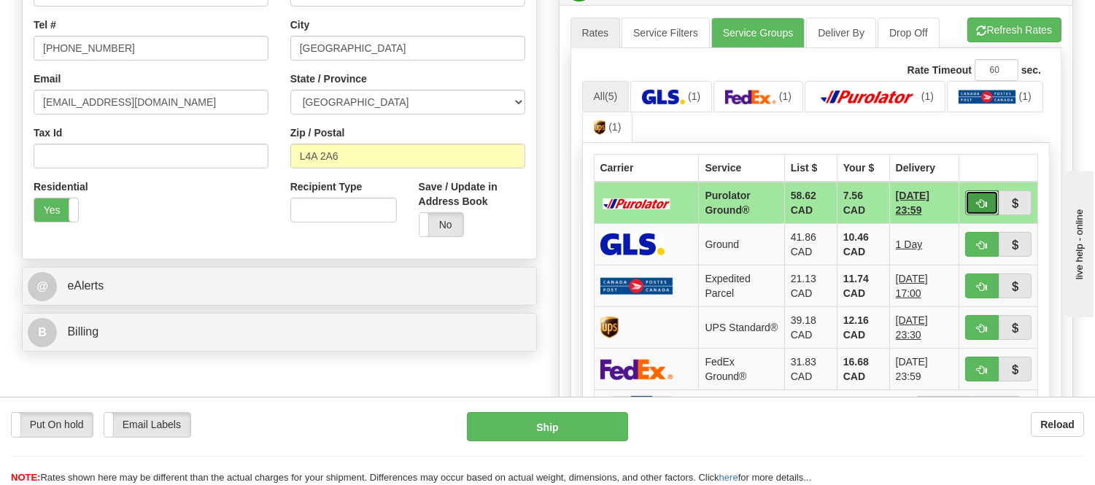
click at [972, 195] on button "button" at bounding box center [982, 202] width 34 height 25
type input "260"
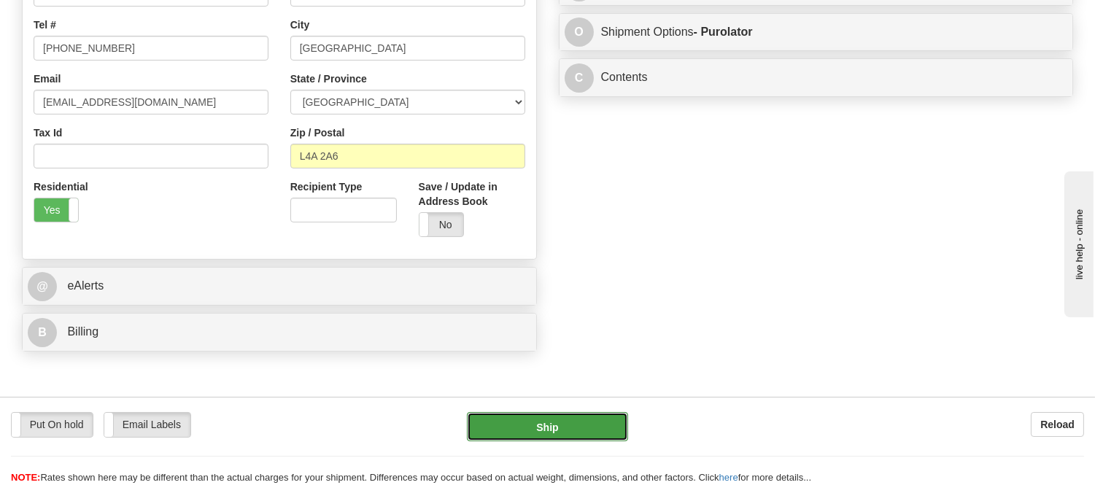
click at [489, 427] on button "Ship" at bounding box center [547, 426] width 160 height 29
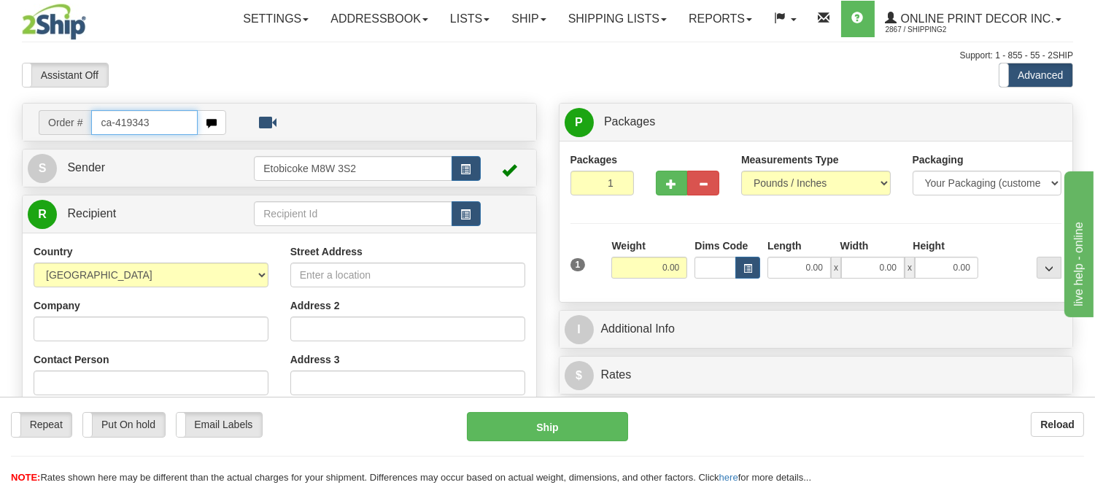
type input "ca-419343"
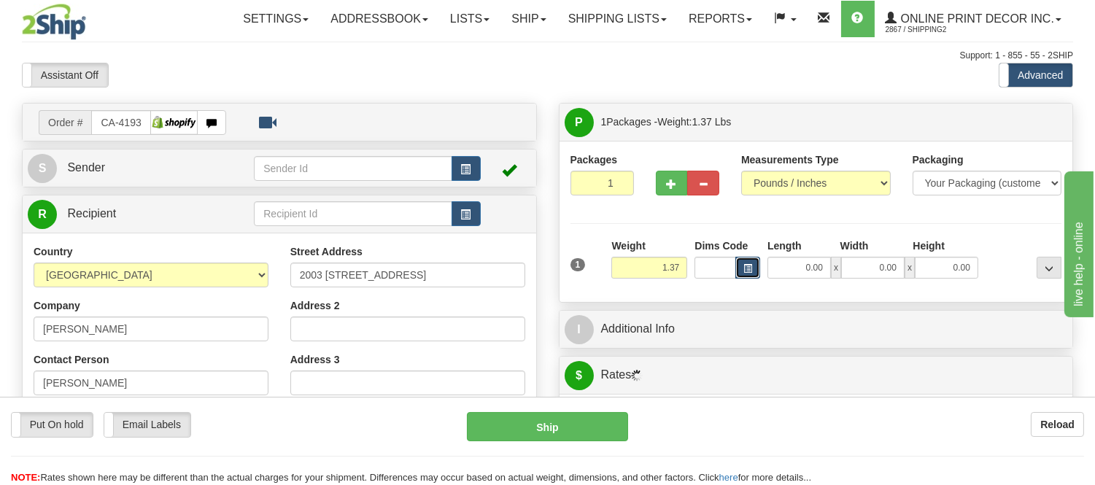
click at [756, 268] on button "button" at bounding box center [747, 268] width 25 height 22
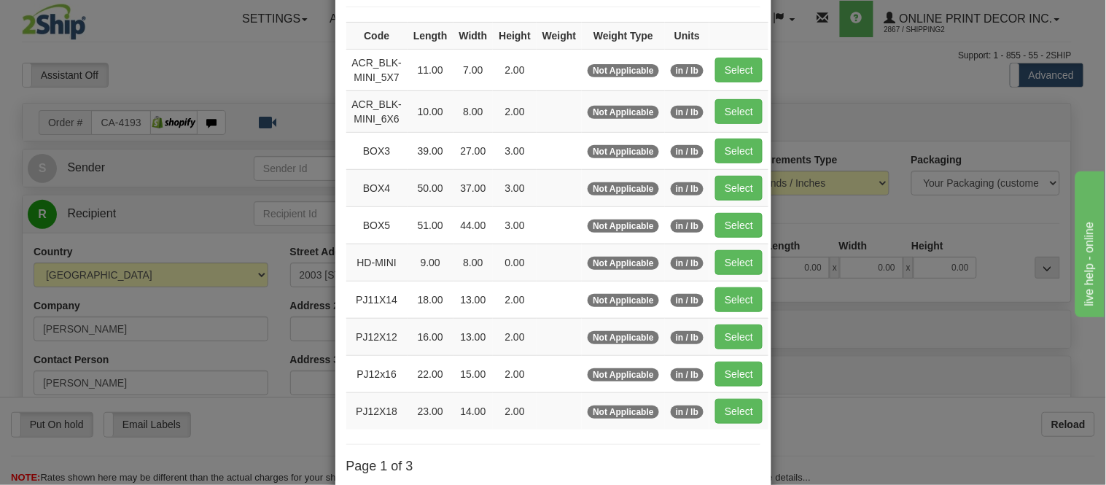
scroll to position [243, 0]
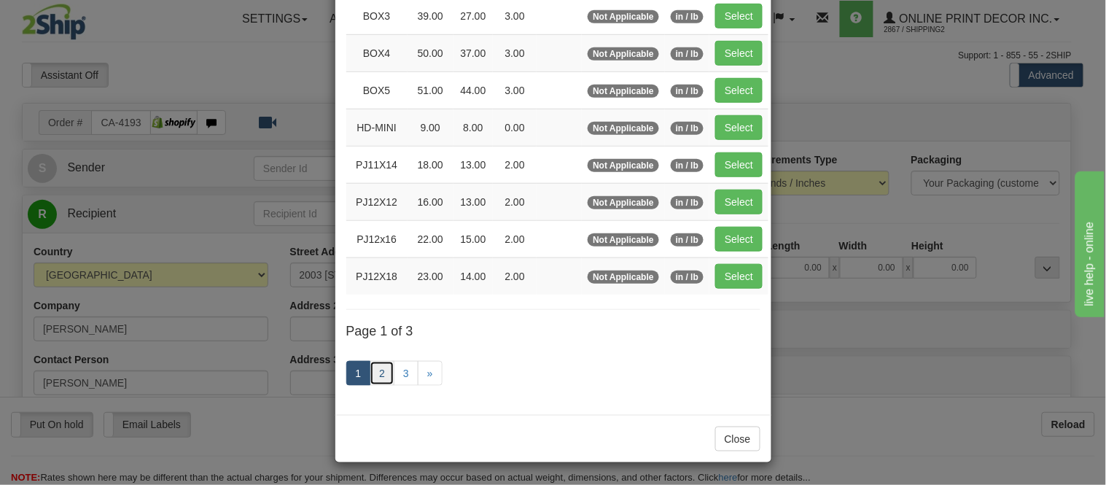
click at [381, 365] on link "2" at bounding box center [382, 373] width 25 height 25
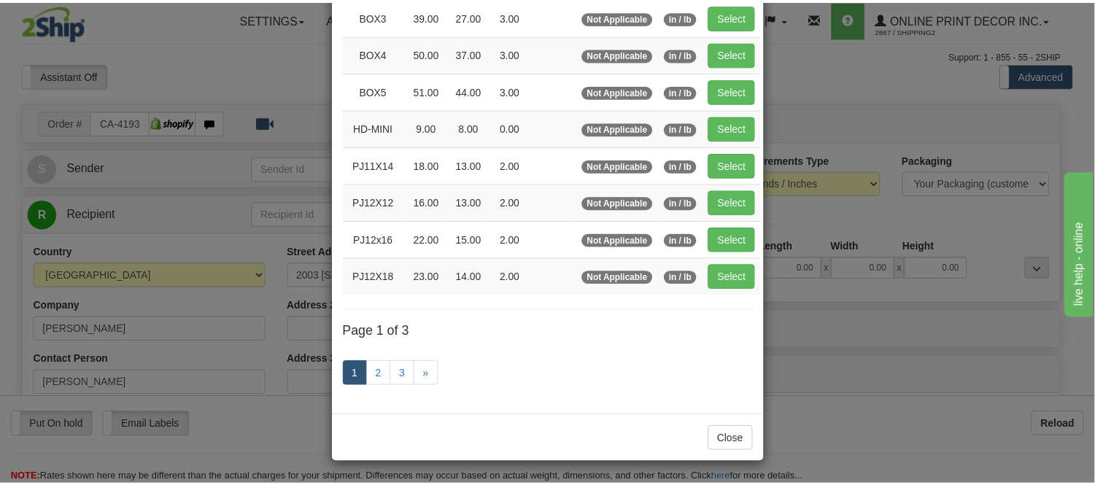
scroll to position [237, 0]
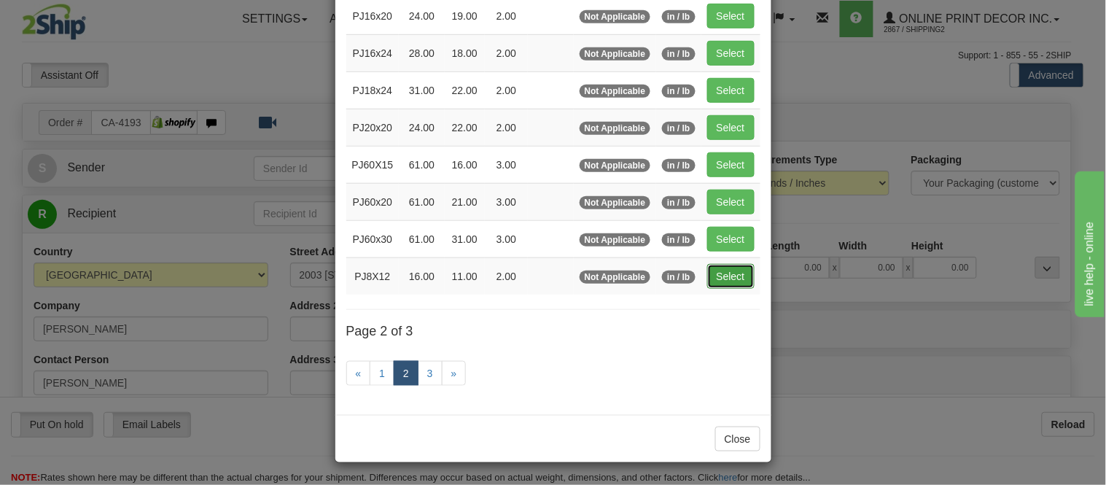
click at [724, 277] on button "Select" at bounding box center [730, 276] width 47 height 25
type input "PJ8X12"
type input "16.00"
type input "11.00"
type input "2.00"
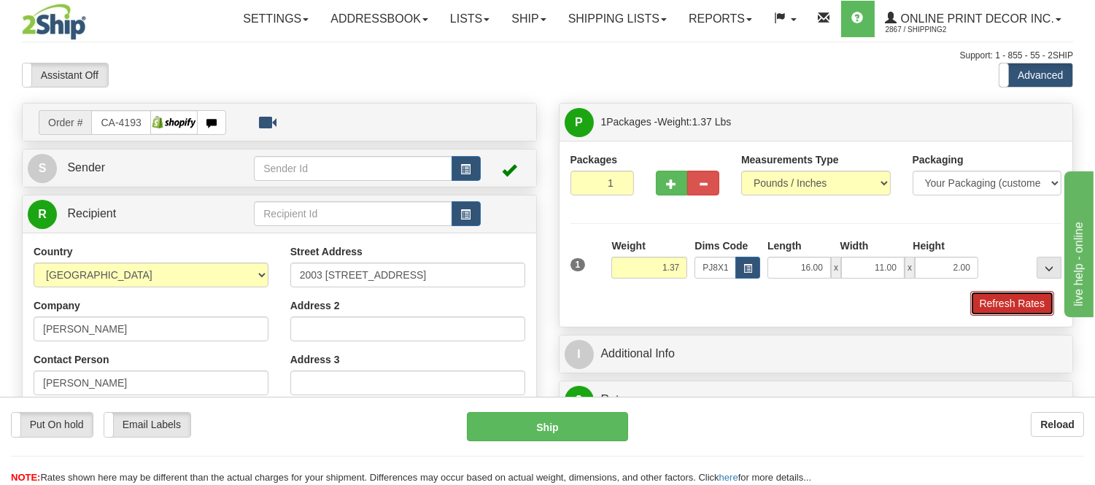
click at [1023, 307] on button "Refresh Rates" at bounding box center [1012, 303] width 84 height 25
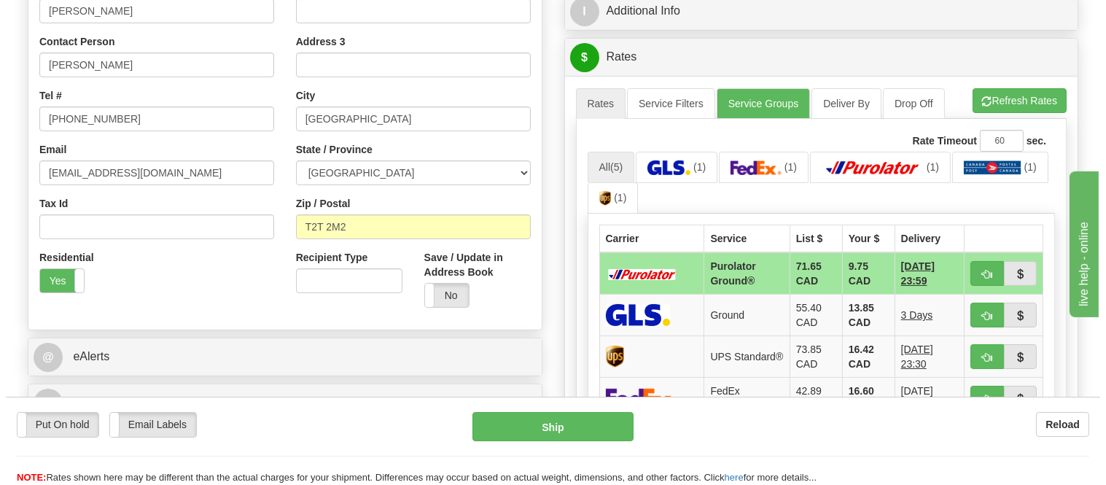
scroll to position [336, 0]
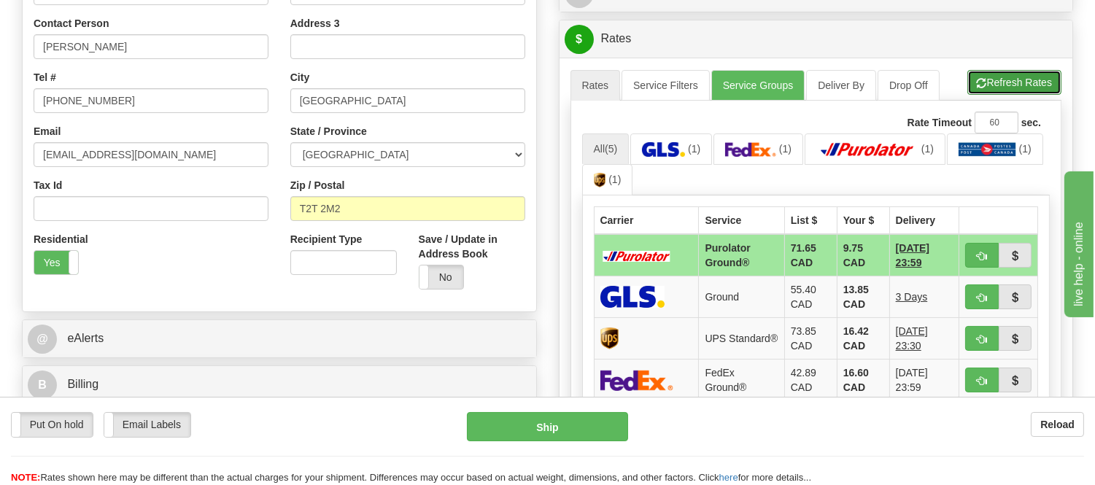
click at [1009, 95] on button "Refresh Rates" at bounding box center [1014, 82] width 94 height 25
click at [973, 253] on button "button" at bounding box center [982, 255] width 34 height 25
type input "260"
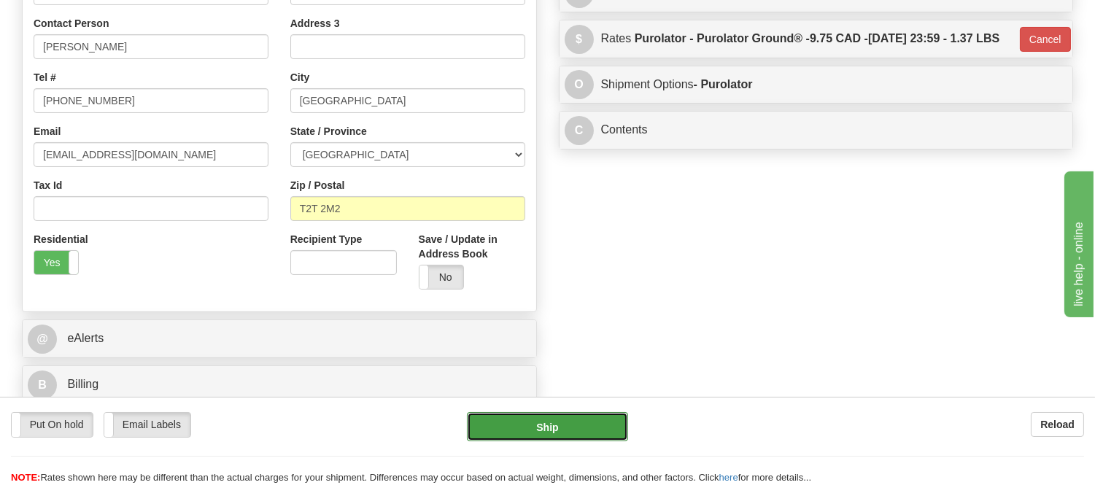
click at [558, 426] on button "Ship" at bounding box center [547, 426] width 160 height 29
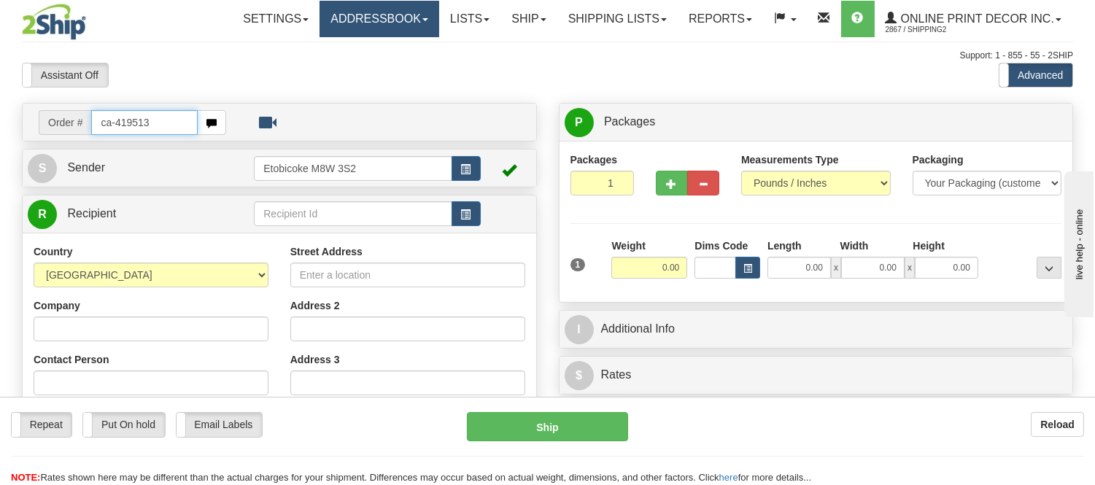
type input "ca-419513"
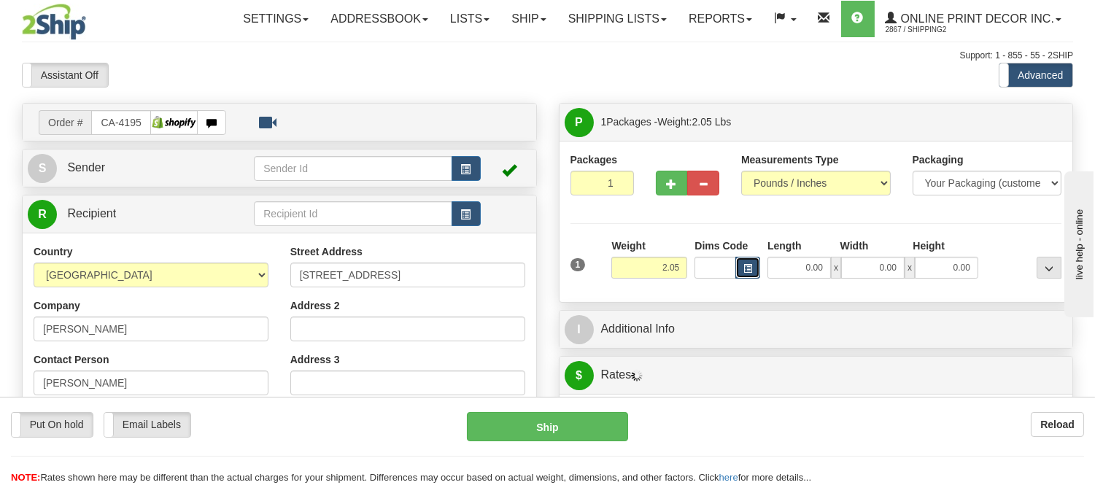
click at [745, 273] on span "button" at bounding box center [747, 269] width 9 height 8
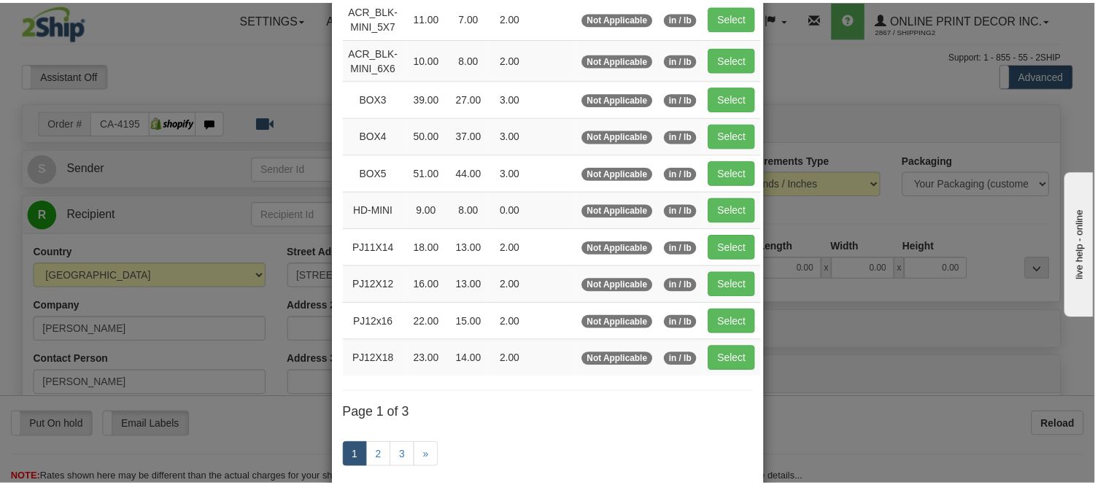
scroll to position [162, 0]
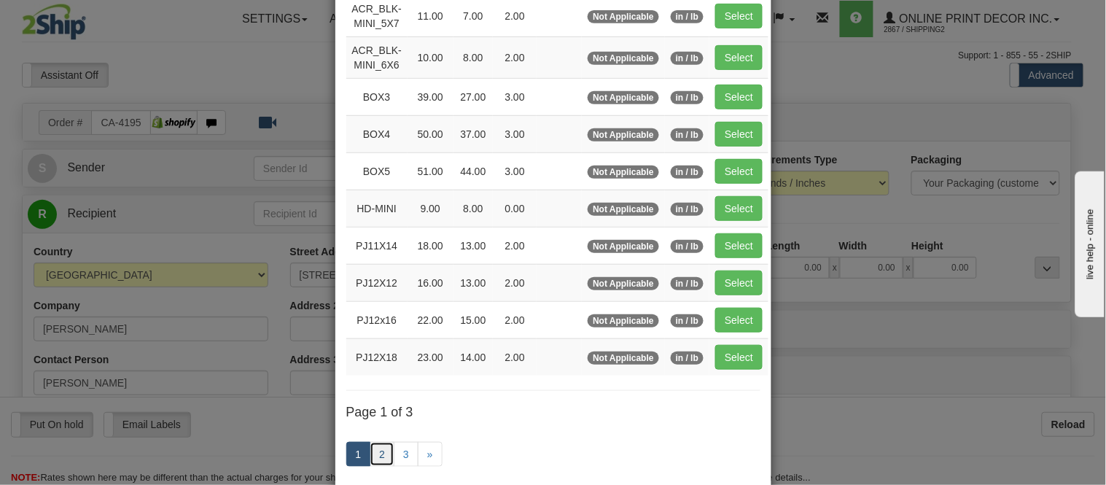
click at [377, 464] on link "2" at bounding box center [382, 454] width 25 height 25
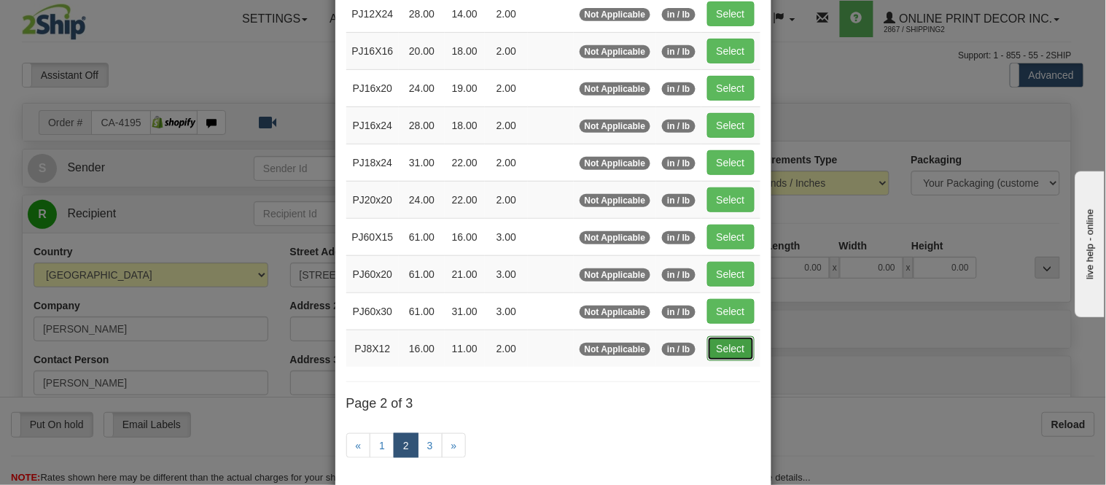
click at [708, 355] on button "Select" at bounding box center [730, 348] width 47 height 25
type input "PJ8X12"
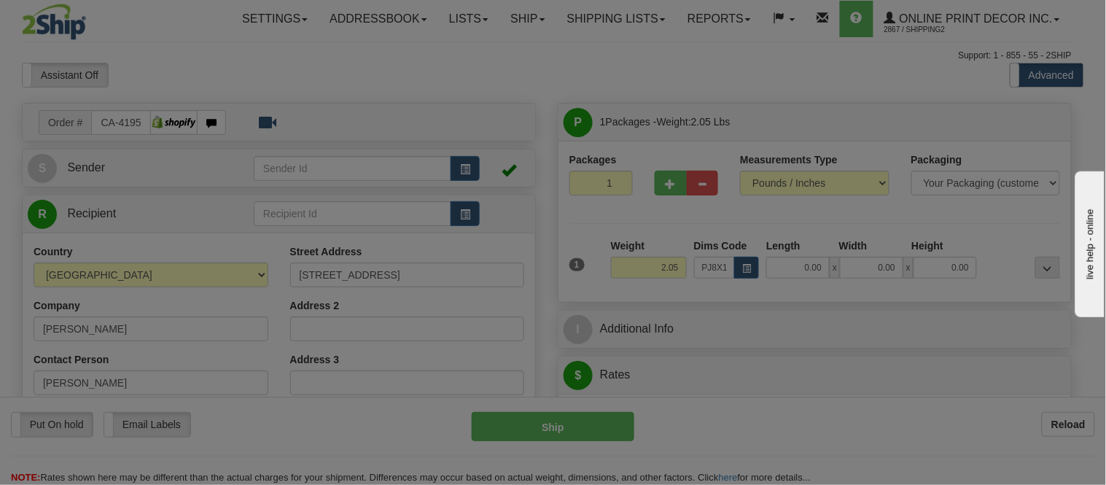
type input "16.00"
type input "11.00"
type input "2.00"
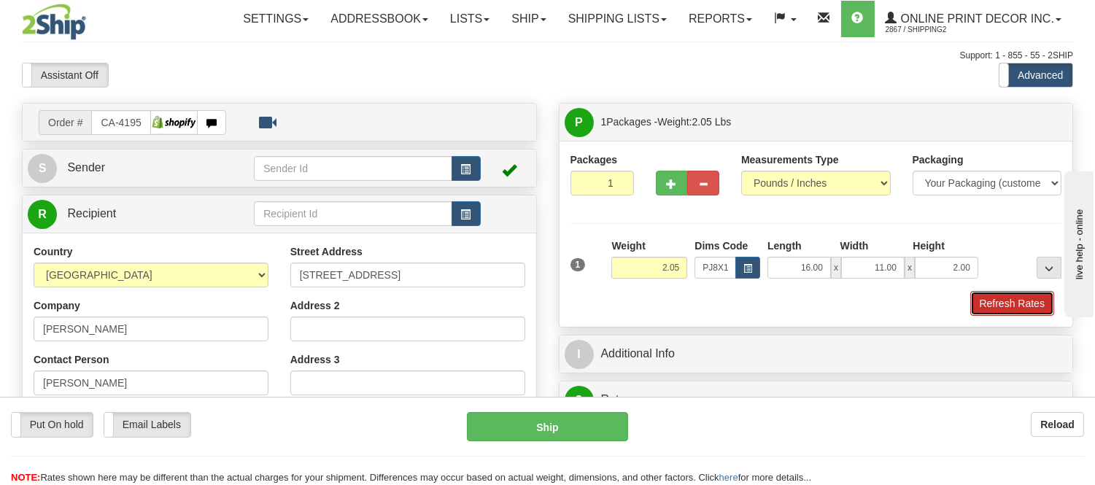
click at [1014, 311] on button "Refresh Rates" at bounding box center [1012, 303] width 84 height 25
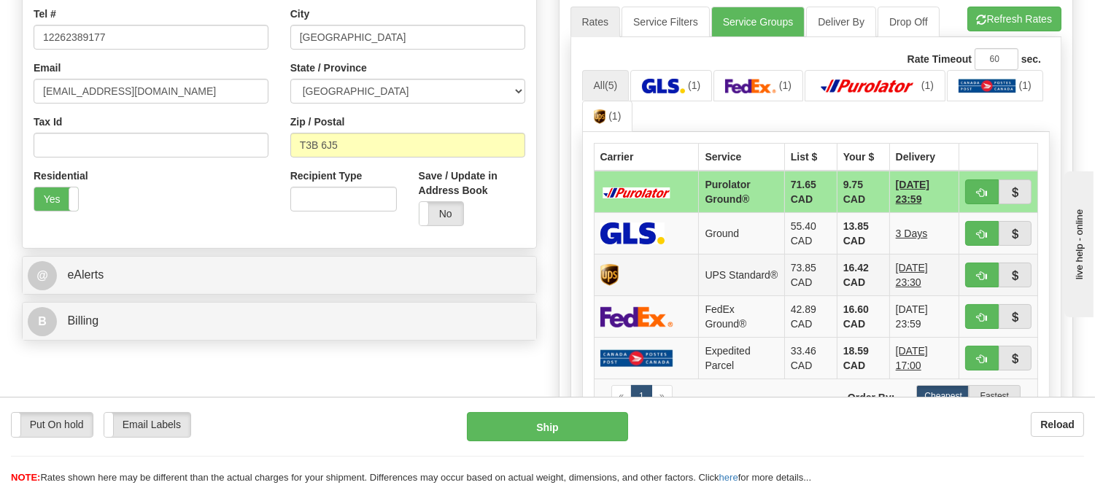
scroll to position [405, 0]
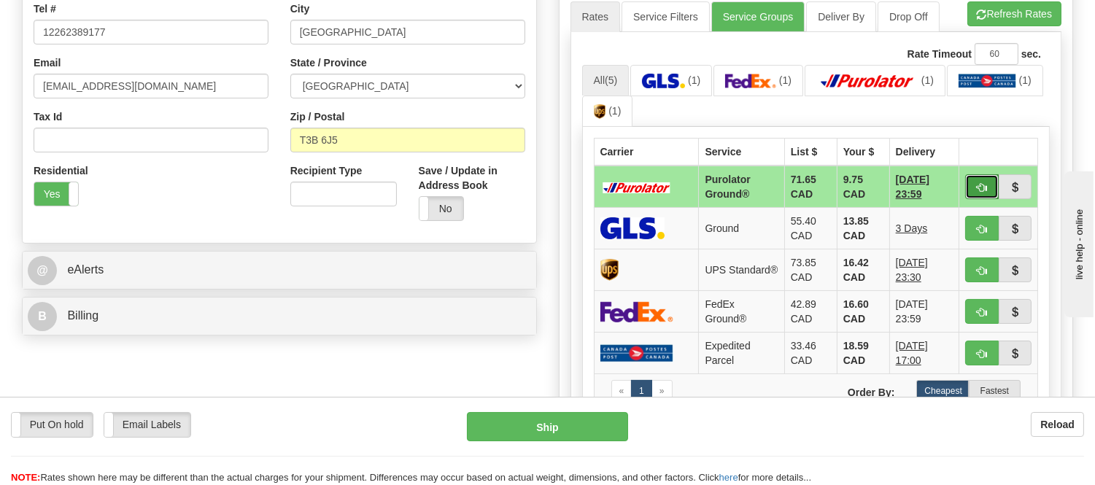
click at [973, 181] on button "button" at bounding box center [982, 186] width 34 height 25
type input "260"
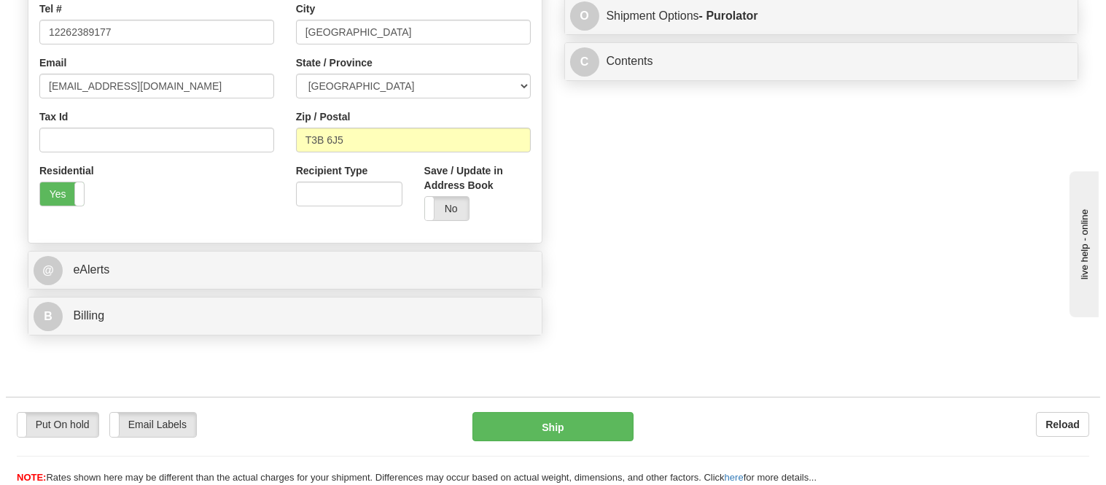
scroll to position [162, 0]
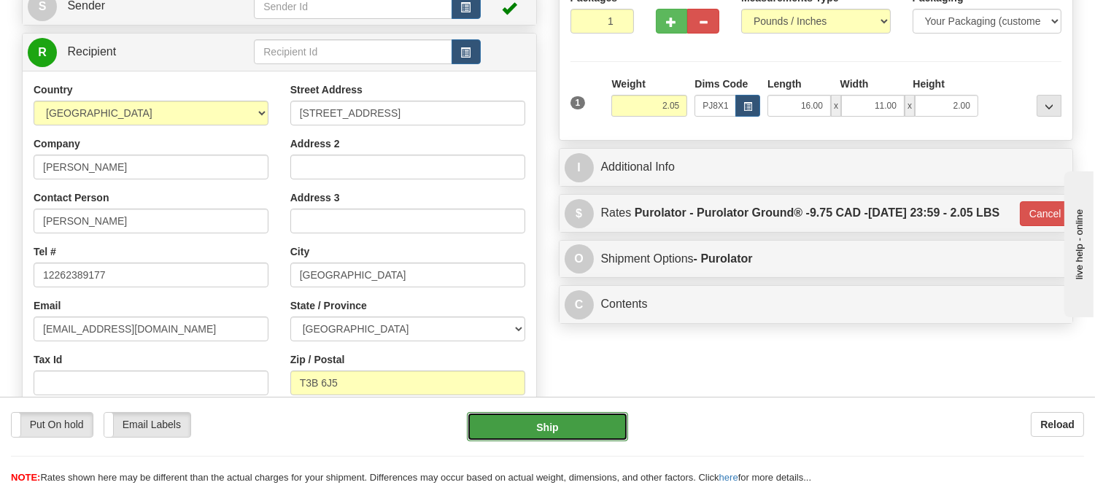
click at [586, 421] on button "Ship" at bounding box center [547, 426] width 160 height 29
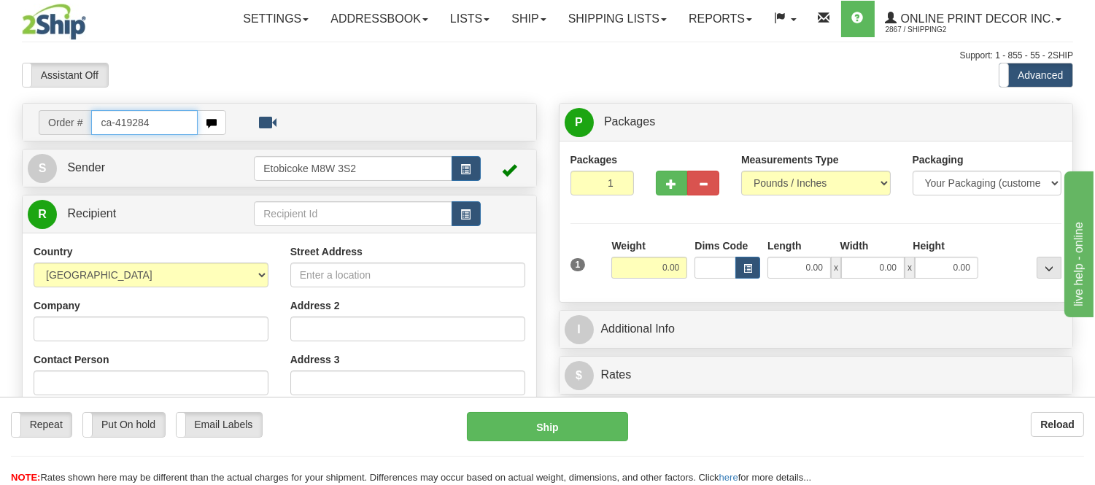
type input "ca-419284"
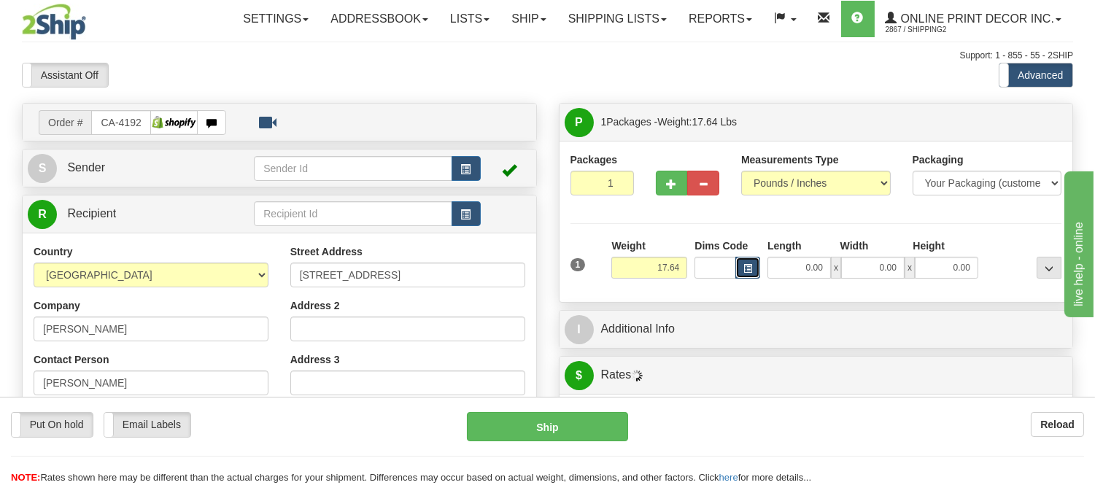
click at [740, 271] on button "button" at bounding box center [747, 268] width 25 height 22
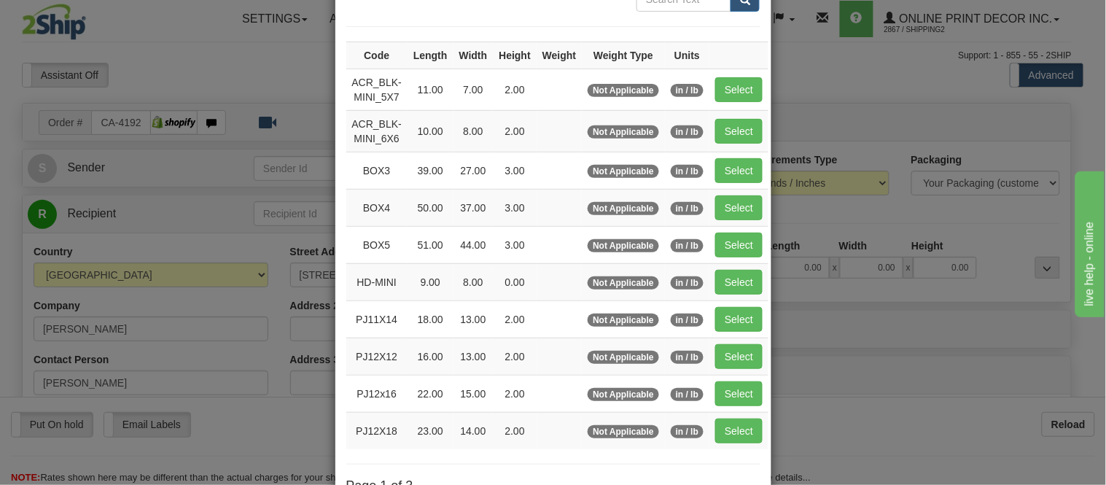
scroll to position [243, 0]
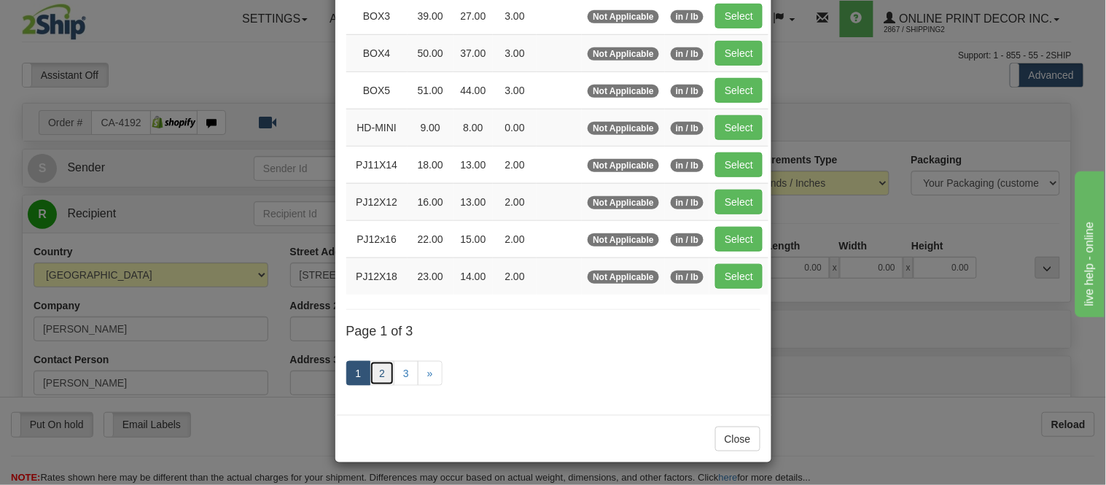
click at [384, 377] on link "2" at bounding box center [382, 373] width 25 height 25
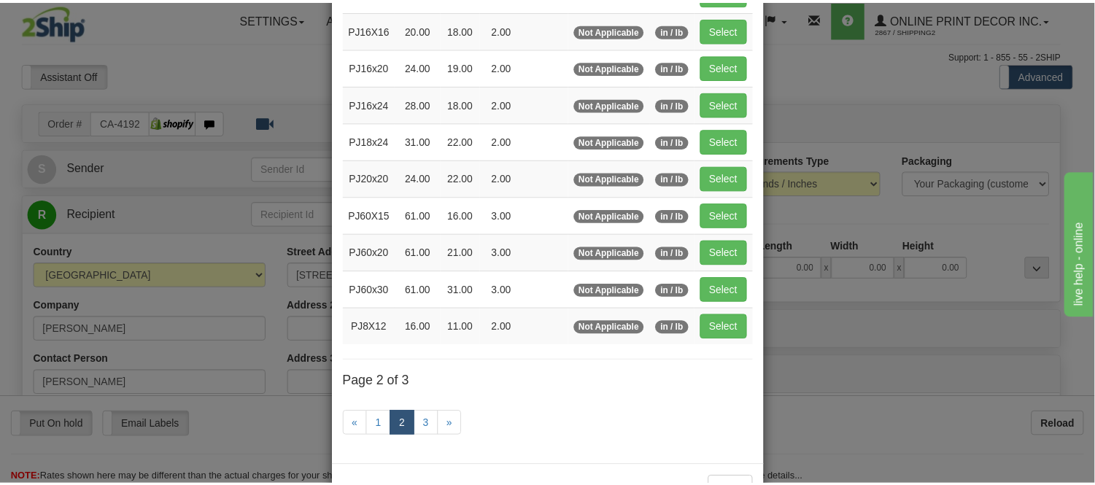
scroll to position [156, 0]
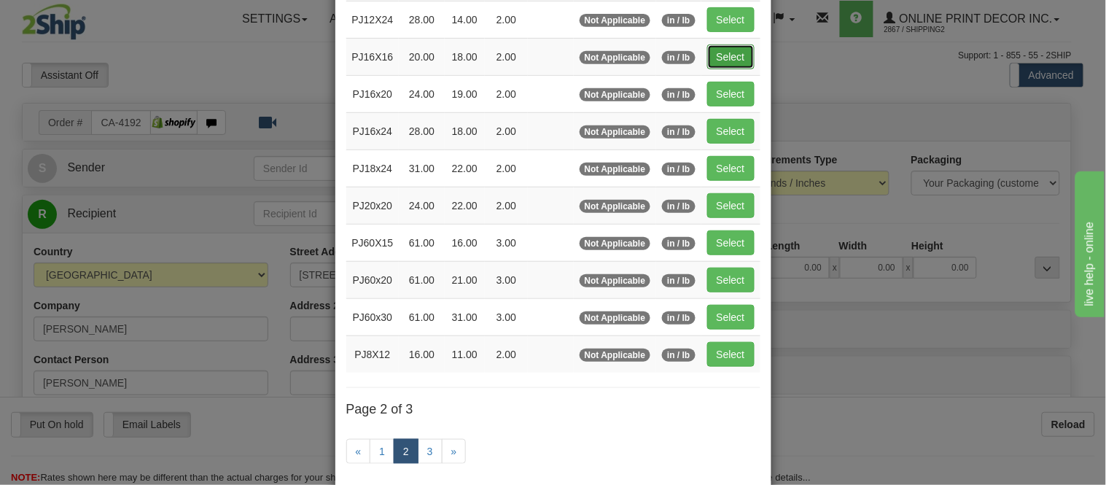
click at [745, 57] on button "Select" at bounding box center [730, 56] width 47 height 25
type input "PJ16X16"
type input "20.00"
type input "18.00"
type input "2.00"
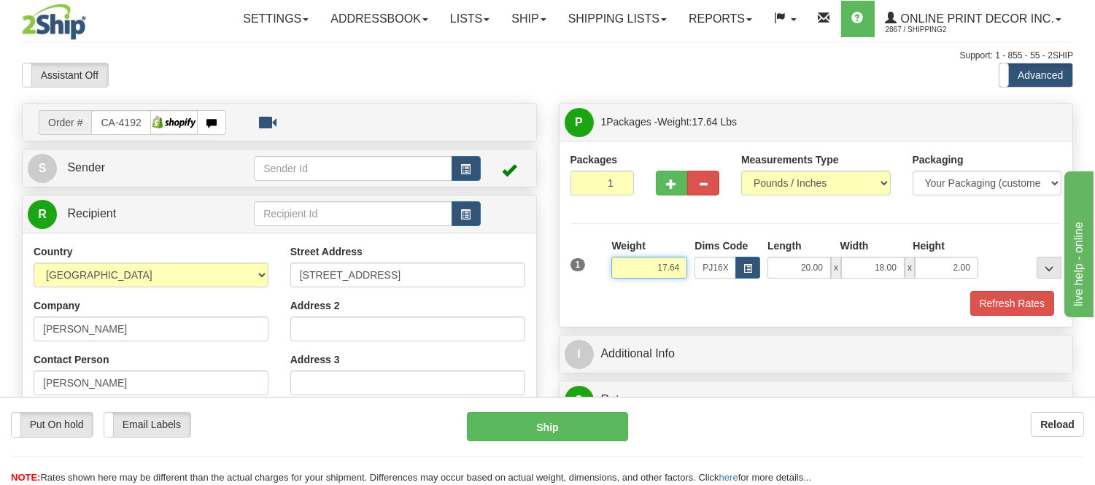
drag, startPoint x: 687, startPoint y: 264, endPoint x: 618, endPoint y: 275, distance: 70.1
click at [618, 275] on input "17.64" at bounding box center [649, 268] width 76 height 22
type input "7.98"
click at [675, 175] on button "button" at bounding box center [672, 183] width 32 height 25
radio input "true"
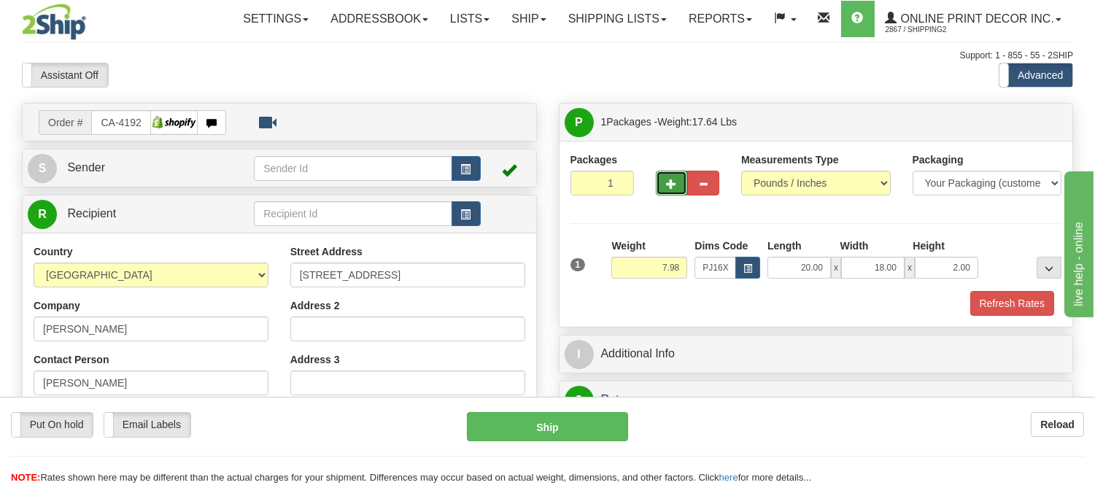
type input "2"
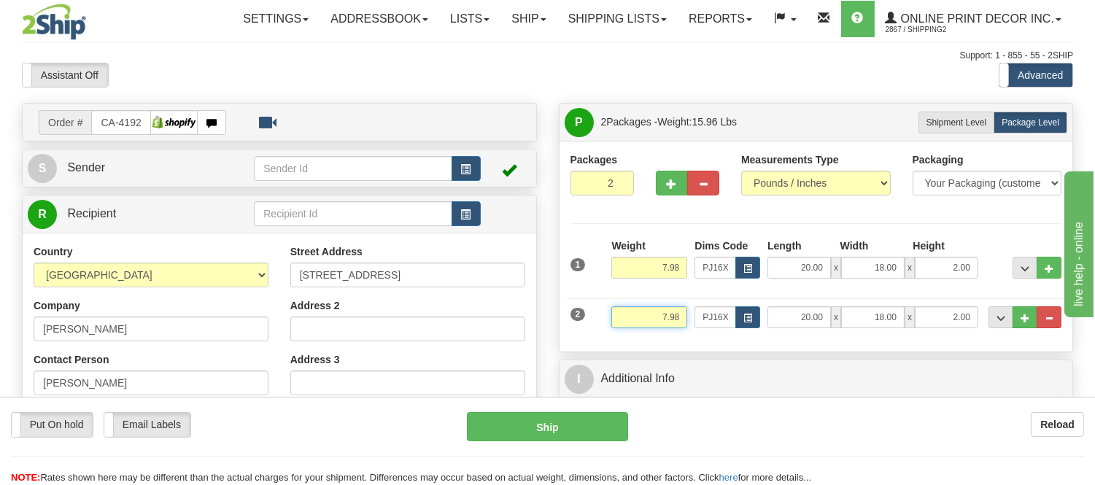
drag, startPoint x: 683, startPoint y: 314, endPoint x: 640, endPoint y: 330, distance: 45.2
click at [640, 330] on div "Weight 7.98" at bounding box center [649, 322] width 83 height 33
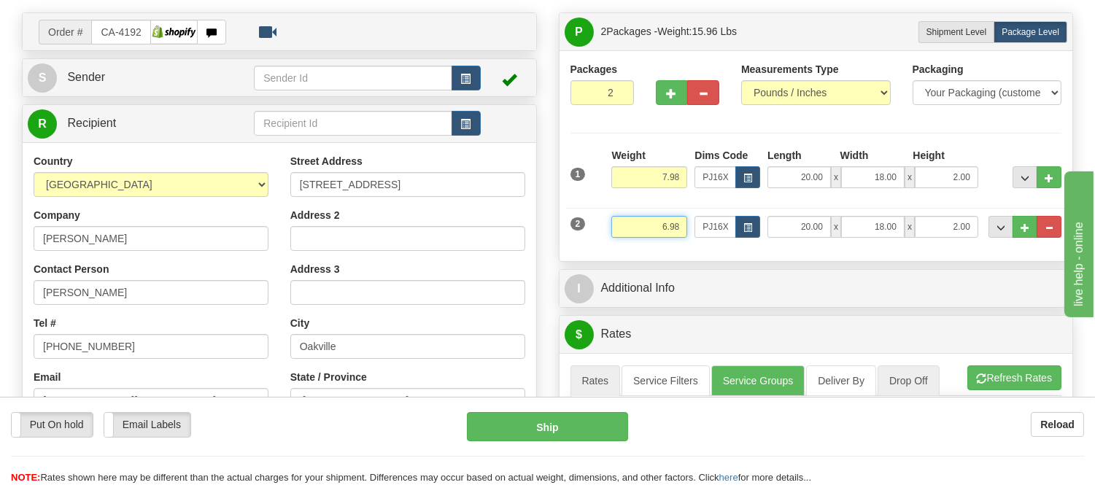
scroll to position [162, 0]
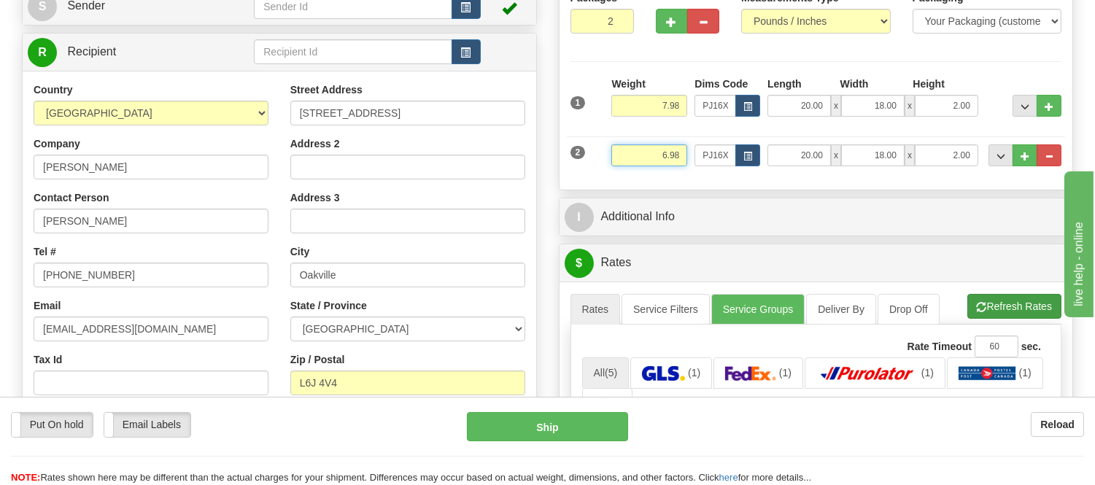
type input "6.98"
click at [1002, 302] on li "Refresh Rates Cancel Rating" at bounding box center [1014, 306] width 94 height 25
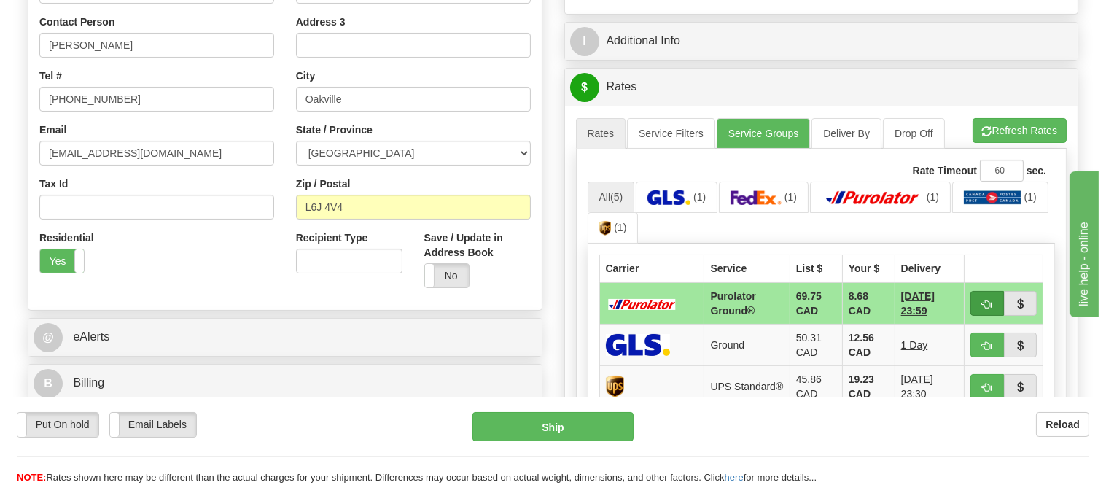
scroll to position [405, 0]
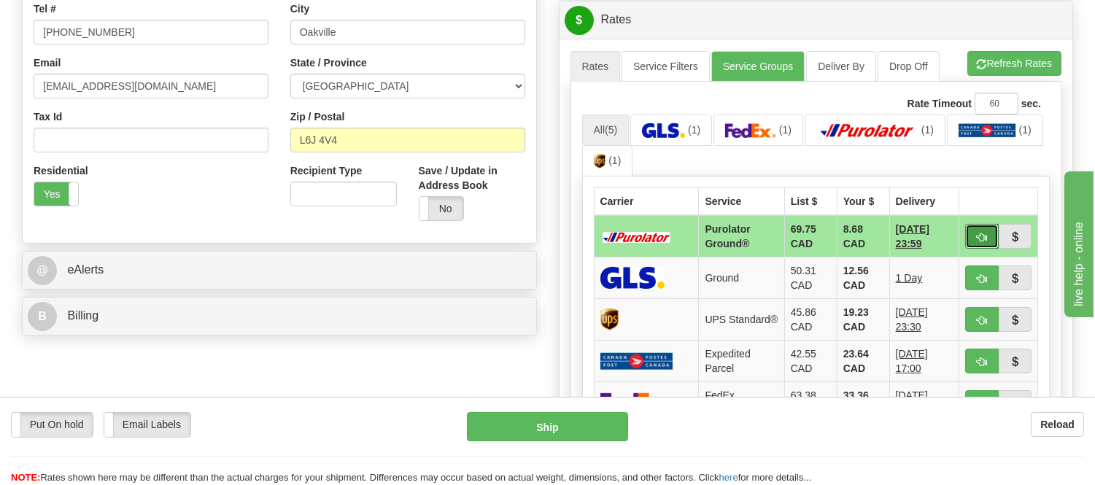
click at [974, 237] on button "button" at bounding box center [982, 236] width 34 height 25
type input "260"
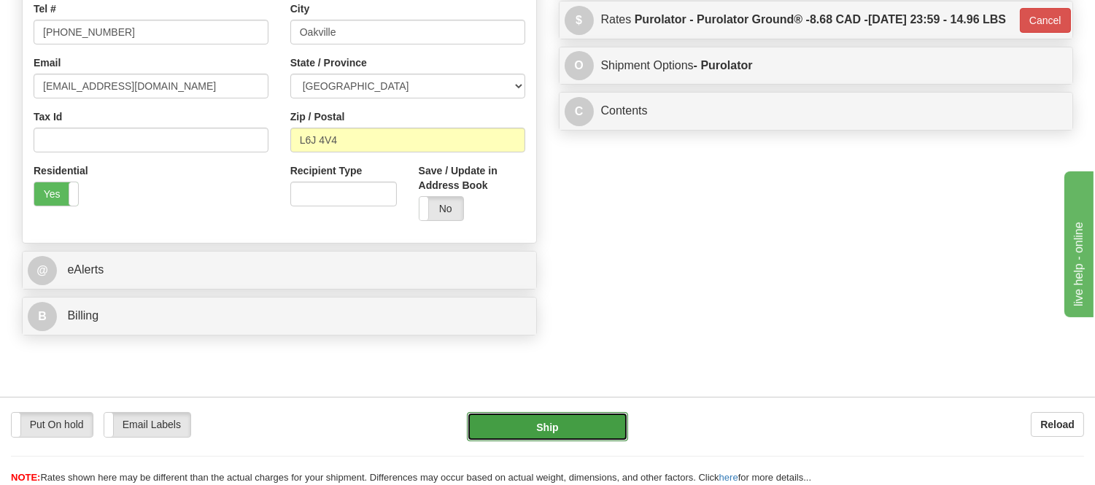
click at [579, 435] on button "Ship" at bounding box center [547, 426] width 160 height 29
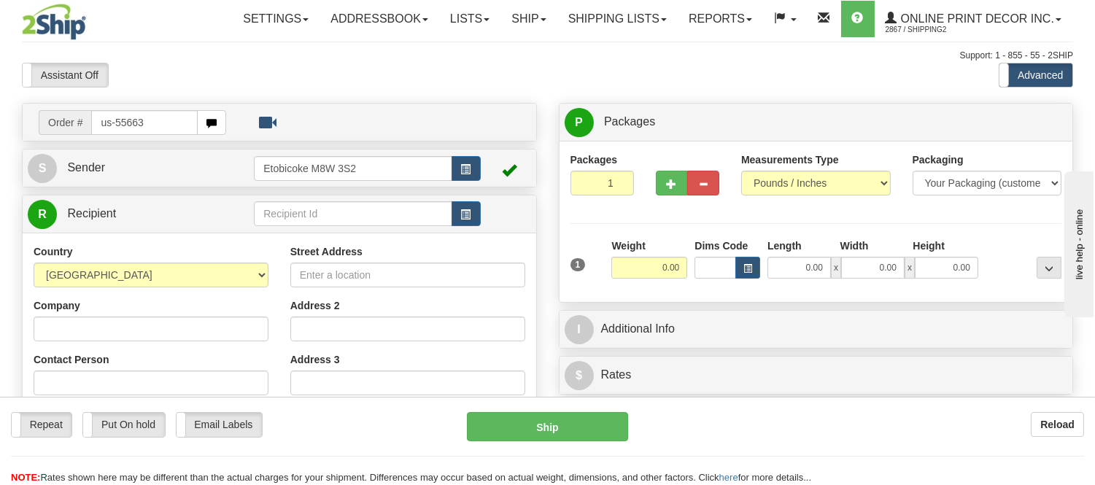
type input "us-55663"
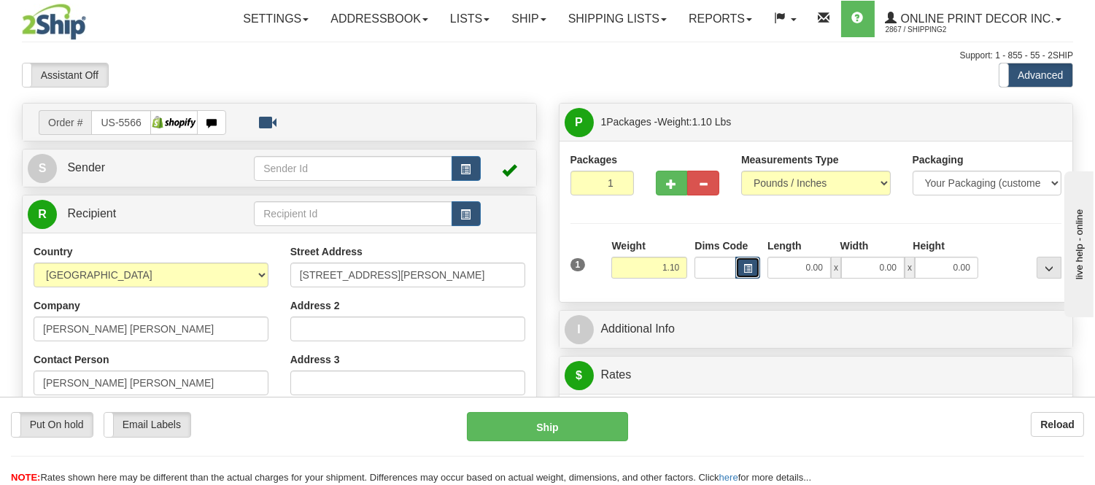
click at [745, 271] on span "button" at bounding box center [747, 269] width 9 height 8
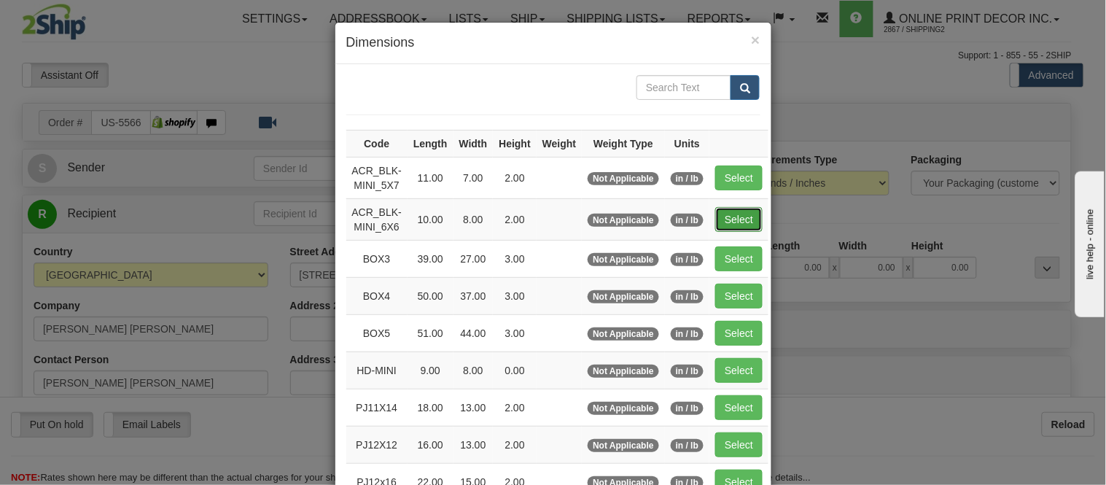
click at [725, 216] on button "Select" at bounding box center [739, 219] width 47 height 25
type input "ACR_BLK-MINI_6X6"
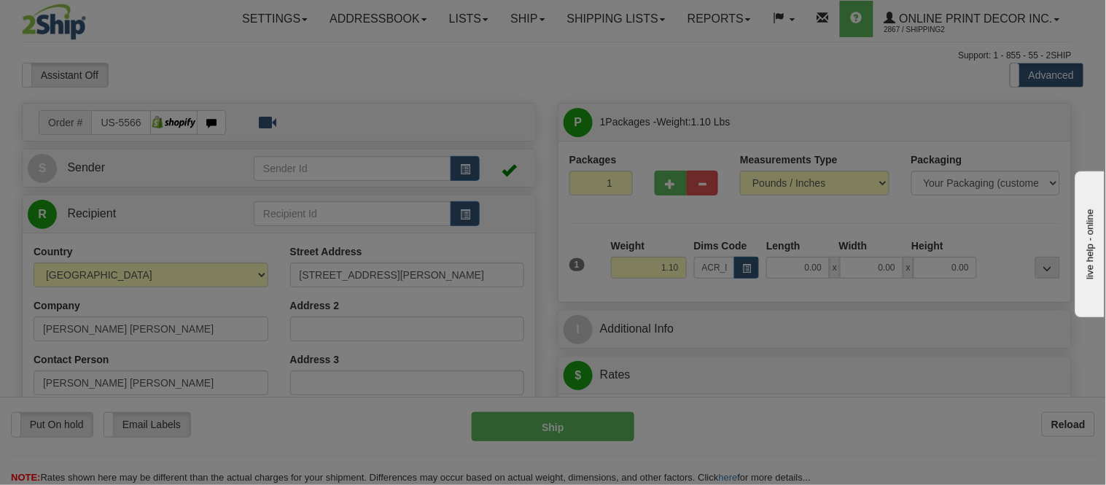
type input "10.00"
type input "8.00"
type input "2.00"
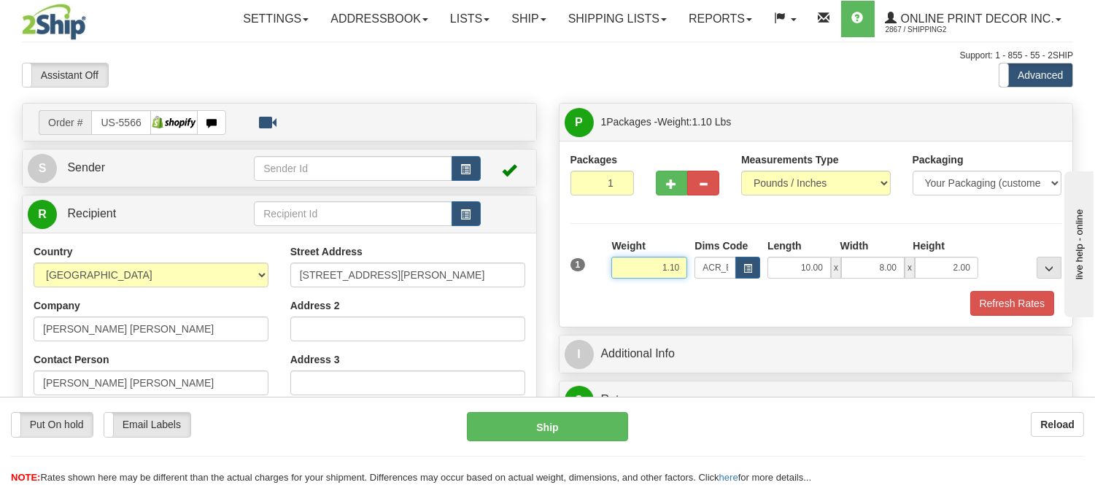
drag, startPoint x: 686, startPoint y: 266, endPoint x: 614, endPoint y: 279, distance: 72.5
click at [617, 278] on input "1.10" at bounding box center [649, 268] width 76 height 22
type input "0.77"
click at [988, 300] on button "Refresh Rates" at bounding box center [1012, 303] width 84 height 25
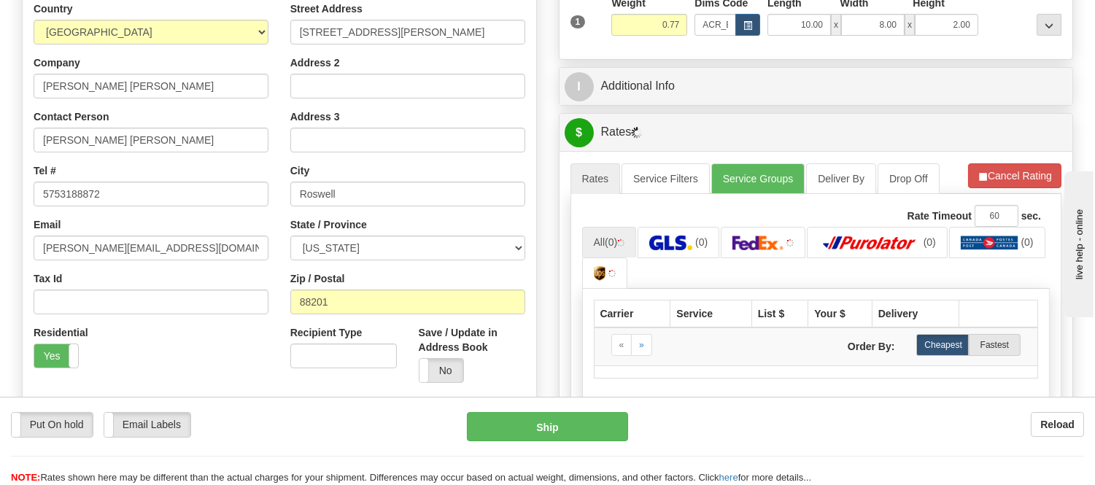
scroll to position [405, 0]
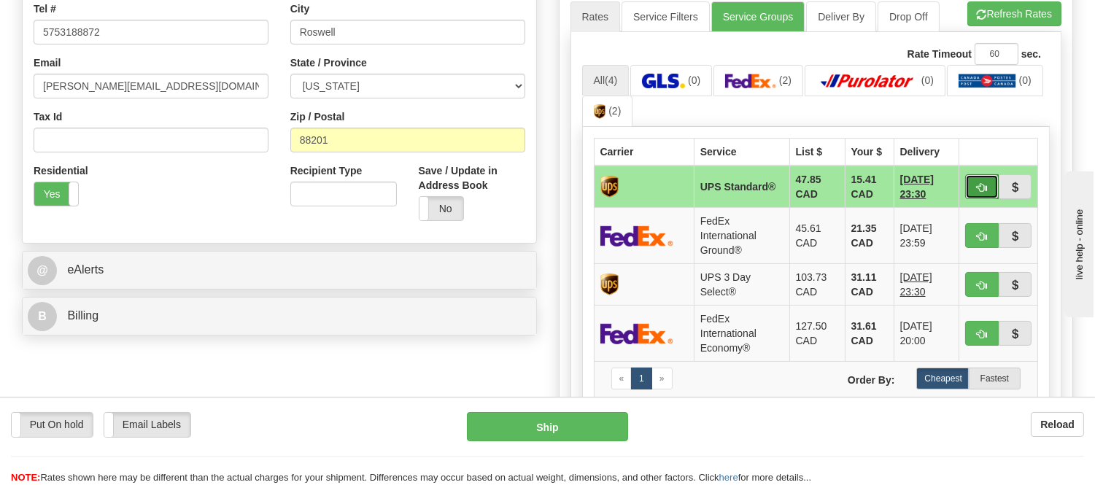
click at [988, 185] on button "button" at bounding box center [982, 186] width 34 height 25
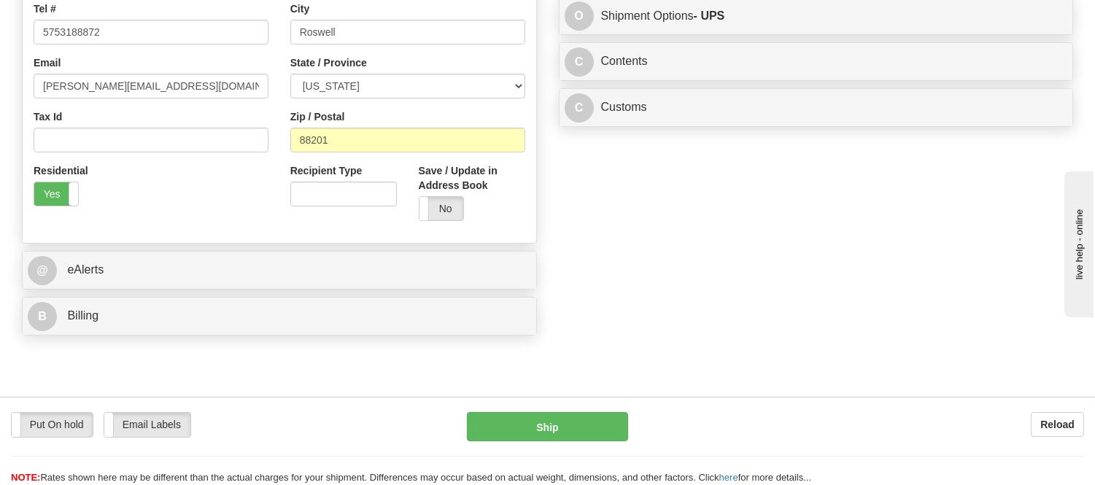
type input "11"
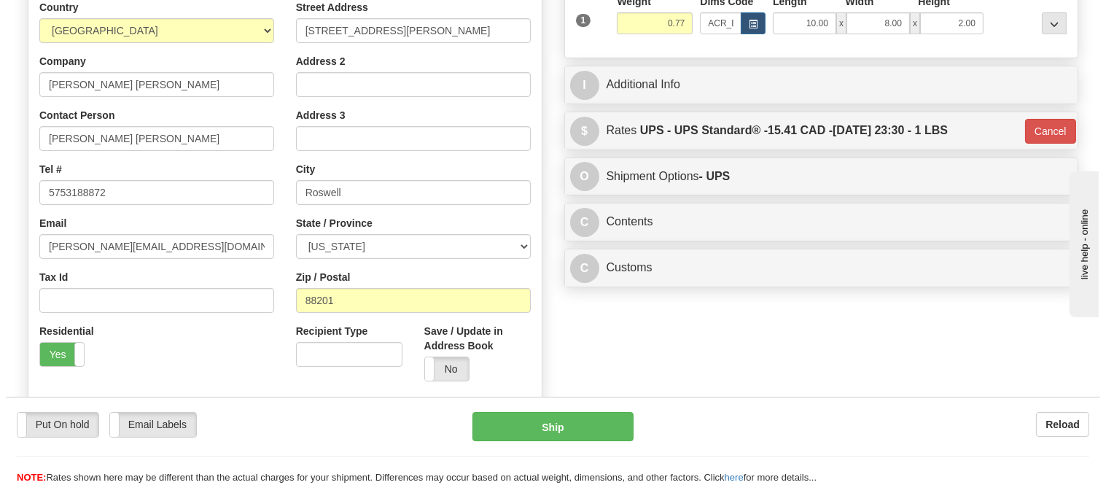
scroll to position [243, 0]
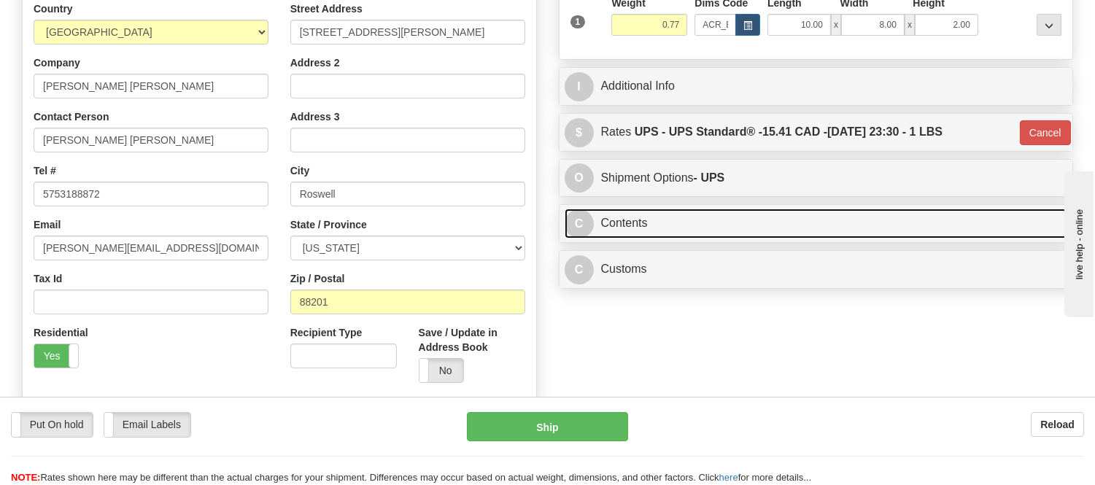
click at [686, 230] on link "C Contents" at bounding box center [816, 224] width 503 height 30
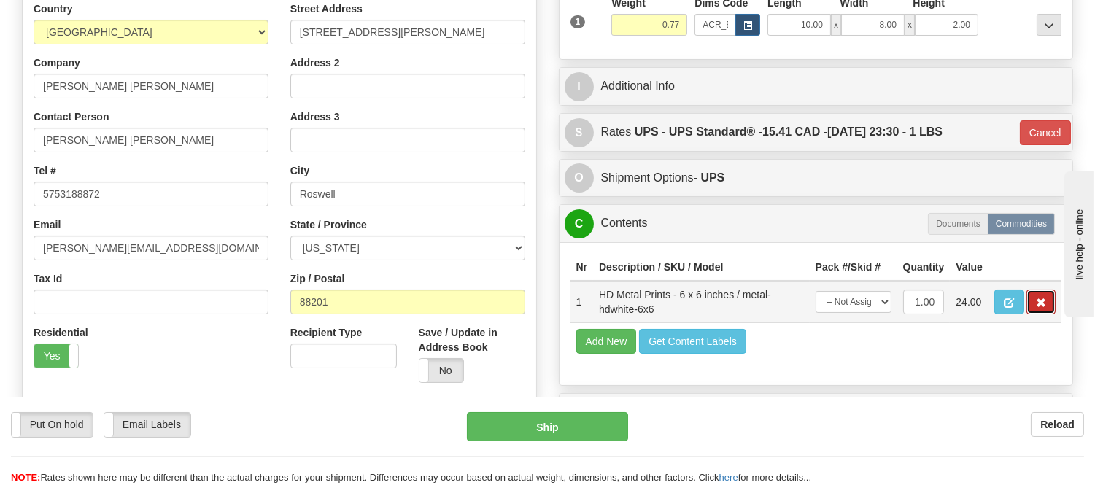
click at [1046, 314] on button "button" at bounding box center [1040, 302] width 29 height 25
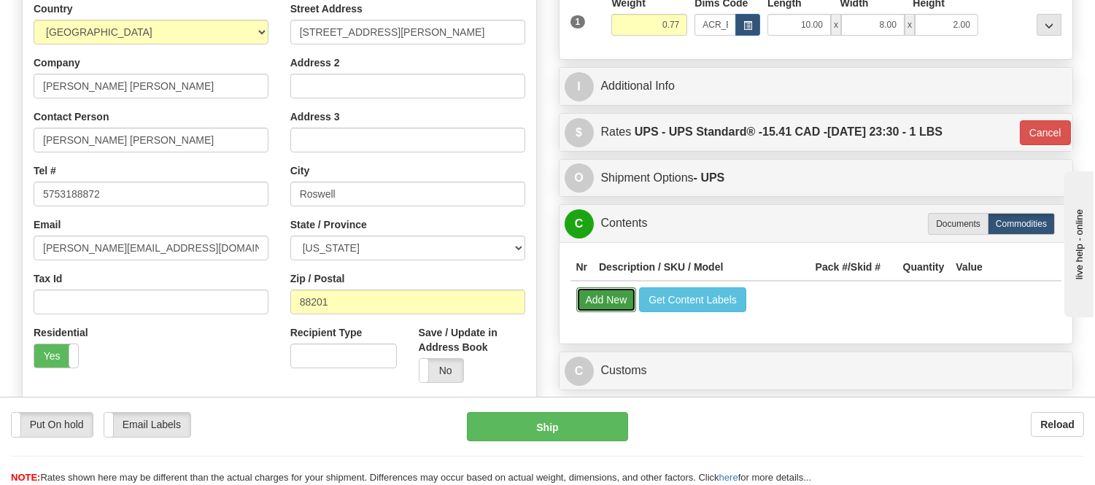
click at [601, 297] on button "Add New" at bounding box center [606, 299] width 61 height 25
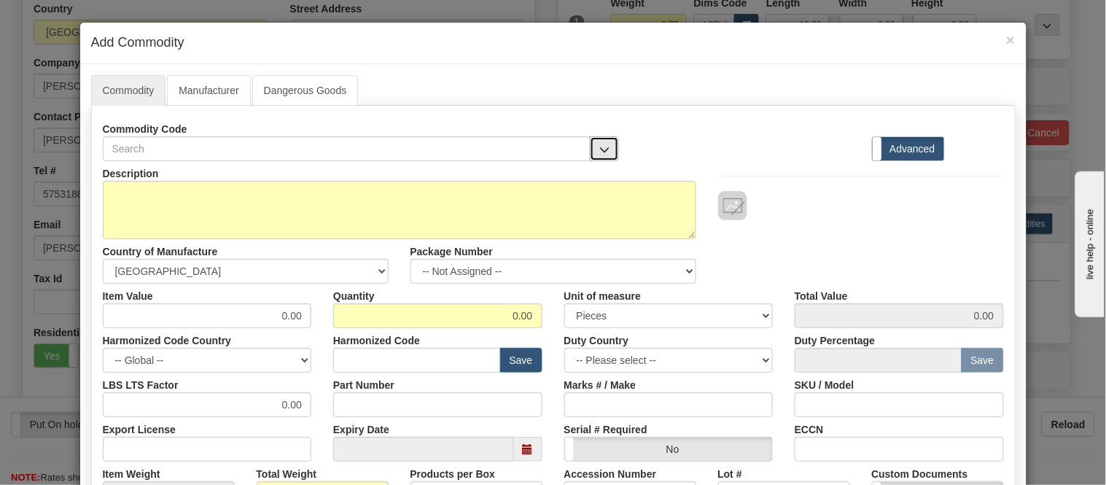
click at [600, 150] on span "button" at bounding box center [605, 149] width 10 height 9
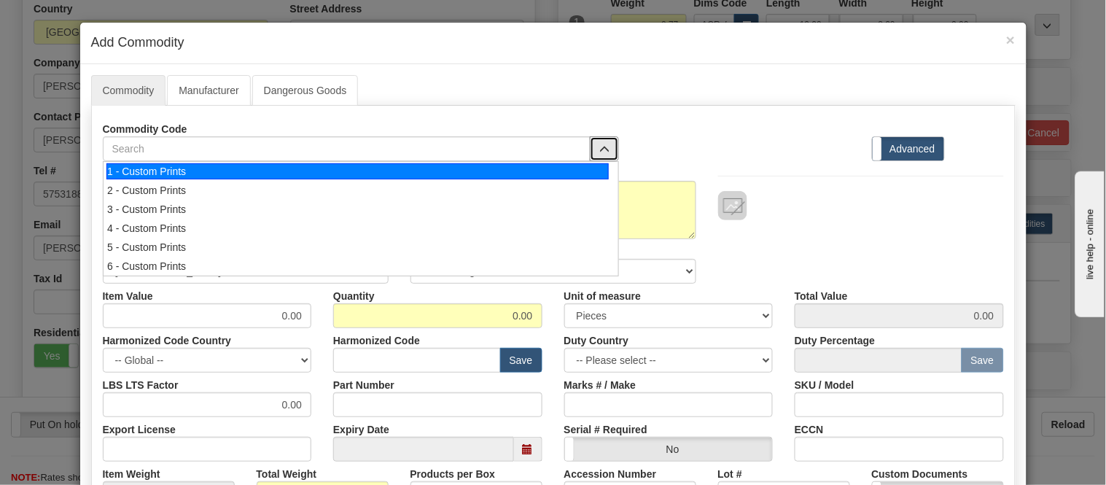
click at [594, 177] on div "1 - Custom Prints" at bounding box center [357, 171] width 503 height 16
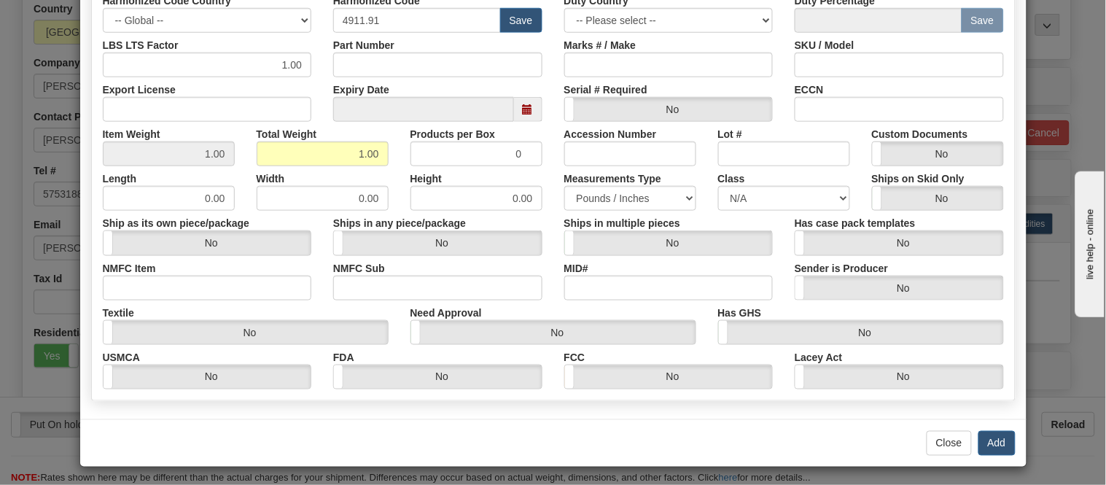
scroll to position [344, 0]
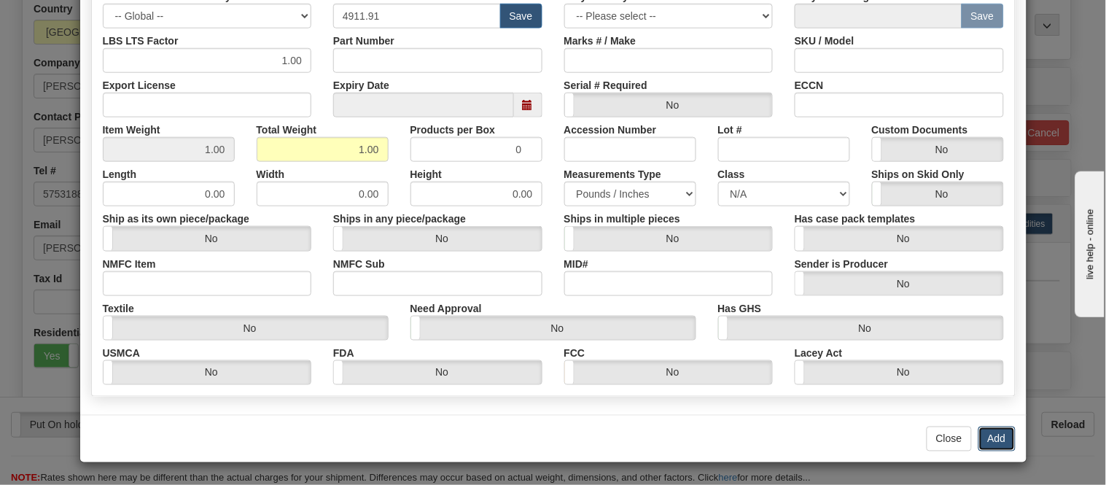
click at [1002, 438] on button "Add" at bounding box center [997, 439] width 37 height 25
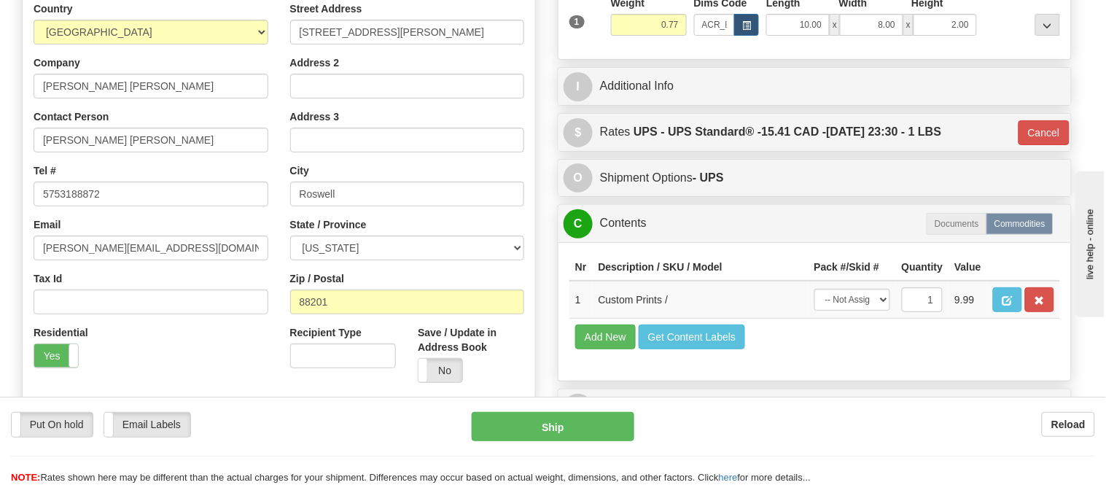
scroll to position [0, 0]
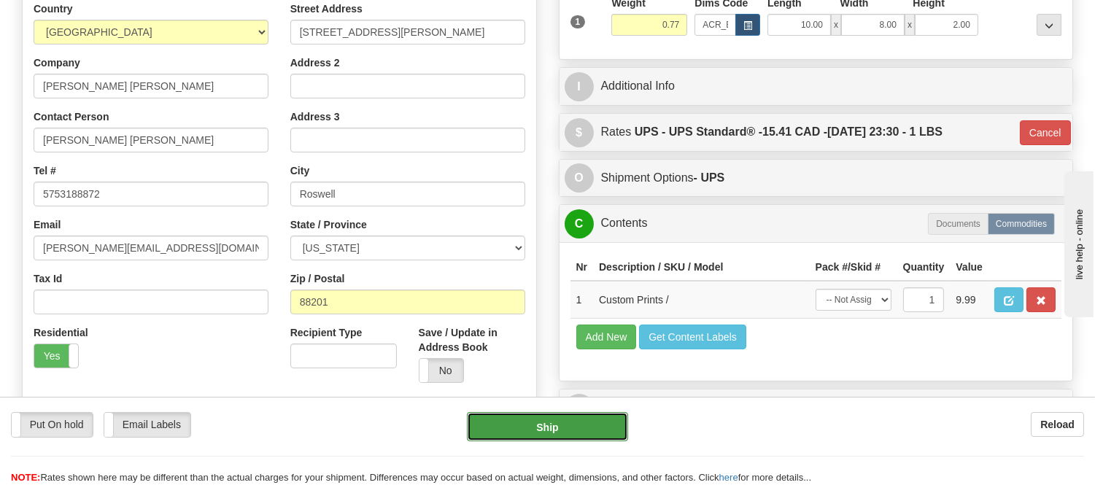
click at [602, 433] on button "Ship" at bounding box center [547, 426] width 160 height 29
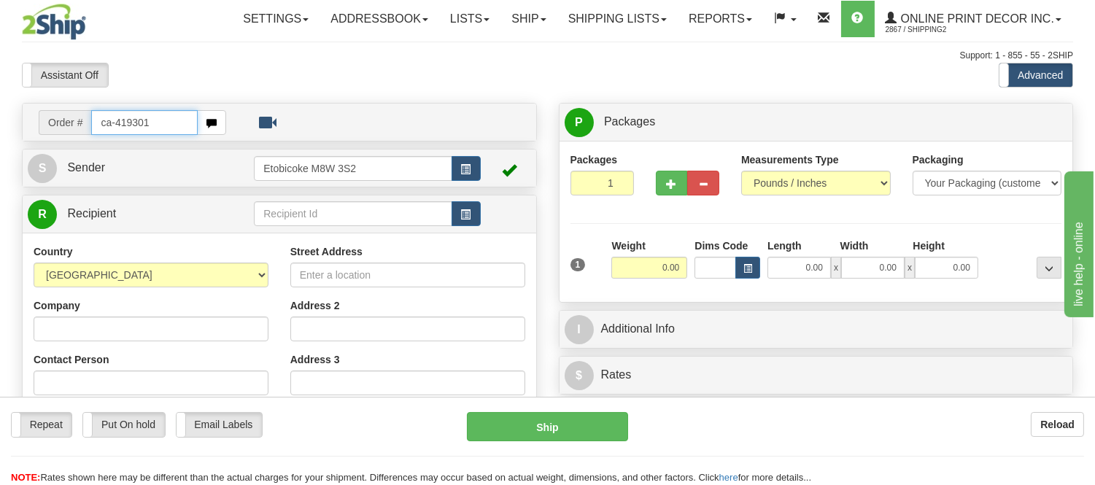
type input "ca-419301"
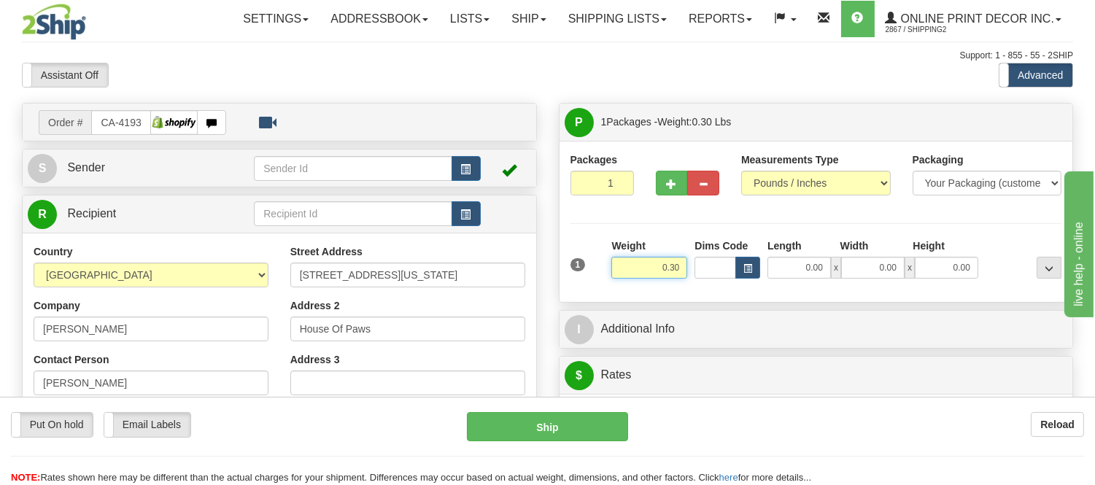
drag, startPoint x: 683, startPoint y: 264, endPoint x: 592, endPoint y: 274, distance: 91.7
click at [592, 274] on div "1 Weight 0.30 Dims Code 0.00" at bounding box center [816, 265] width 499 height 52
click button "Delete" at bounding box center [0, 0] width 0 height 0
type input "1.00"
click at [738, 267] on button "button" at bounding box center [747, 268] width 25 height 22
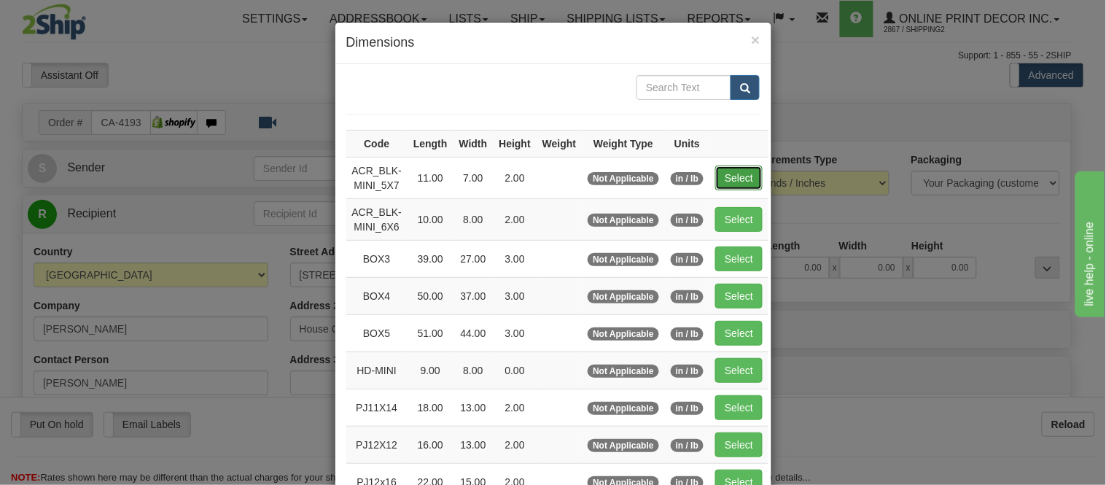
click at [726, 170] on button "Select" at bounding box center [739, 178] width 47 height 25
type input "ACR_BLK-MINI_5X7"
type input "11.00"
type input "7.00"
type input "2.00"
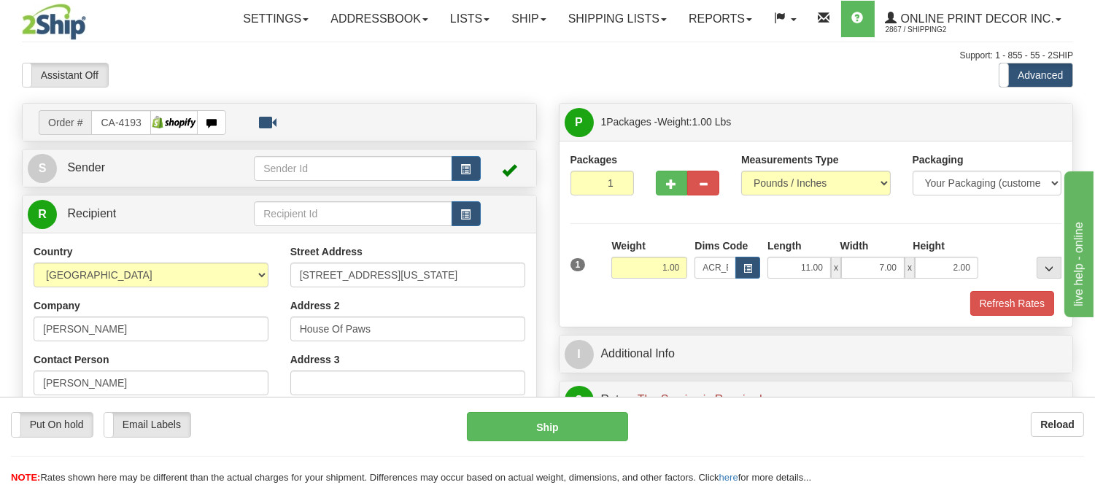
click at [1000, 290] on div "Packaging Your Packaging (customer supplied) Envelope (carrier supplied) Pack (…" at bounding box center [836, 290] width 457 height 1
click at [1002, 295] on button "Refresh Rates" at bounding box center [1012, 303] width 84 height 25
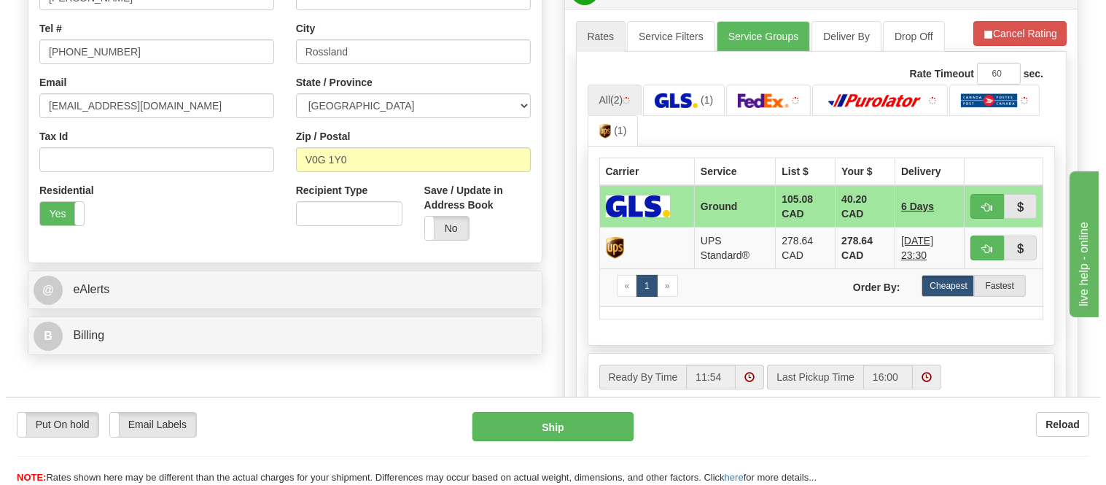
scroll to position [416, 0]
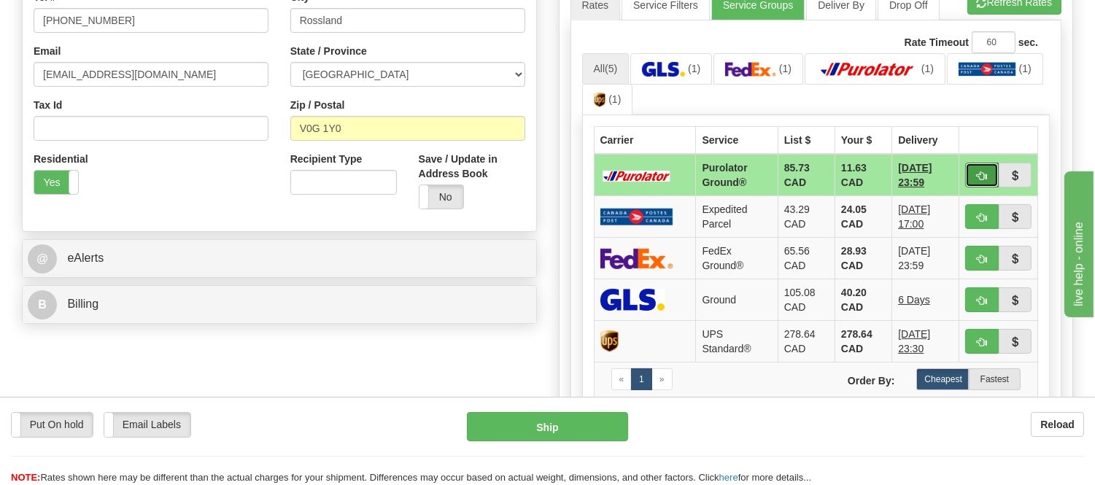
click at [977, 171] on span "button" at bounding box center [982, 175] width 10 height 9
type input "260"
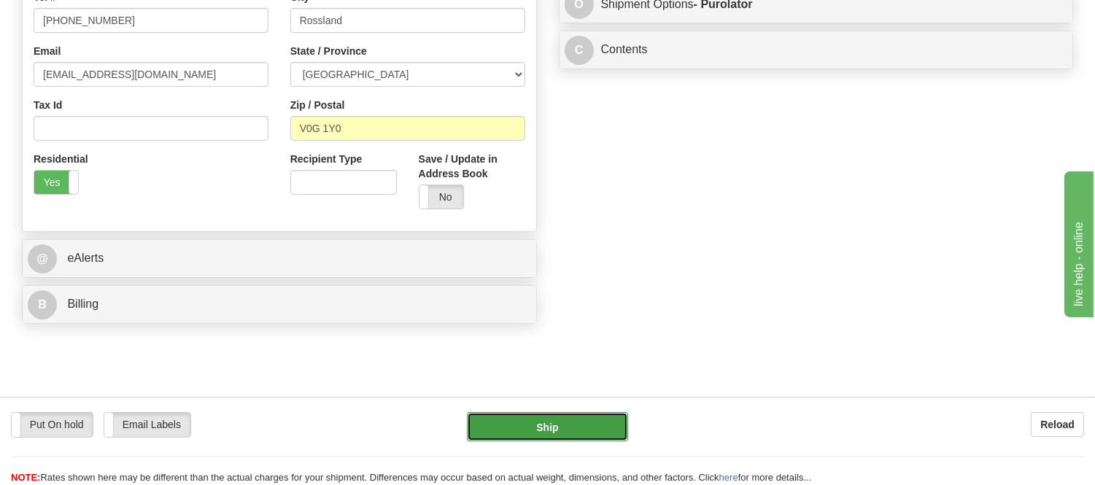
click at [597, 427] on button "Ship" at bounding box center [547, 426] width 160 height 29
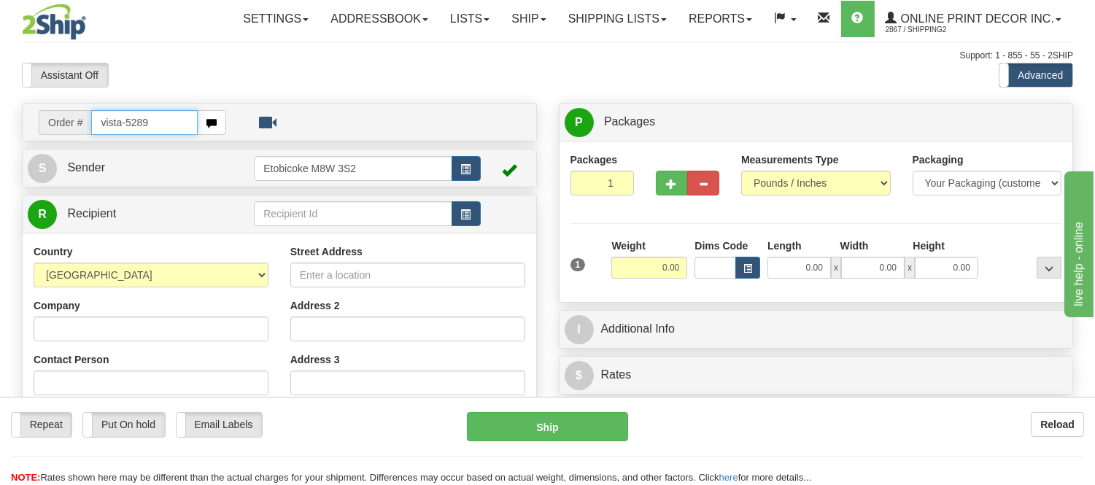
type input "vista-5289"
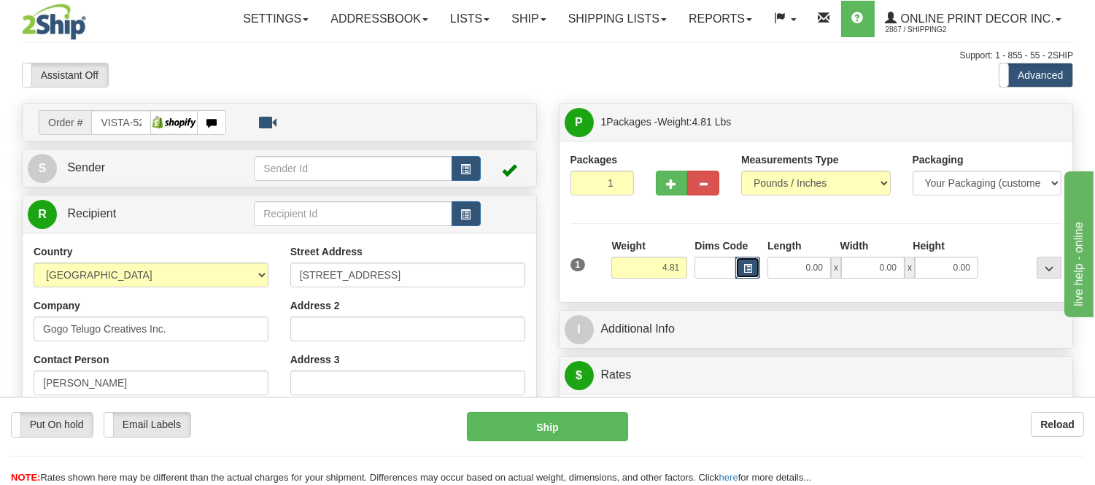
click at [752, 274] on button "button" at bounding box center [747, 268] width 25 height 22
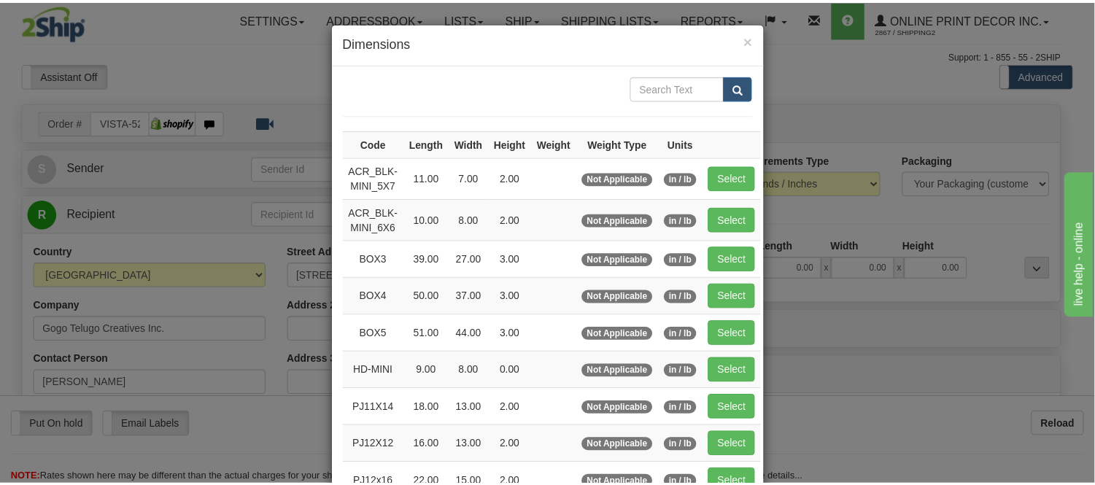
scroll to position [81, 0]
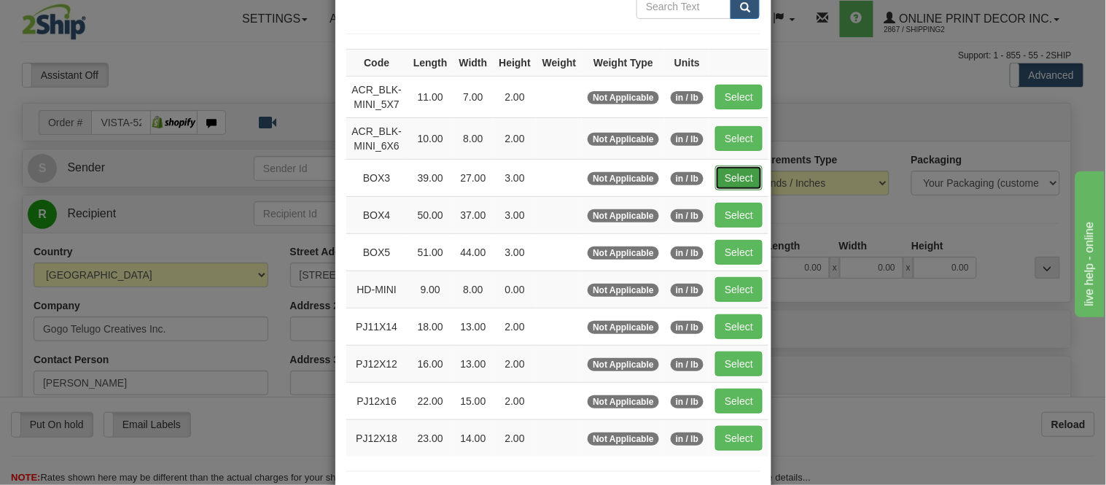
click at [724, 185] on button "Select" at bounding box center [739, 178] width 47 height 25
type input "BOX3"
type input "39.00"
type input "27.00"
type input "3.00"
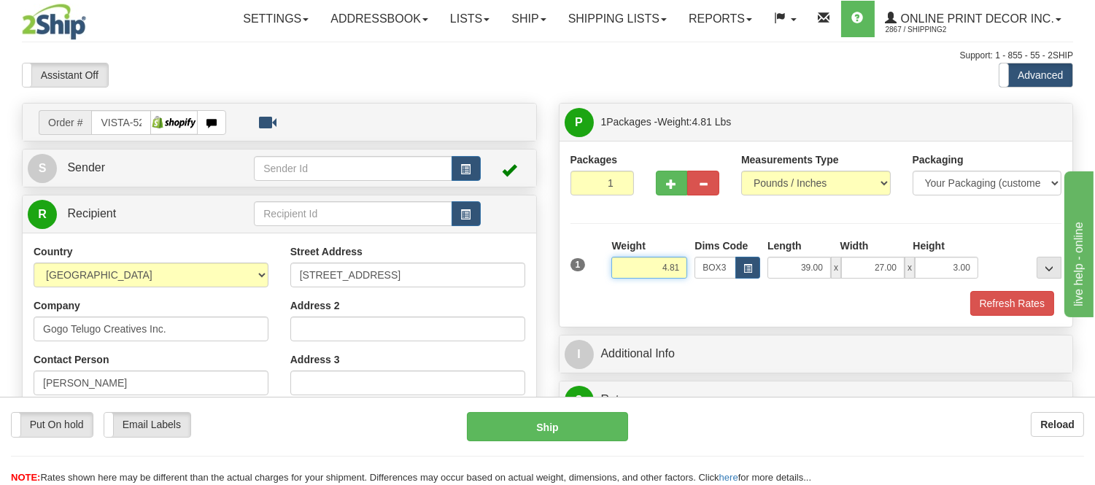
drag, startPoint x: 682, startPoint y: 267, endPoint x: 611, endPoint y: 274, distance: 71.1
click at [611, 274] on input "4.81" at bounding box center [649, 268] width 76 height 22
type input "17.98"
click at [1009, 303] on button "Refresh Rates" at bounding box center [1012, 303] width 84 height 25
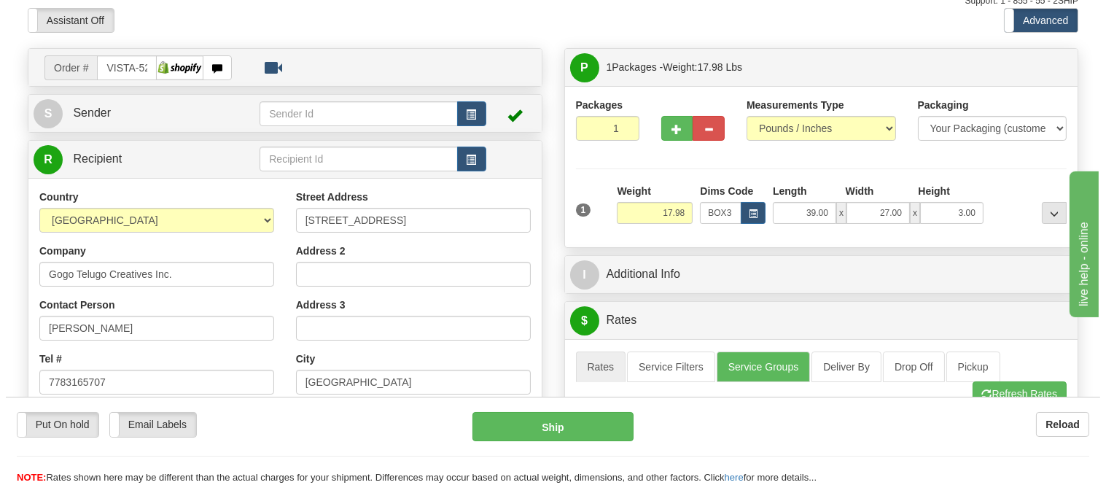
scroll to position [0, 0]
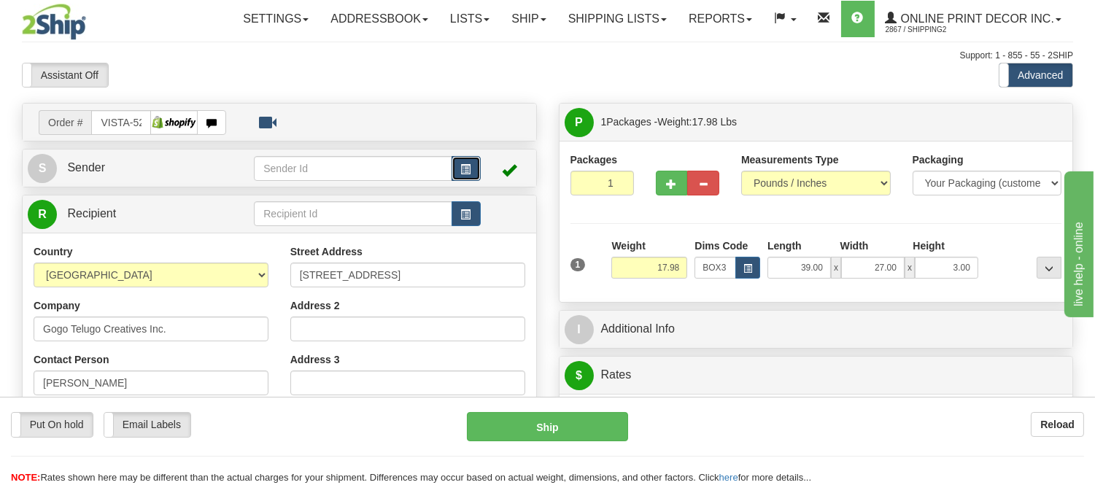
click at [465, 165] on span "button" at bounding box center [466, 169] width 10 height 9
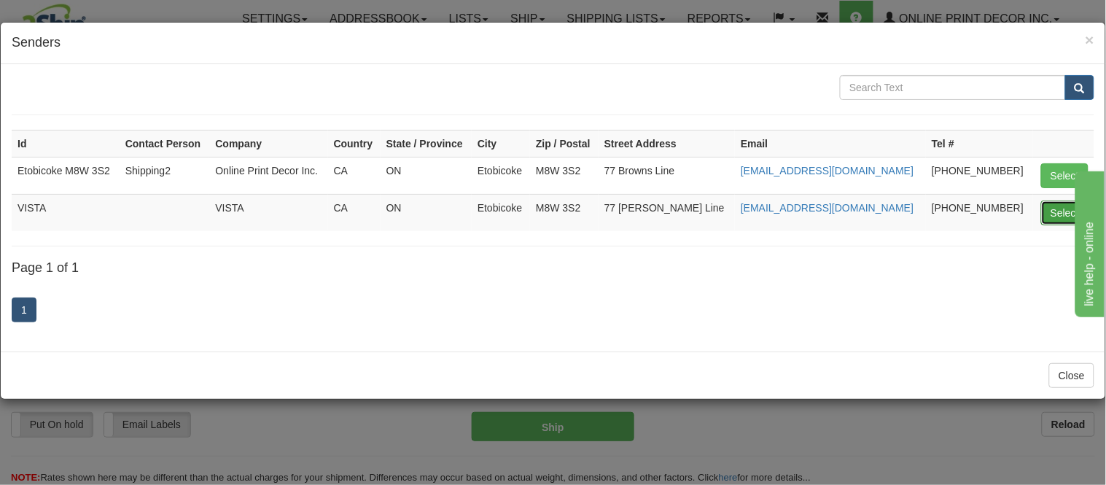
click at [1066, 207] on button "Select" at bounding box center [1065, 213] width 47 height 25
type input "VISTA"
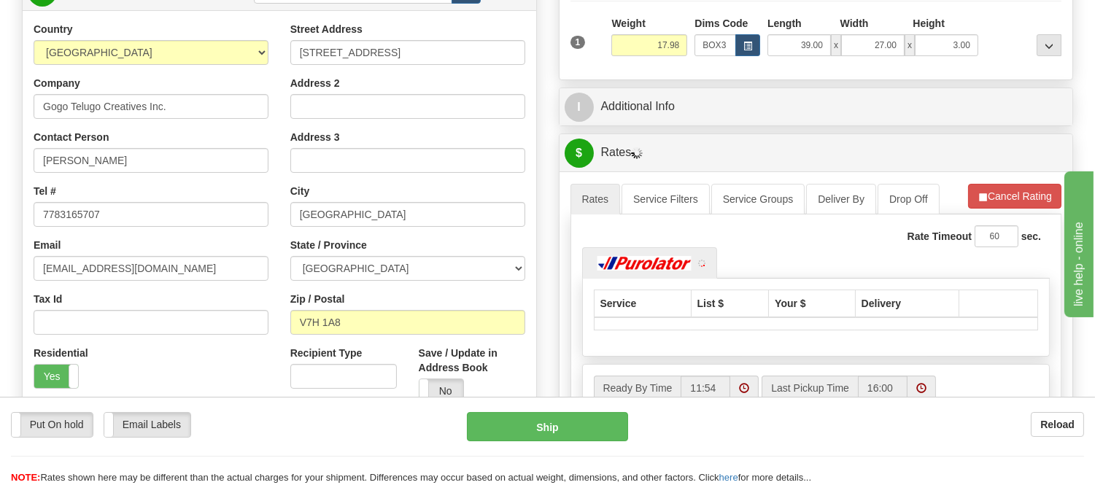
scroll to position [243, 0]
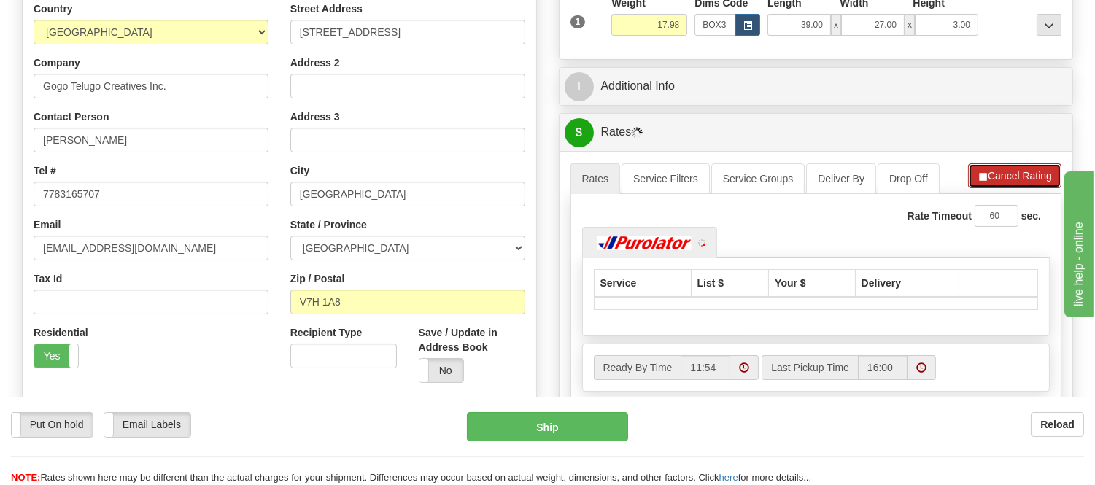
click at [1028, 180] on button "Cancel Rating" at bounding box center [1014, 175] width 93 height 25
click at [1028, 180] on button "Refresh Rates" at bounding box center [1014, 175] width 94 height 25
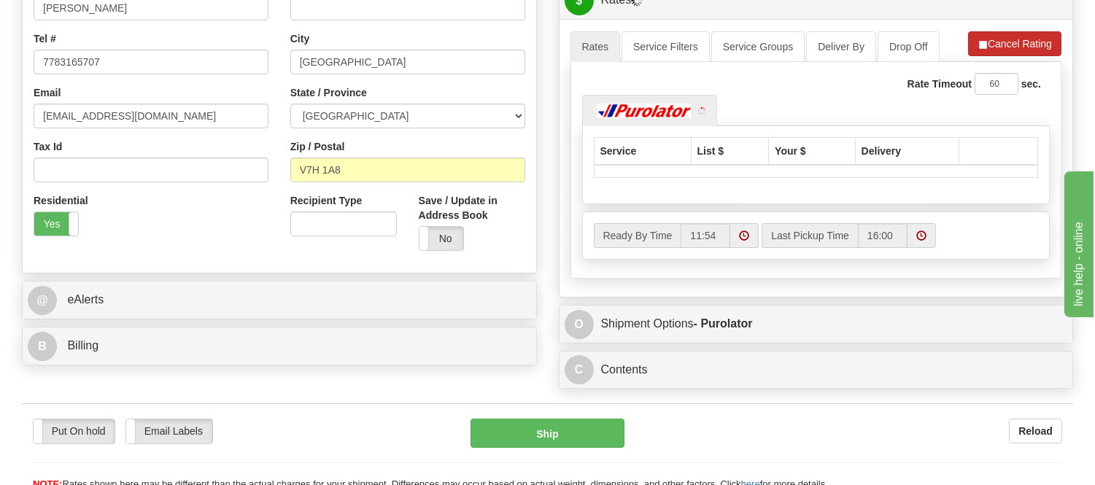
scroll to position [486, 0]
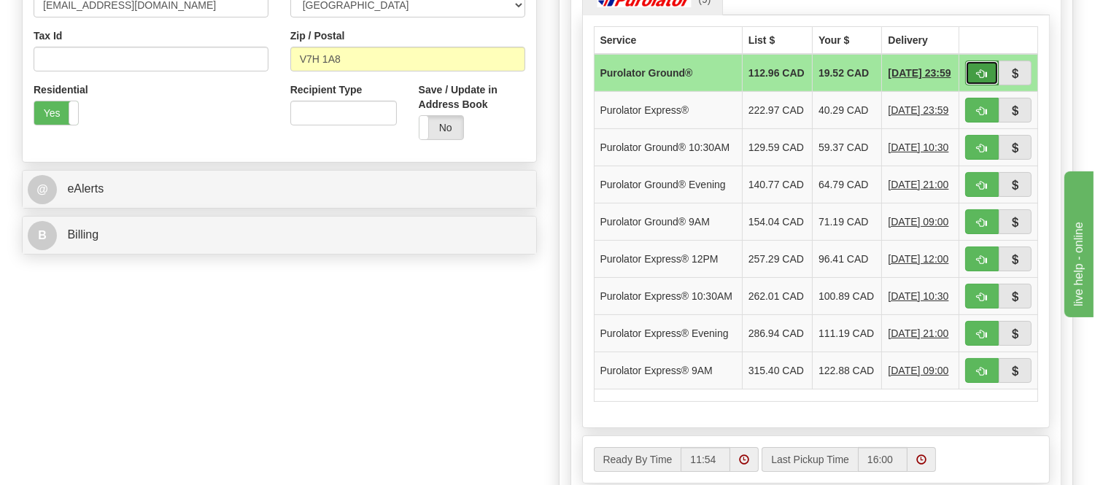
click at [970, 70] on button "button" at bounding box center [982, 73] width 34 height 25
type input "260"
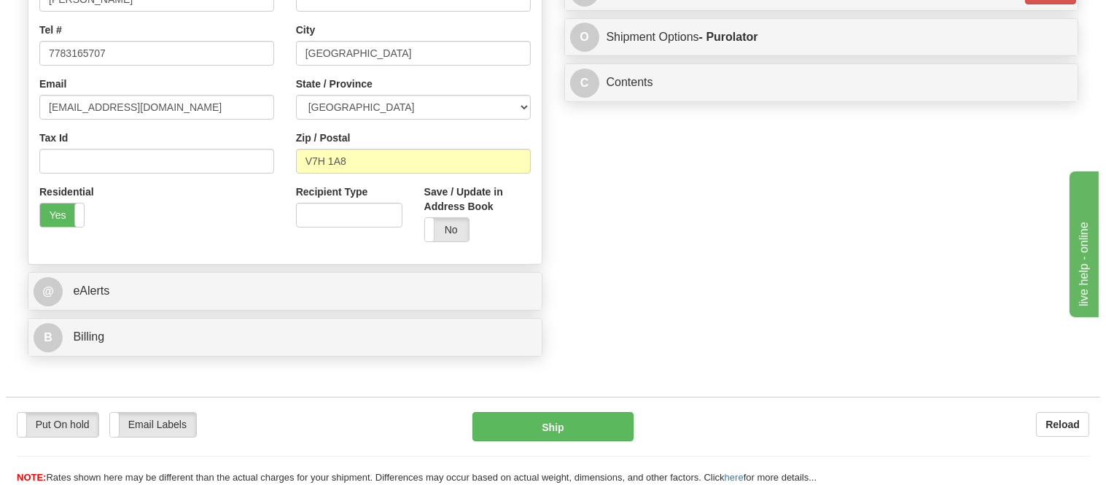
scroll to position [243, 0]
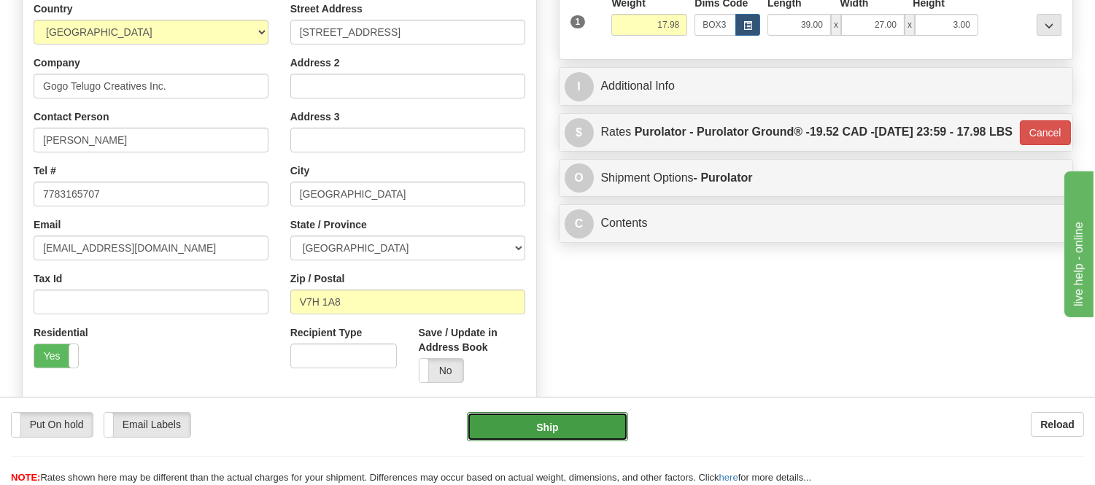
click at [576, 424] on button "Ship" at bounding box center [547, 426] width 160 height 29
